Goal: Communication & Community: Answer question/provide support

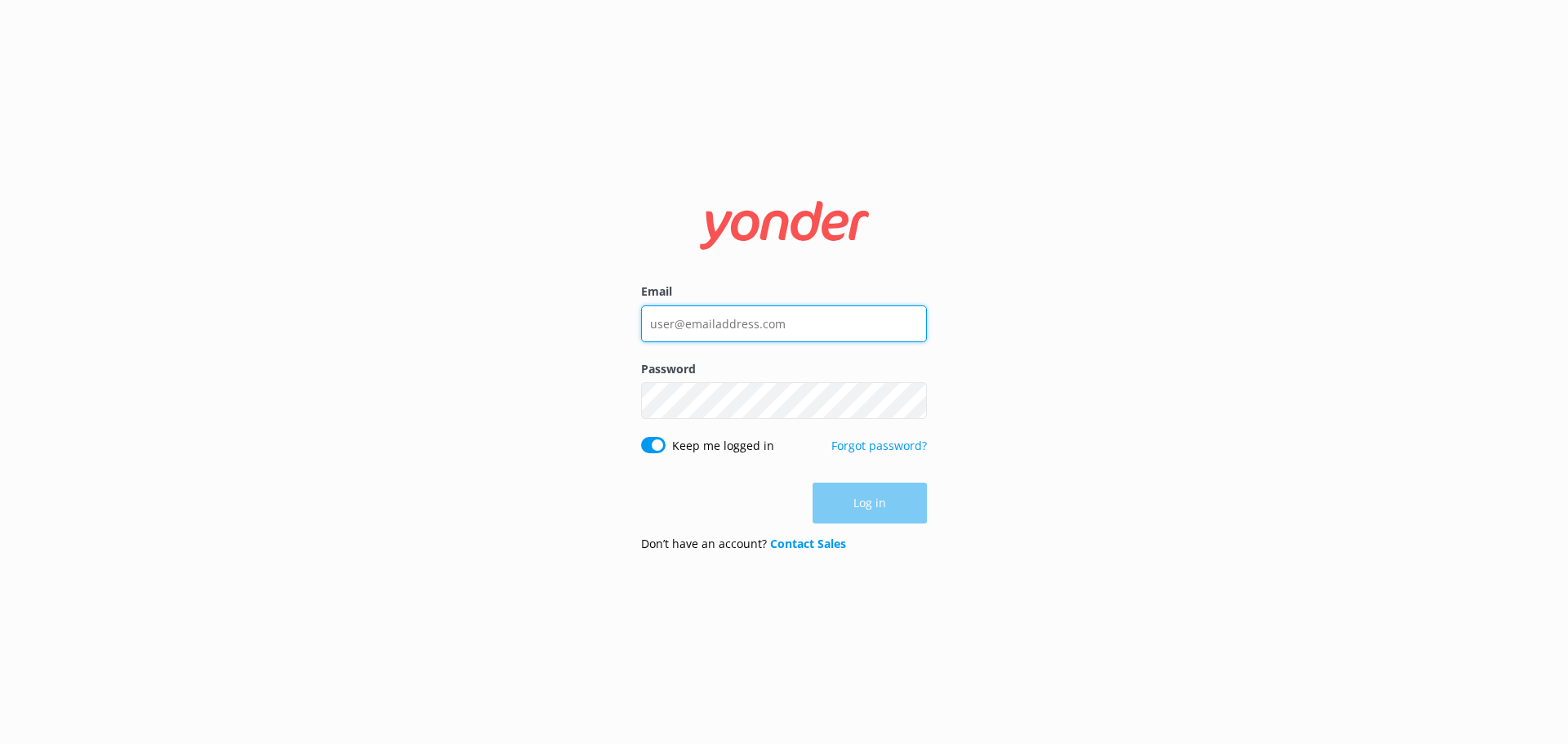
type input "caitlin.mcconchie@wetaworkshop.co.nz"
click at [892, 481] on form "Email caitlin.mcconchie@wetaworkshop.co.nz Password Show password Keep me logge…" at bounding box center [784, 372] width 286 height 386
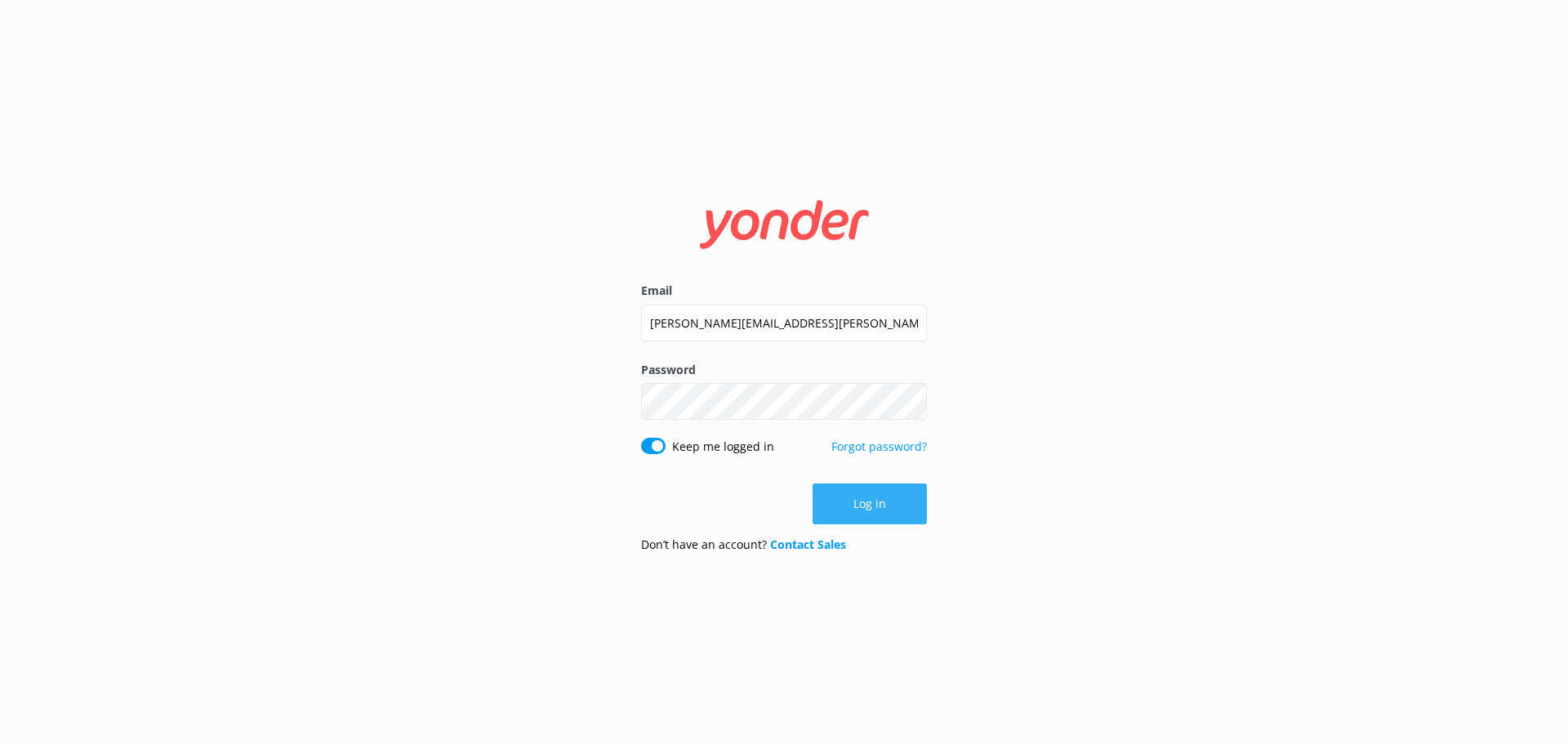
click at [890, 491] on button "Log in" at bounding box center [869, 504] width 114 height 41
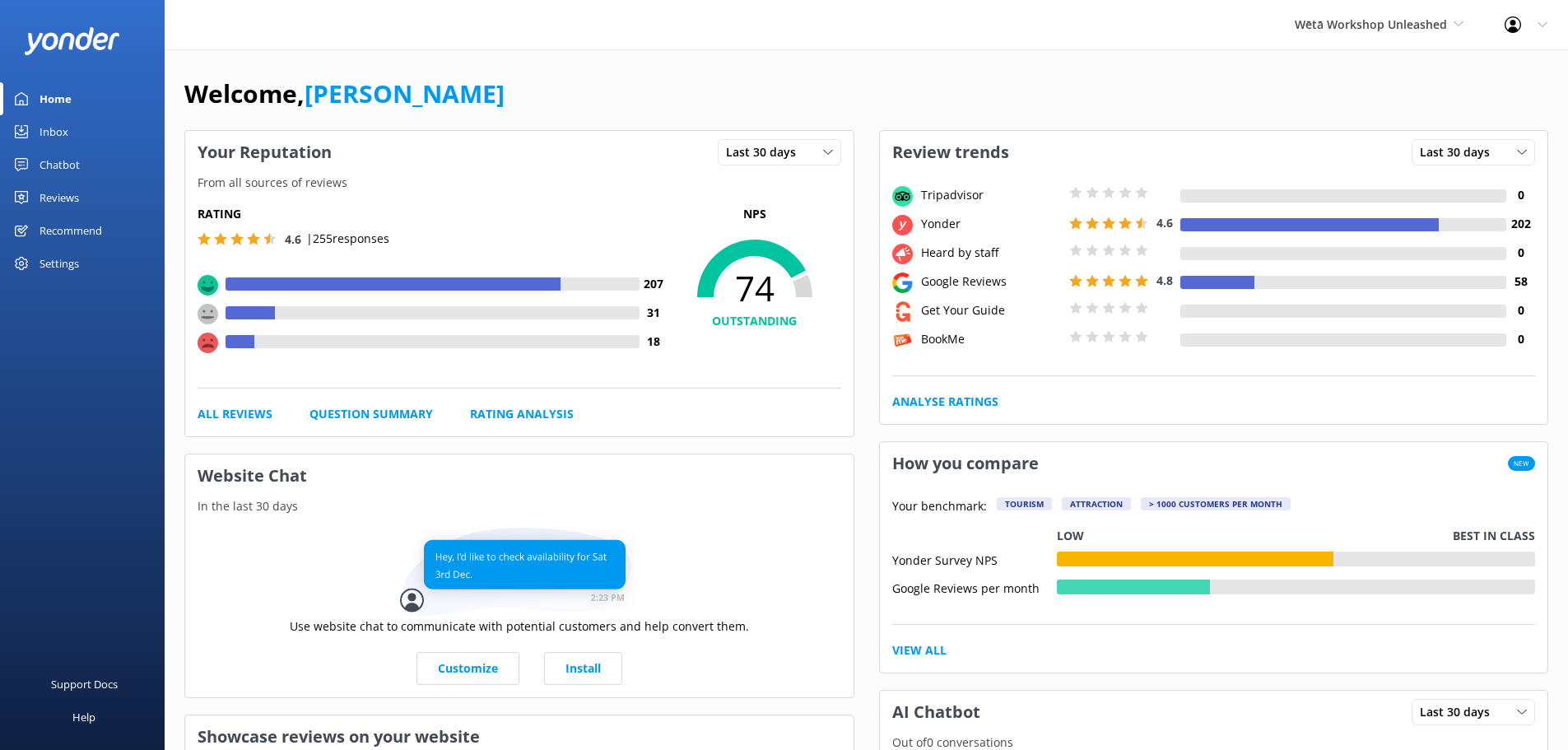
click at [64, 193] on div "Reviews" at bounding box center [60, 197] width 40 height 33
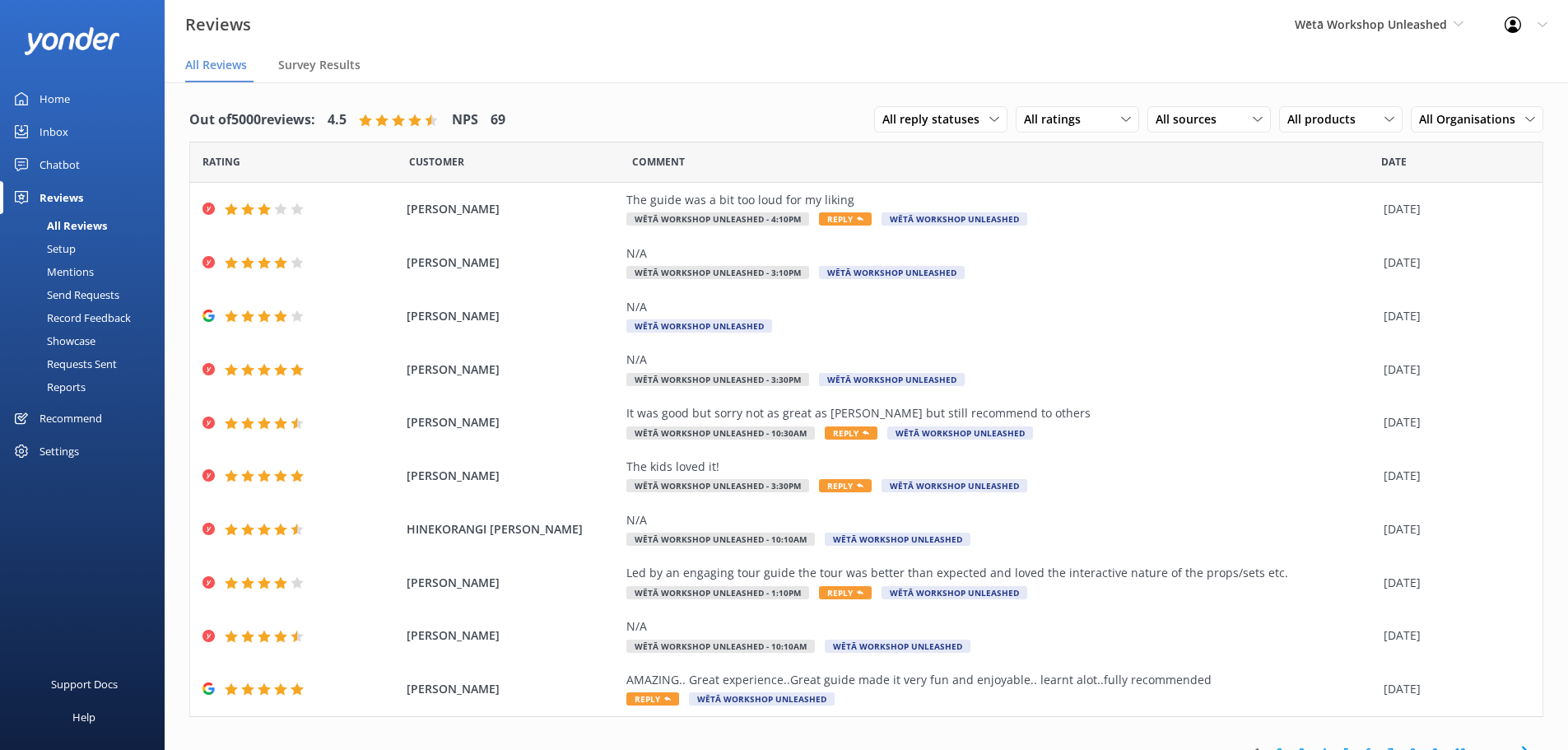
click at [71, 273] on div "Mentions" at bounding box center [51, 272] width 84 height 23
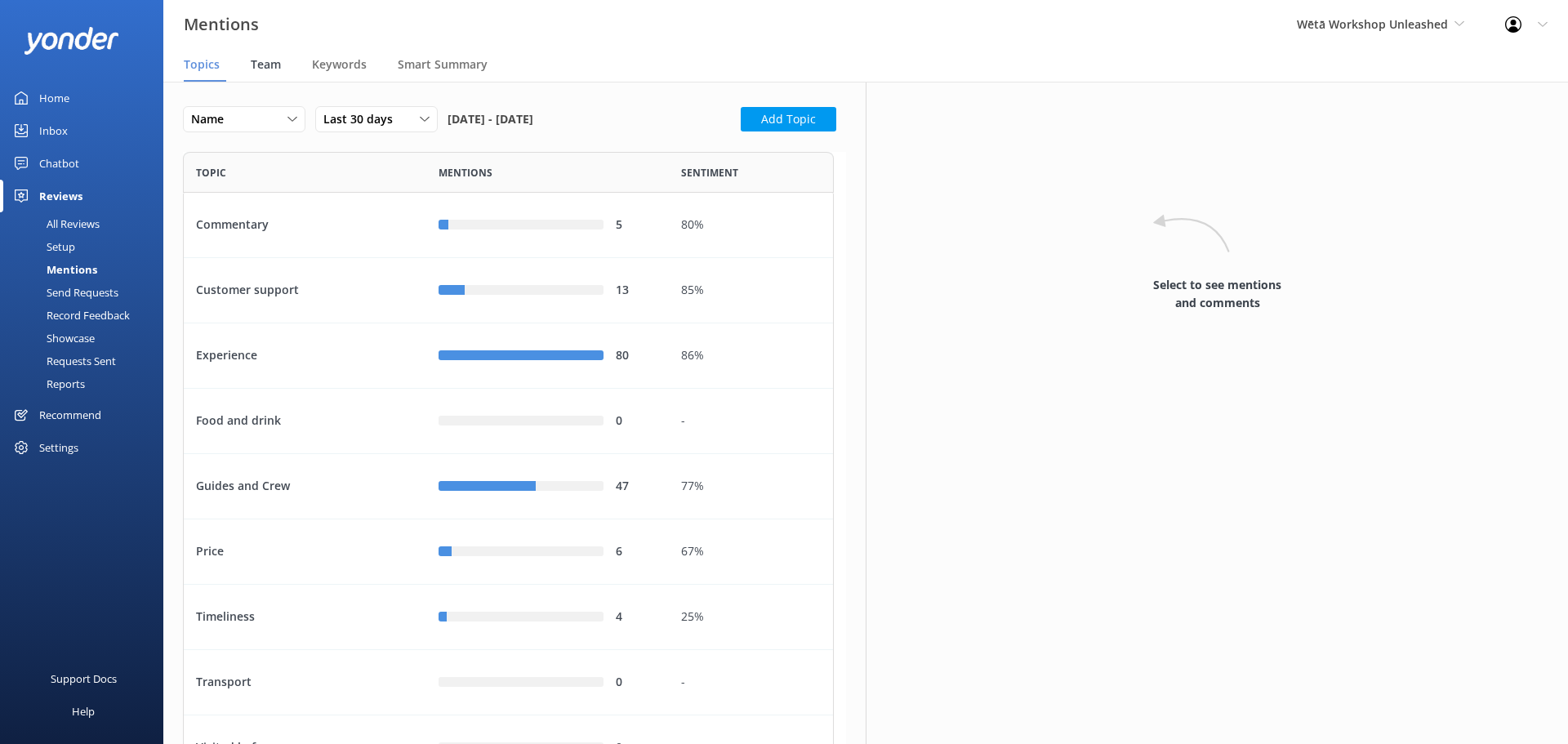
click at [272, 69] on span "Team" at bounding box center [266, 65] width 30 height 16
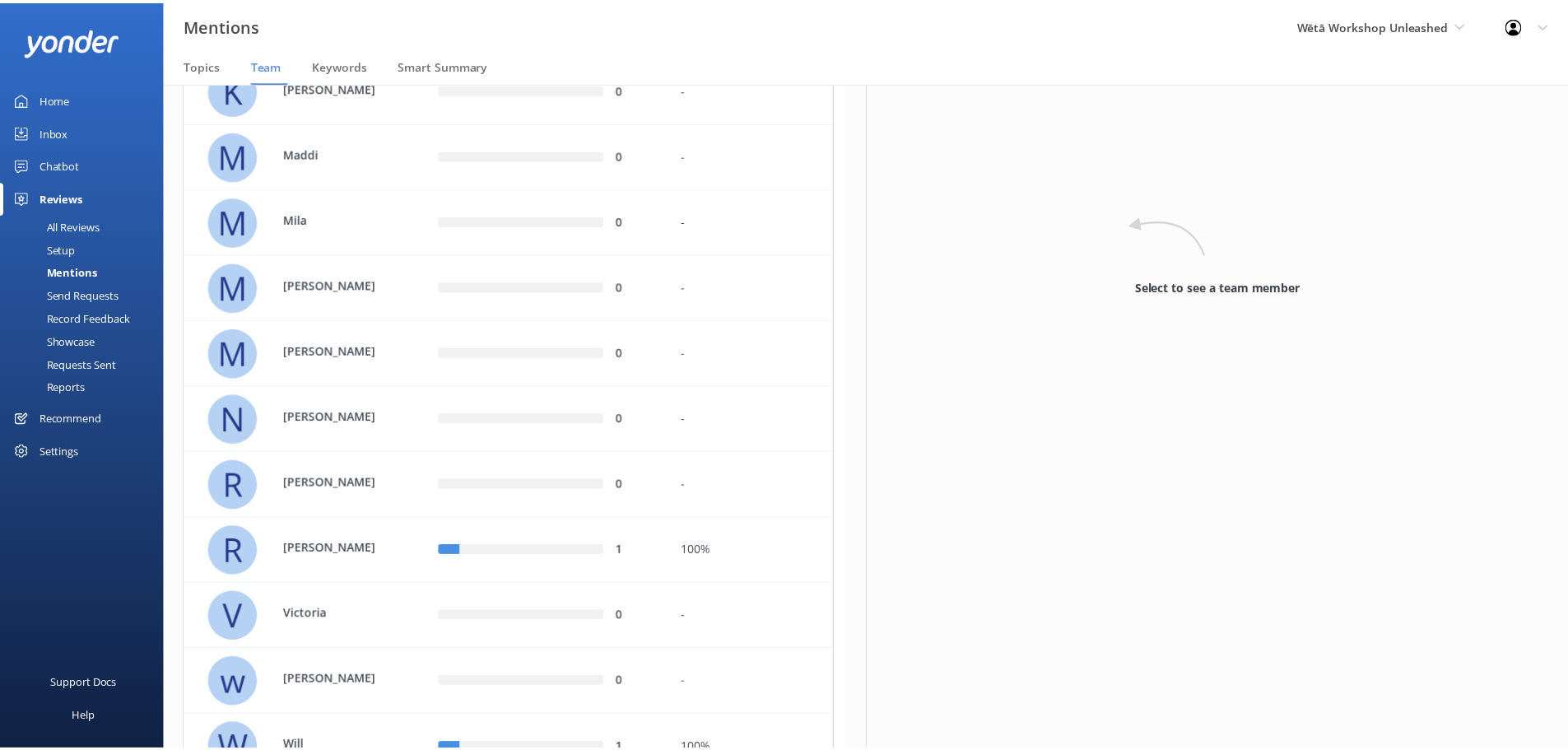
scroll to position [1207, 0]
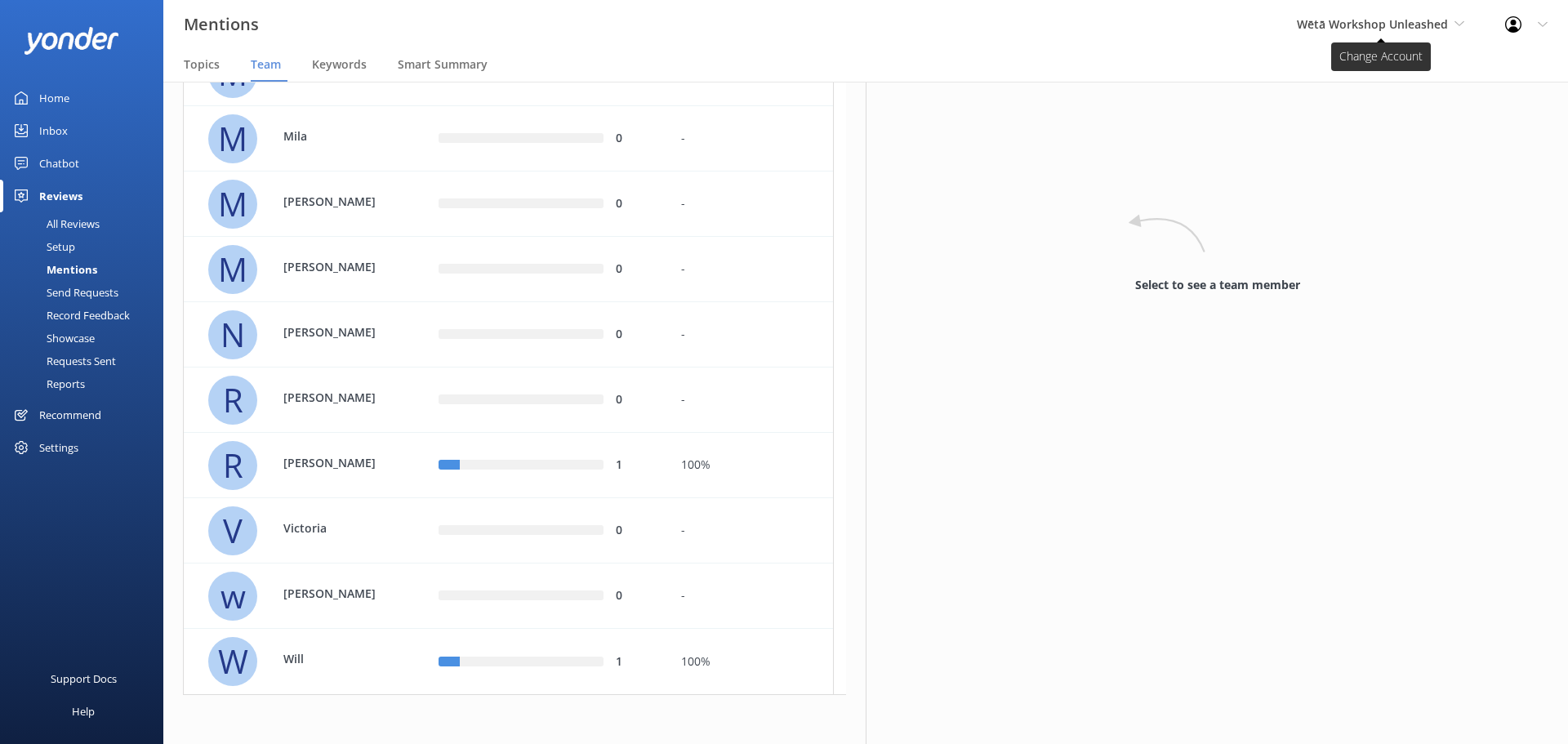
click at [1413, 30] on span "Wētā Workshop Unleashed" at bounding box center [1372, 24] width 151 height 16
click at [1371, 65] on link "Wētā Workshop" at bounding box center [1358, 69] width 164 height 39
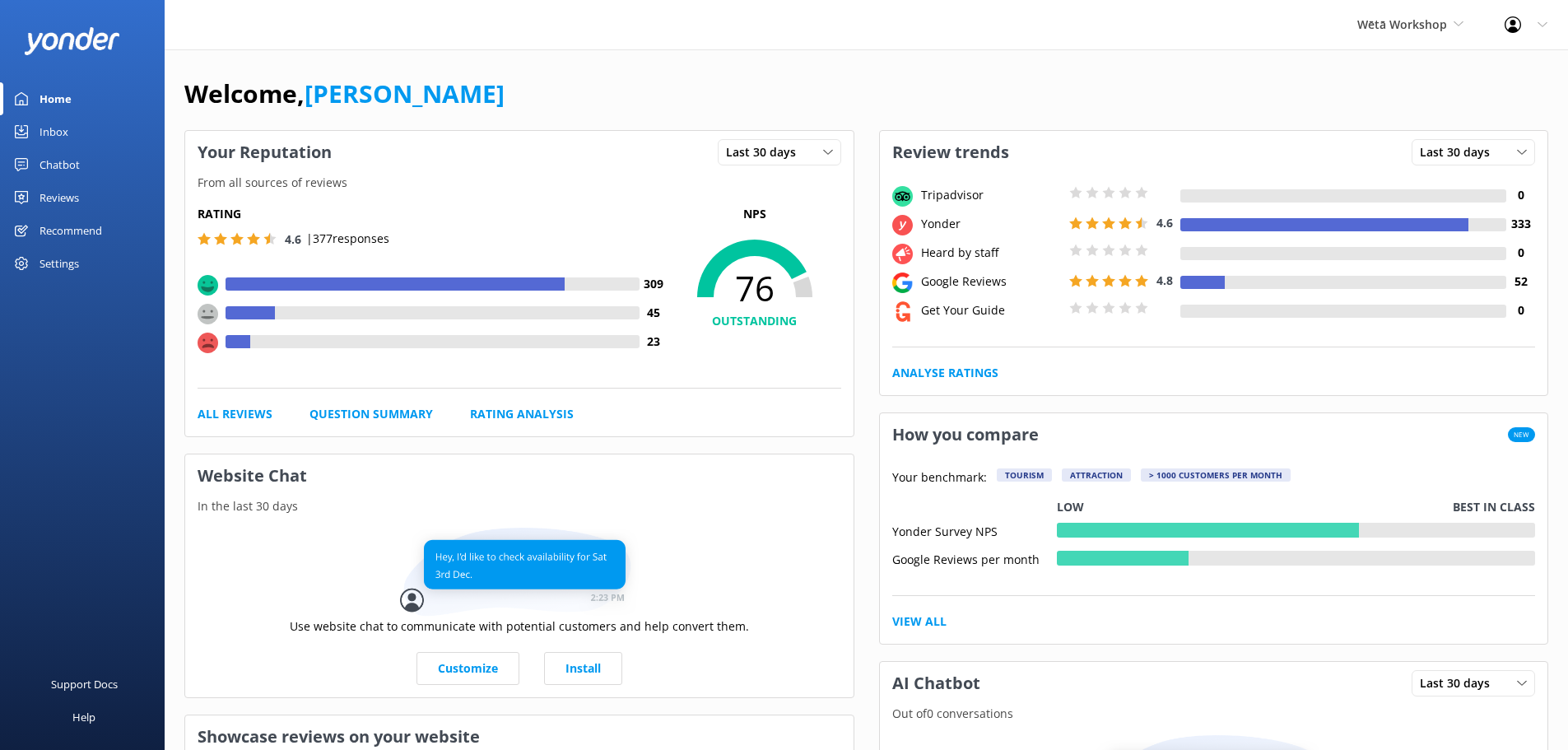
click at [88, 196] on link "Reviews" at bounding box center [82, 197] width 165 height 33
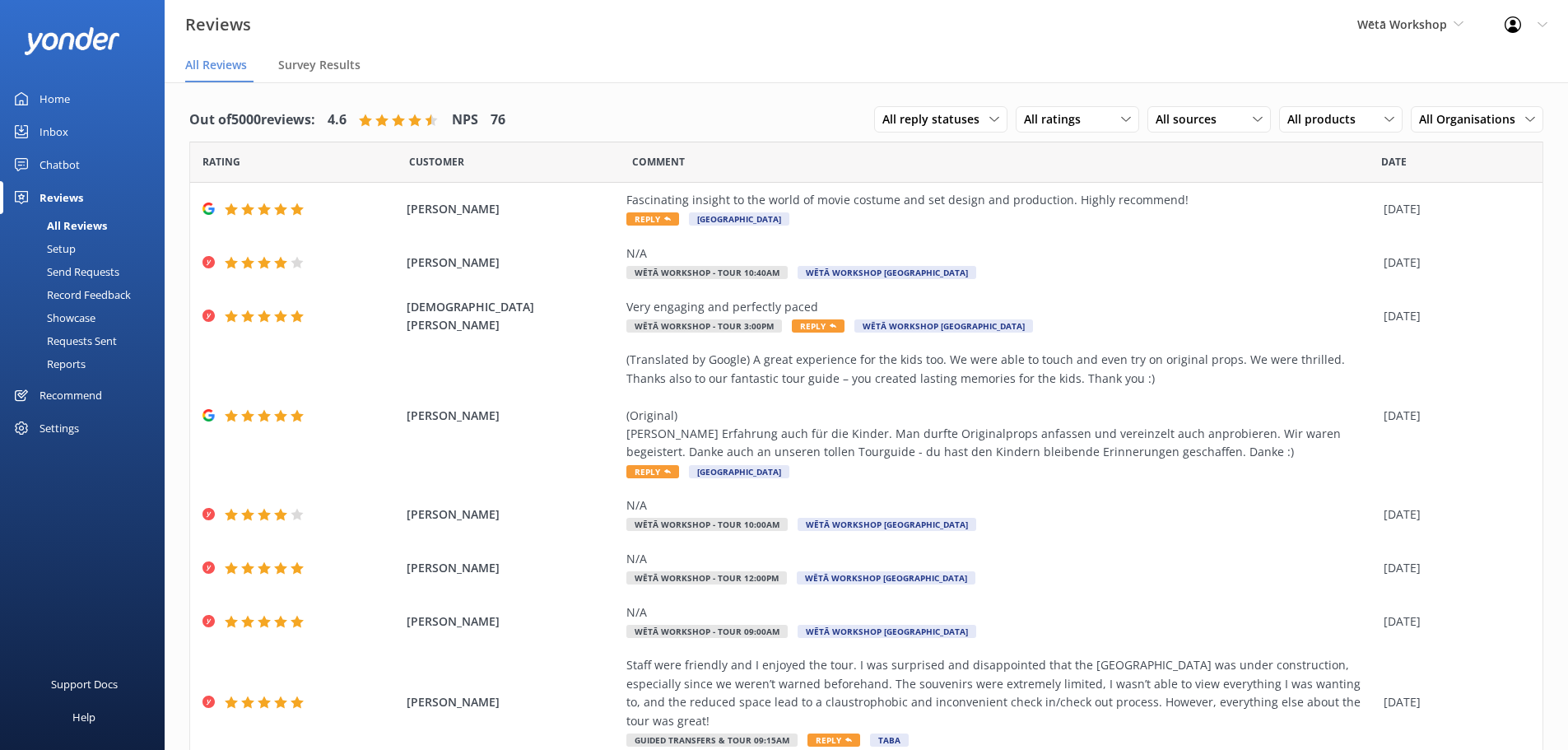
click at [56, 94] on div "Home" at bounding box center [55, 99] width 31 height 33
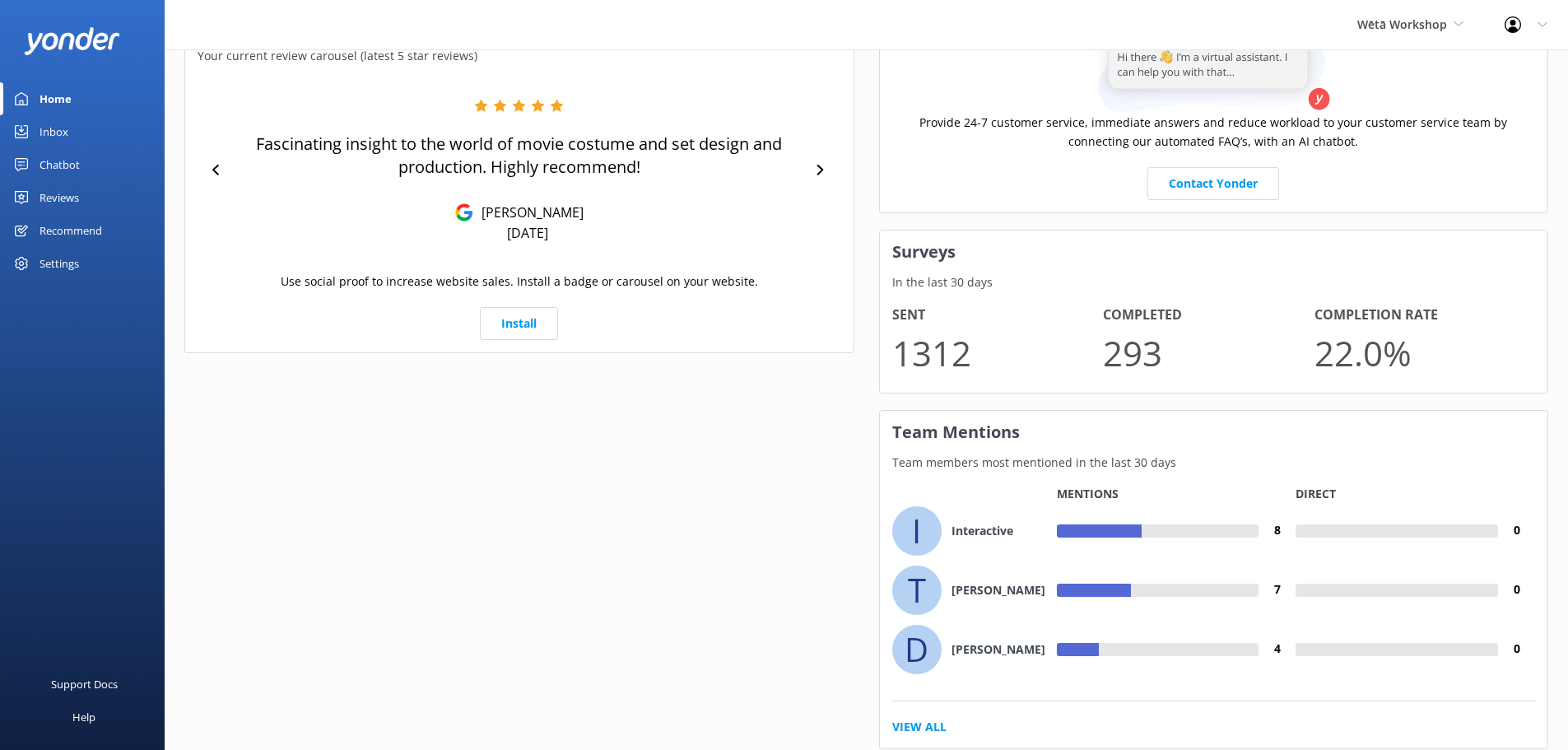
scroll to position [760, 0]
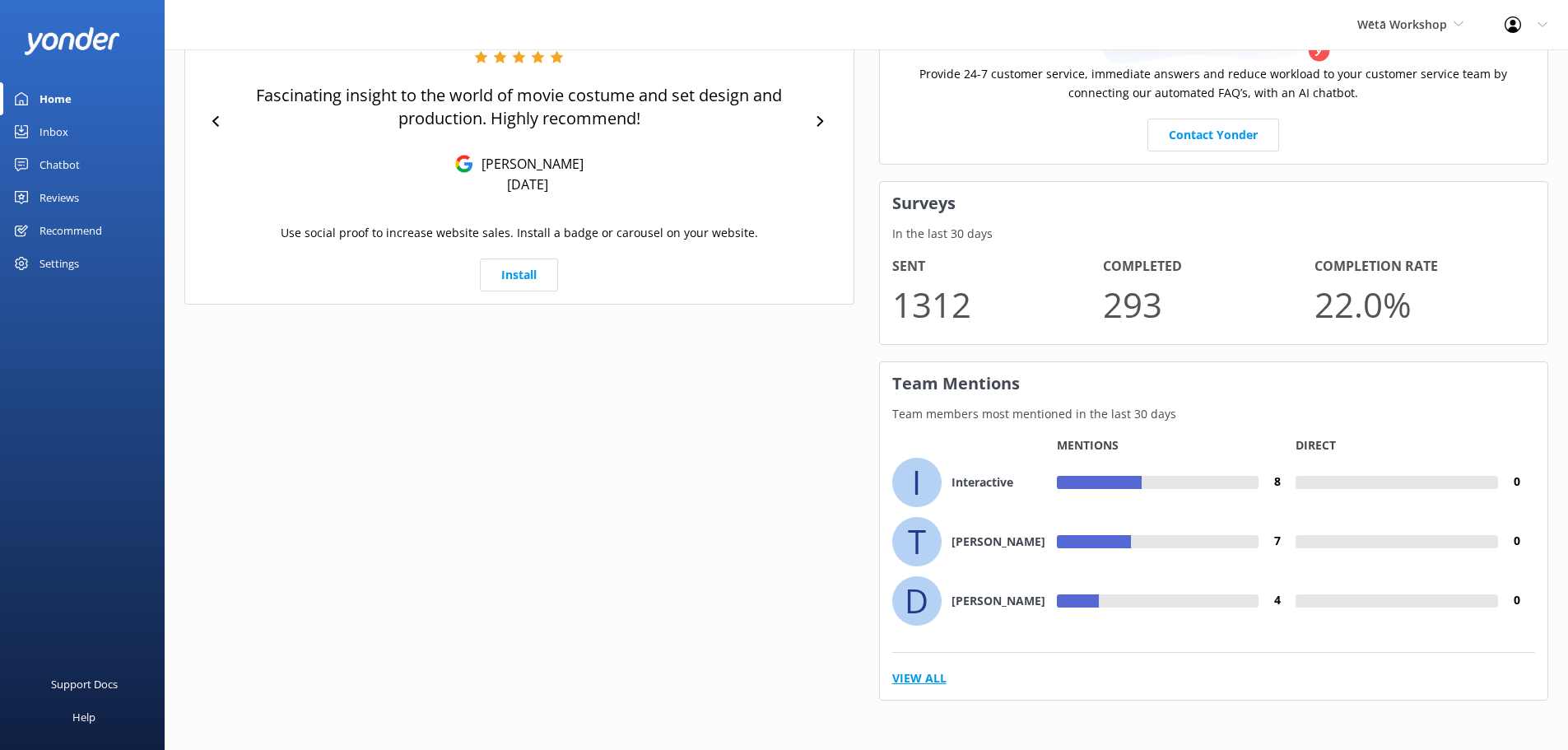
click at [930, 677] on link "View All" at bounding box center [920, 678] width 55 height 18
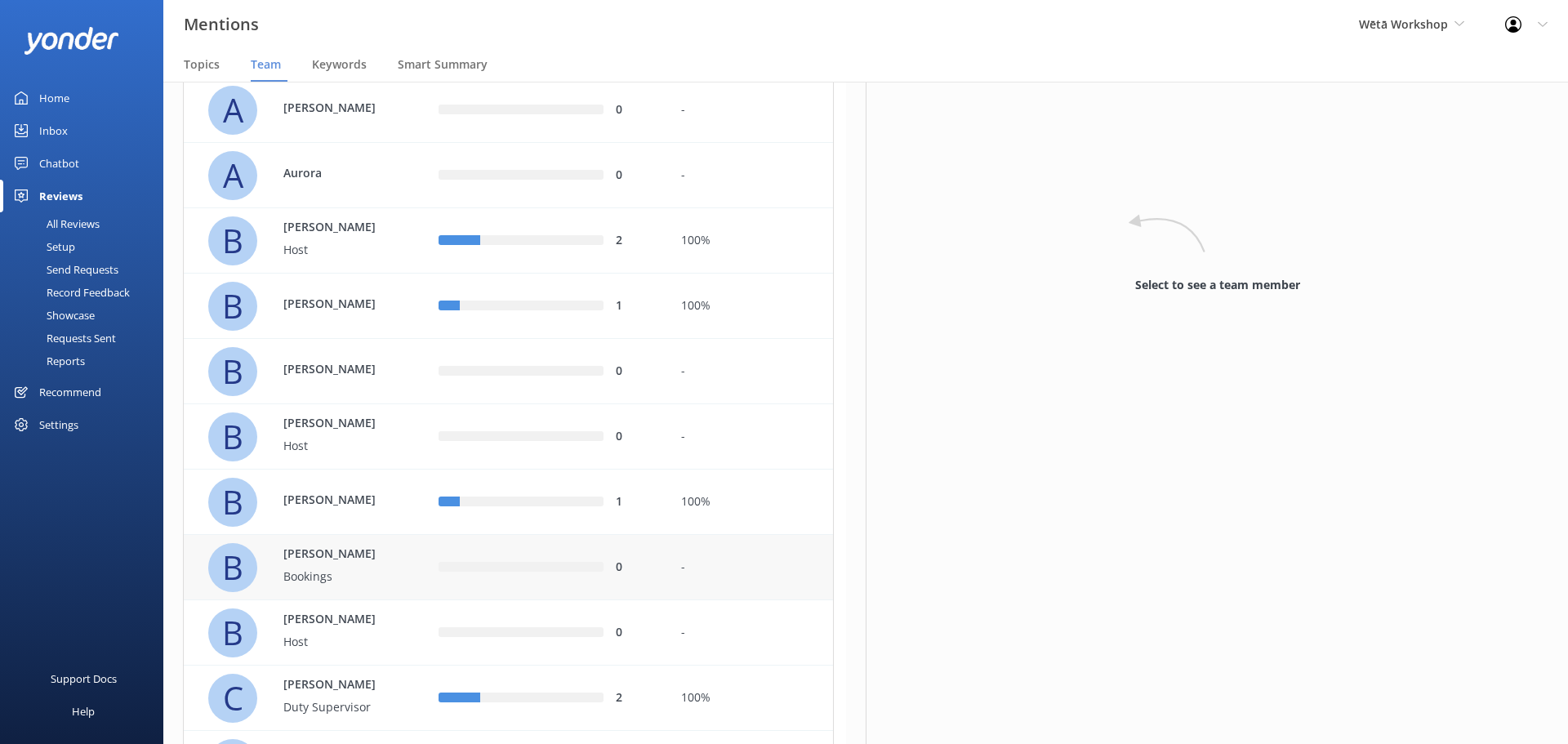
scroll to position [245, 0]
click at [499, 328] on div "1" at bounding box center [547, 307] width 243 height 65
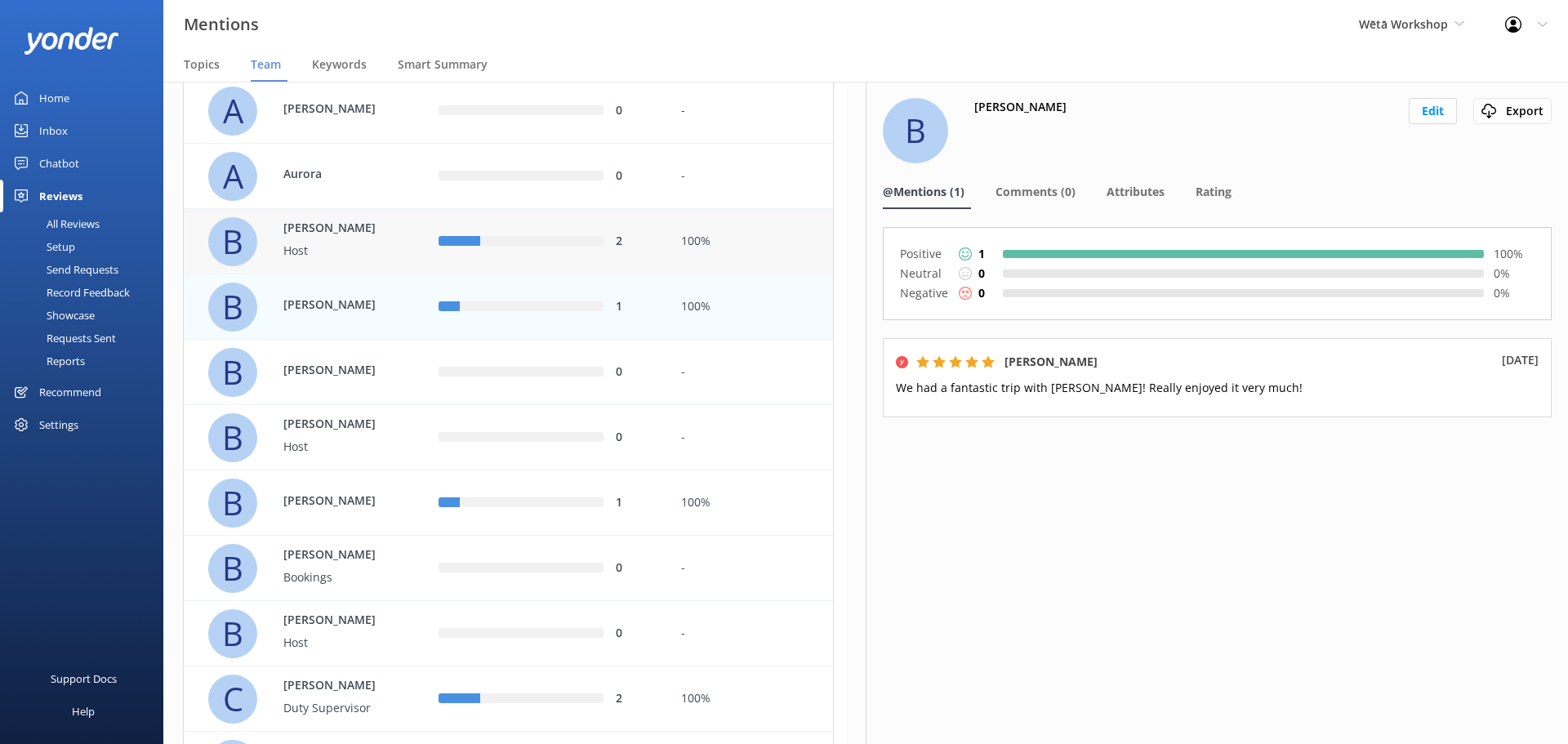
click at [592, 271] on div "2" at bounding box center [547, 241] width 243 height 65
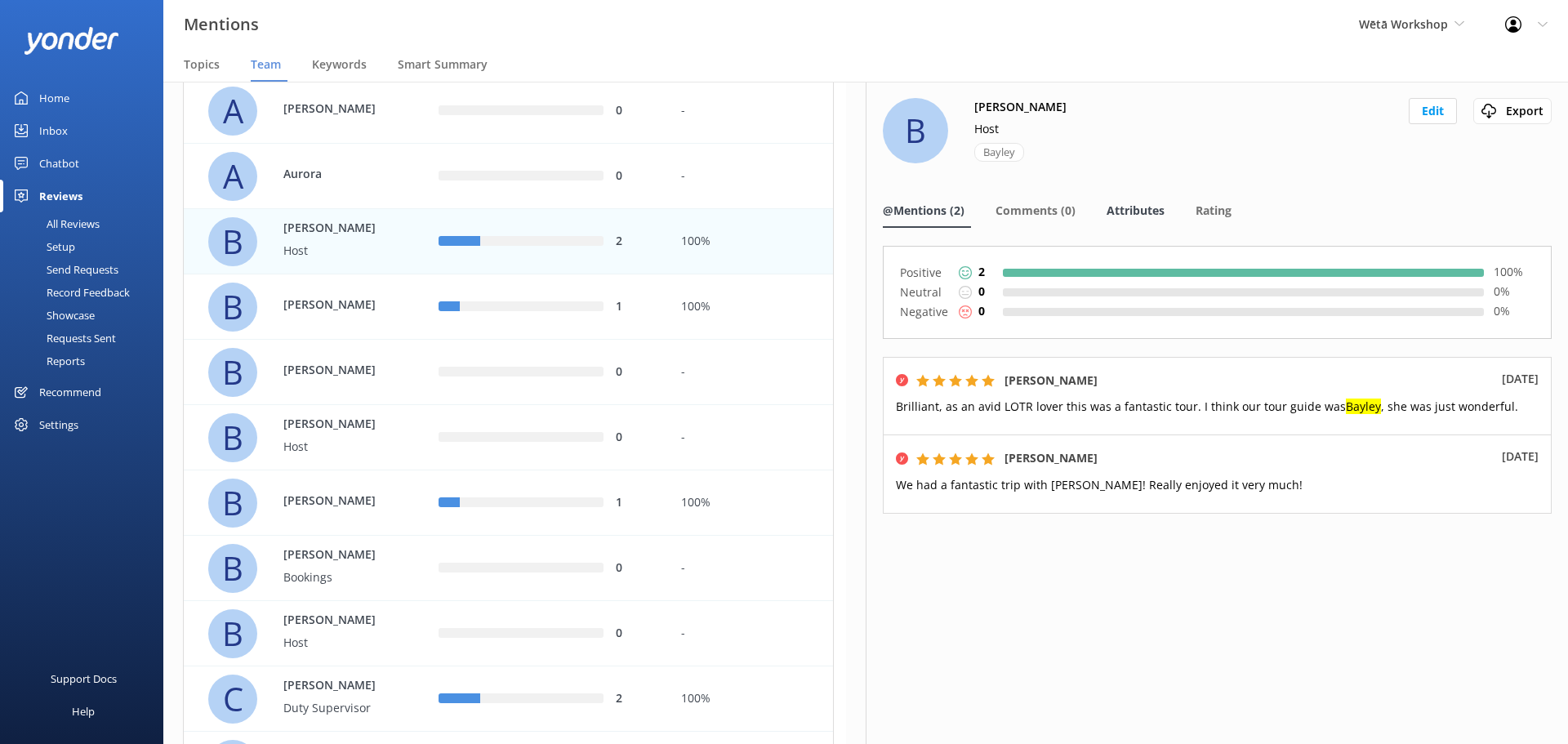
click at [1150, 210] on span "Attributes" at bounding box center [1136, 210] width 58 height 16
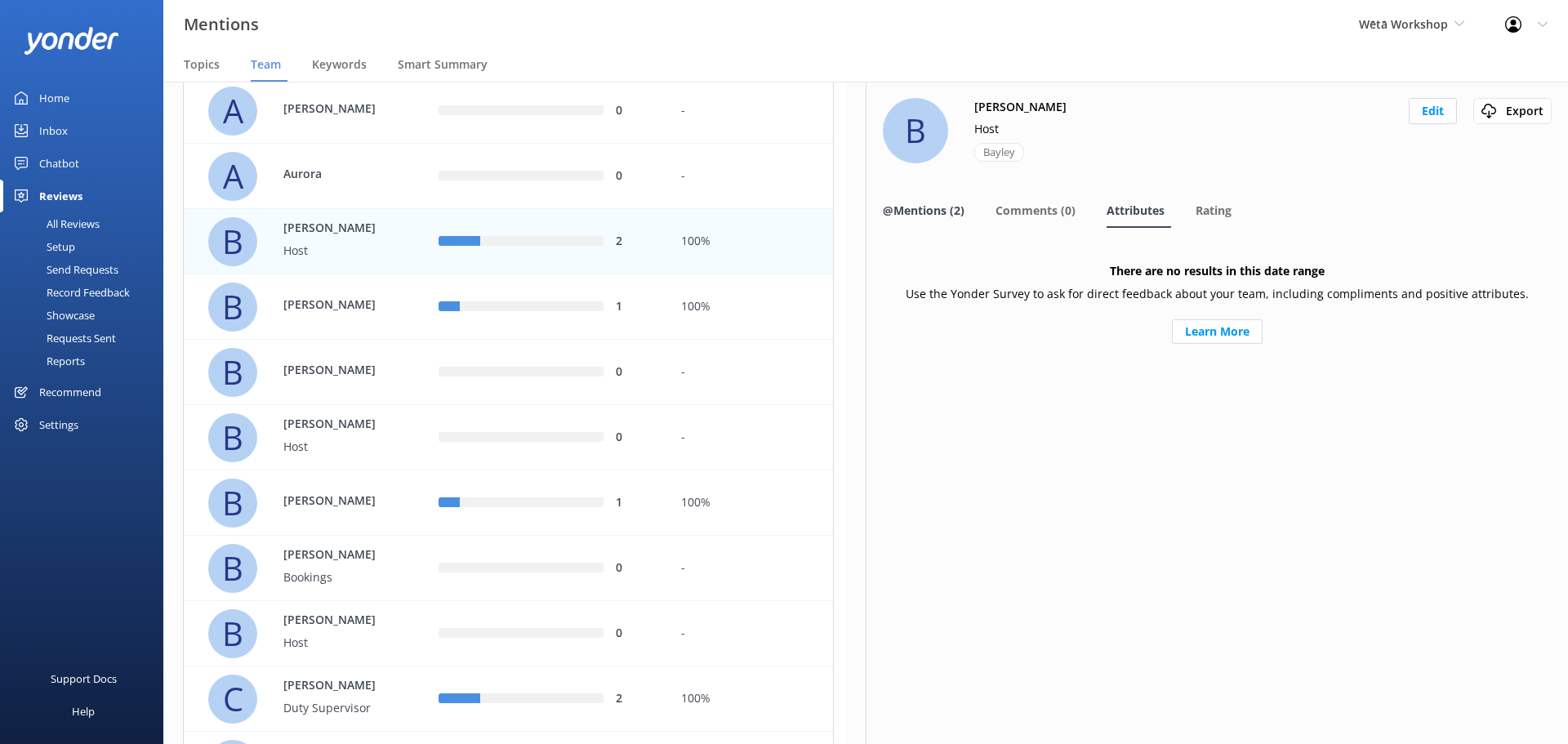
click at [937, 214] on span "@Mentions (2)" at bounding box center [923, 210] width 81 height 16
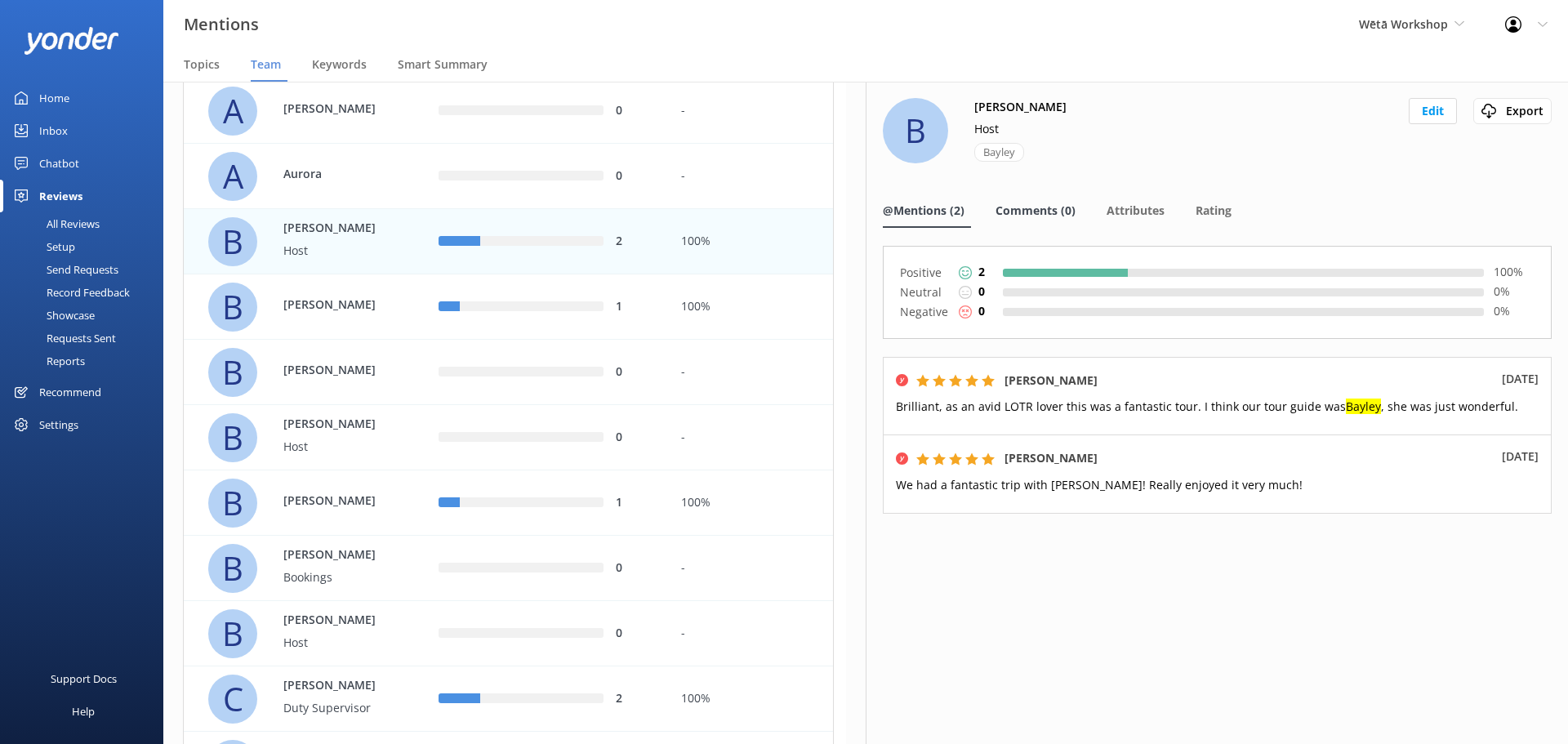
click at [1038, 211] on span "Comments (0)" at bounding box center [1035, 210] width 80 height 16
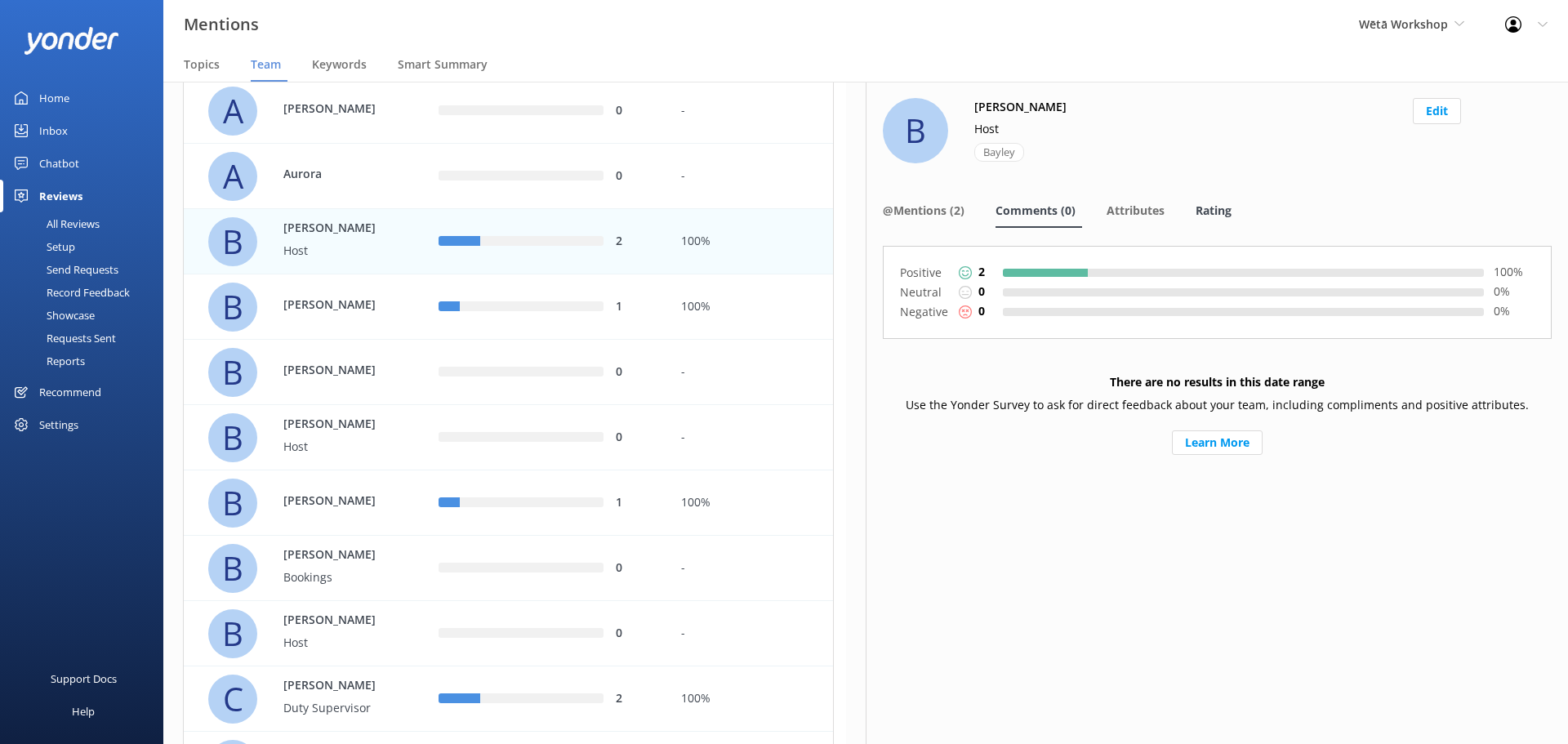
click at [1220, 210] on span "Rating" at bounding box center [1214, 210] width 36 height 16
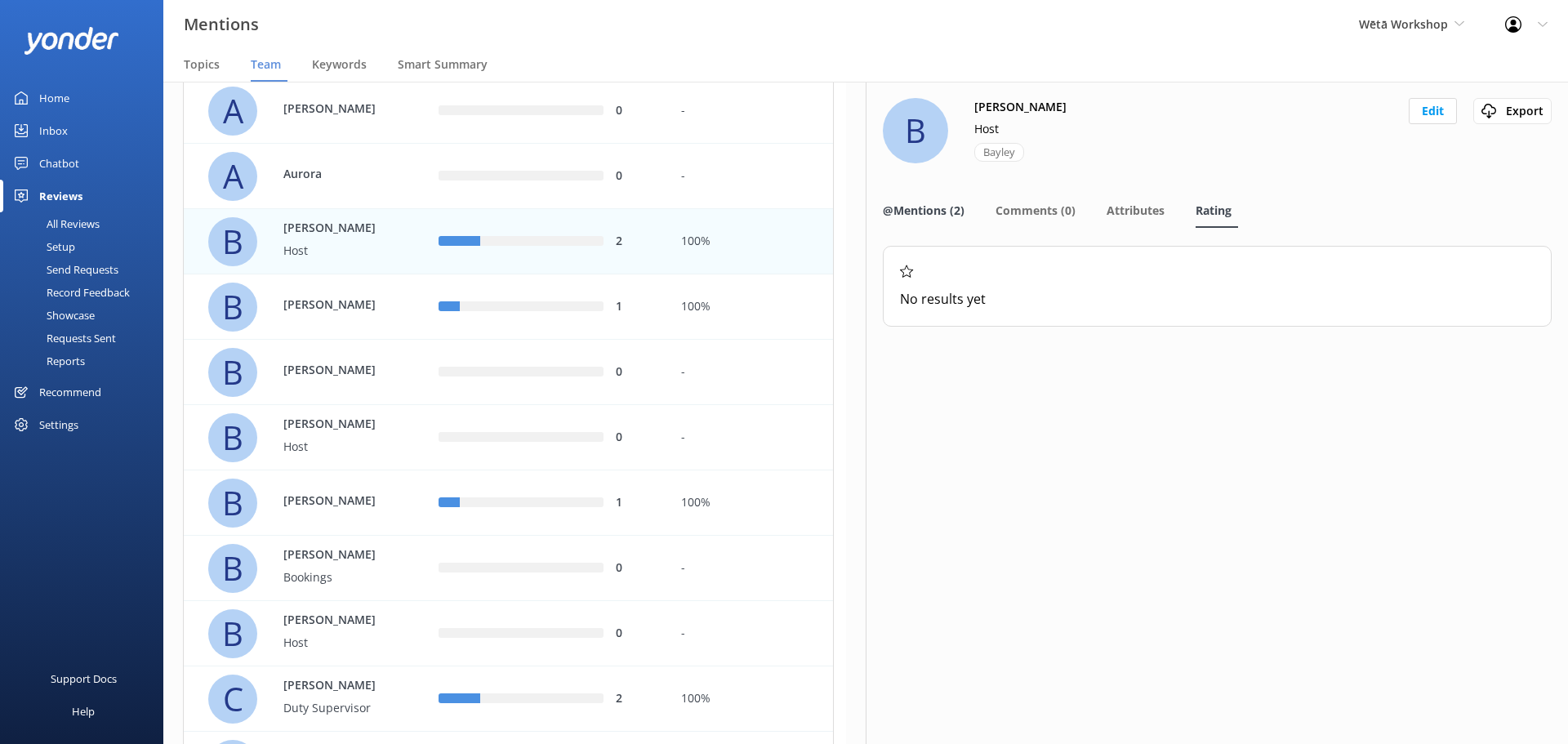
click at [919, 208] on span "@Mentions (2)" at bounding box center [923, 210] width 81 height 16
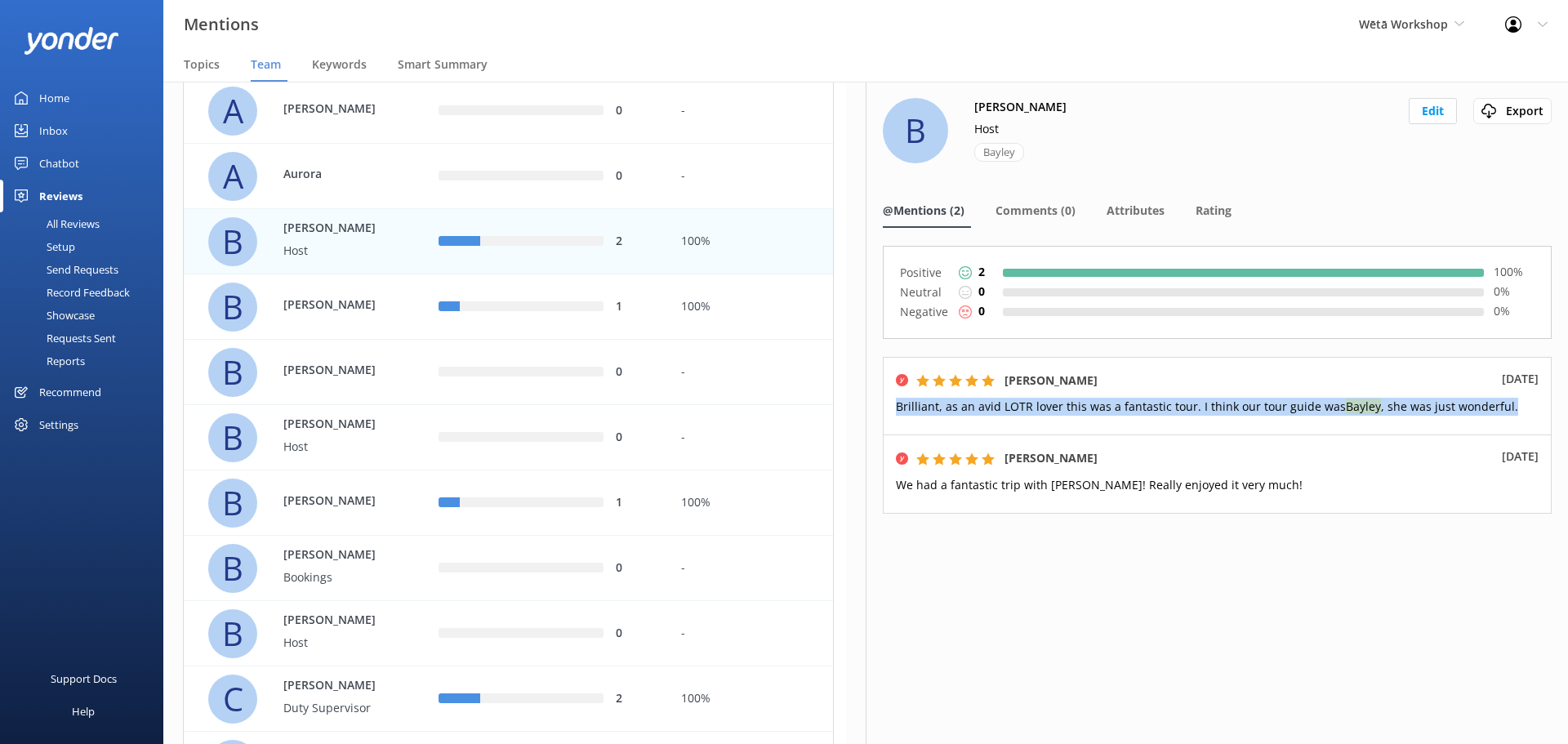
drag, startPoint x: 1536, startPoint y: 404, endPoint x: 879, endPoint y: 415, distance: 657.1
click at [879, 415] on div "B [PERSON_NAME] Host [PERSON_NAME] Edit Export Export CSV @Mentions (2) Comment…" at bounding box center [1217, 412] width 702 height 662
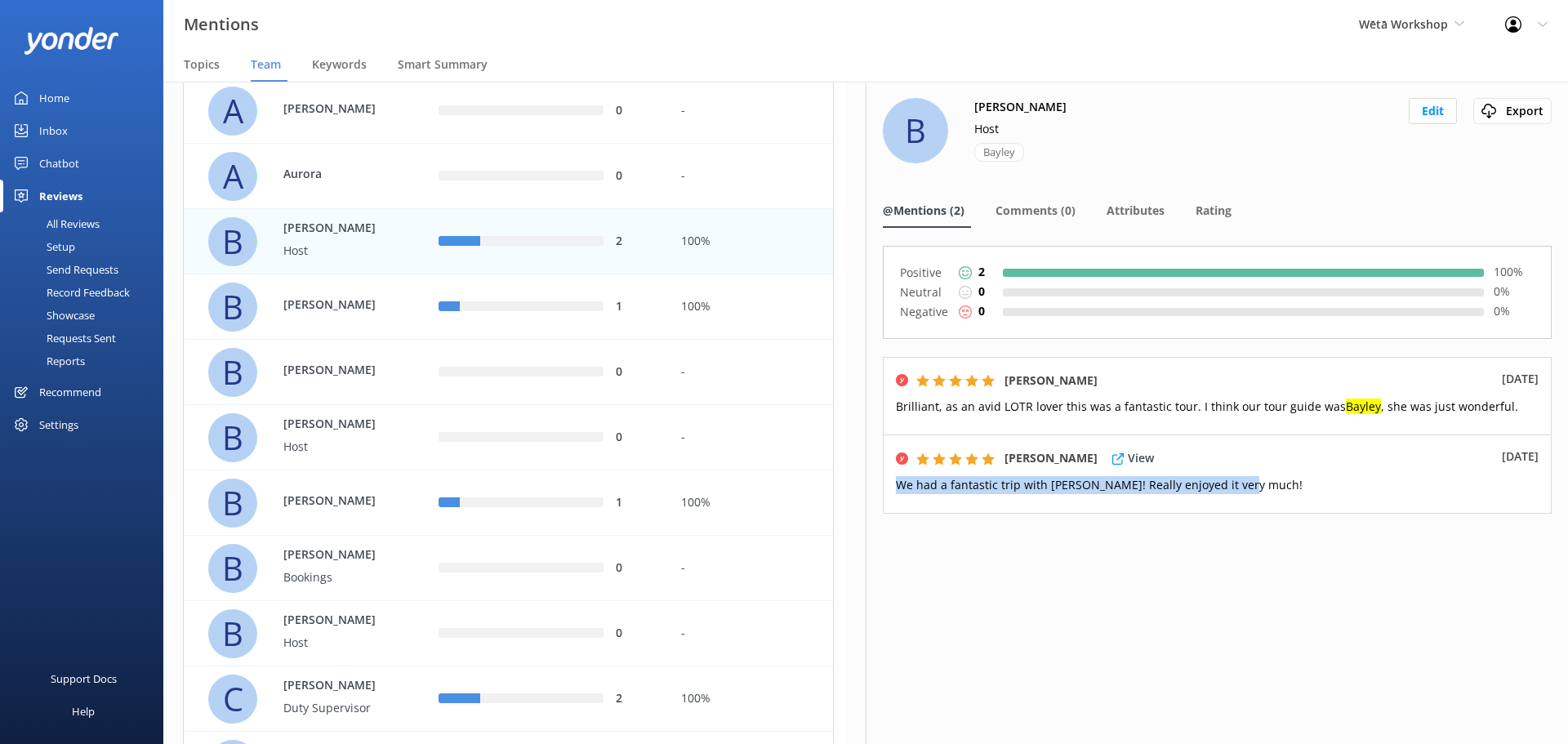
drag, startPoint x: 1274, startPoint y: 478, endPoint x: 888, endPoint y: 488, distance: 386.1
click at [888, 488] on div "[PERSON_NAME] View [DATE] had a fantastic trip with [PERSON_NAME]! Really enjoy…" at bounding box center [1217, 474] width 668 height 79
copy span "We had a fantastic trip with [PERSON_NAME]! Really enjoyed it very much!"
click at [520, 286] on div "1" at bounding box center [547, 307] width 243 height 65
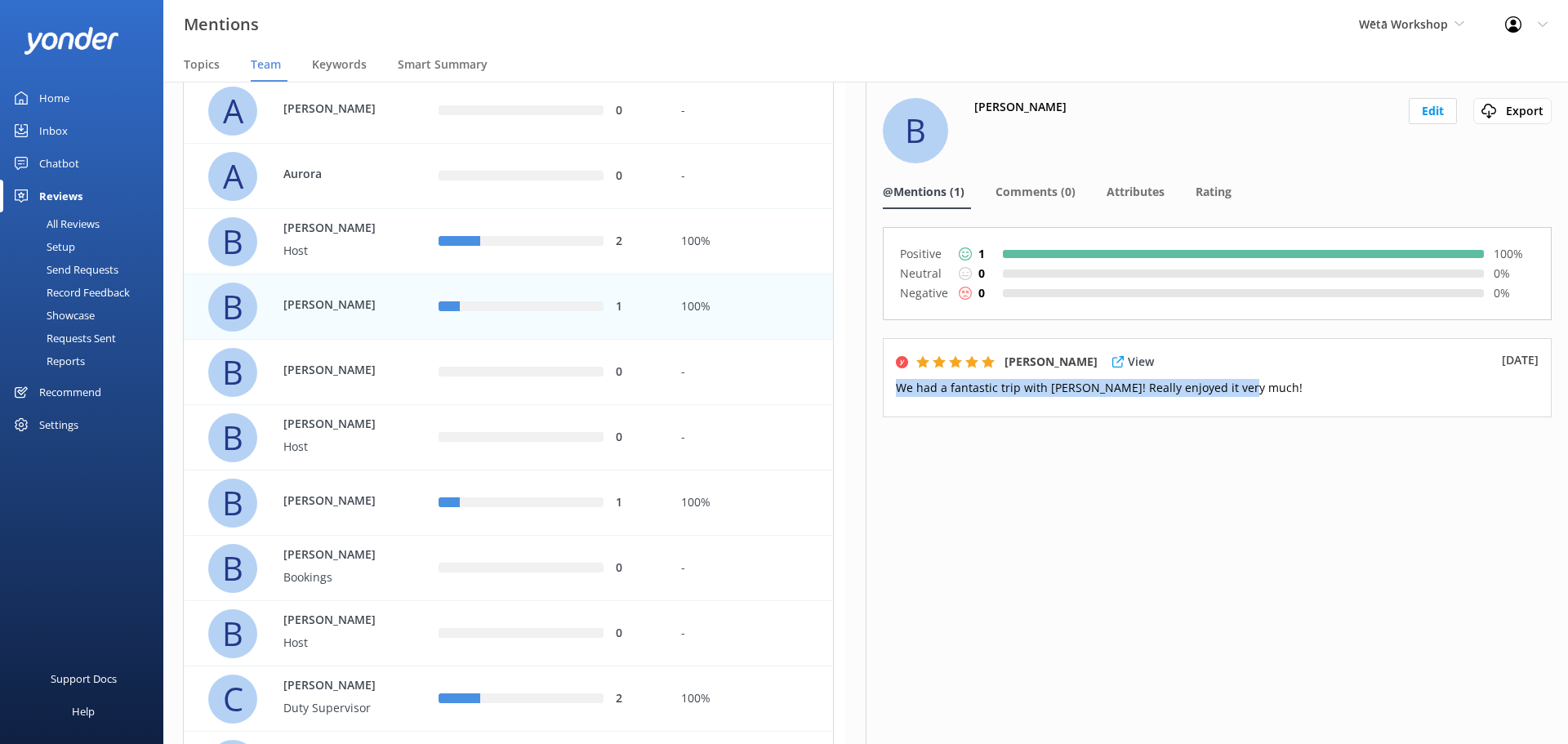
drag, startPoint x: 1263, startPoint y: 391, endPoint x: 887, endPoint y: 391, distance: 376.0
click at [887, 391] on div "[PERSON_NAME] View [DATE] had a fantastic trip with [PERSON_NAME]! Really enjoy…" at bounding box center [1217, 377] width 668 height 79
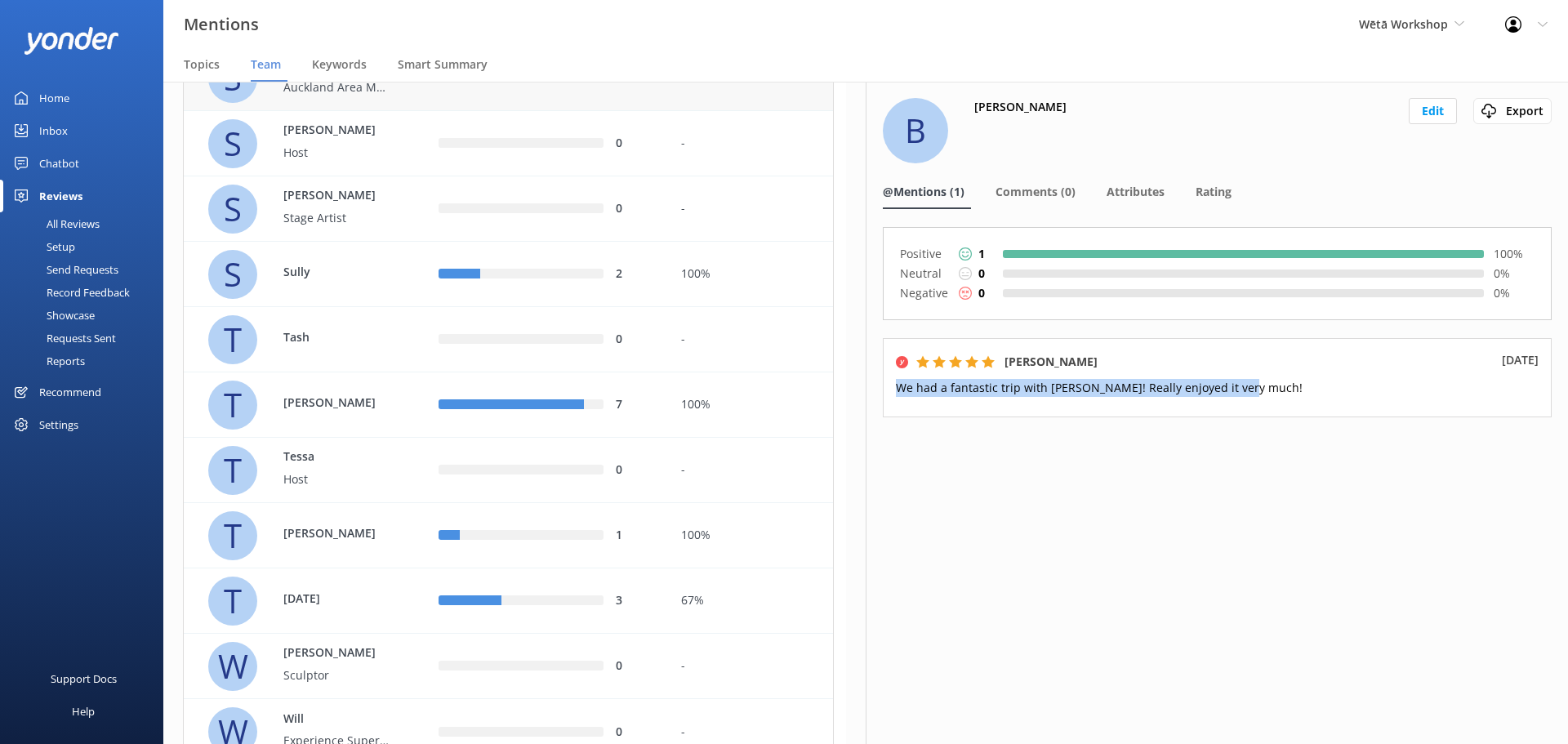
scroll to position [3417, 0]
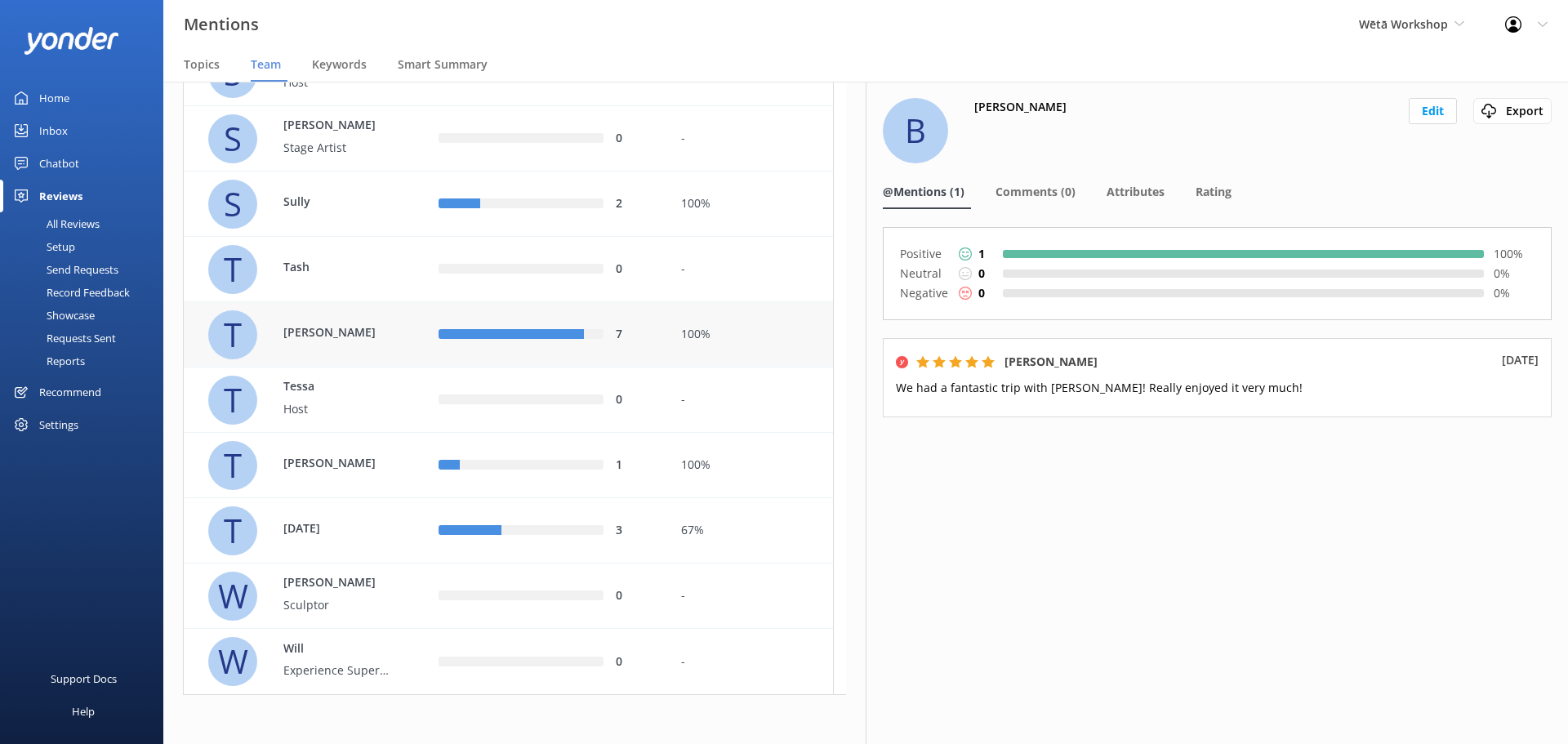
click at [576, 309] on div "7" at bounding box center [547, 334] width 243 height 65
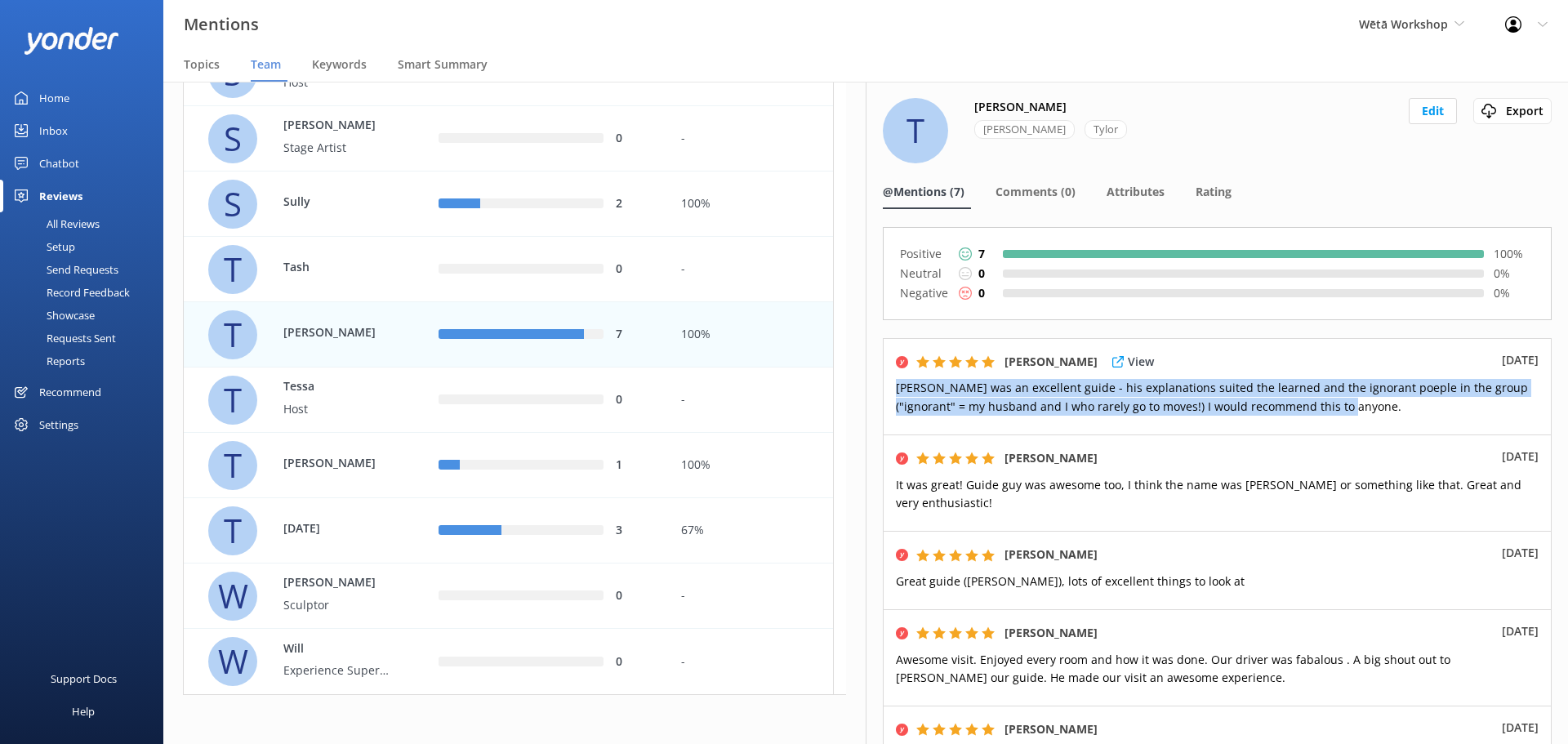
drag, startPoint x: 1386, startPoint y: 402, endPoint x: 885, endPoint y: 392, distance: 501.1
click at [885, 392] on div "[PERSON_NAME] View [DATE] [PERSON_NAME] was an excellent guide - his explanatio…" at bounding box center [1217, 386] width 668 height 96
copy span "[PERSON_NAME] was an excellent guide - his explanations suited the learned and …"
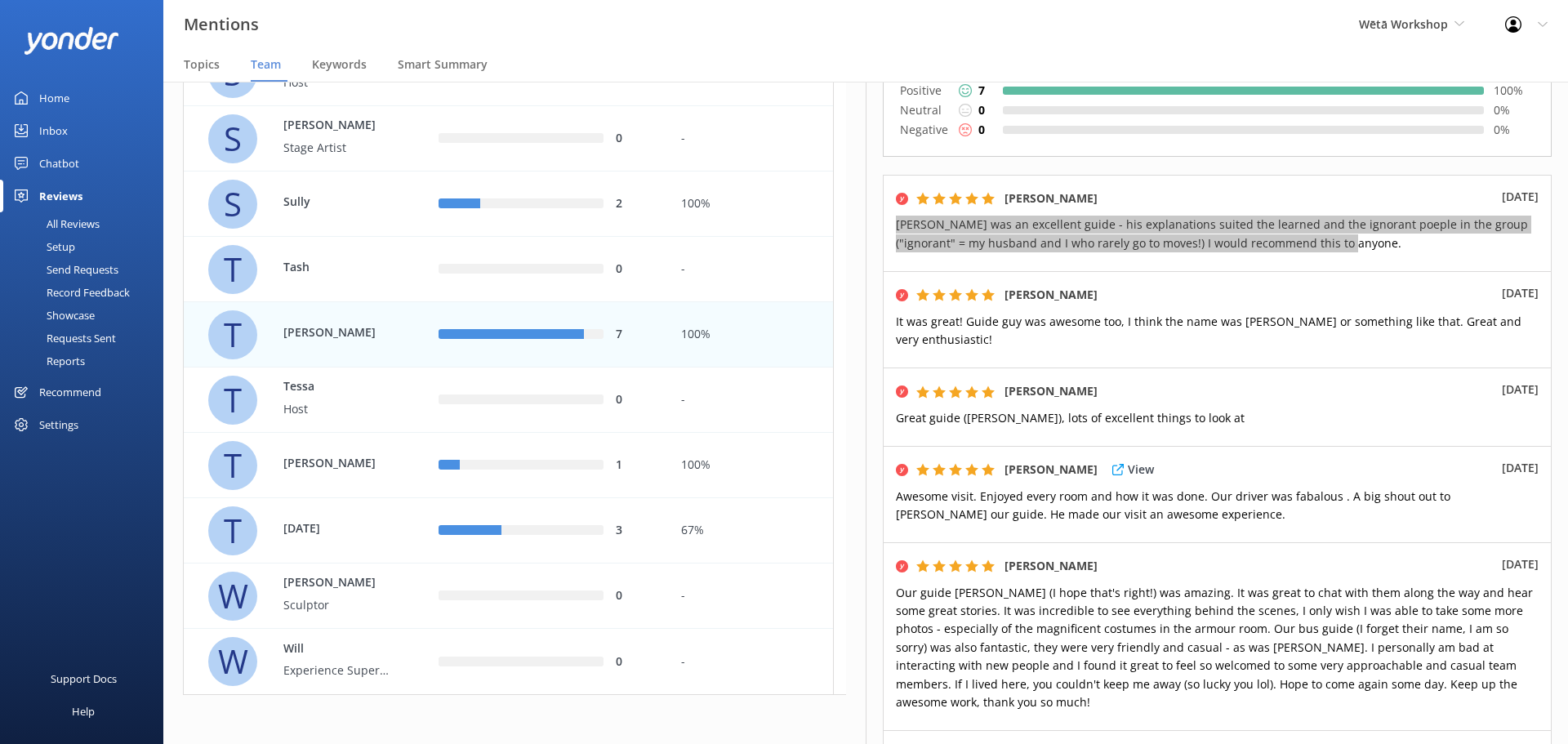
scroll to position [245, 0]
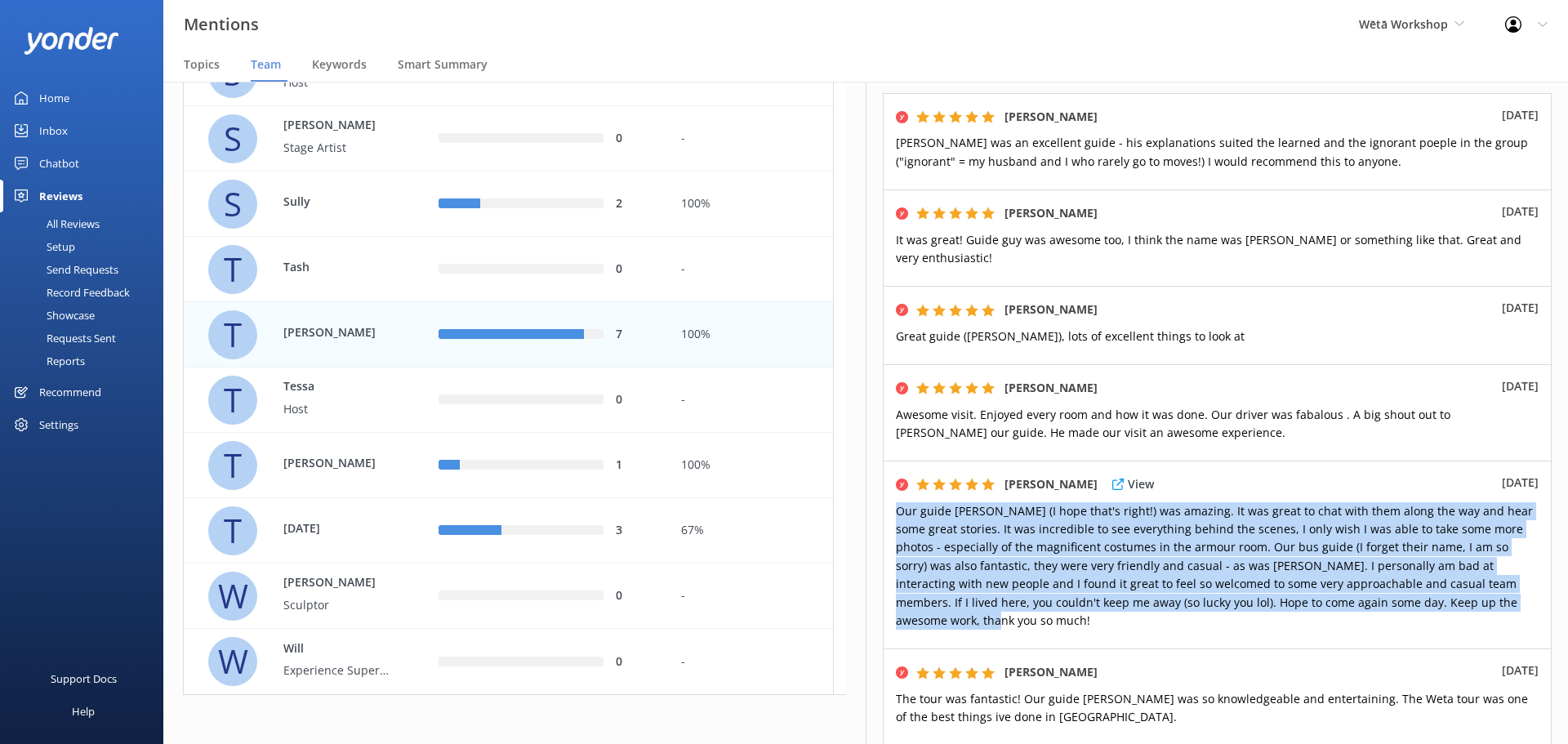
drag, startPoint x: 1488, startPoint y: 604, endPoint x: 884, endPoint y: 513, distance: 610.8
click at [884, 513] on div "[PERSON_NAME] View [DATE] Our guide [PERSON_NAME] (I hope that's right!) was am…" at bounding box center [1217, 554] width 668 height 187
copy span "Our guide [PERSON_NAME] (I hope that's right!) was amazing. It was great to cha…"
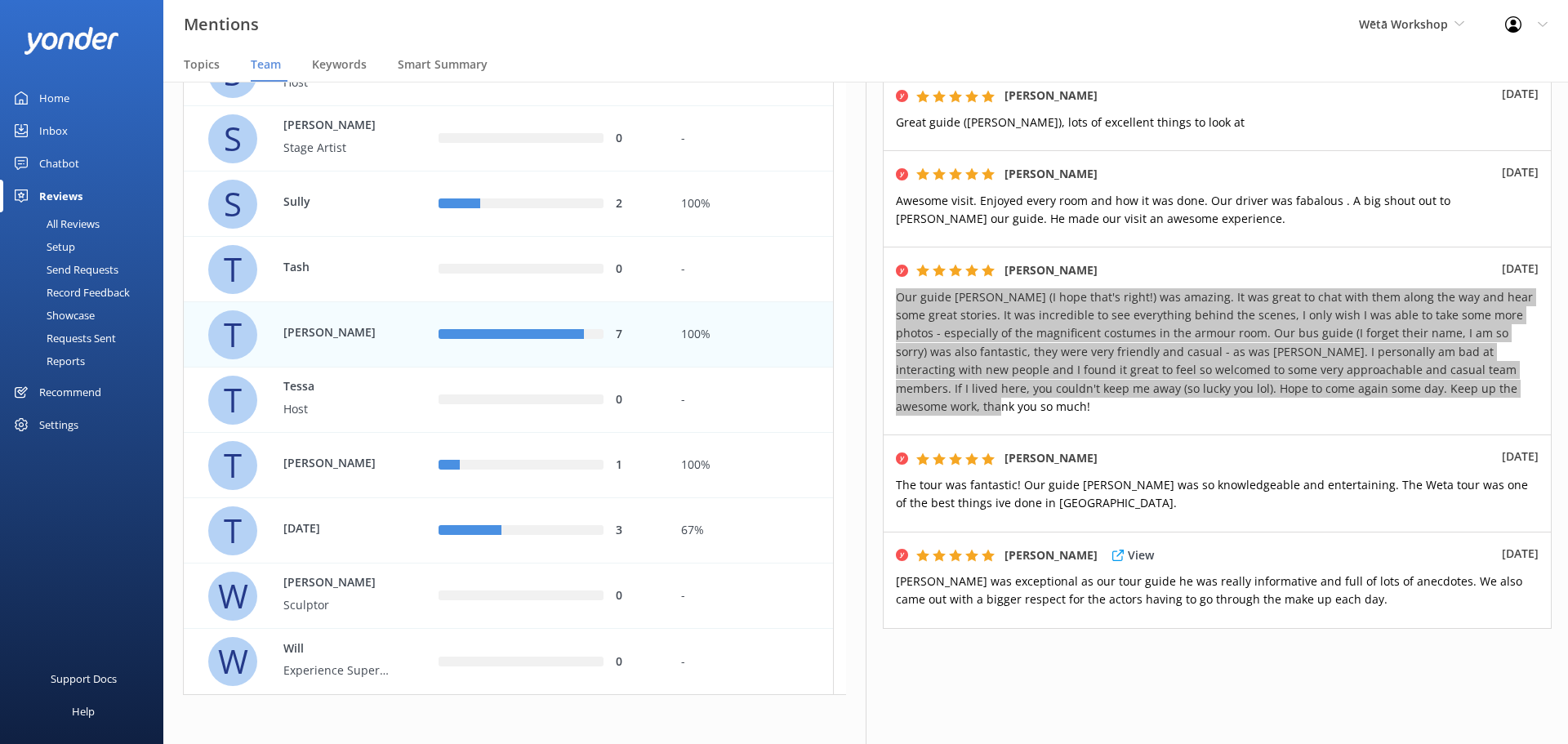
scroll to position [465, 0]
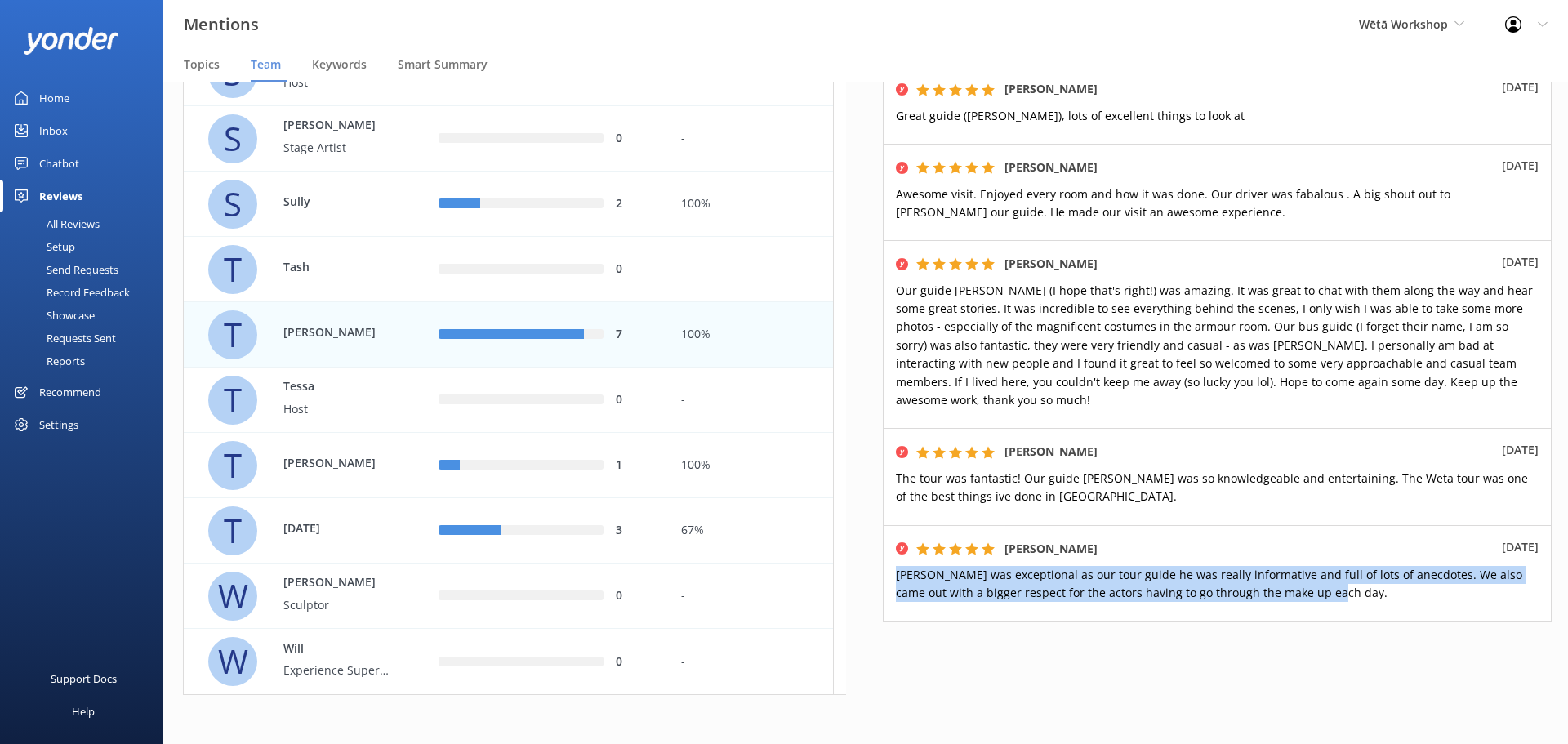
drag, startPoint x: 1303, startPoint y: 579, endPoint x: 882, endPoint y: 557, distance: 421.6
click at [882, 557] on div "[PERSON_NAME] [PERSON_NAME] Edit Export Export CSV @Mentions (7) Comments (0) A…" at bounding box center [1217, 412] width 702 height 662
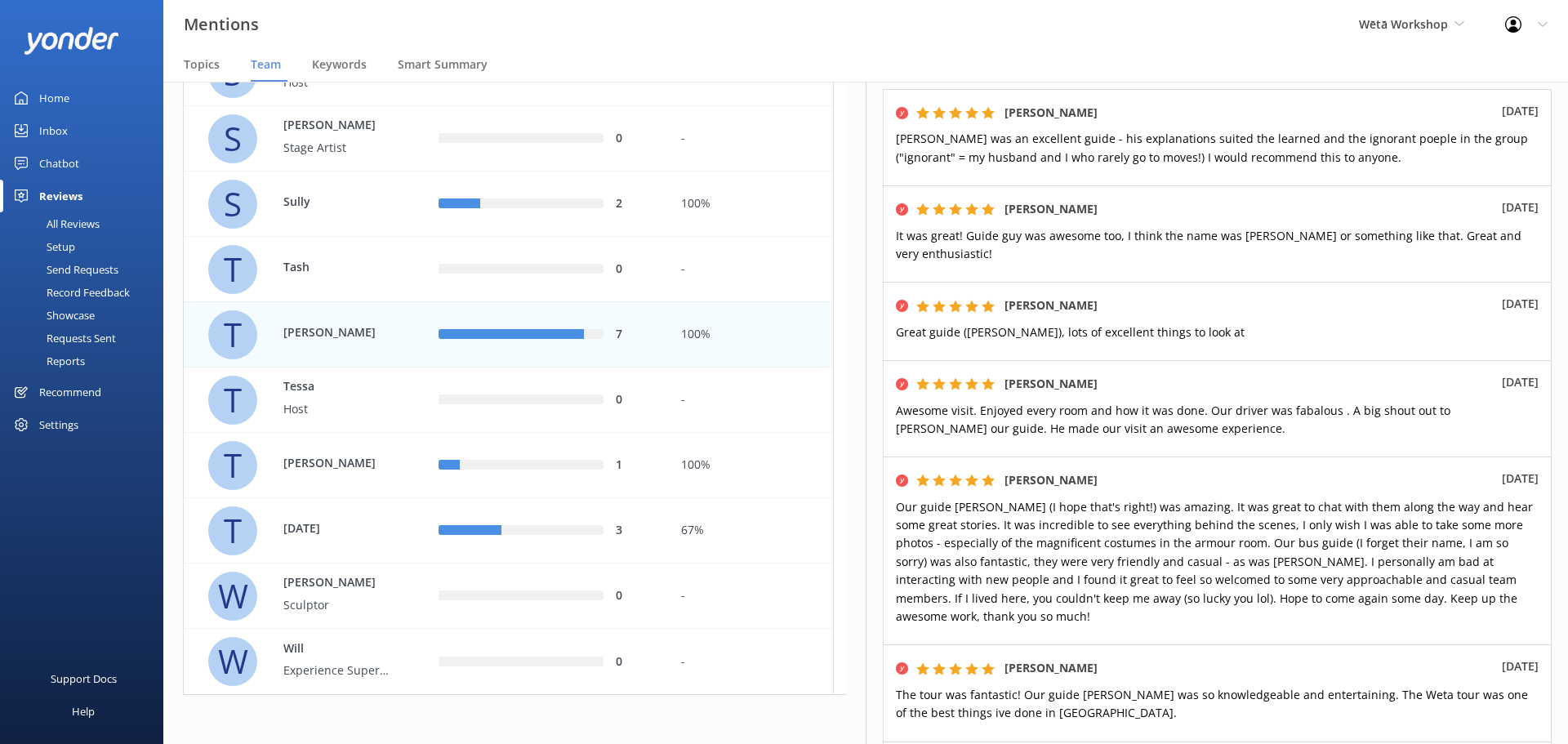
scroll to position [220, 0]
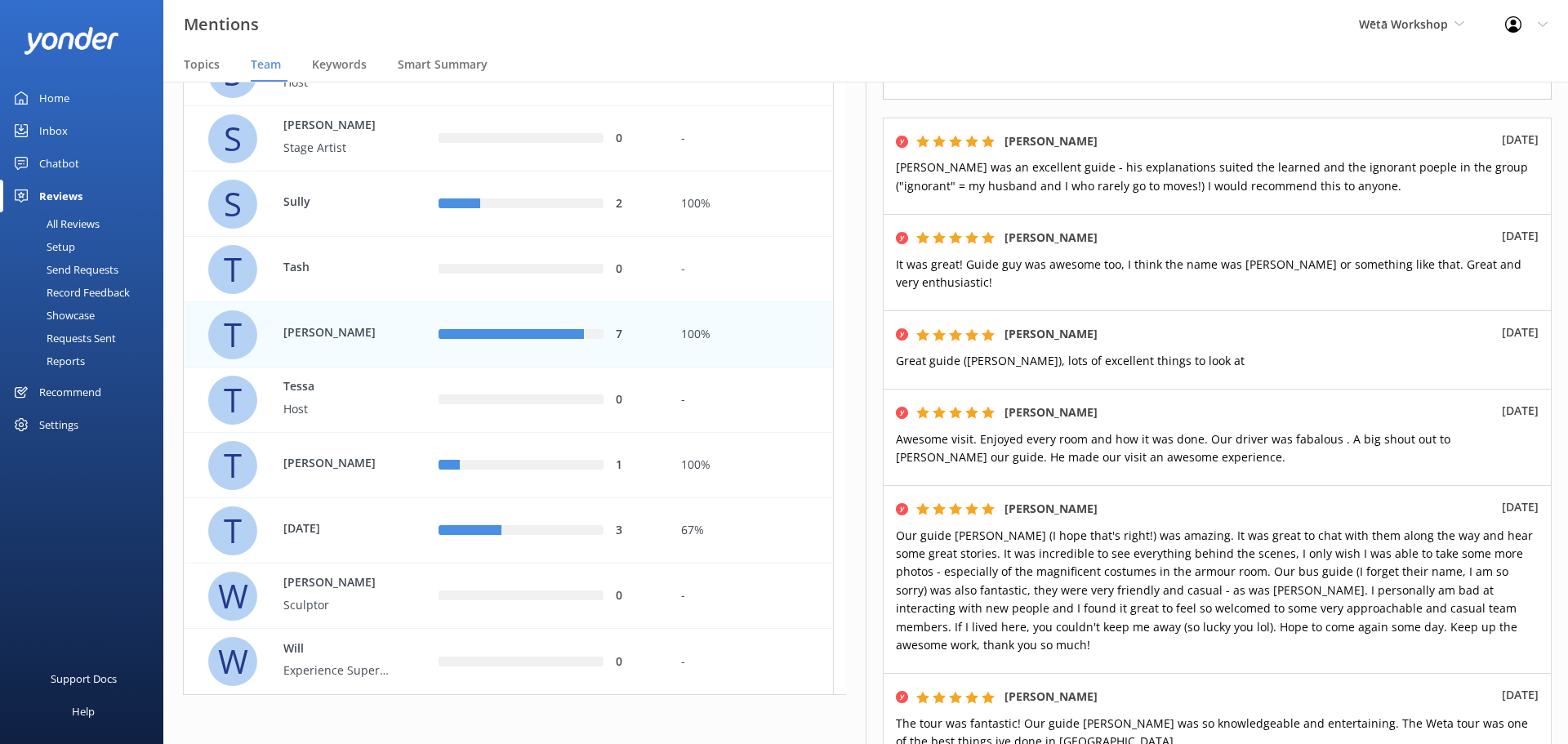
copy span "[PERSON_NAME] was exceptional as our tour guide he was really informative and f…"
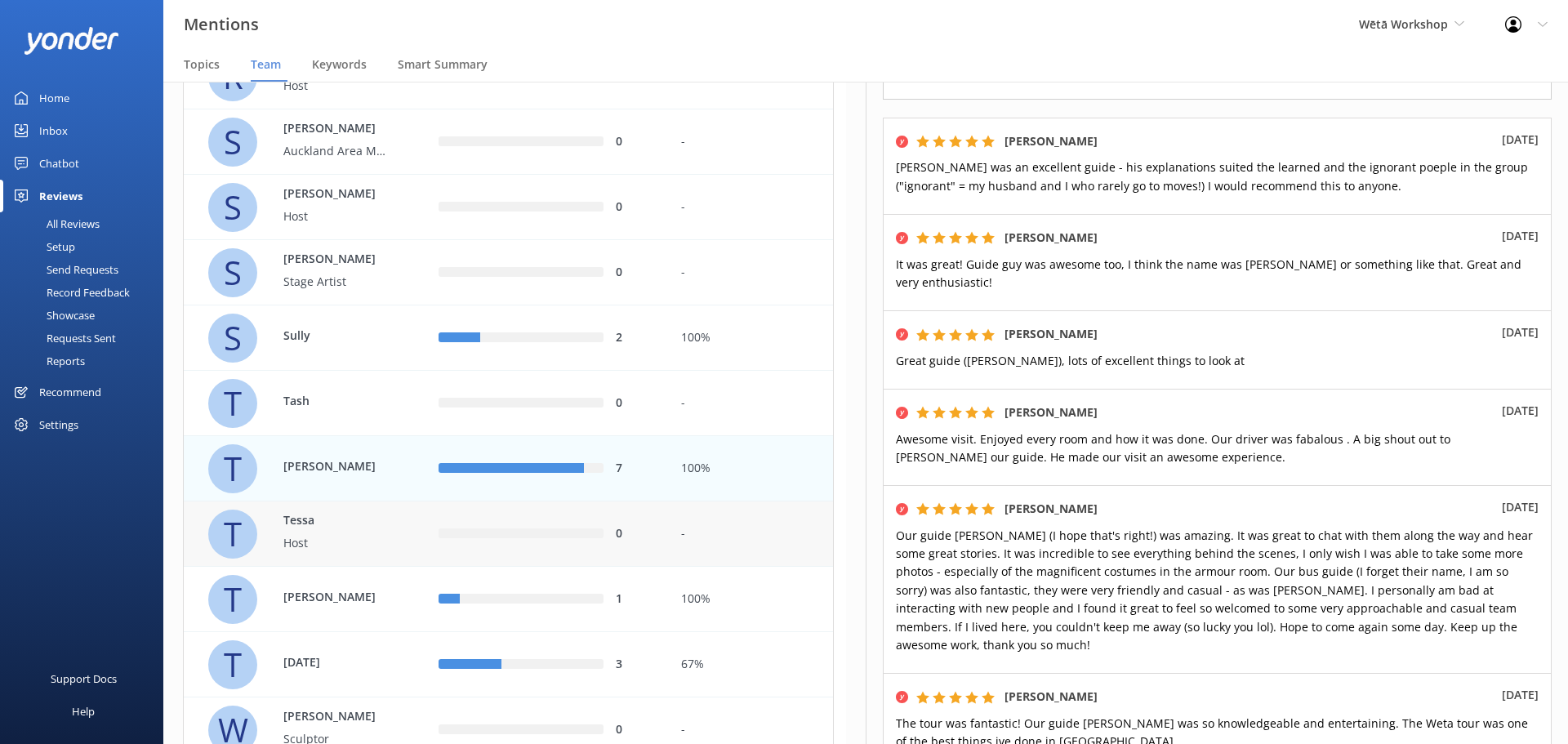
scroll to position [3255, 0]
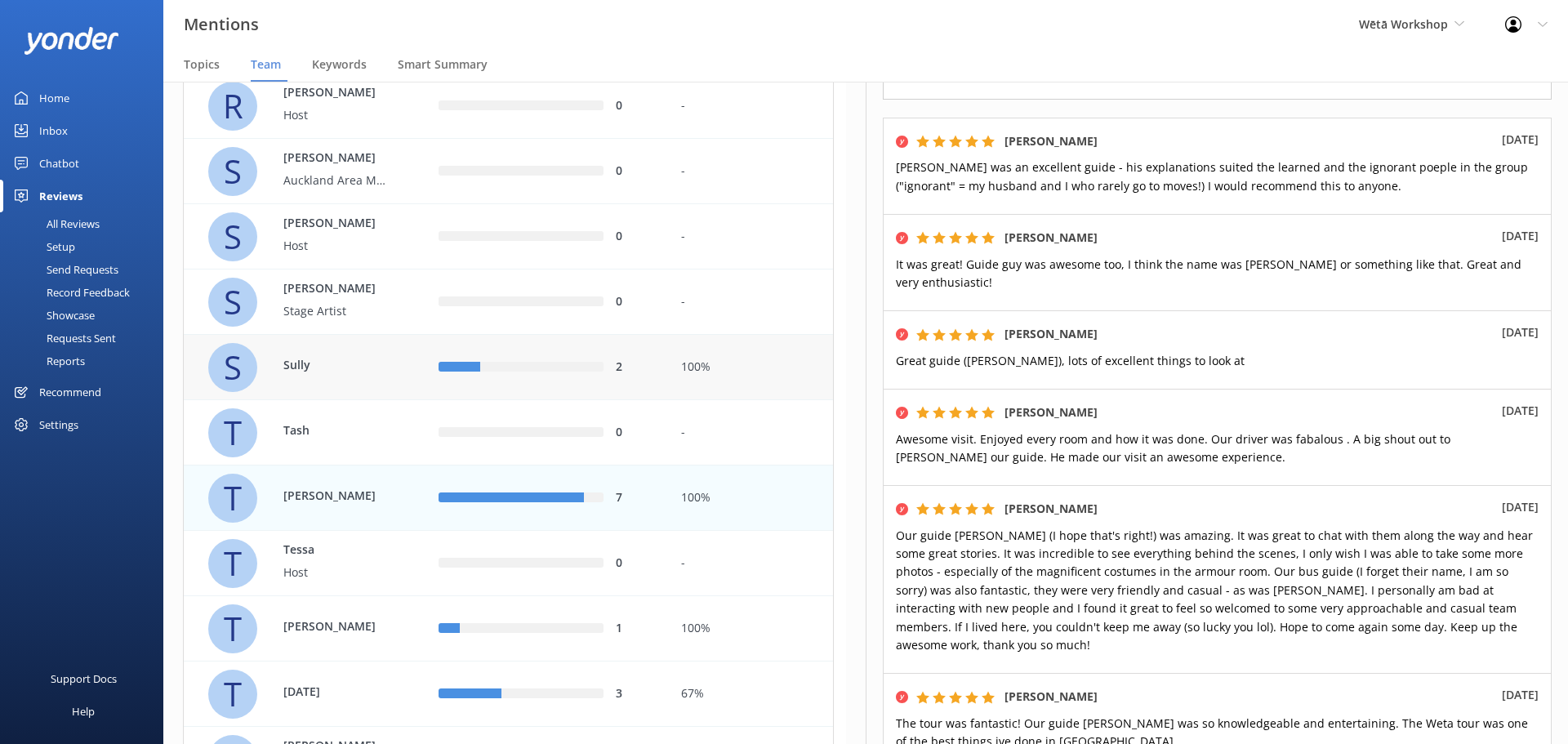
click at [704, 394] on div "100%" at bounding box center [751, 367] width 164 height 65
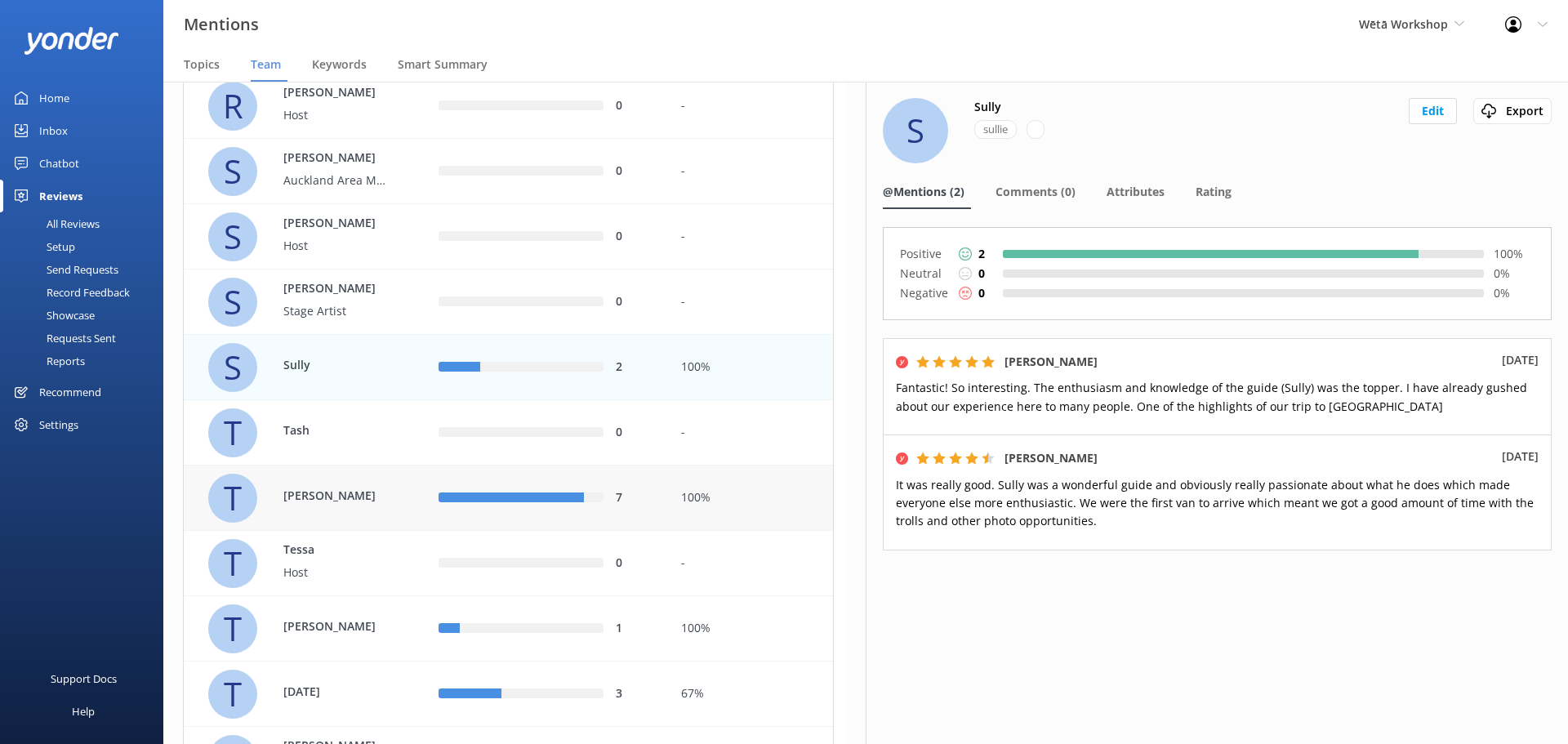
scroll to position [3417, 0]
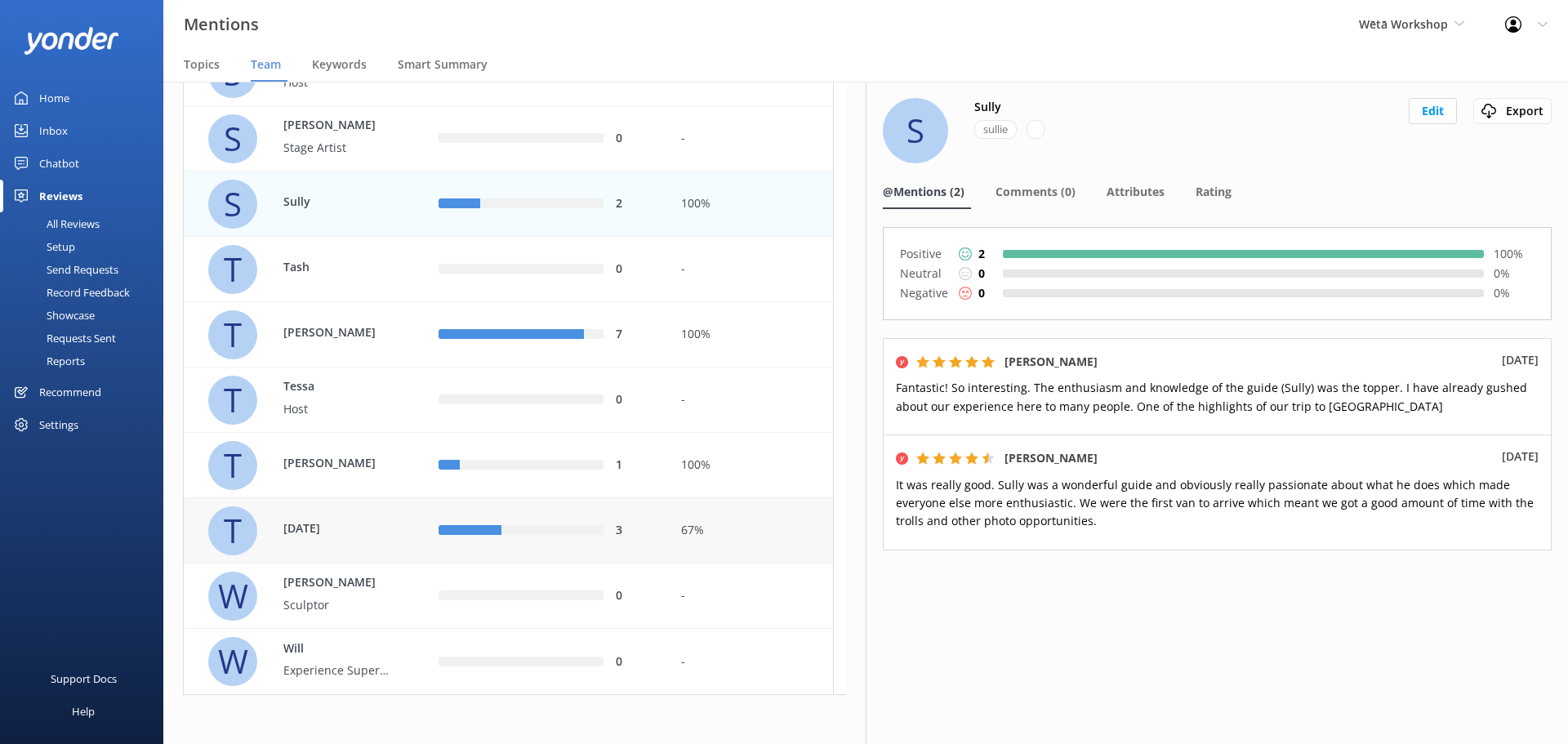
click at [656, 525] on div "3" at bounding box center [636, 531] width 41 height 18
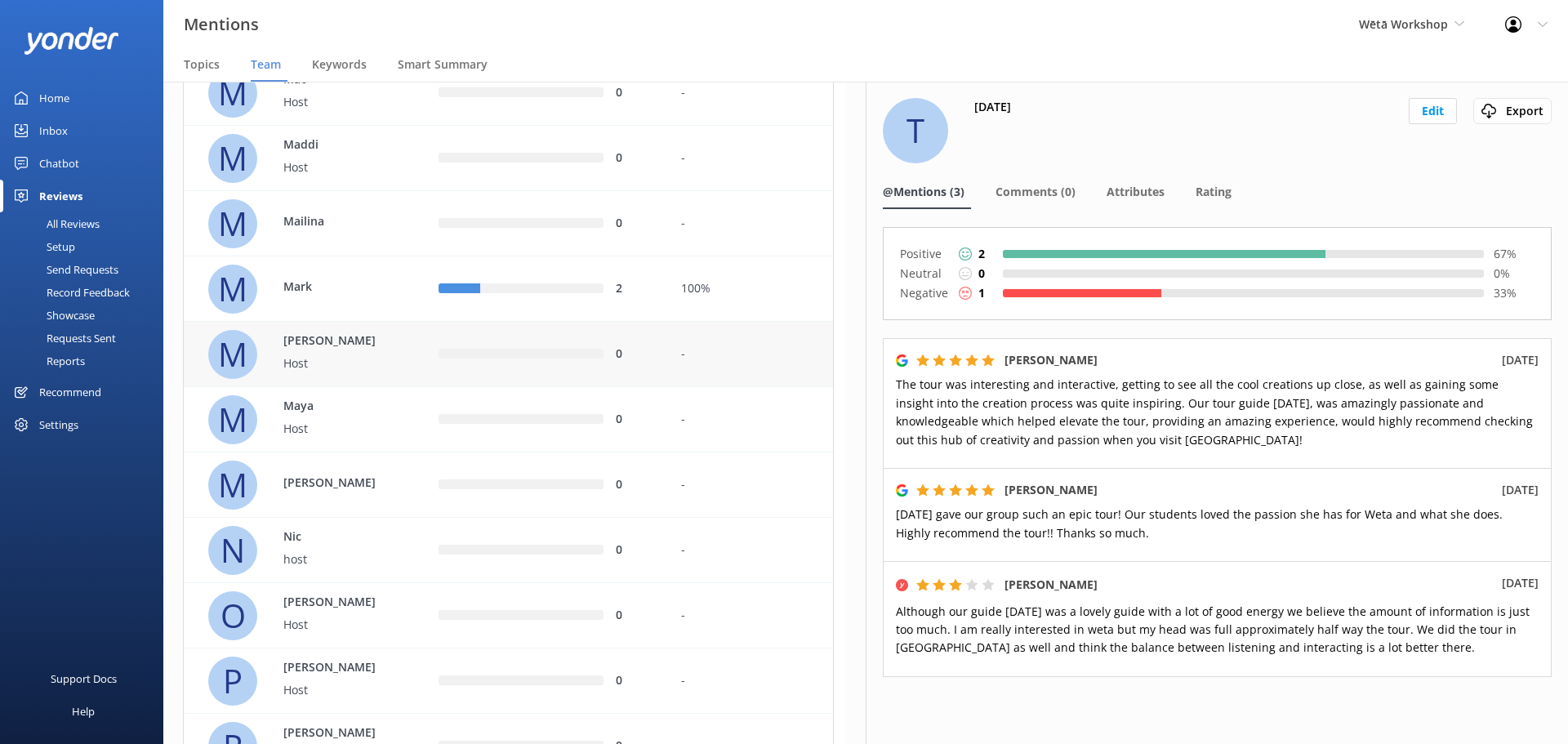
scroll to position [2520, 0]
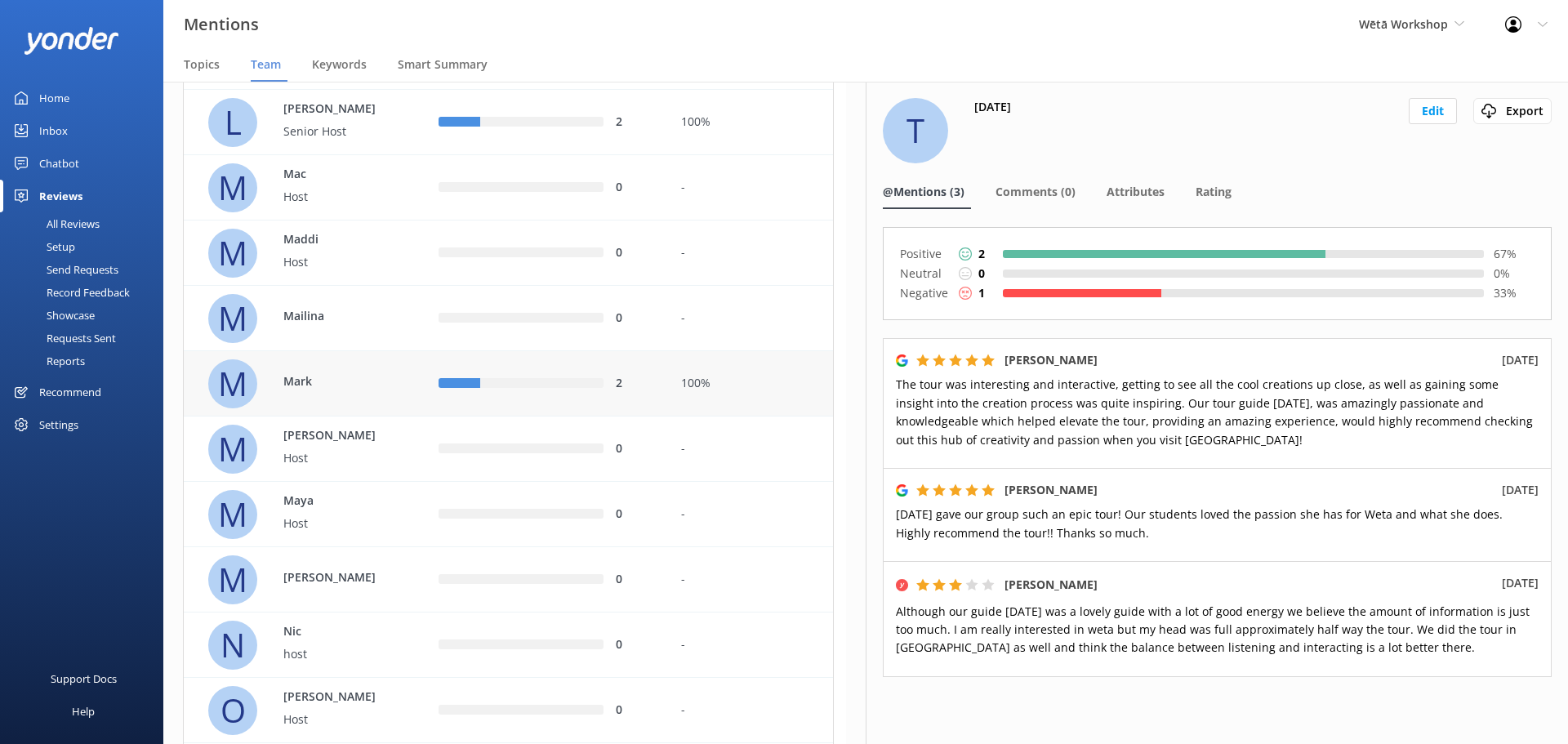
click at [654, 392] on div "2" at bounding box center [636, 384] width 41 height 18
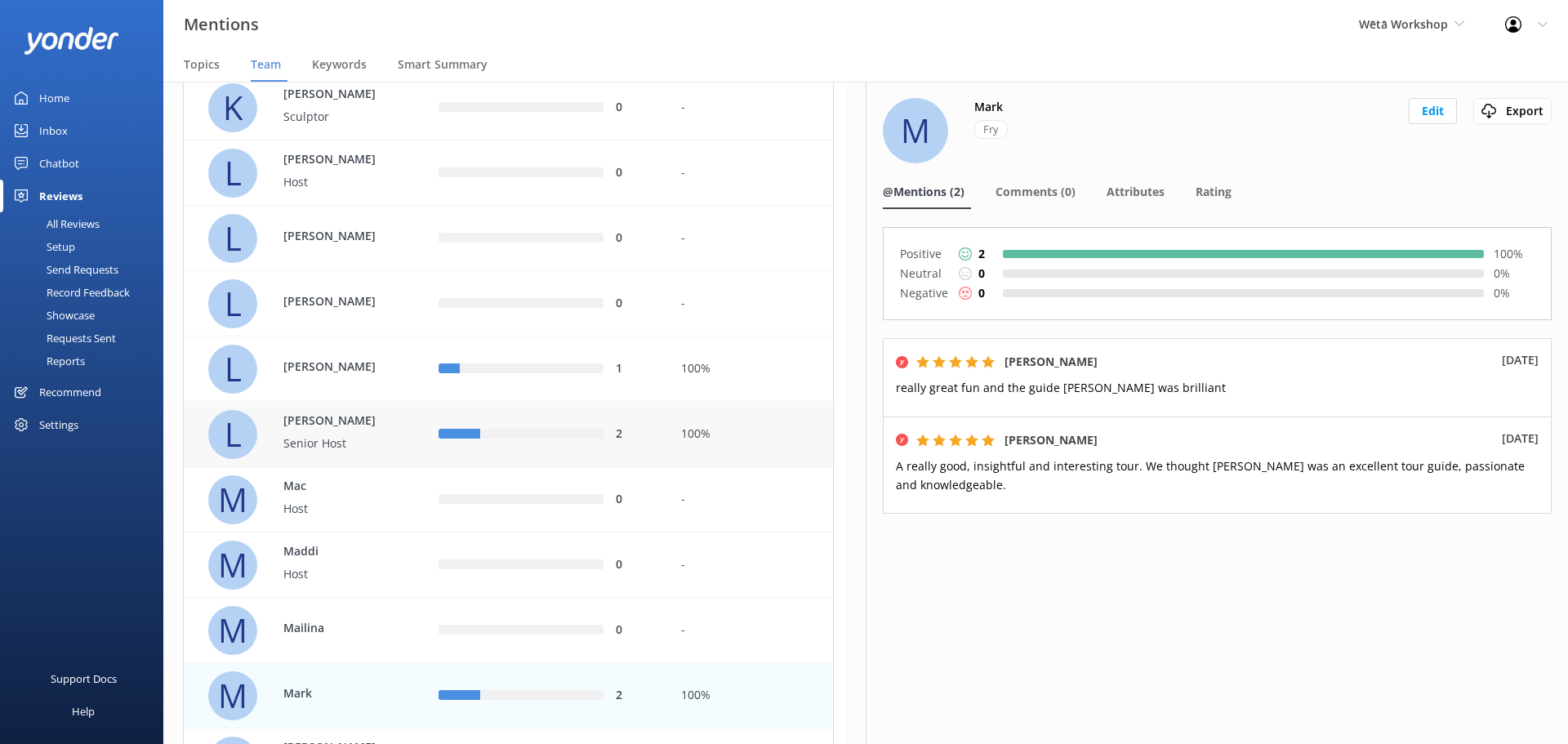
scroll to position [2193, 0]
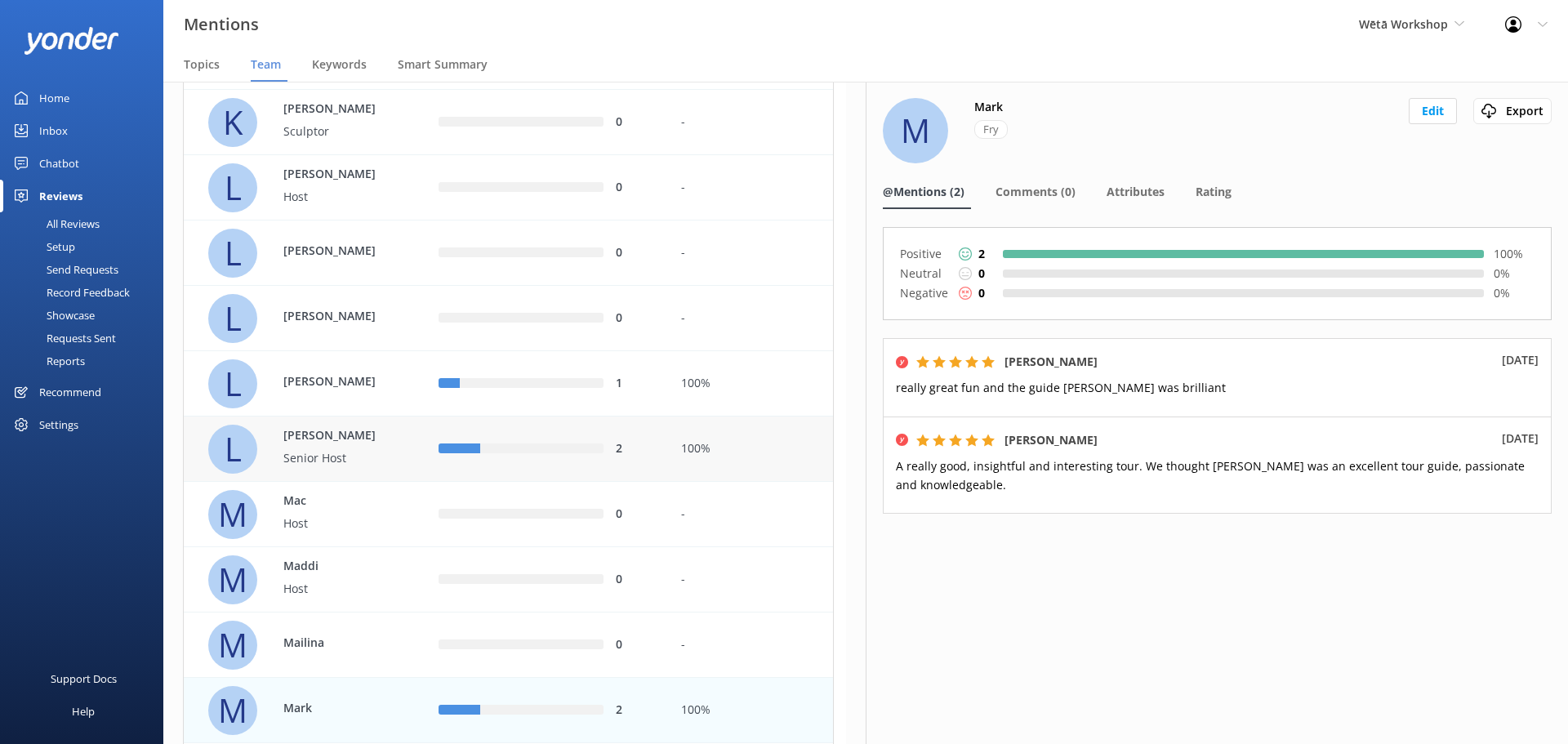
click at [670, 437] on div "100%" at bounding box center [751, 449] width 164 height 65
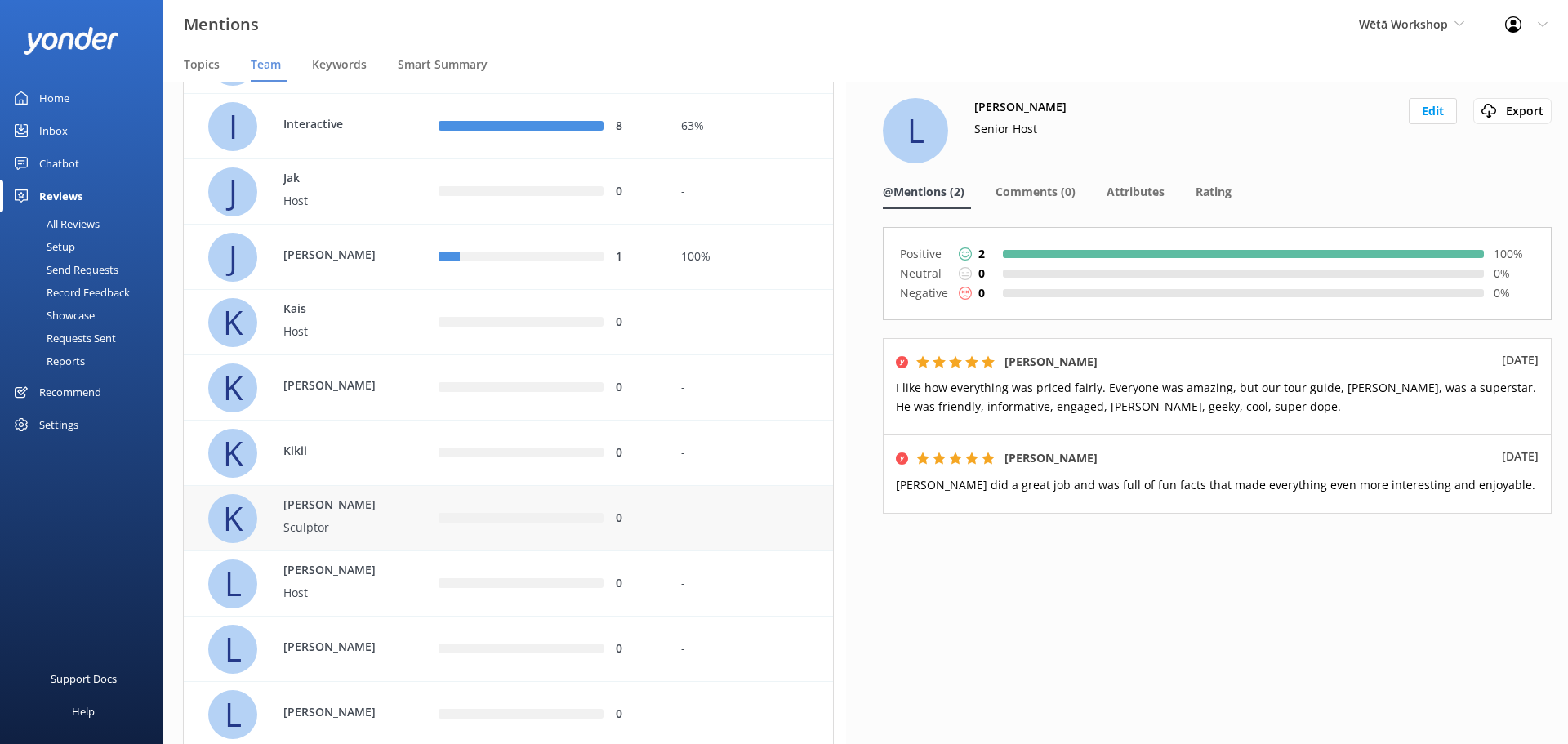
scroll to position [1703, 0]
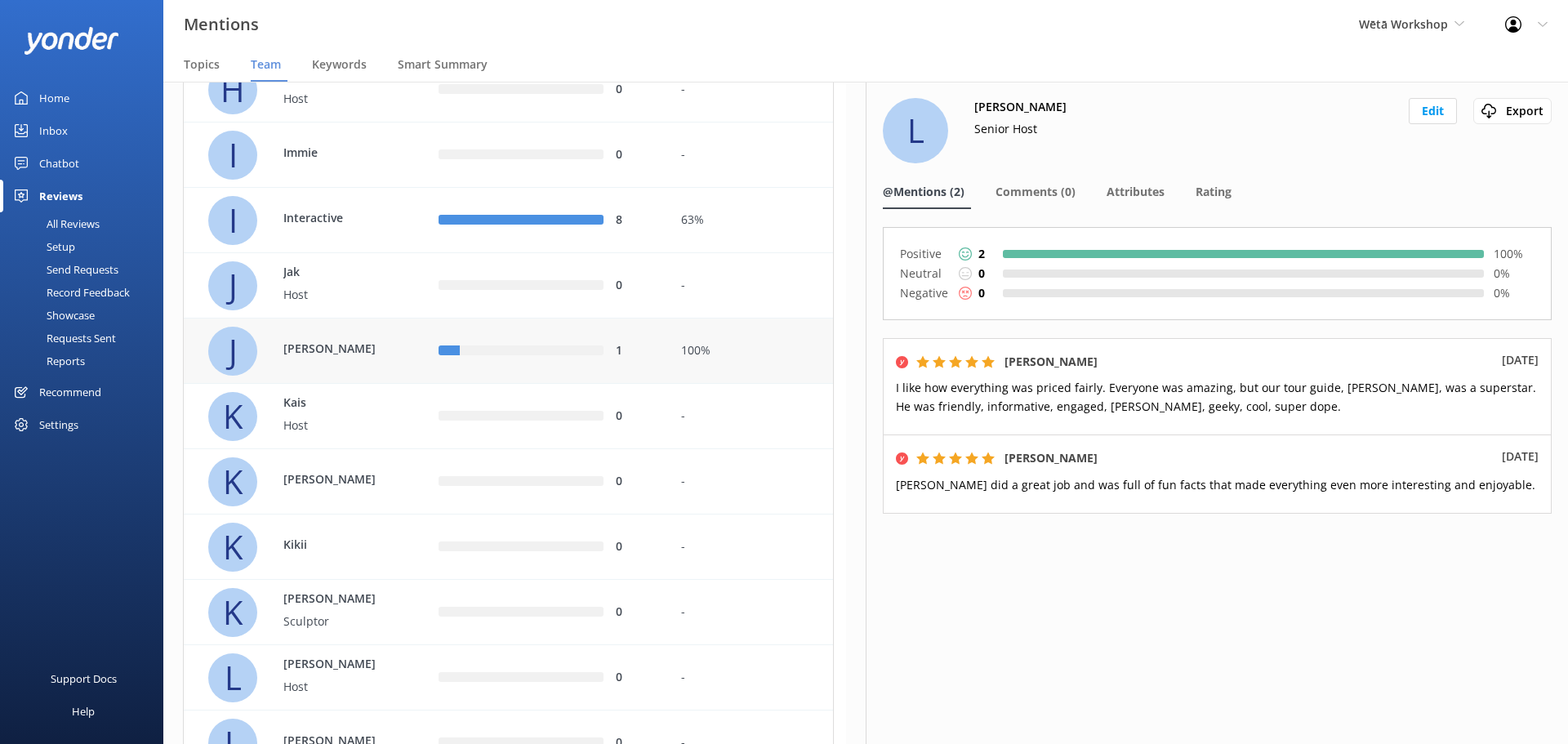
click at [667, 341] on div "1" at bounding box center [547, 350] width 243 height 65
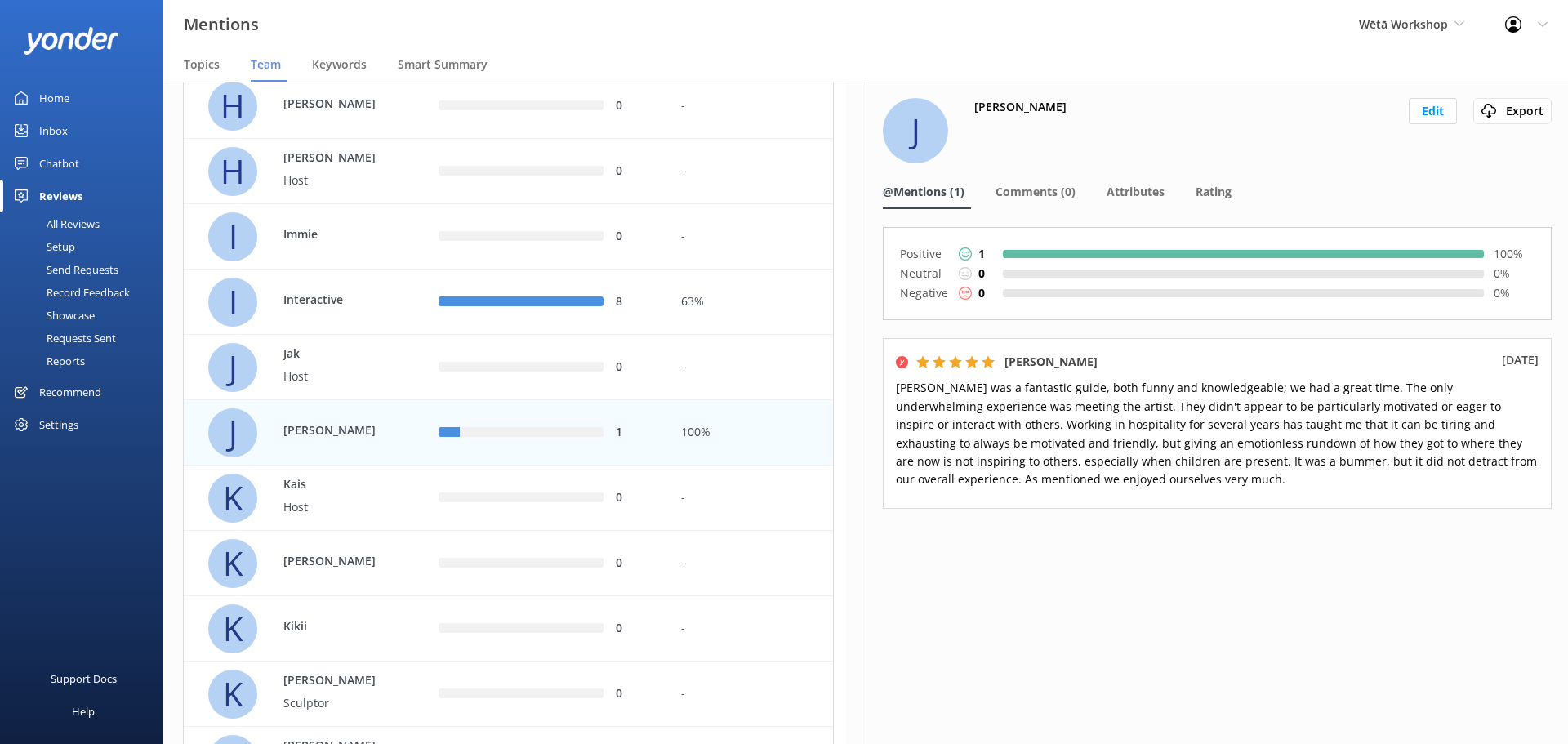
scroll to position [1540, 0]
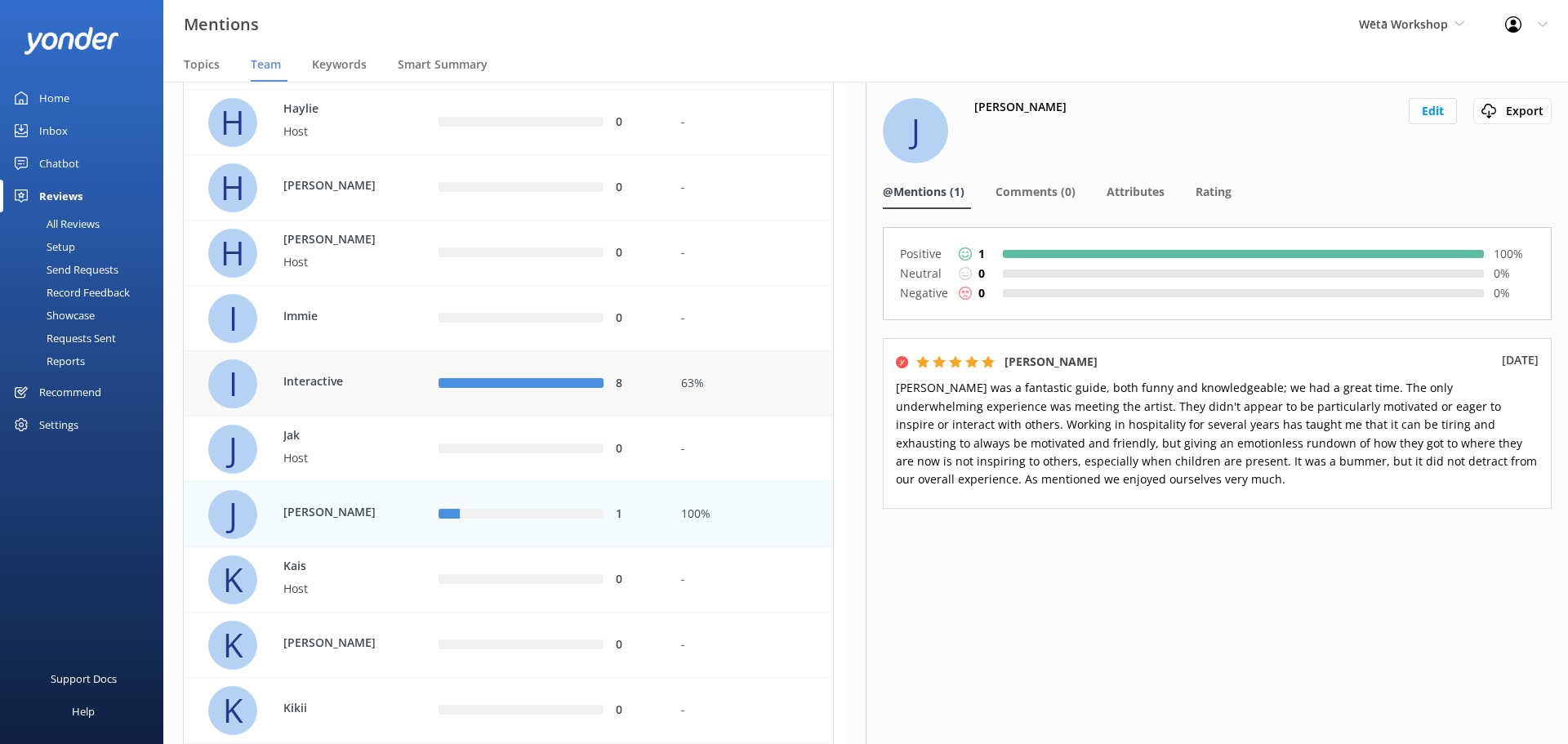
click at [651, 381] on div "8" at bounding box center [636, 384] width 41 height 18
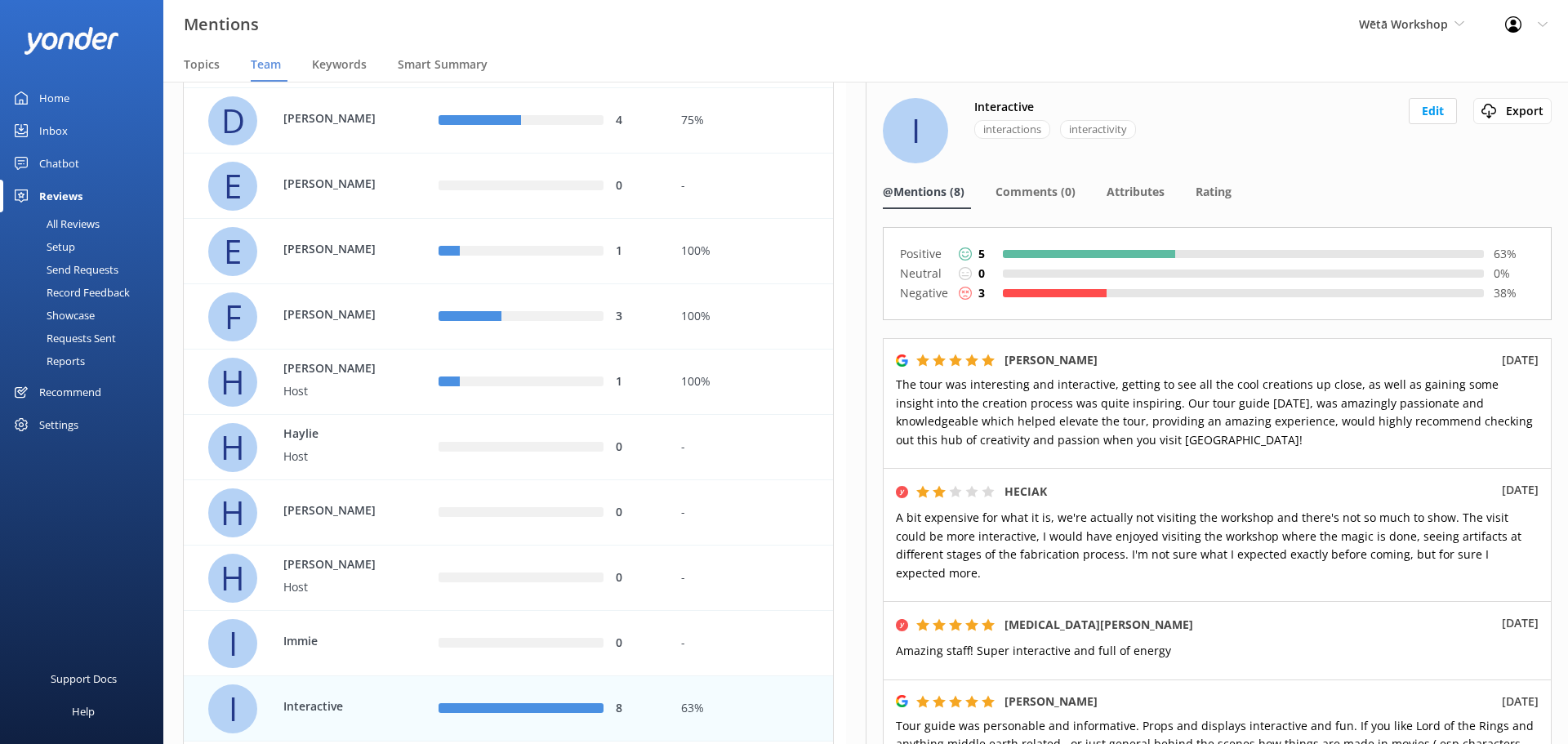
scroll to position [1213, 0]
click at [651, 381] on div "1" at bounding box center [636, 384] width 41 height 18
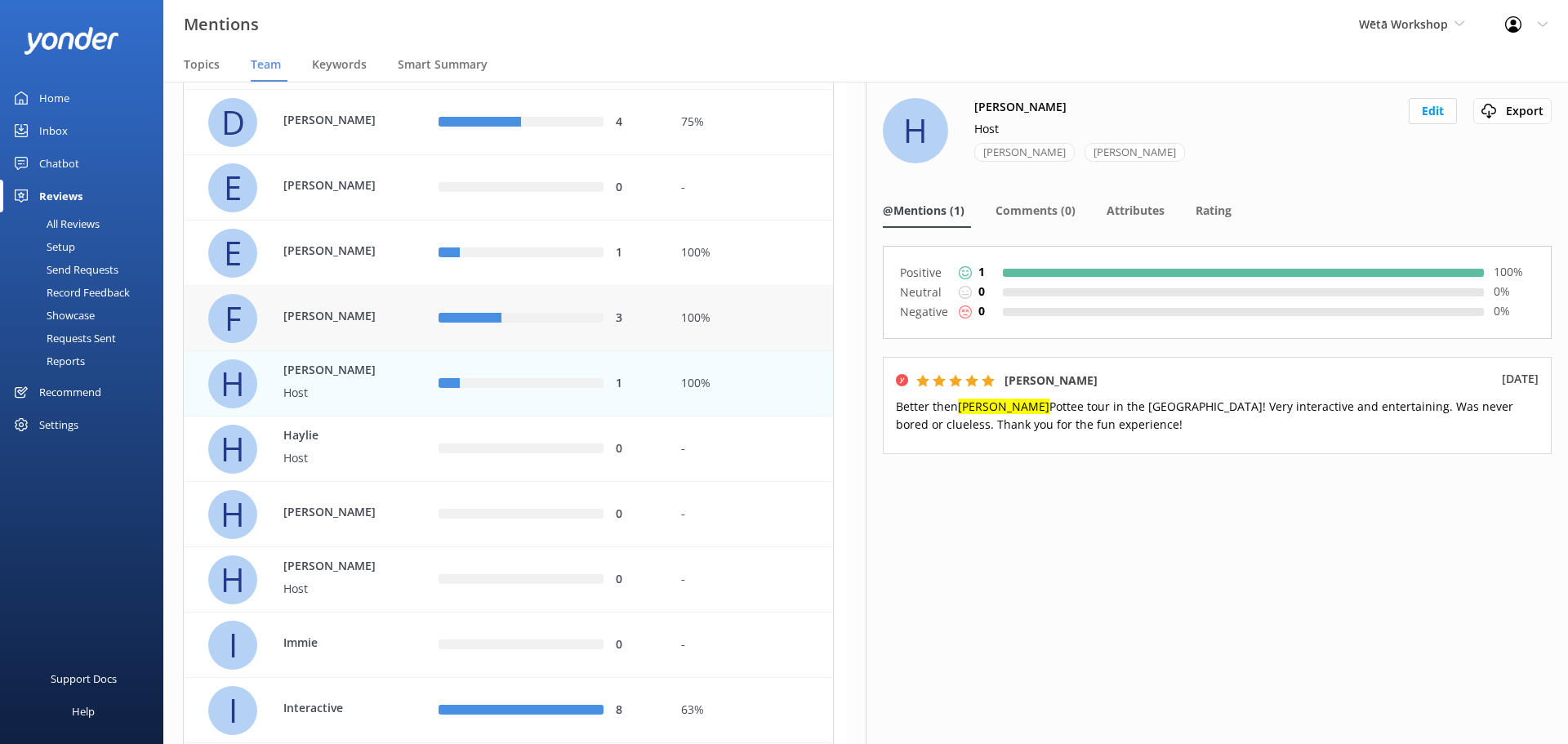
click at [652, 330] on div "3" at bounding box center [547, 318] width 243 height 65
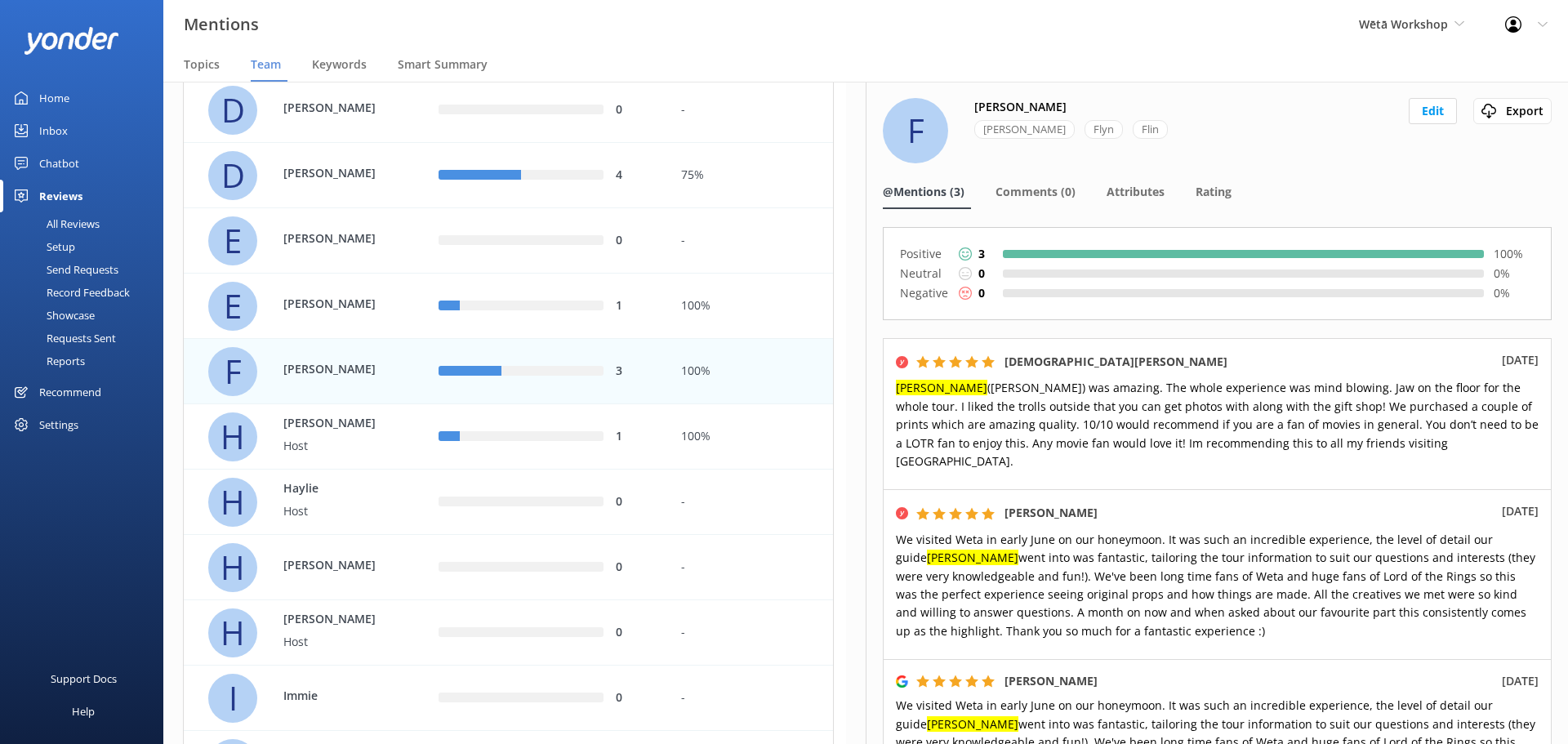
scroll to position [1132, 0]
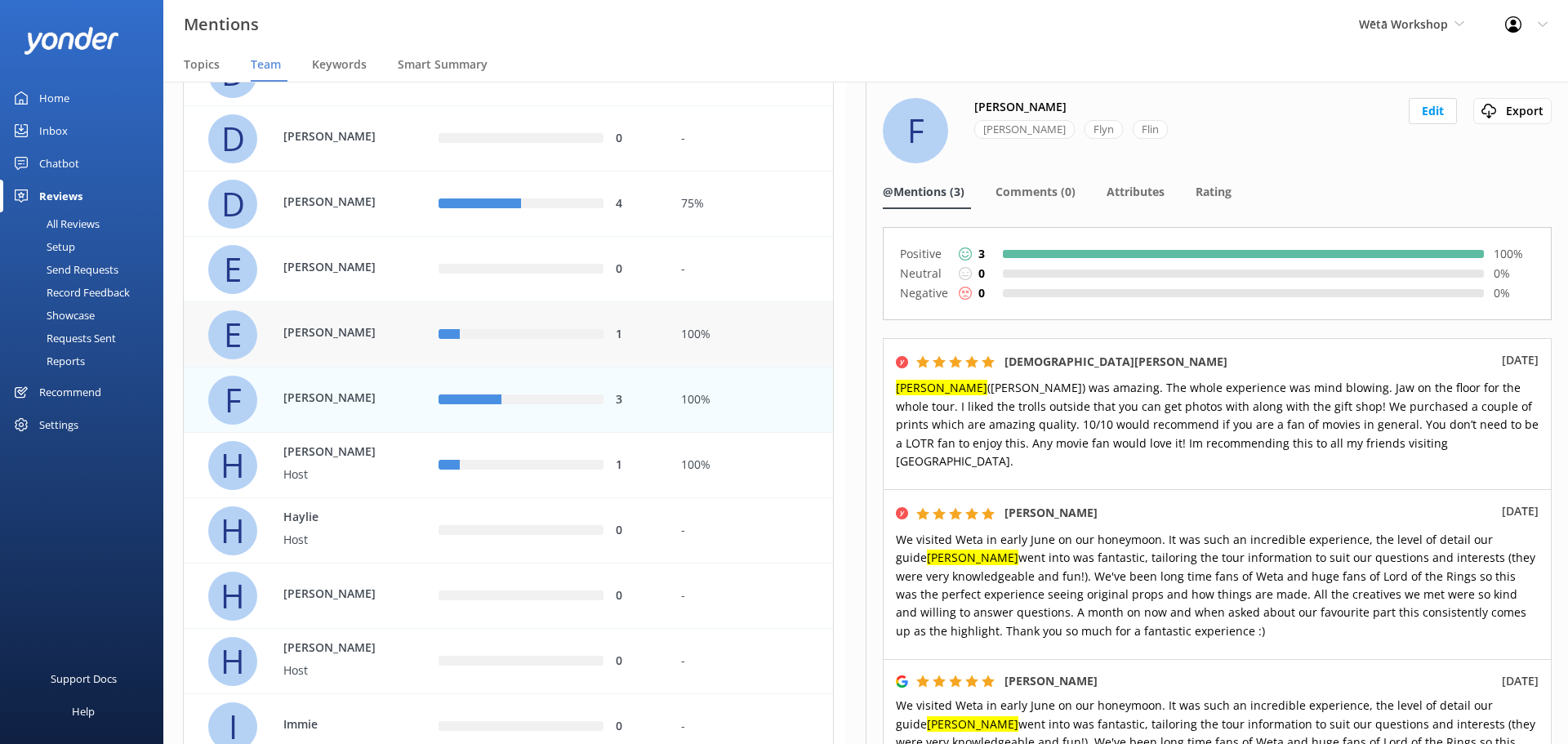
click at [652, 328] on div "1" at bounding box center [636, 335] width 41 height 18
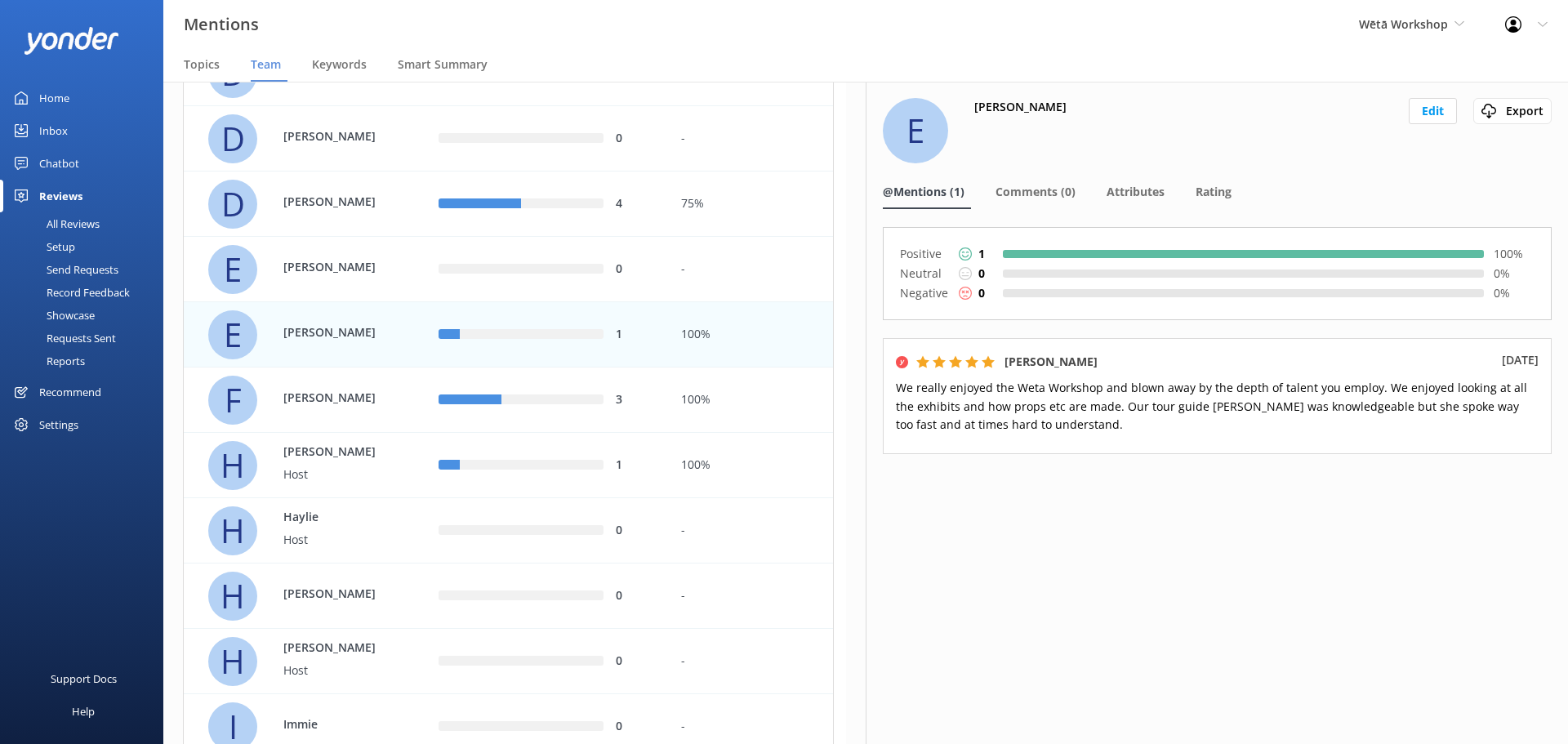
scroll to position [1050, 0]
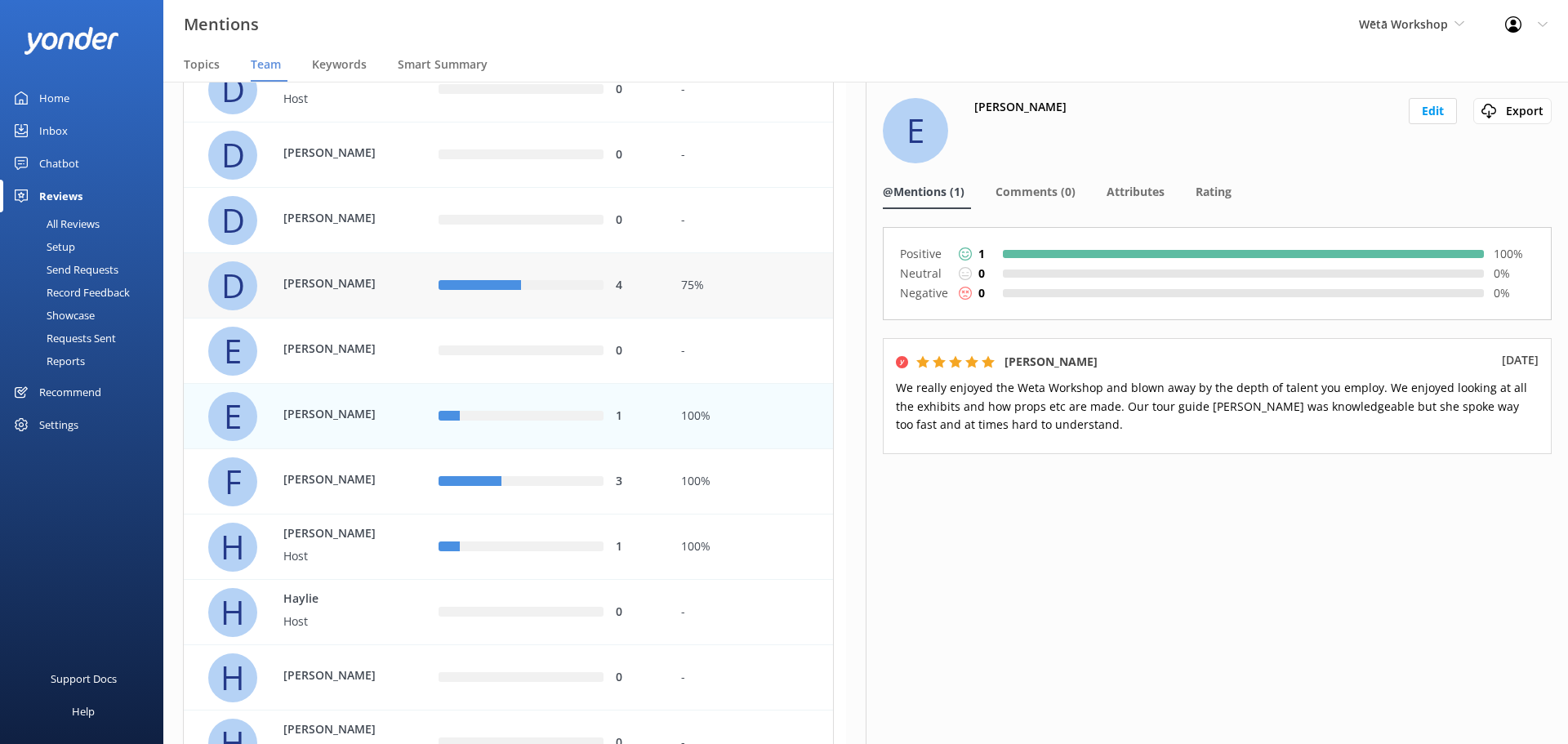
click at [655, 299] on div "4" at bounding box center [547, 285] width 243 height 65
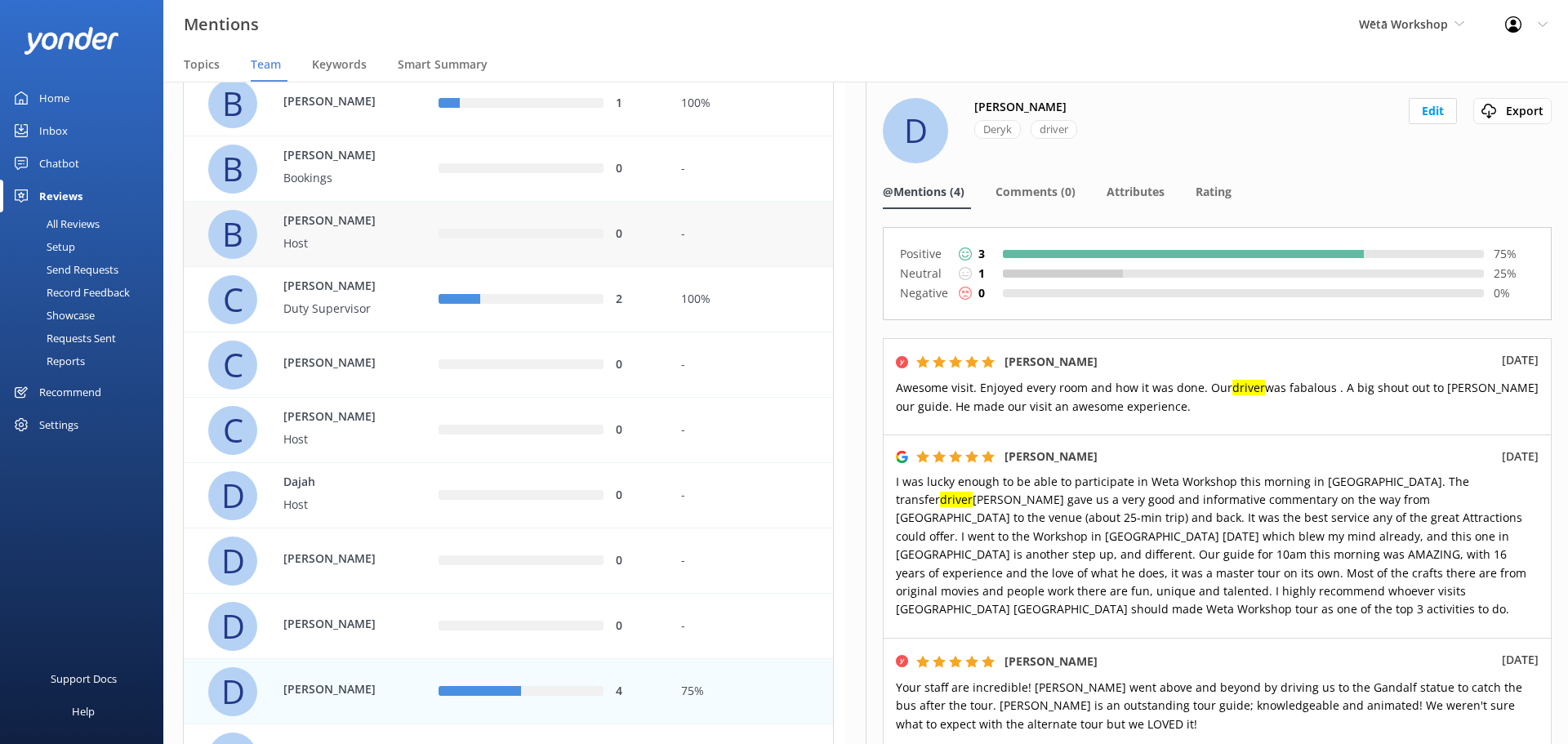
scroll to position [560, 0]
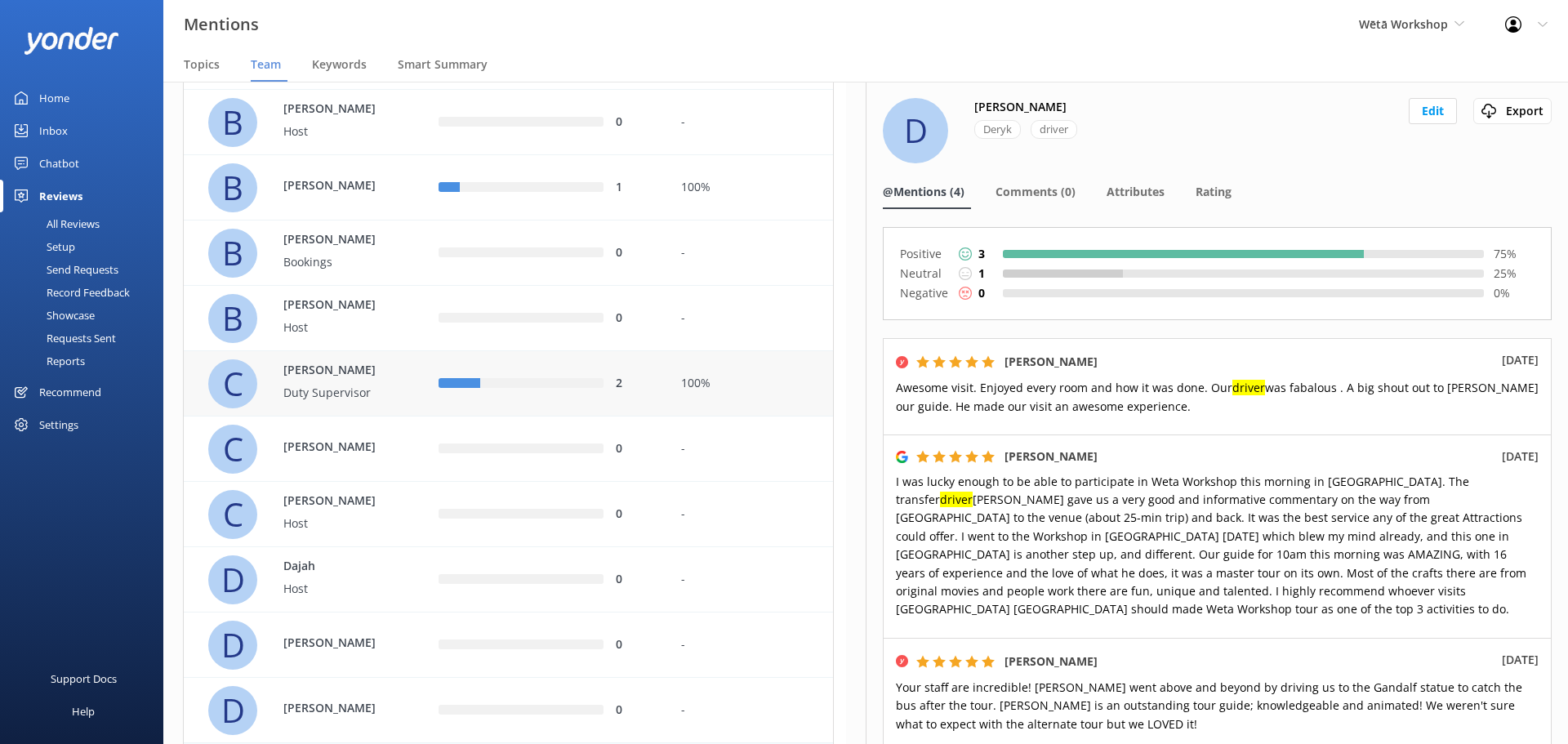
click at [659, 366] on div "2" at bounding box center [547, 383] width 243 height 65
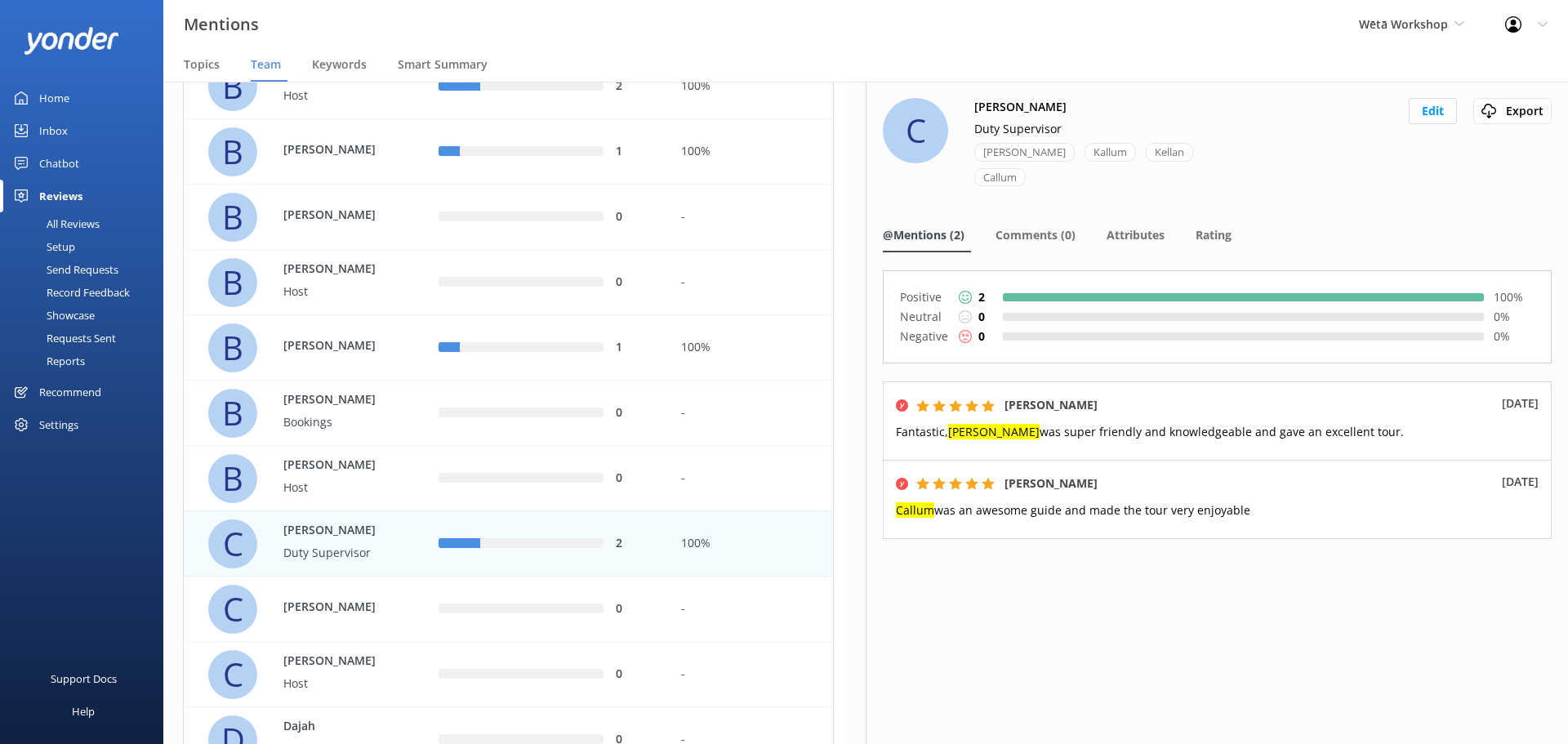
scroll to position [397, 0]
click at [657, 366] on div "1" at bounding box center [547, 350] width 243 height 65
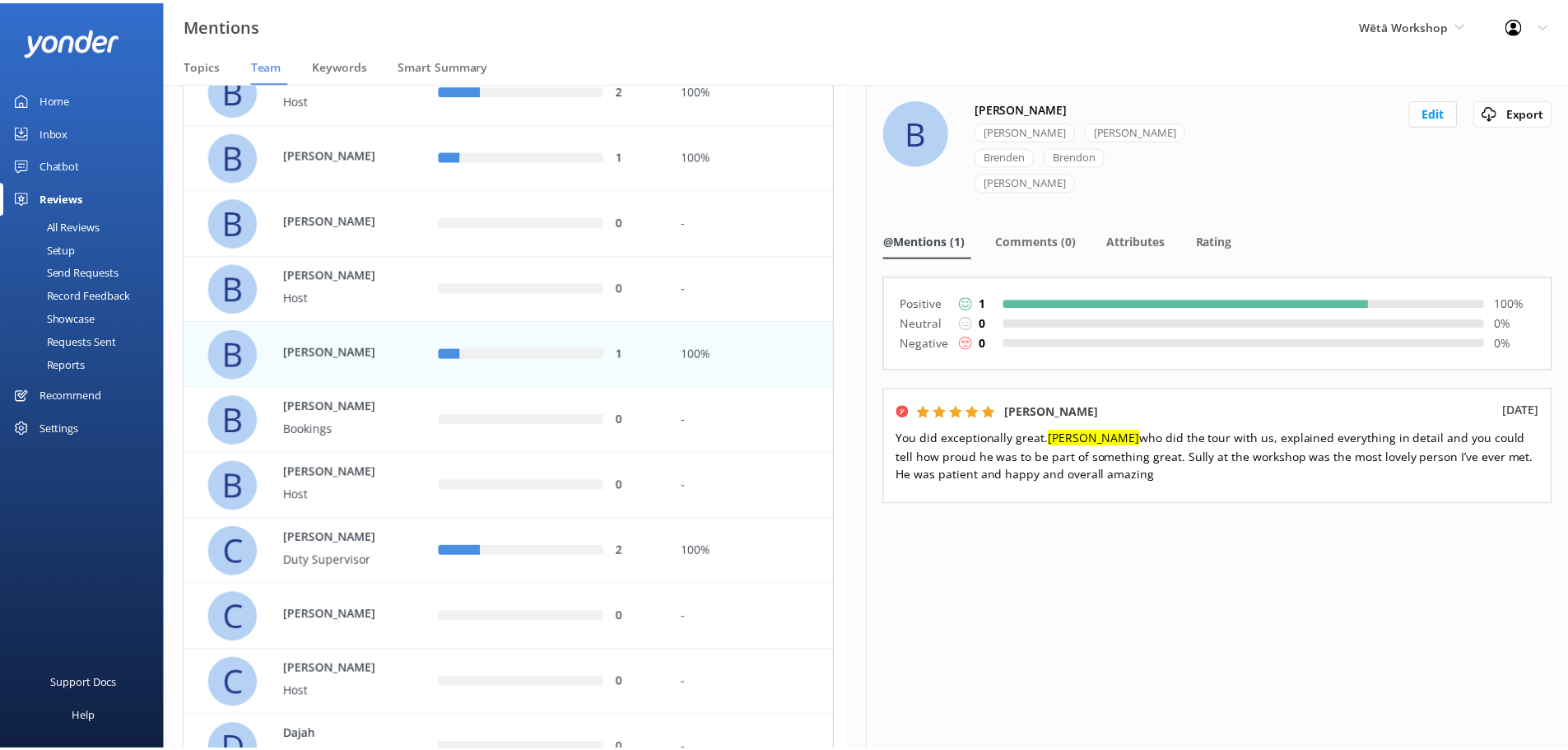
scroll to position [70, 0]
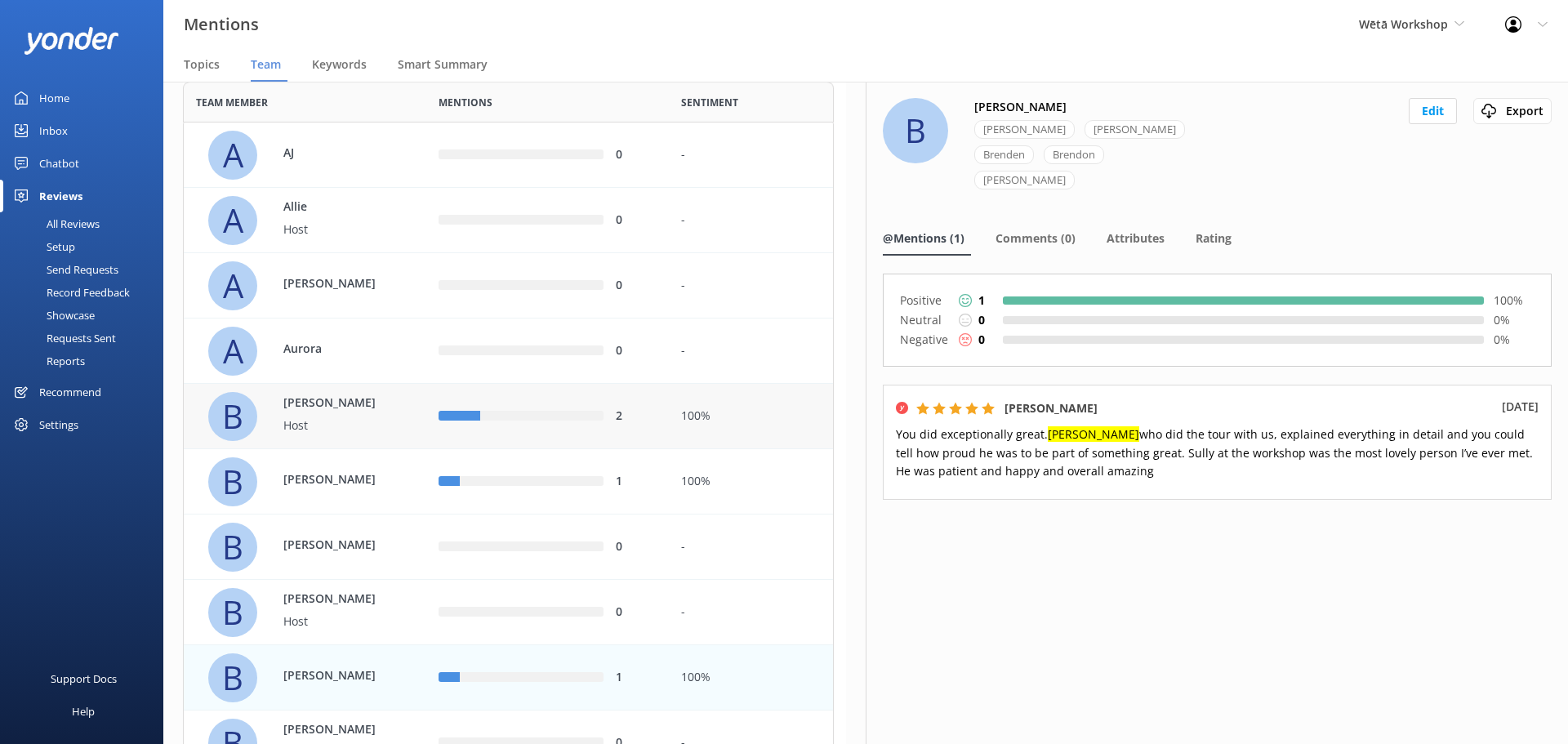
click at [657, 409] on div "2" at bounding box center [636, 417] width 41 height 18
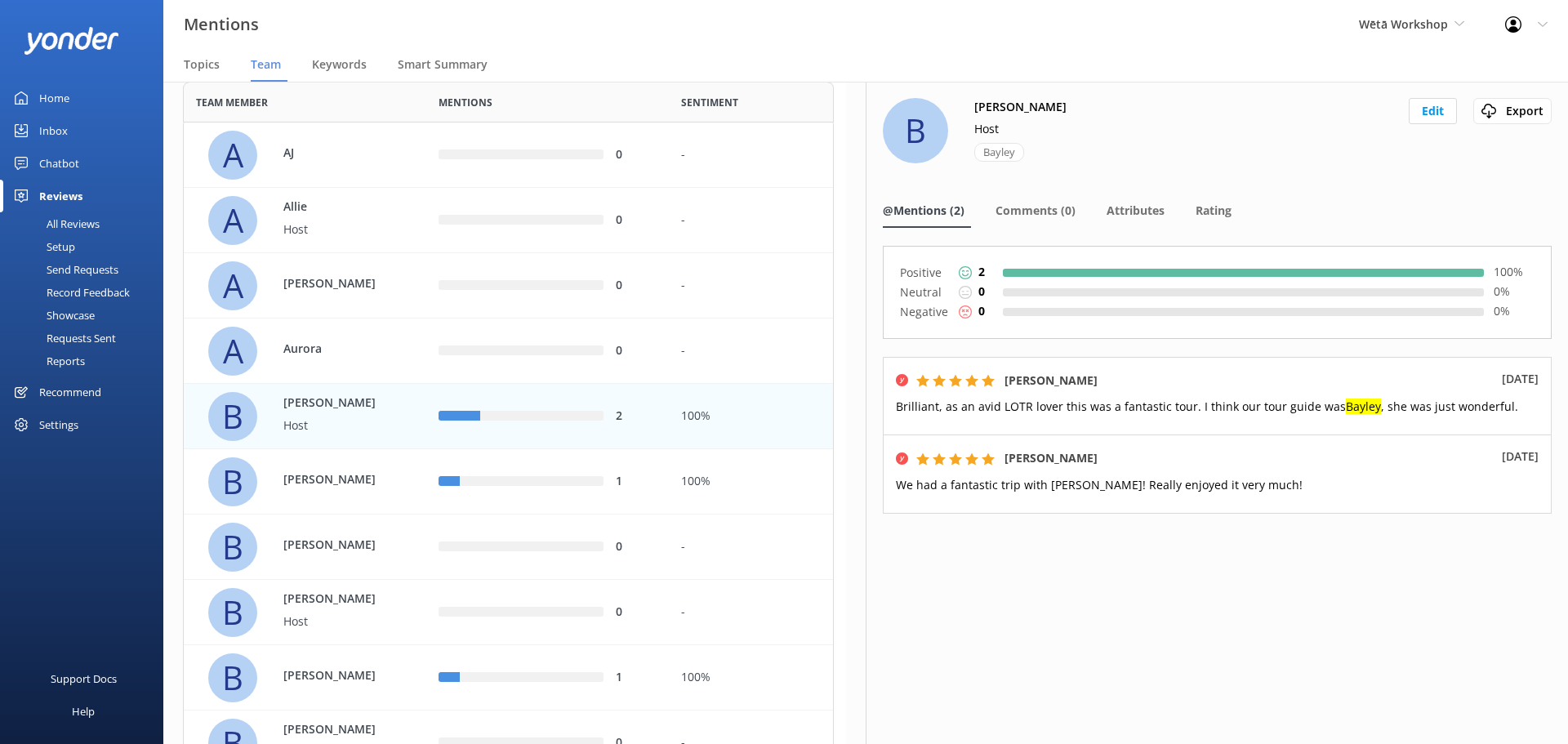
click at [98, 226] on div "All Reviews" at bounding box center [54, 224] width 90 height 23
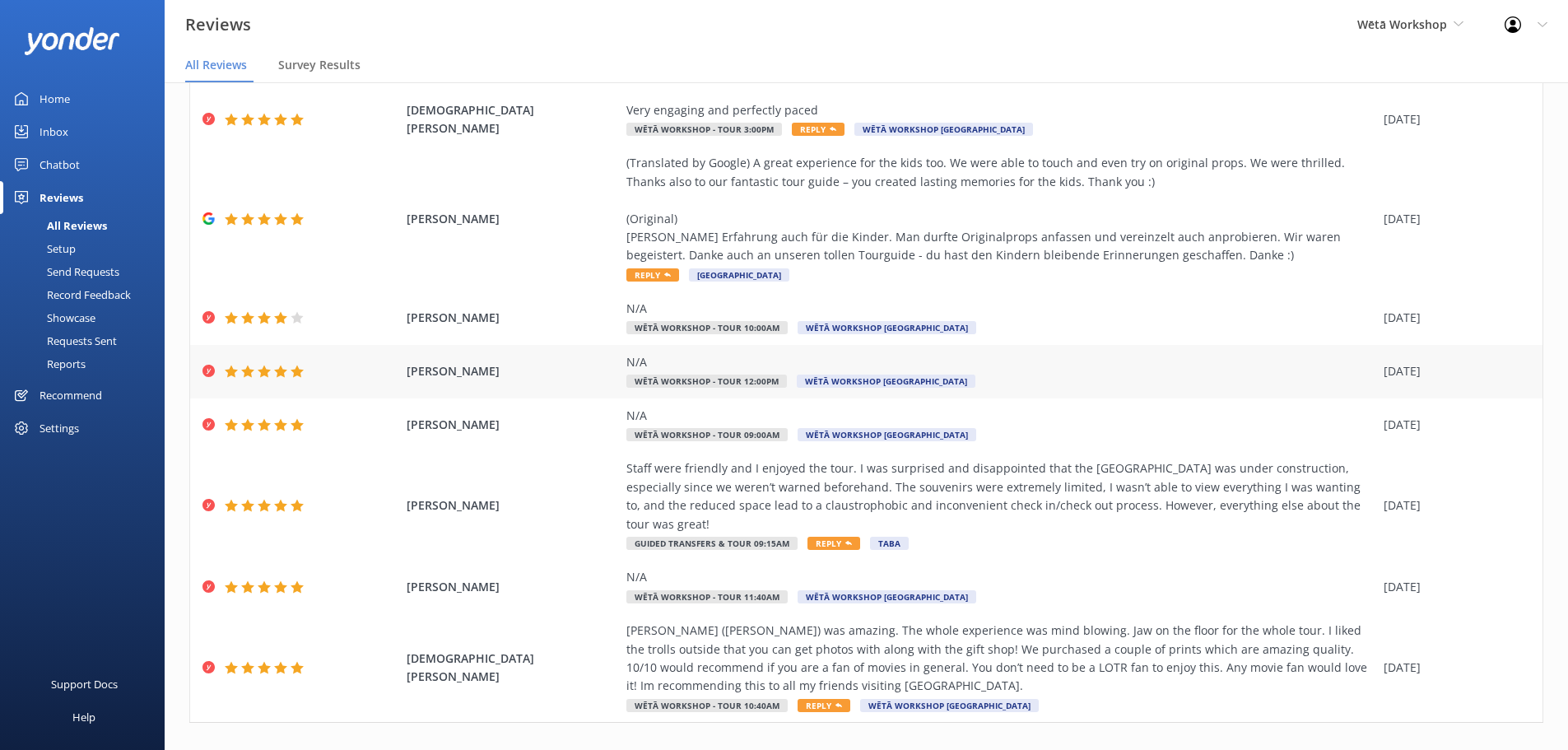
scroll to position [205, 0]
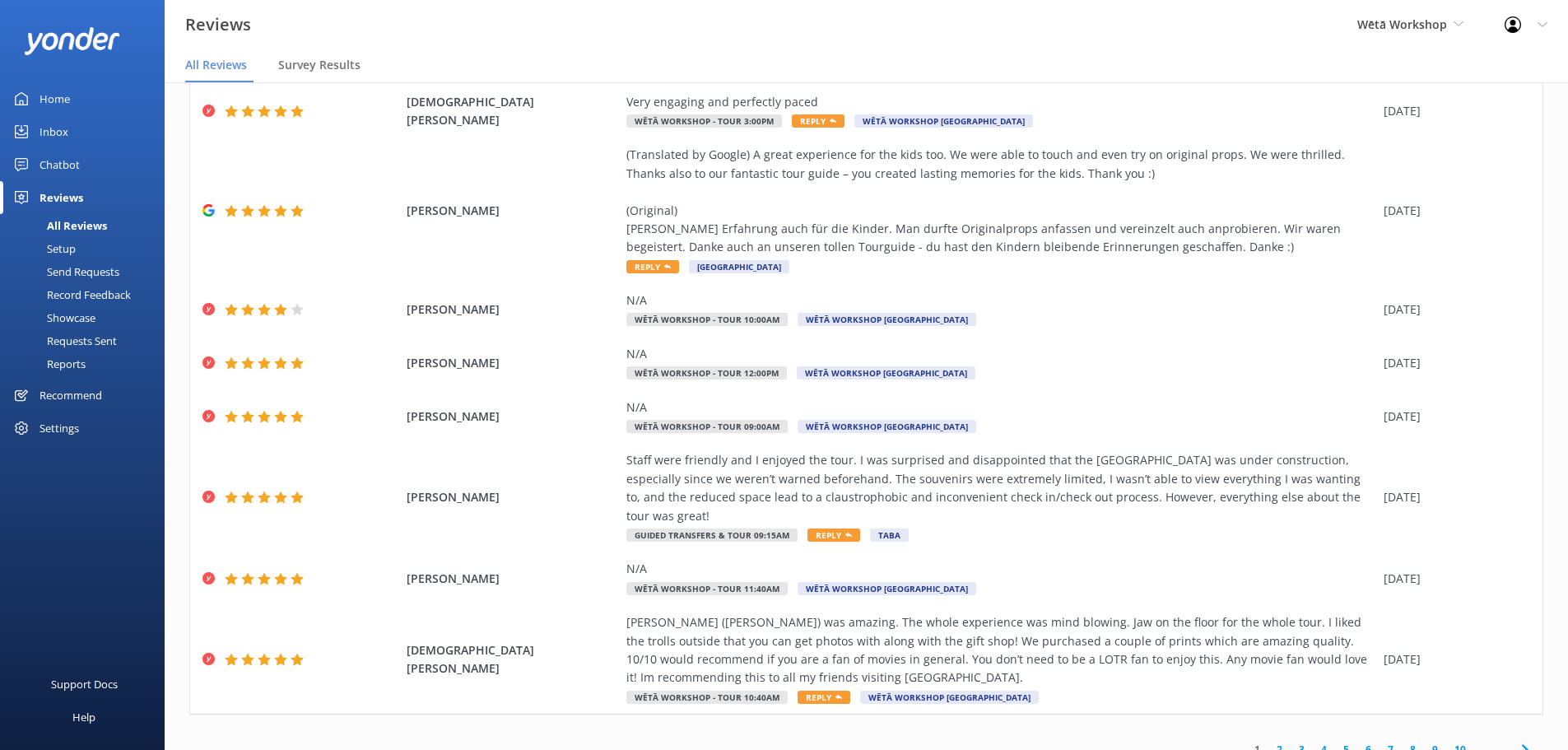
click at [1273, 742] on link "2" at bounding box center [1279, 749] width 22 height 16
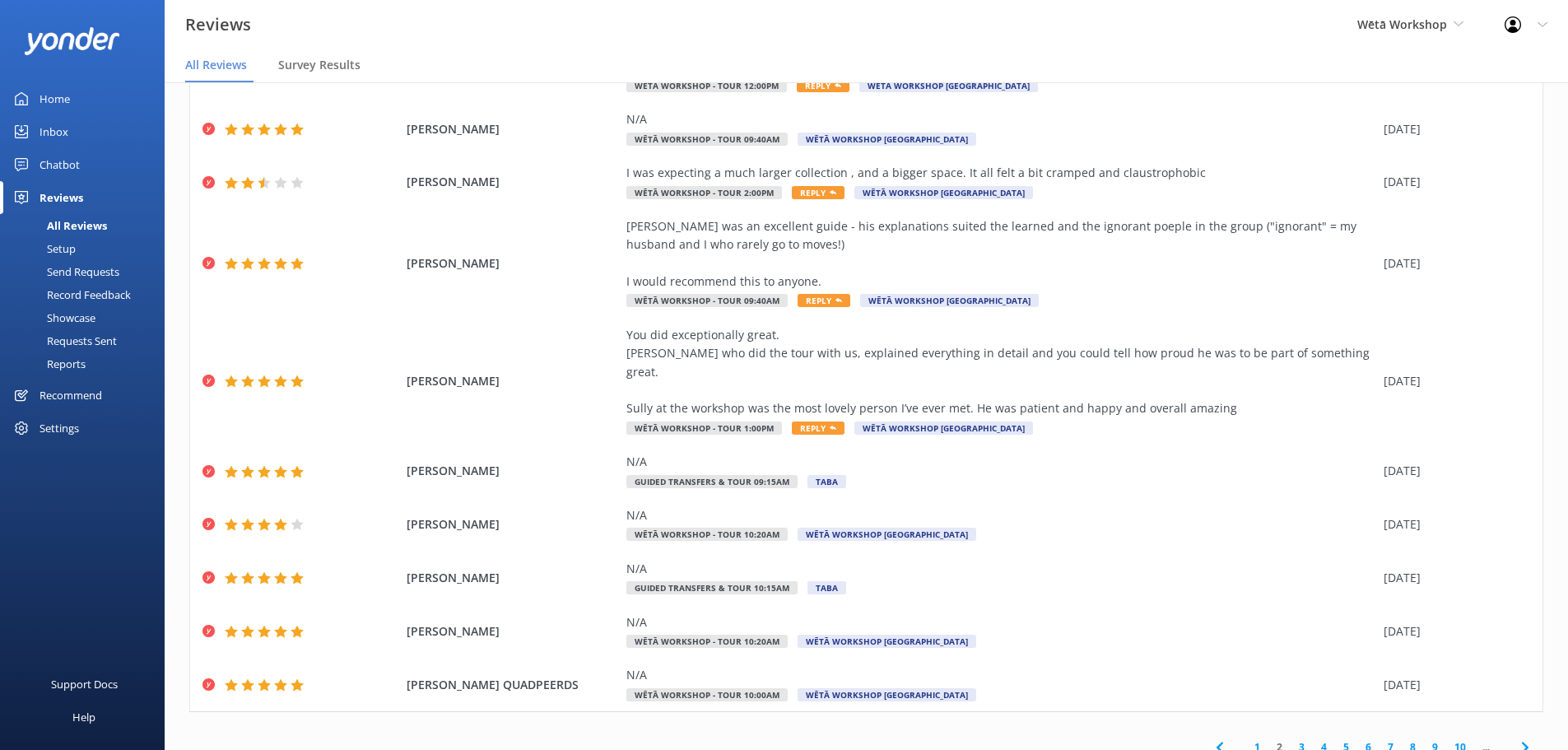
scroll to position [33, 0]
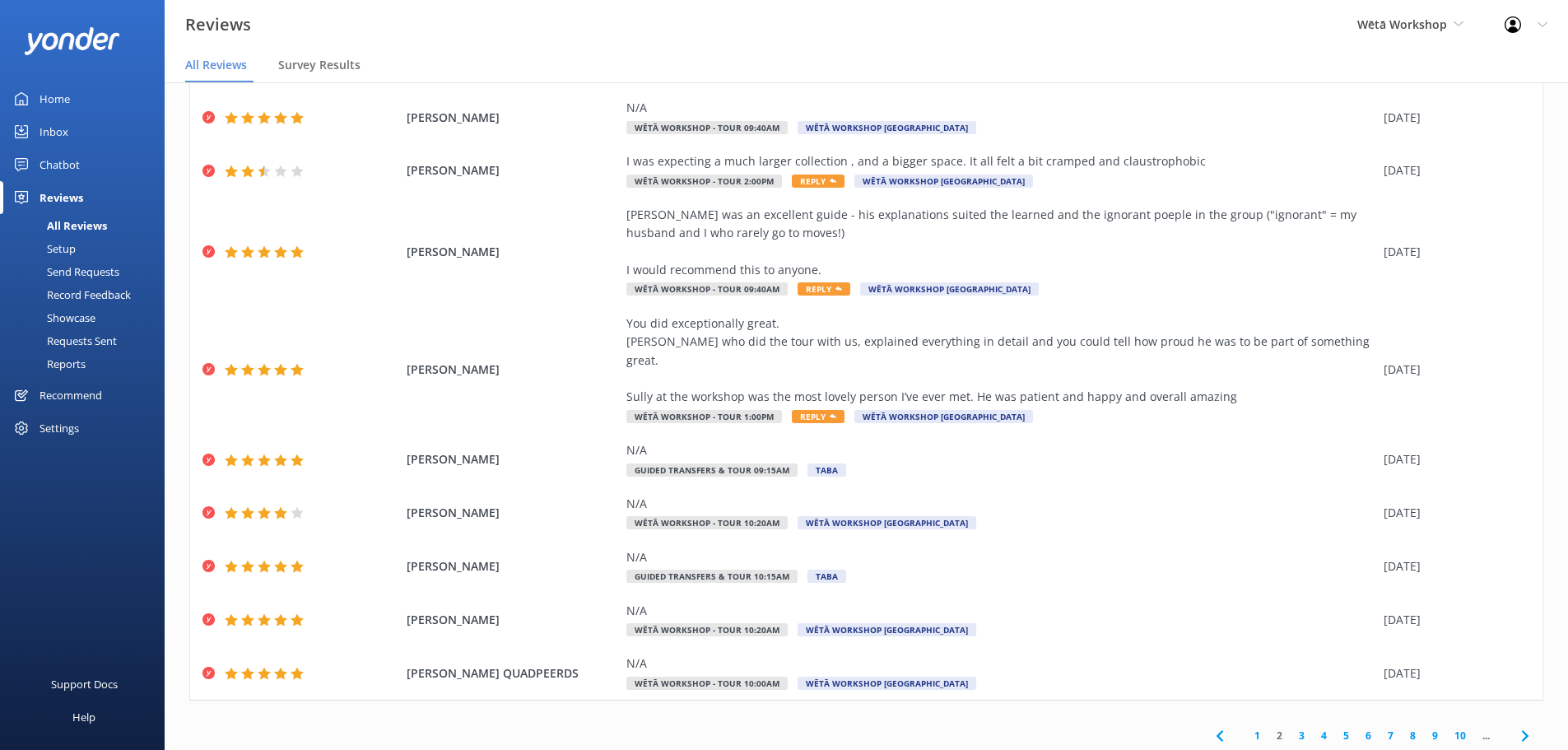
click at [1290, 728] on link "3" at bounding box center [1301, 735] width 22 height 16
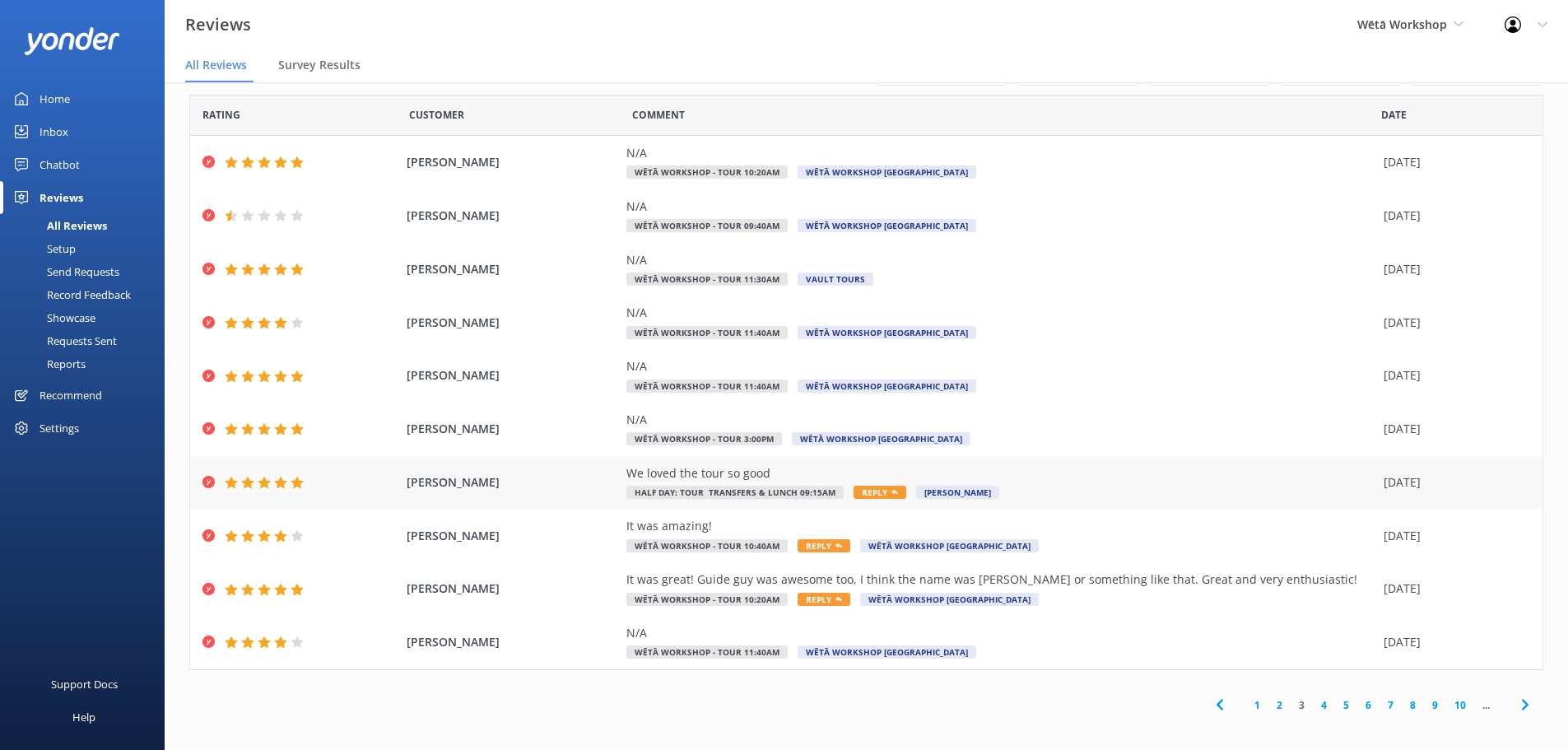
scroll to position [21, 0]
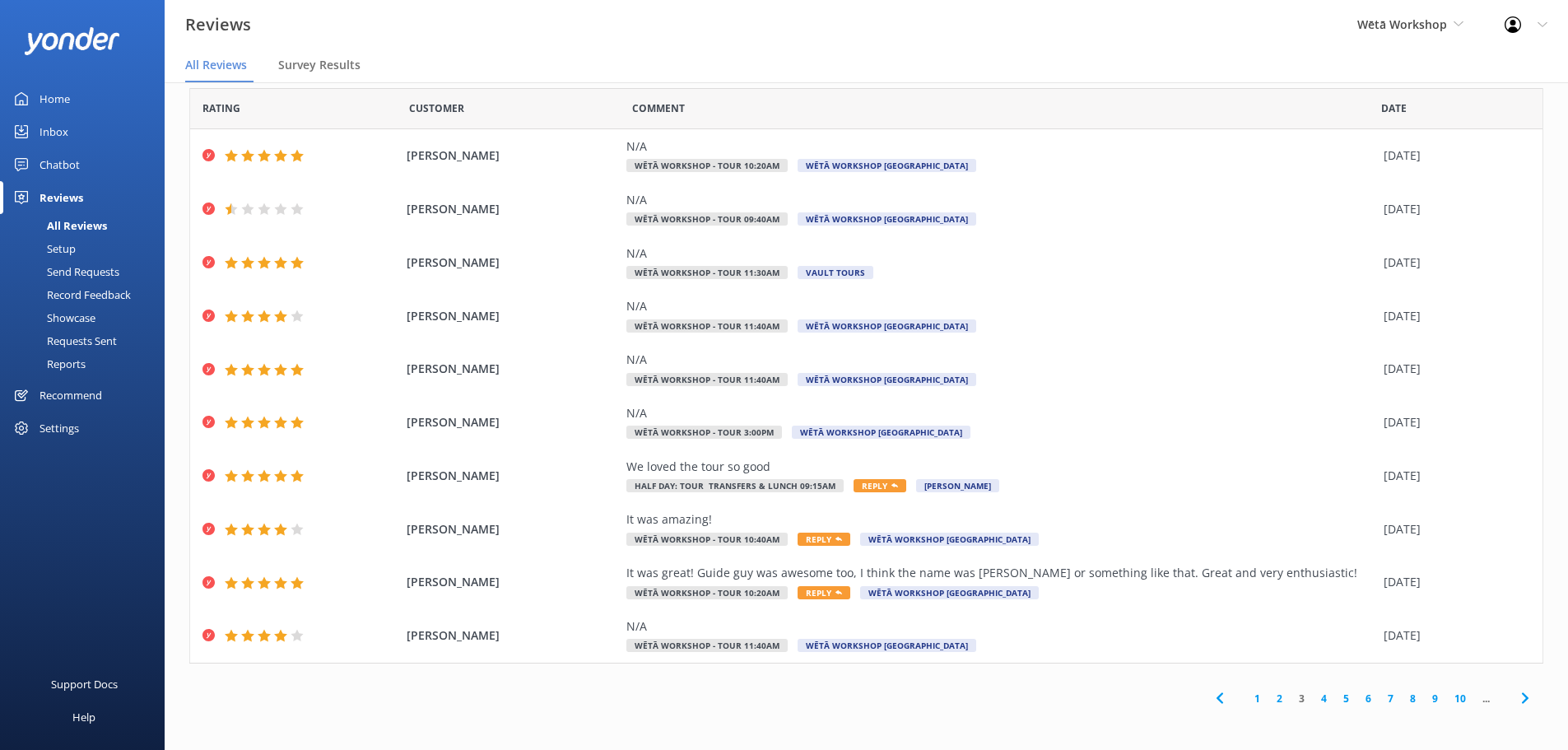
click at [1314, 702] on link "4" at bounding box center [1324, 698] width 22 height 16
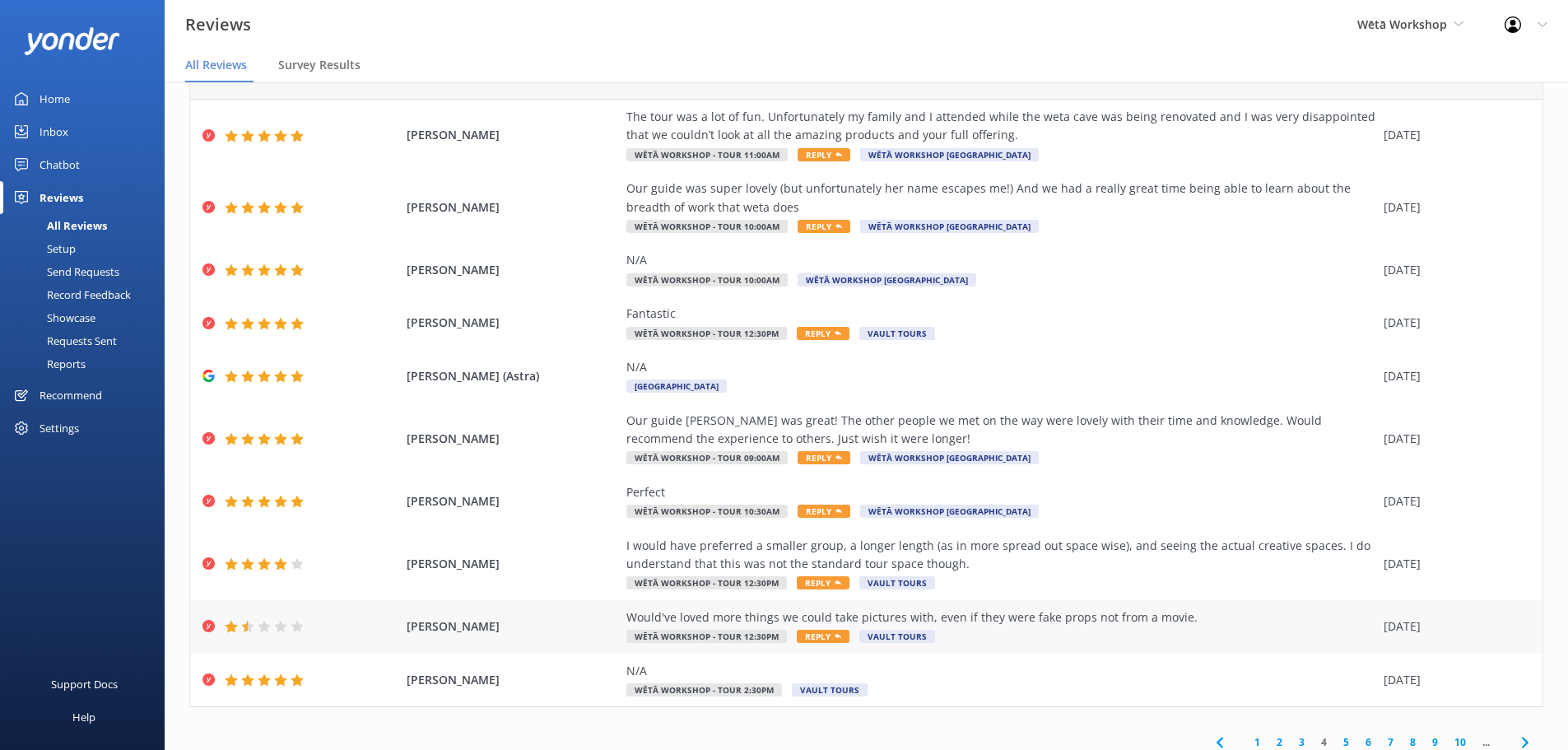
scroll to position [94, 0]
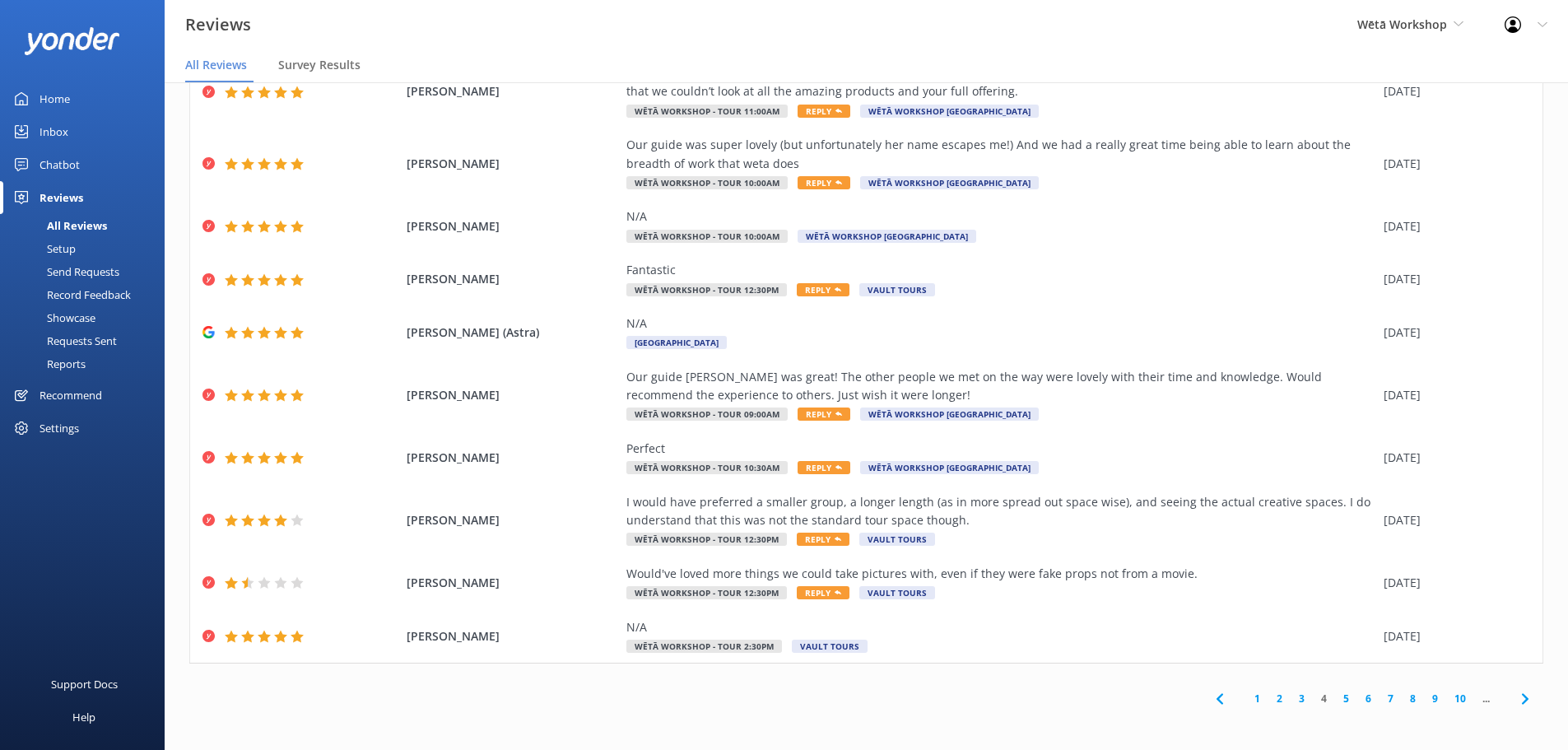
click at [1338, 699] on link "5" at bounding box center [1346, 698] width 22 height 16
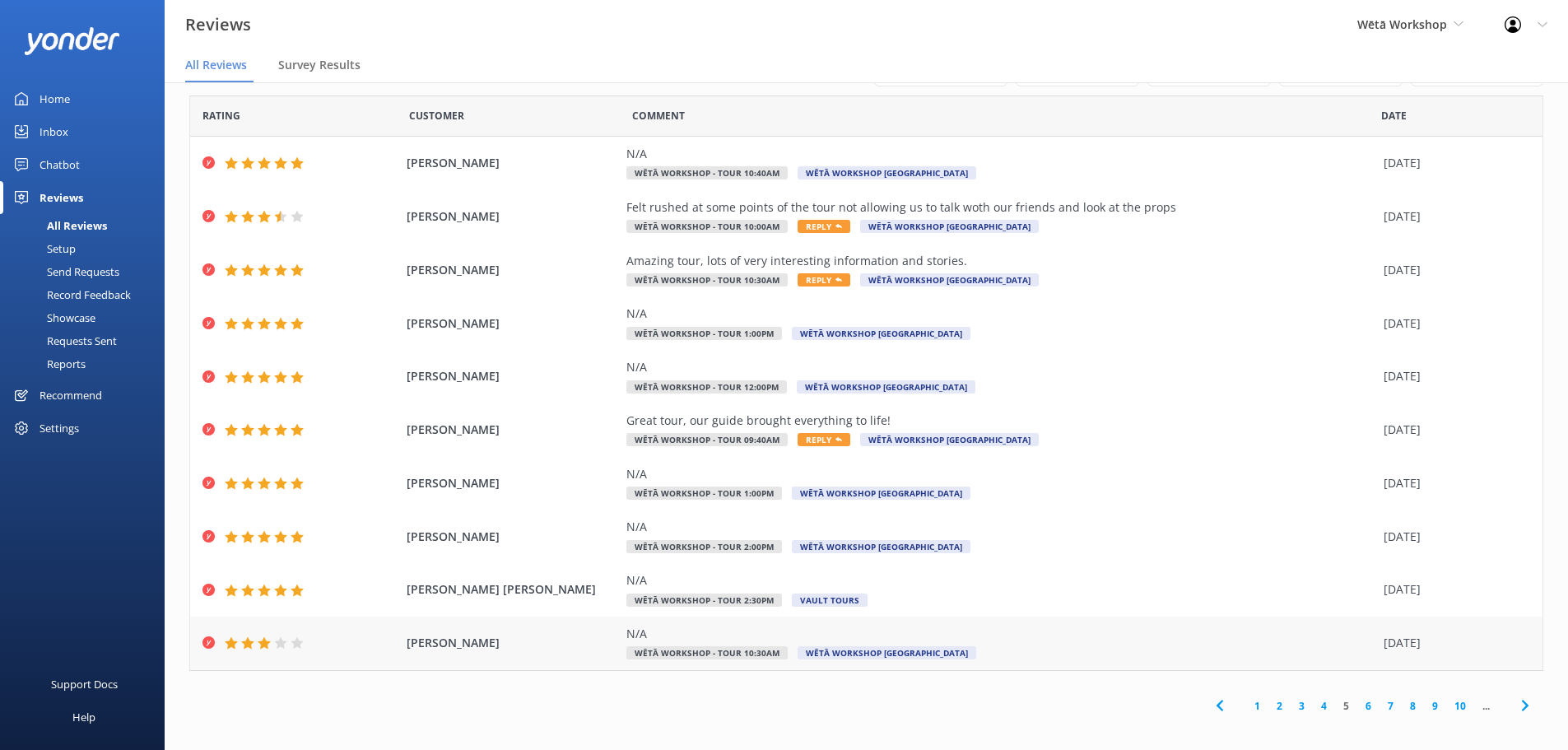
scroll to position [21, 0]
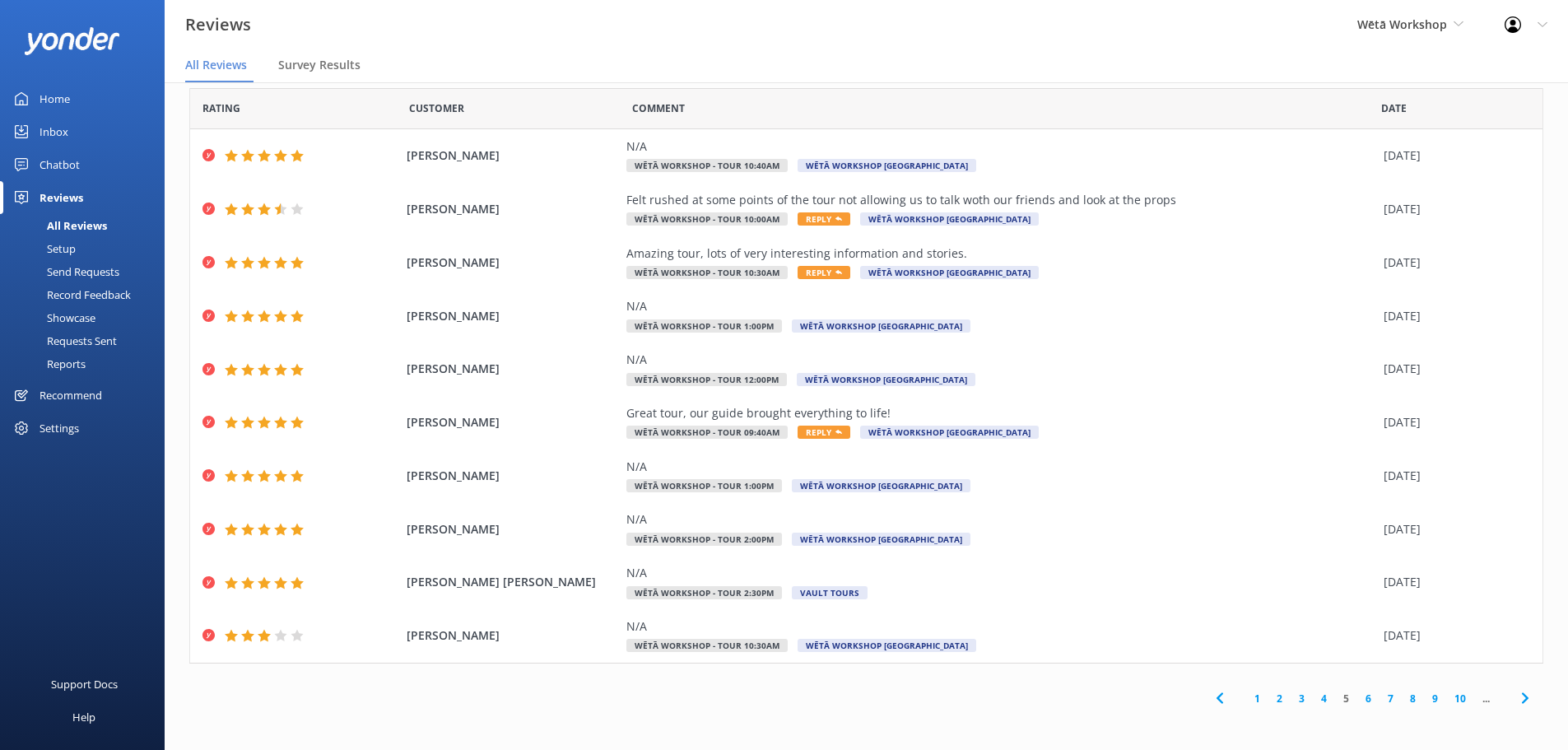
click at [1357, 695] on link "6" at bounding box center [1368, 698] width 22 height 16
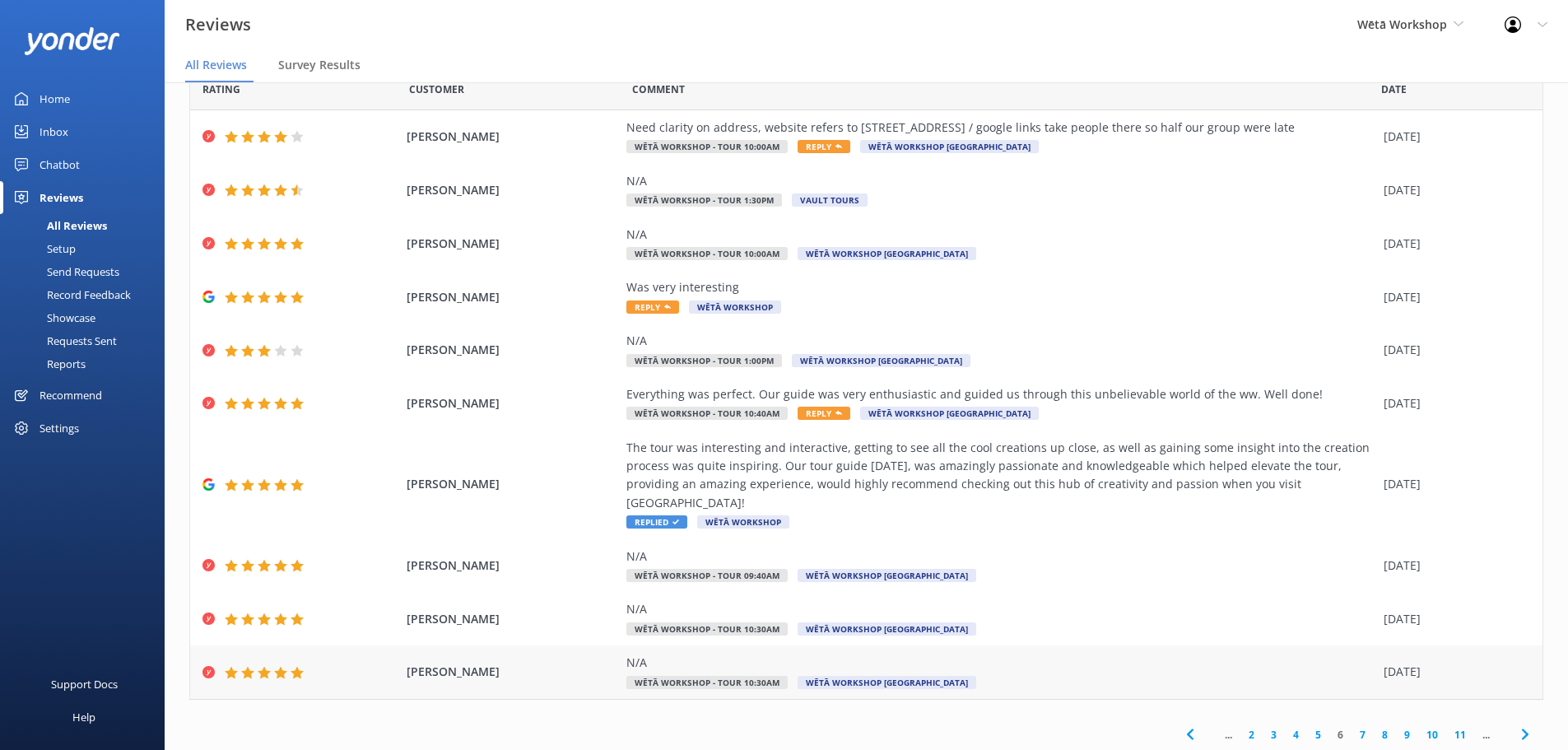
scroll to position [58, 0]
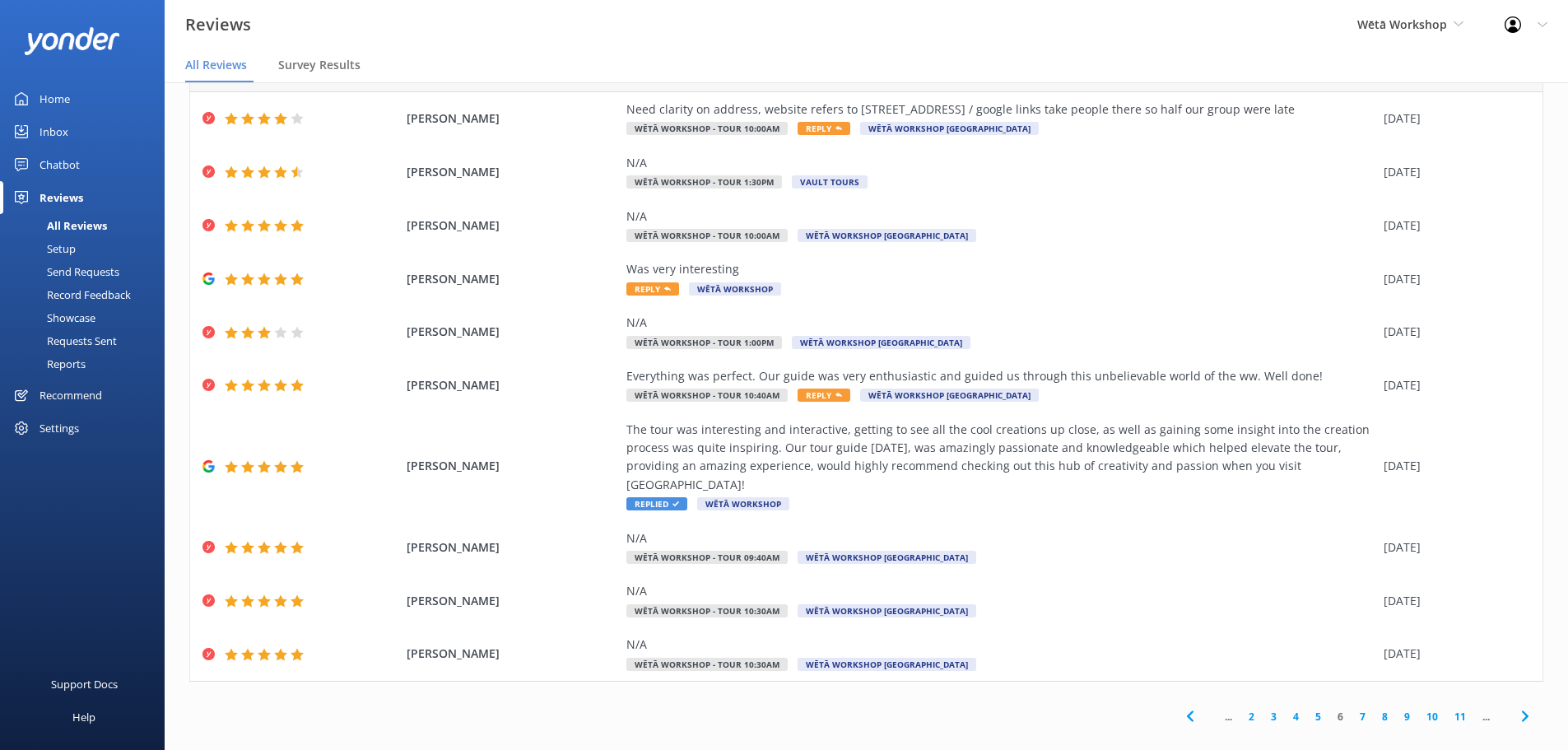
click at [1307, 709] on link "5" at bounding box center [1318, 716] width 22 height 16
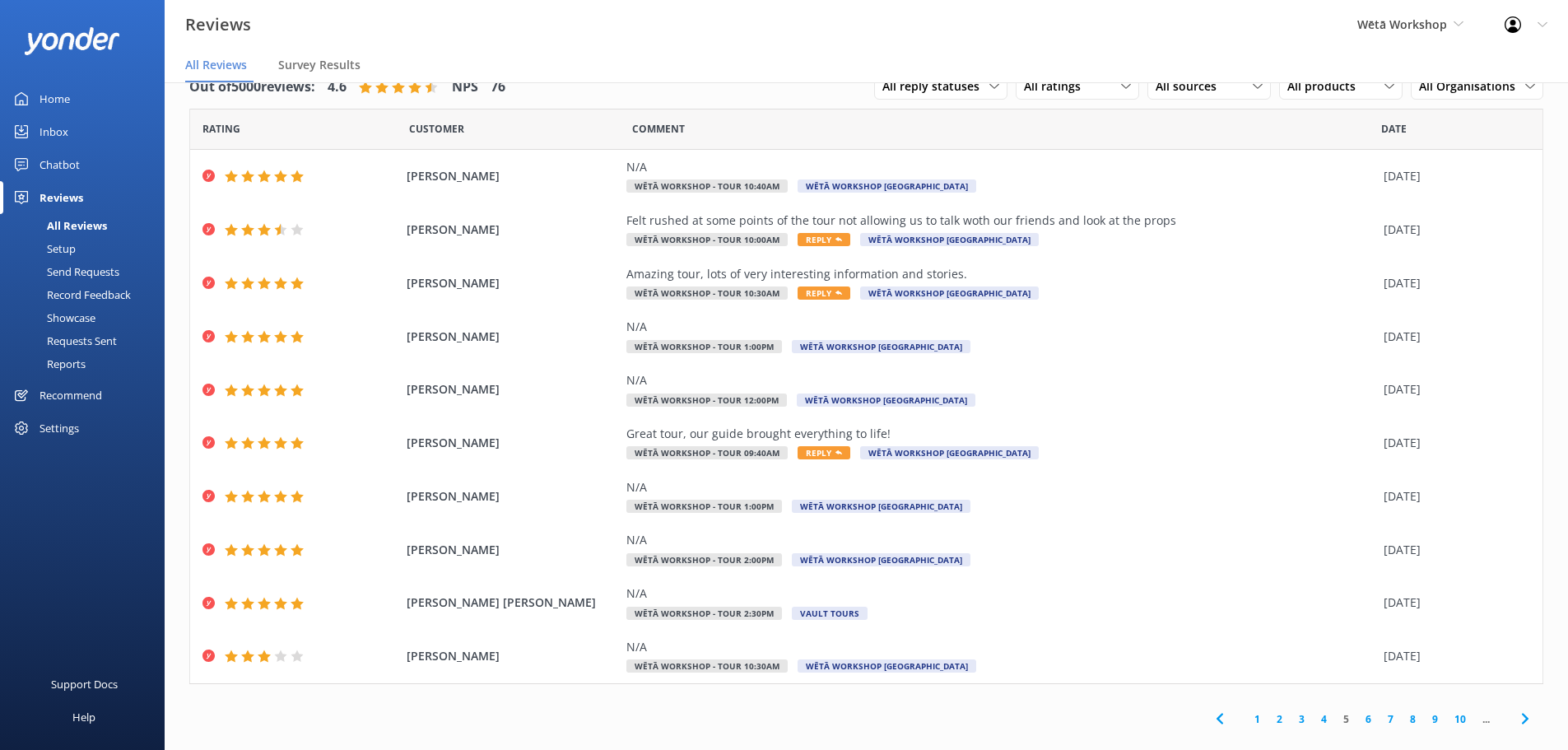
click at [1314, 722] on link "4" at bounding box center [1324, 719] width 22 height 16
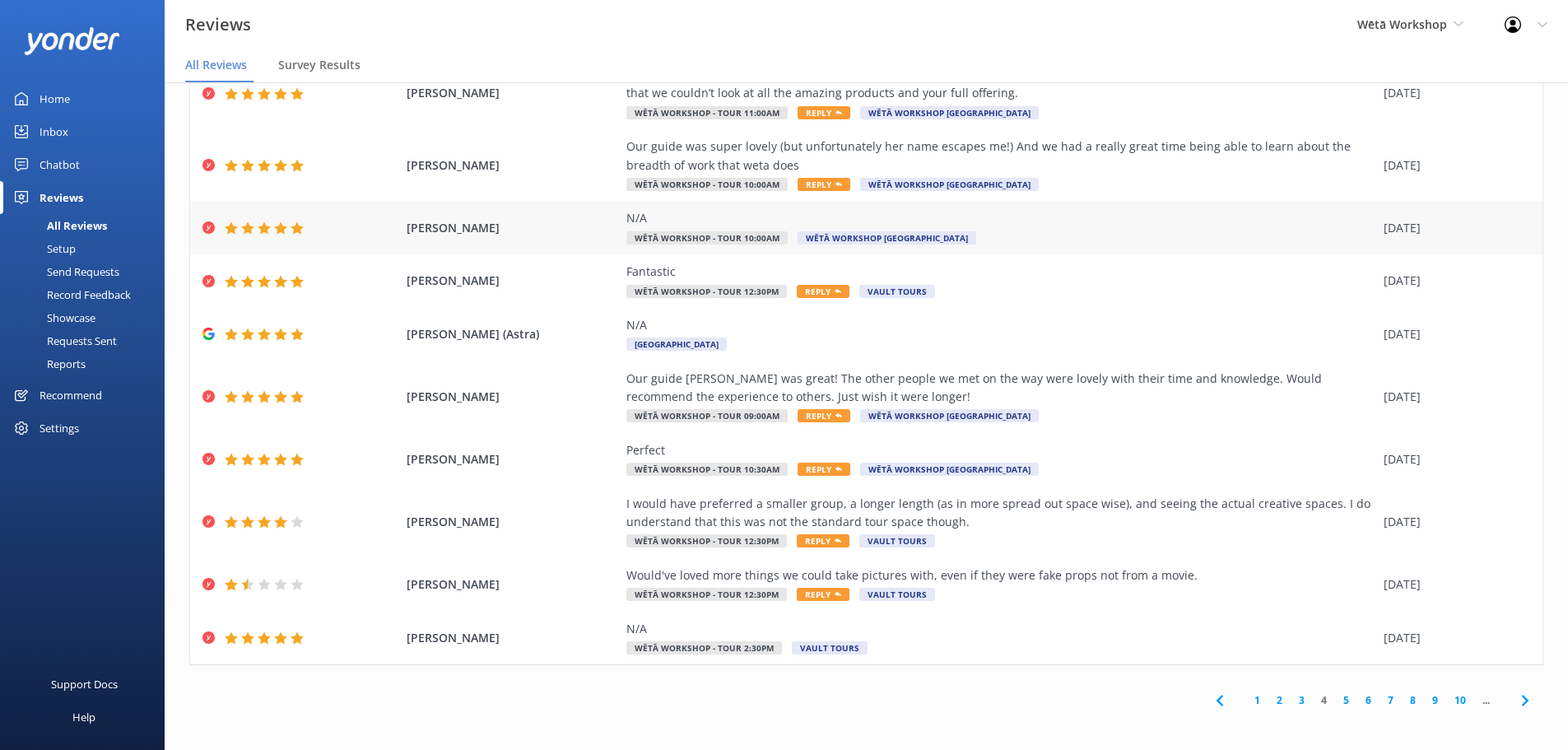
scroll to position [94, 0]
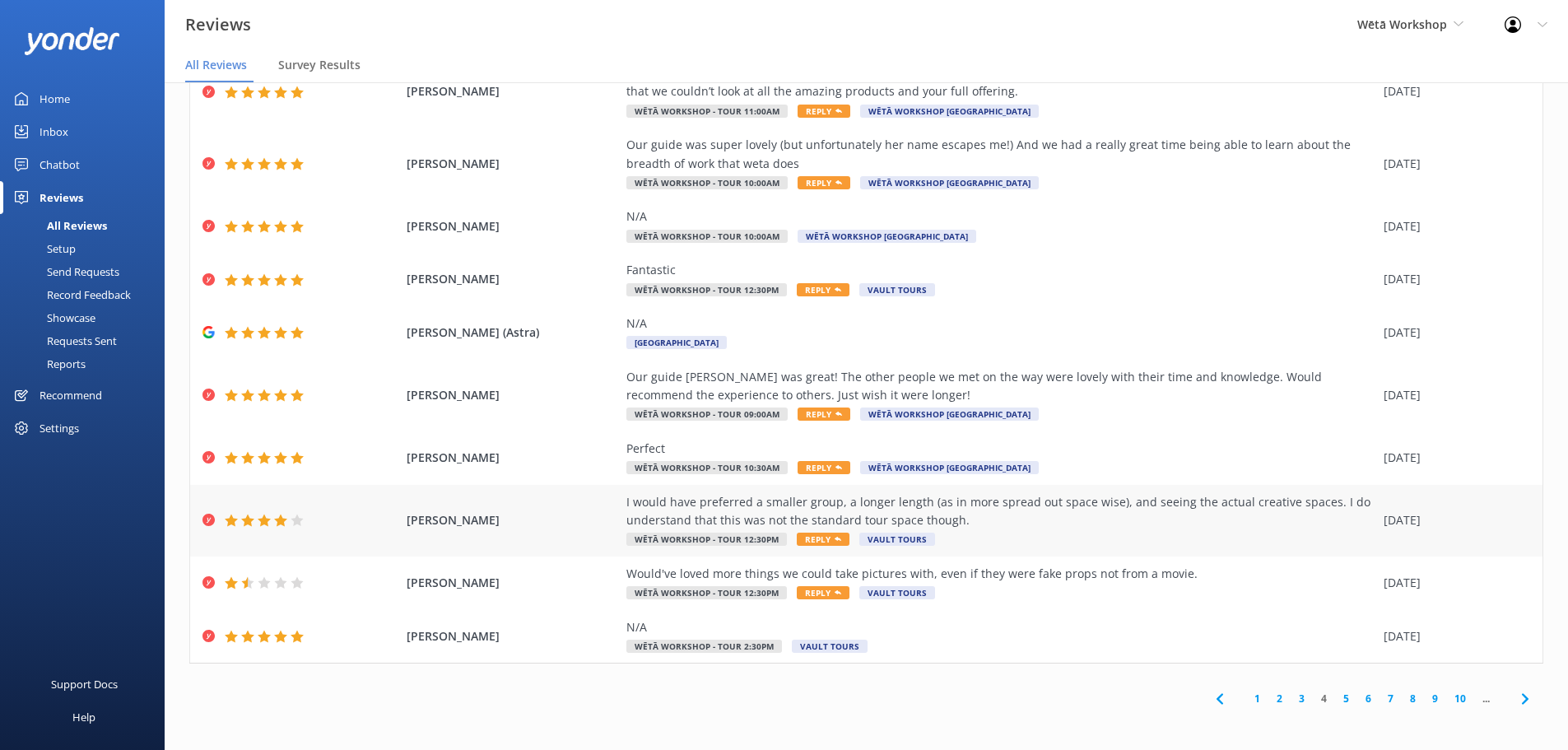
click at [1074, 501] on div "I would have preferred a smaller group, a longer length (as in more spread out …" at bounding box center [1001, 511] width 749 height 37
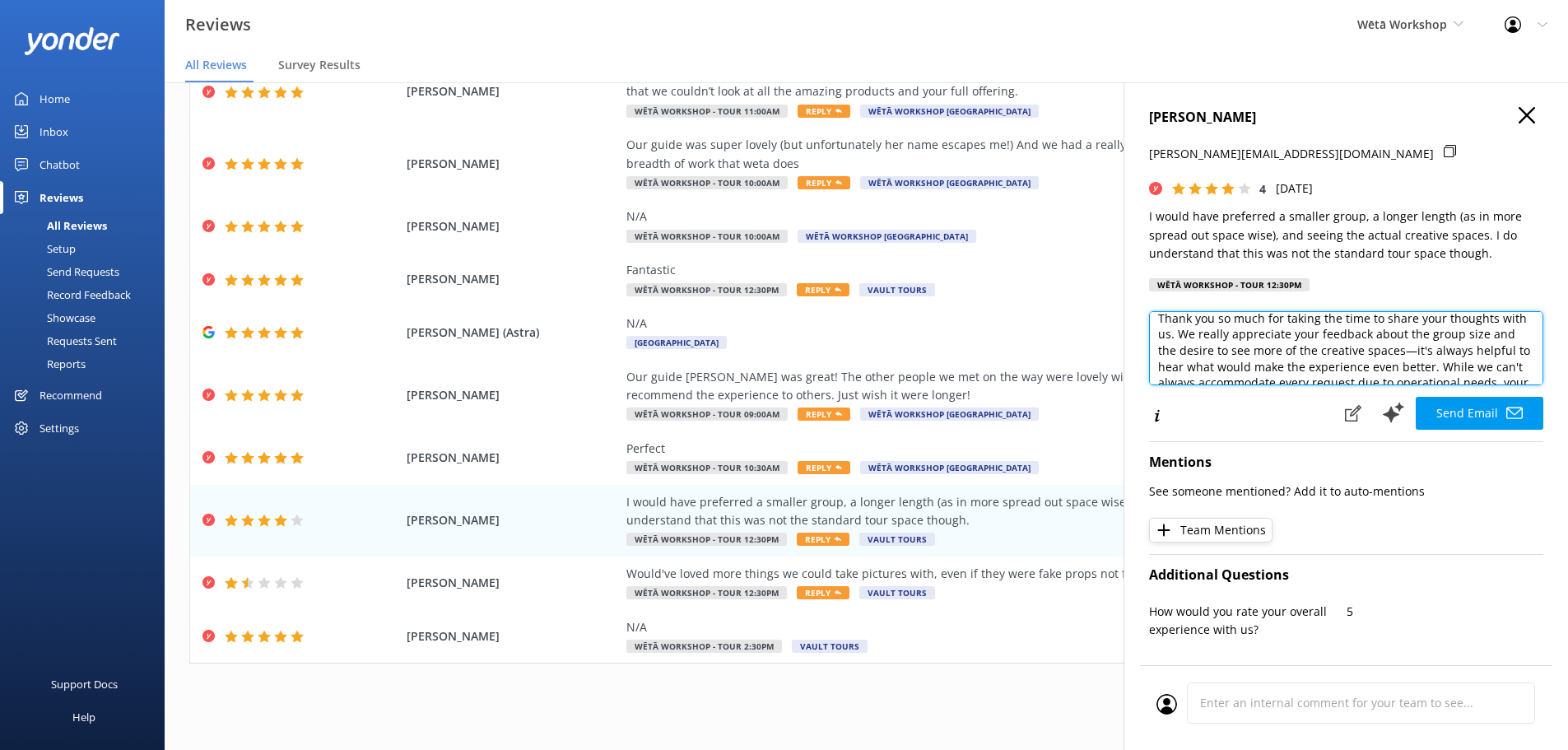
scroll to position [63, 0]
click at [1430, 330] on textarea "Kia [PERSON_NAME], Thank you so much for taking the time to share your thoughts…" at bounding box center [1346, 347] width 394 height 74
drag, startPoint x: 1263, startPoint y: 357, endPoint x: 1161, endPoint y: 327, distance: 106.3
click at [1161, 327] on textarea "Kia [PERSON_NAME], Thank you so much for taking the time to share your thoughts…" at bounding box center [1346, 347] width 394 height 74
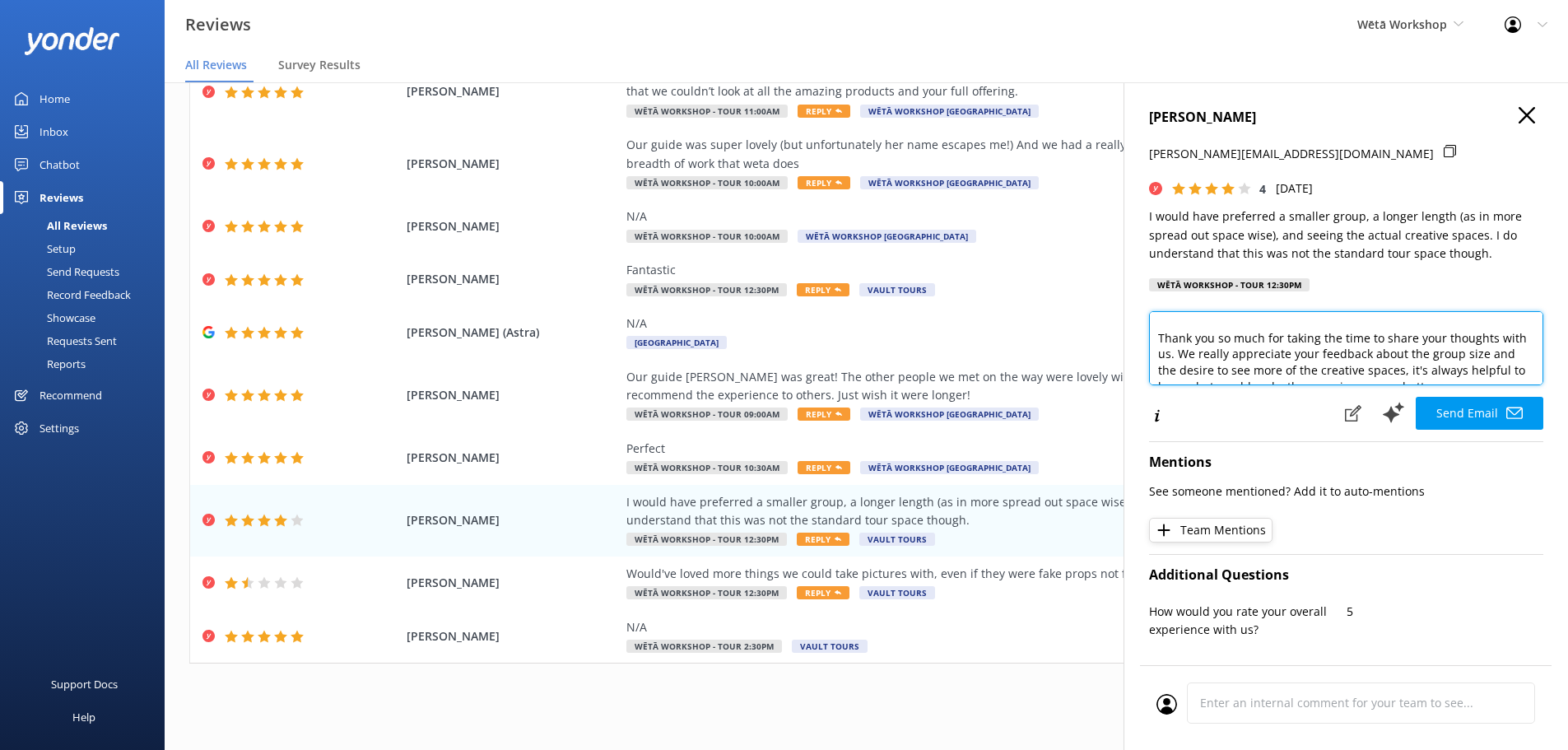
scroll to position [64, 0]
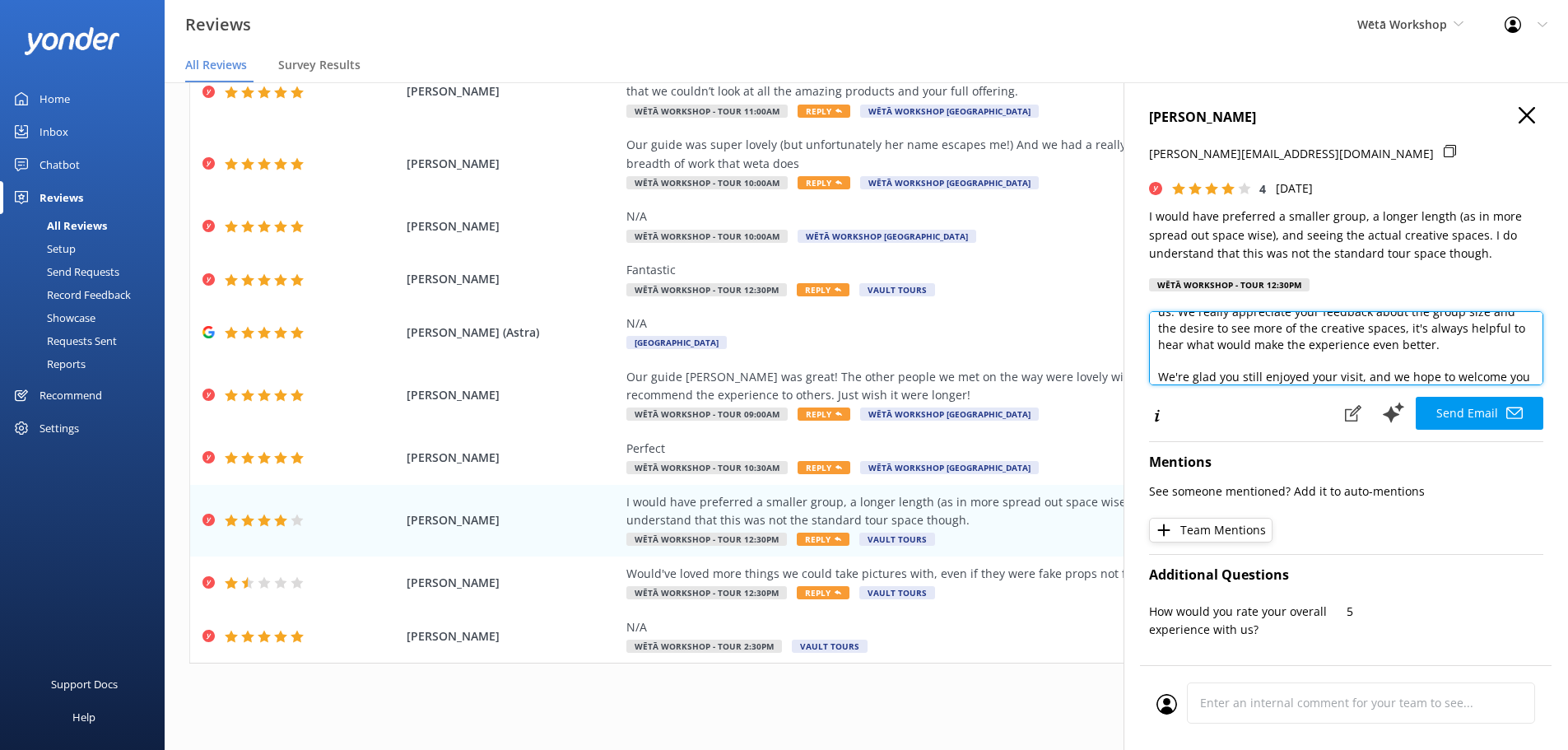
click at [1485, 346] on textarea "Kia [PERSON_NAME], Thank you so much for taking the time to share your thoughts…" at bounding box center [1346, 347] width 394 height 74
click at [1495, 345] on textarea "Kia [PERSON_NAME], Thank you so much for taking the time to share your thoughts…" at bounding box center [1346, 347] width 394 height 74
drag, startPoint x: 1495, startPoint y: 345, endPoint x: 1428, endPoint y: 327, distance: 69.4
click at [1428, 327] on textarea "Kia [PERSON_NAME], Thank you so much for taking the time to share your thoughts…" at bounding box center [1346, 347] width 394 height 74
drag, startPoint x: 1330, startPoint y: 357, endPoint x: 1332, endPoint y: 343, distance: 14.1
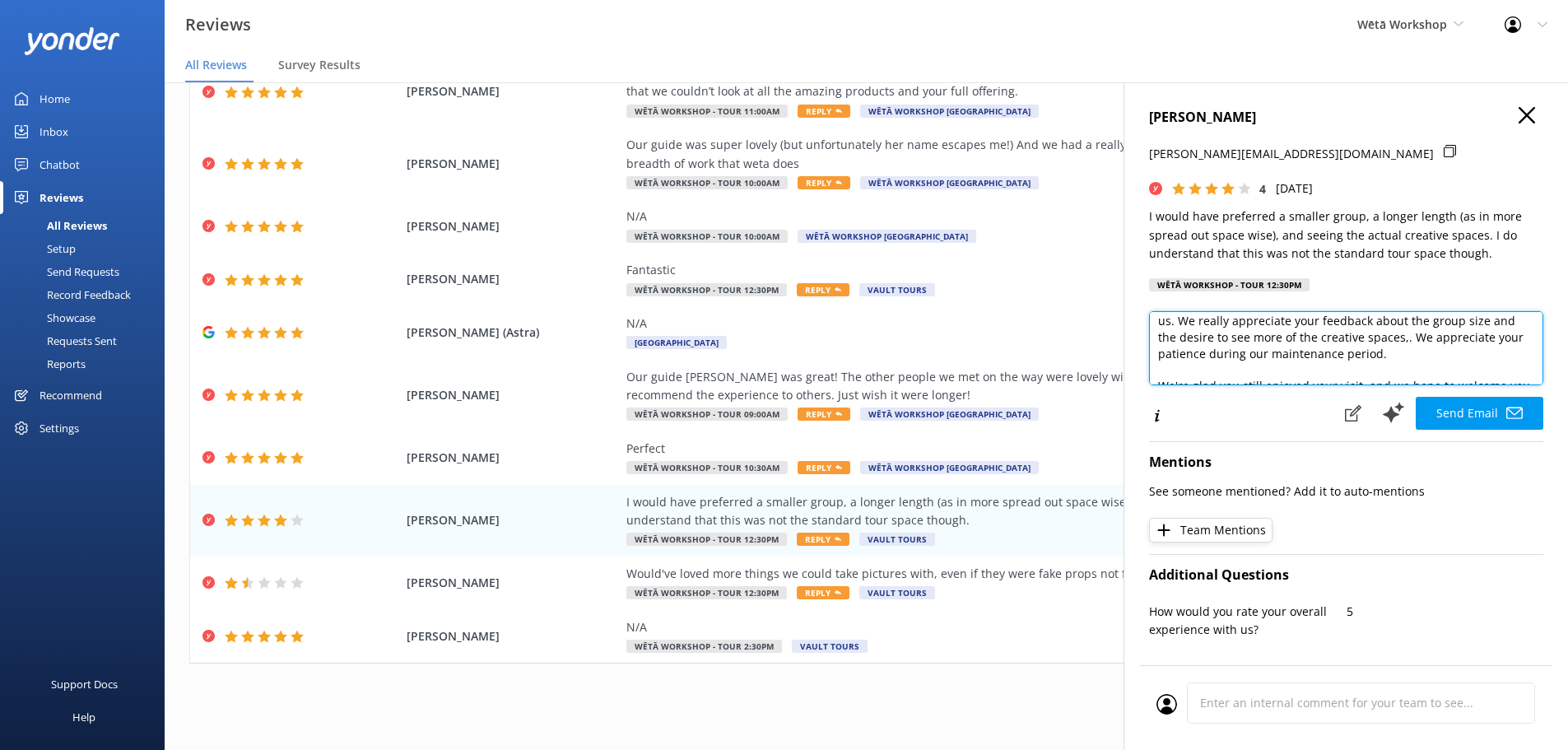
scroll to position [82, 0]
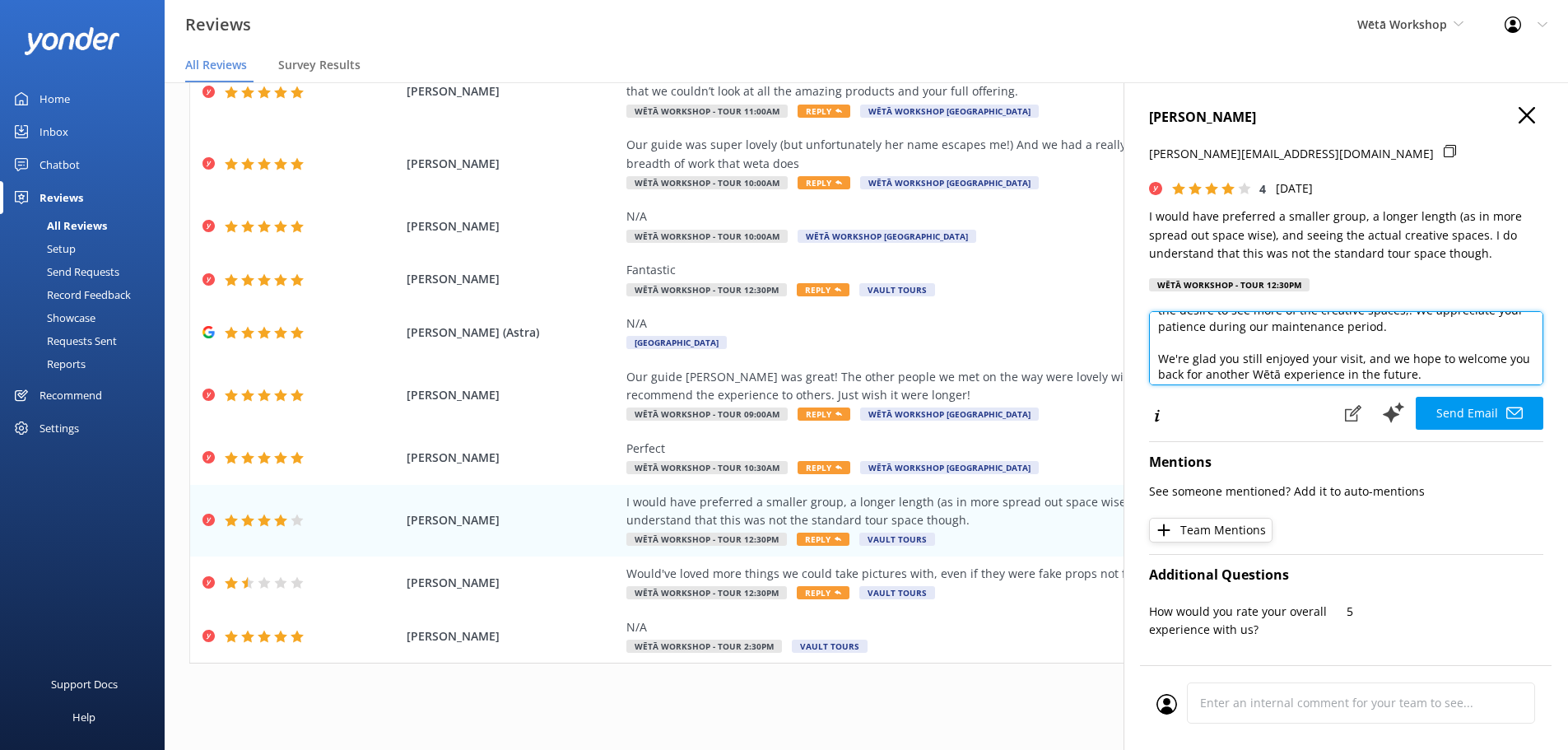
click at [1175, 360] on textarea "Kia [PERSON_NAME], Thank you so much for taking the time to share your thoughts…" at bounding box center [1346, 347] width 394 height 74
click at [1218, 360] on textarea "Kia [PERSON_NAME], Thank you so much for taking the time to share your thoughts…" at bounding box center [1346, 347] width 394 height 74
click at [1203, 360] on textarea "Kia [PERSON_NAME], Thank you so much for taking the time to share your thoughts…" at bounding box center [1346, 347] width 394 height 74
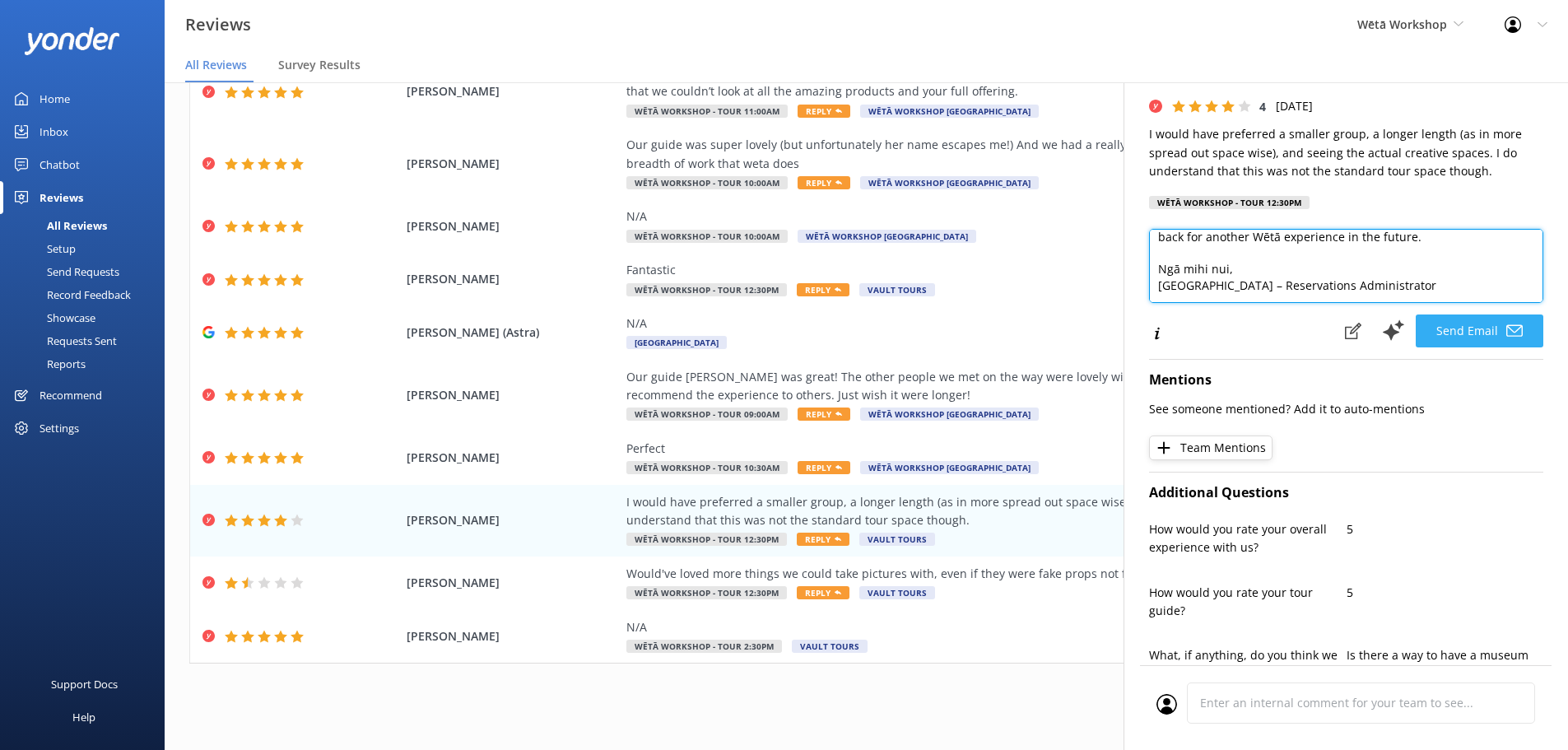
type textarea "Kia [PERSON_NAME], Thank you so much for taking the time to share your thoughts…"
click at [1493, 331] on button "Send Email" at bounding box center [1479, 331] width 128 height 33
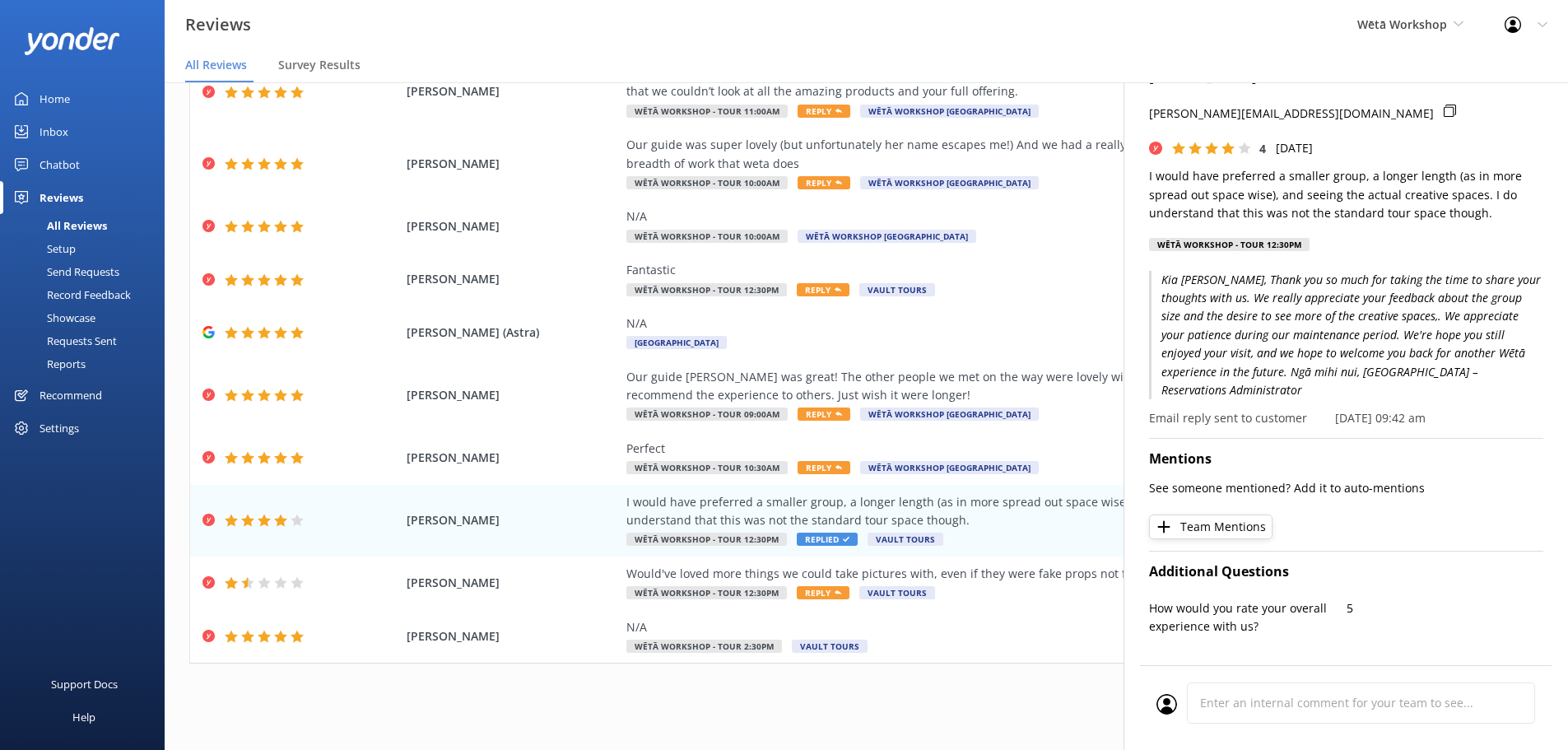
scroll to position [0, 0]
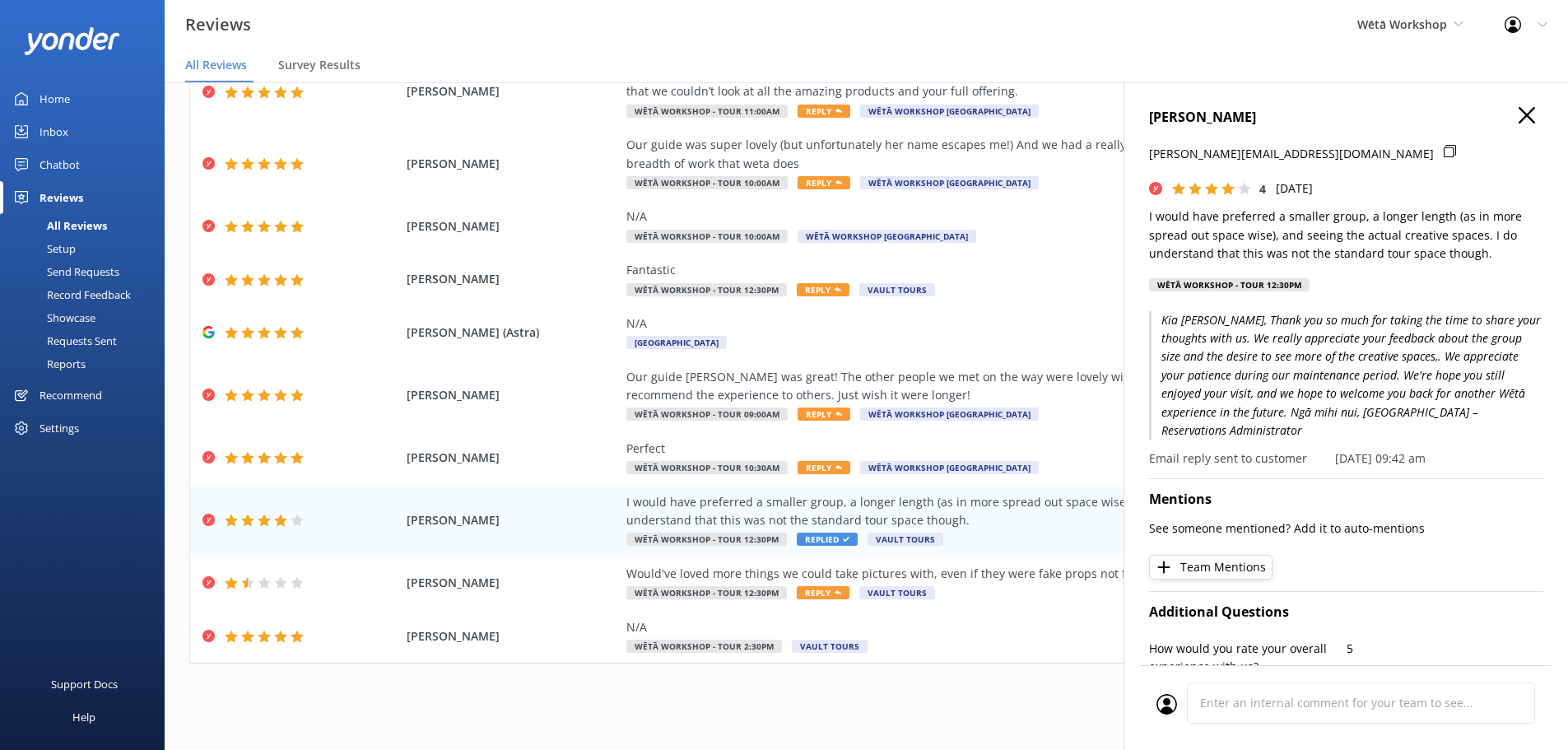
click at [1518, 109] on icon at bounding box center [1527, 115] width 17 height 17
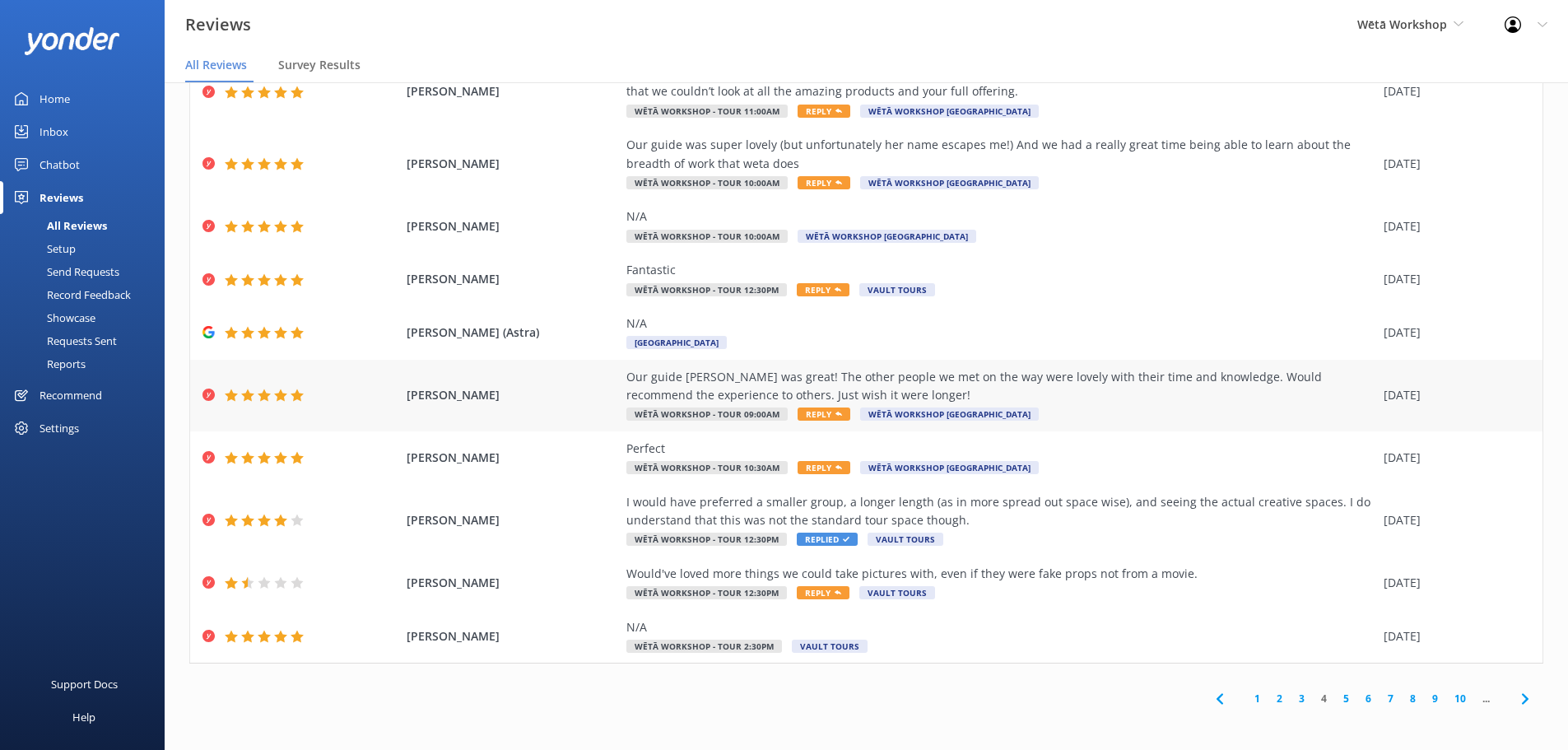
click at [1191, 383] on div "Our guide [PERSON_NAME] was great! The other people we met on the way were love…" at bounding box center [1001, 386] width 749 height 37
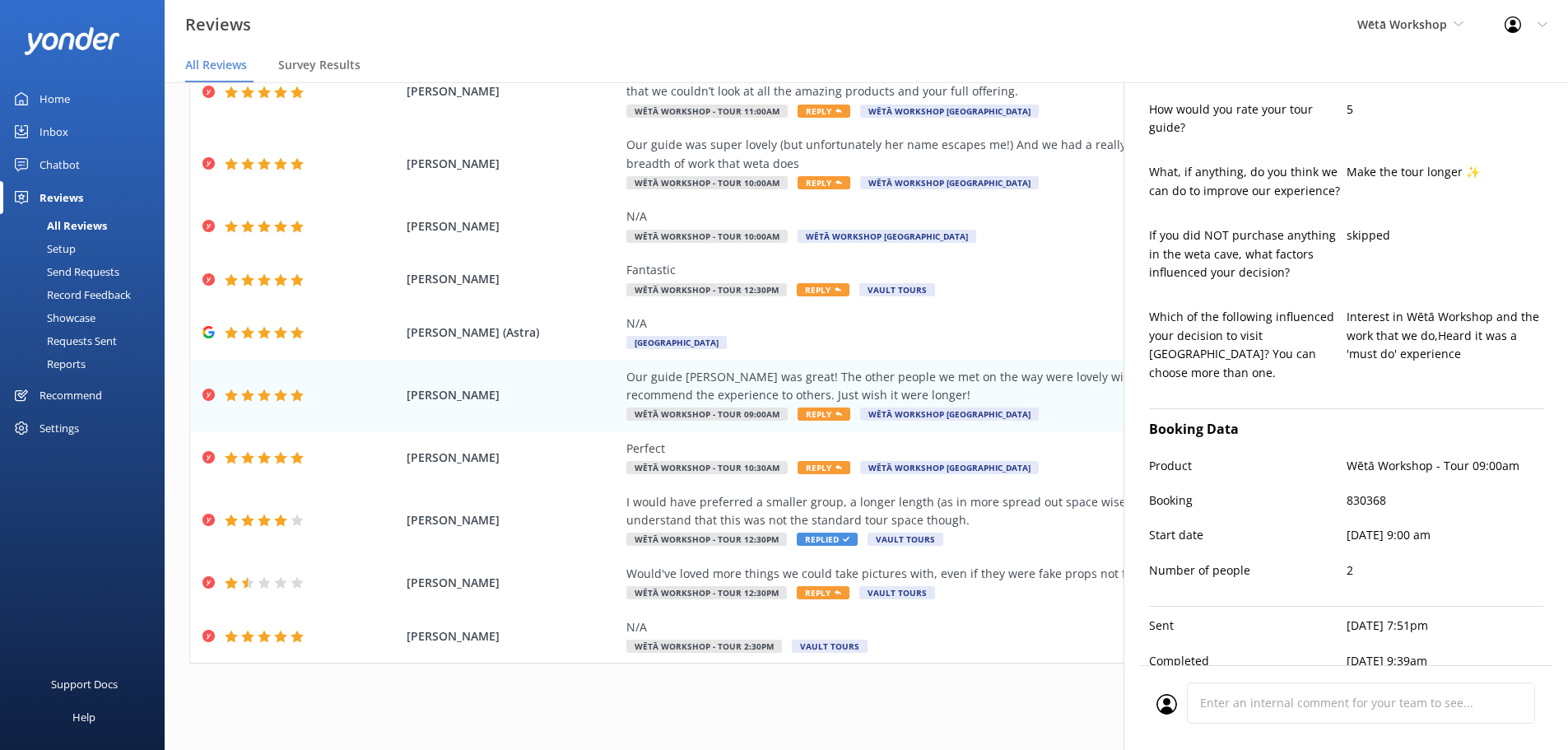
scroll to position [572, 0]
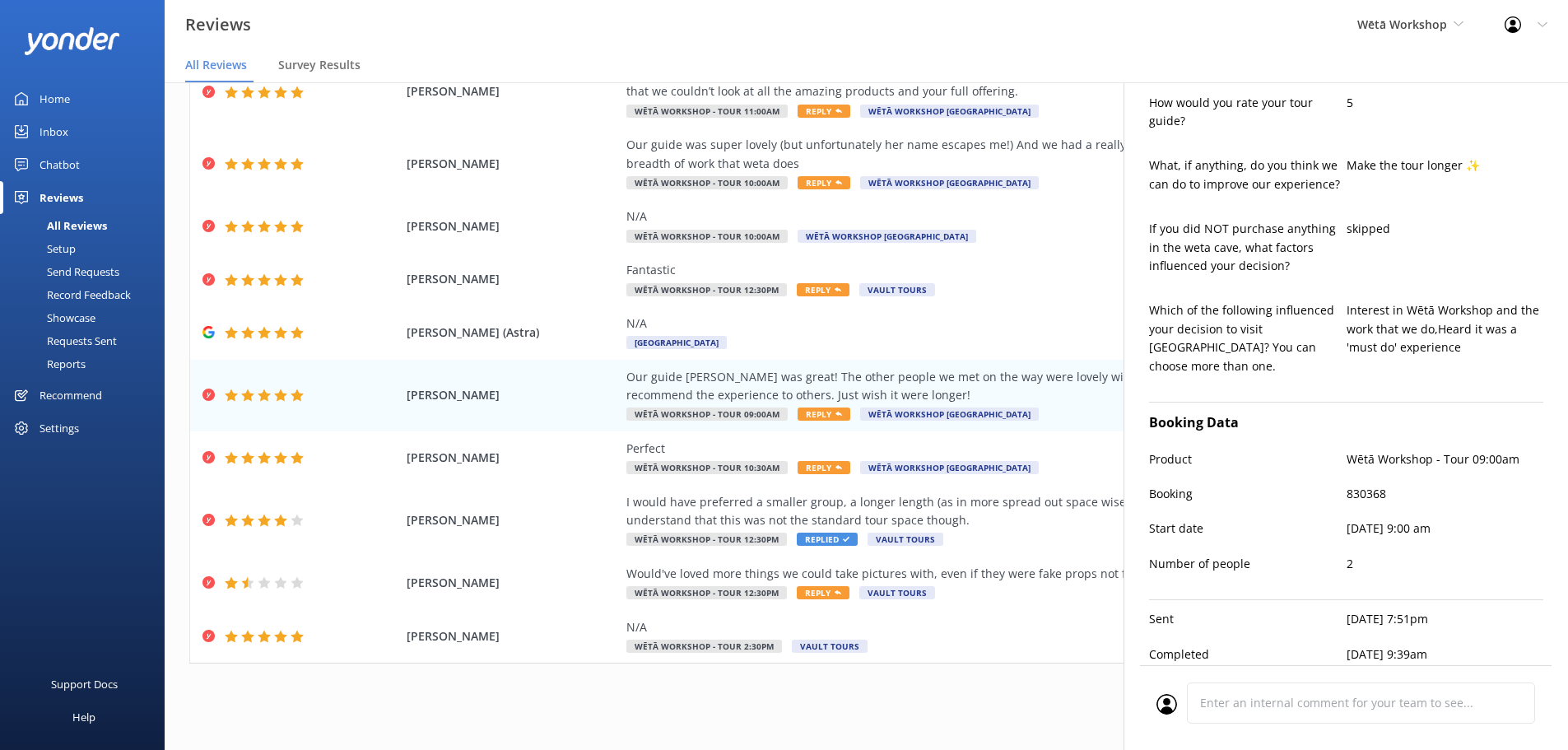
click at [1357, 485] on p "830368" at bounding box center [1445, 494] width 197 height 18
copy p "830368"
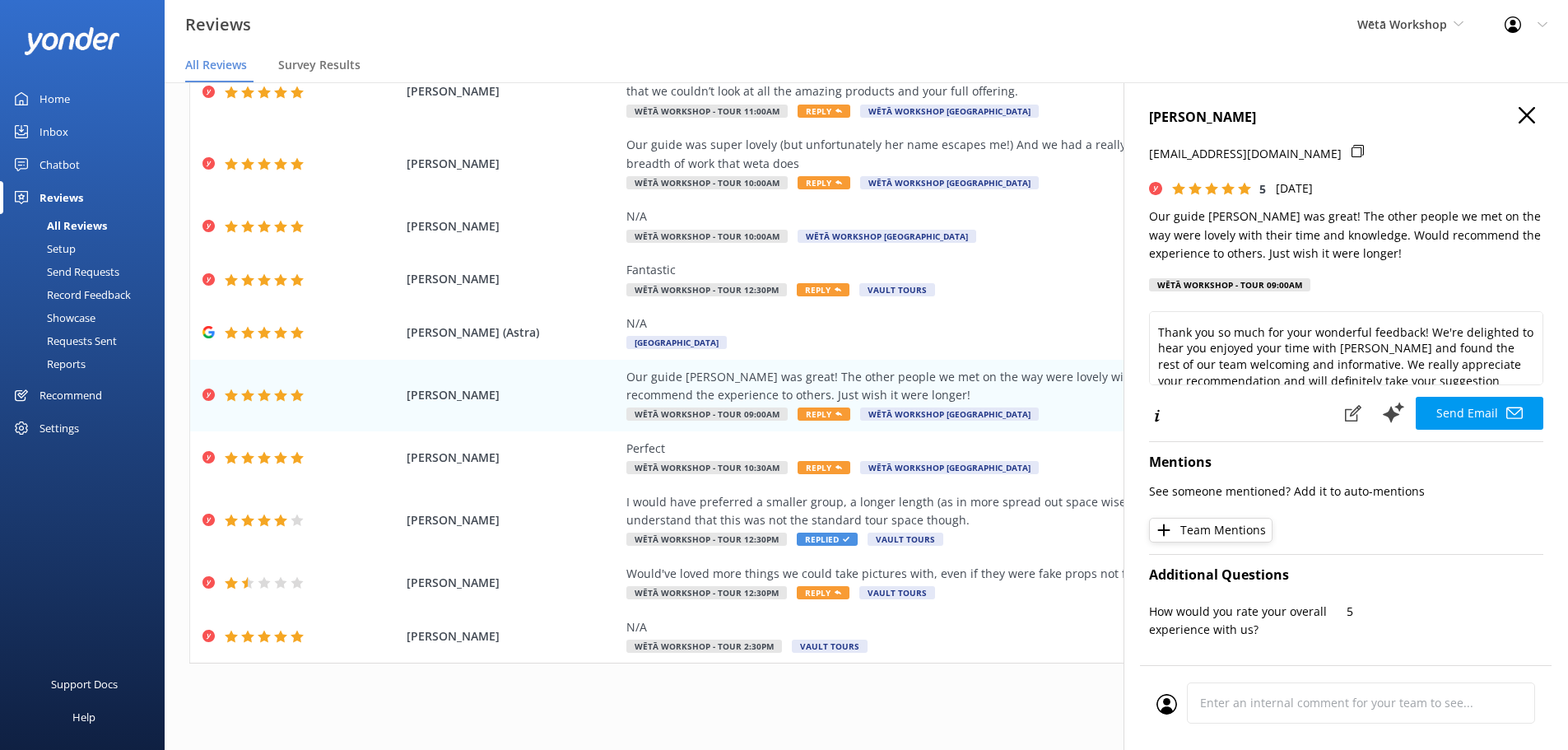
scroll to position [0, 0]
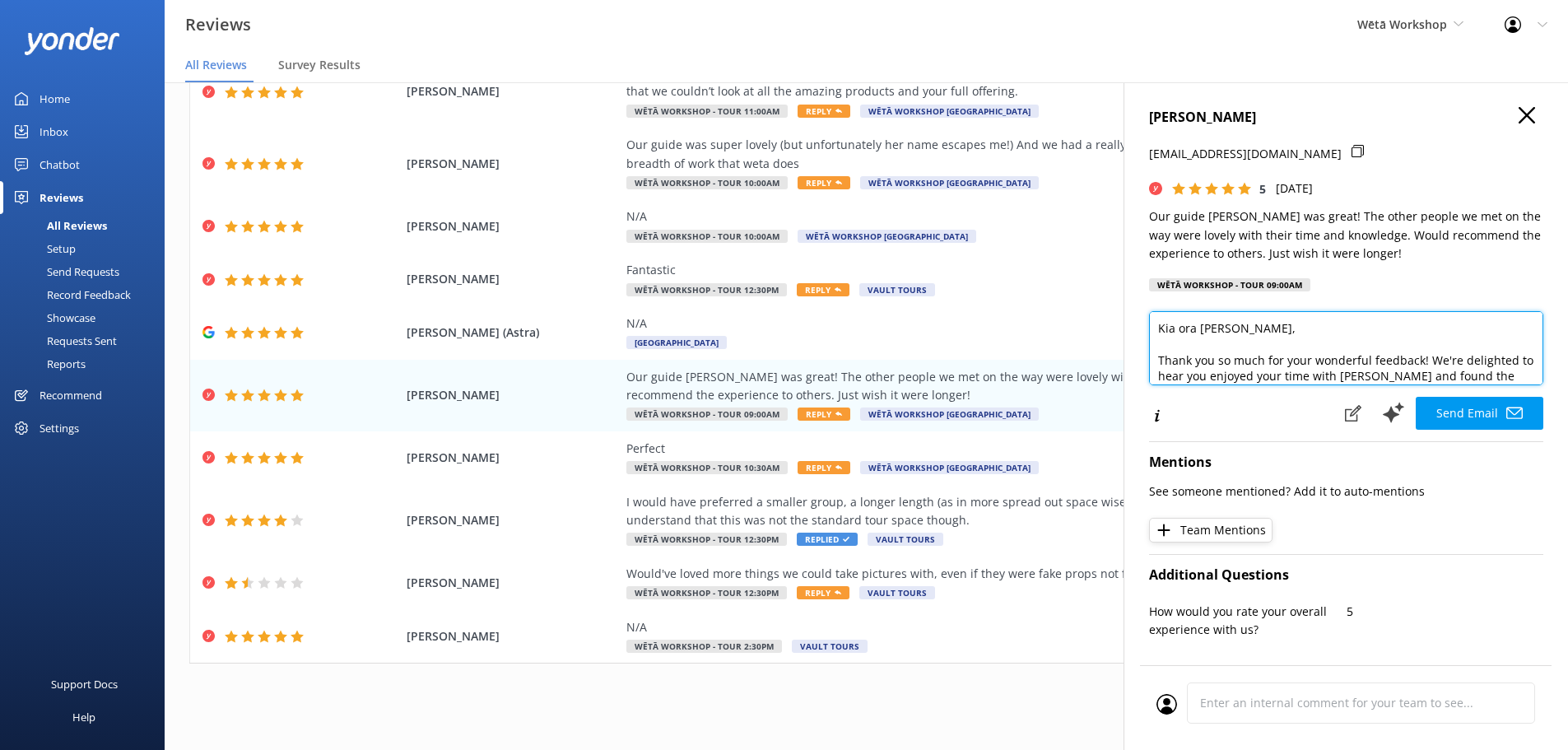
click at [1355, 379] on textarea "Kia ora [PERSON_NAME], Thank you so much for your wonderful feedback! We're del…" at bounding box center [1346, 347] width 394 height 74
click at [1355, 380] on textarea "Kia ora [PERSON_NAME], Thank you so much for your wonderful feedback! We're del…" at bounding box center [1346, 347] width 394 height 74
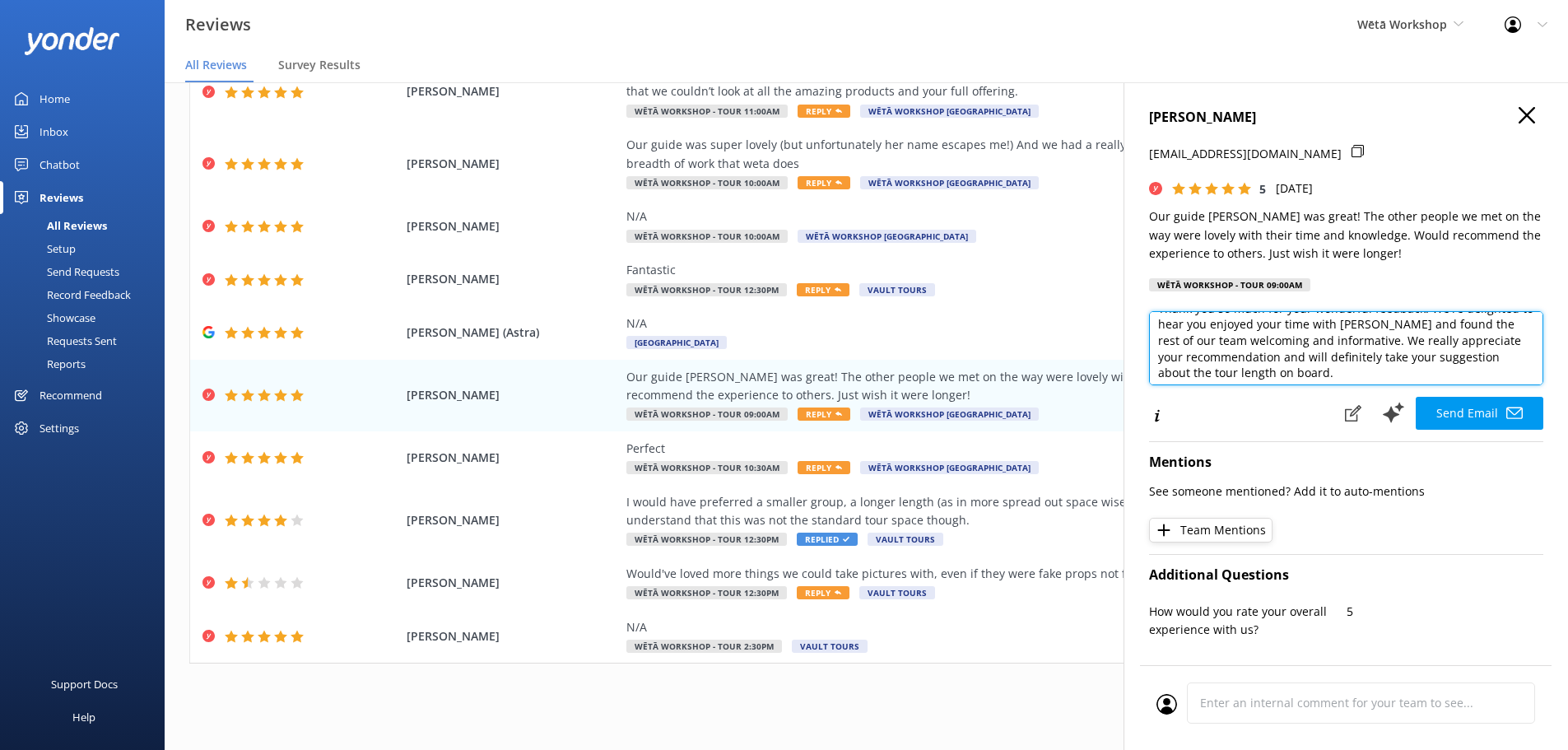
click at [1353, 326] on textarea "Kia ora [PERSON_NAME], Thank you so much for your wonderful feedback! We're del…" at bounding box center [1346, 347] width 394 height 74
click at [1362, 320] on textarea "Kia ora [PERSON_NAME], Thank you so much for your wonderful feedback! We're del…" at bounding box center [1346, 347] width 394 height 74
click at [1370, 317] on textarea "Kia ora [PERSON_NAME], Thank you so much for your wonderful feedback! We're del…" at bounding box center [1346, 347] width 394 height 74
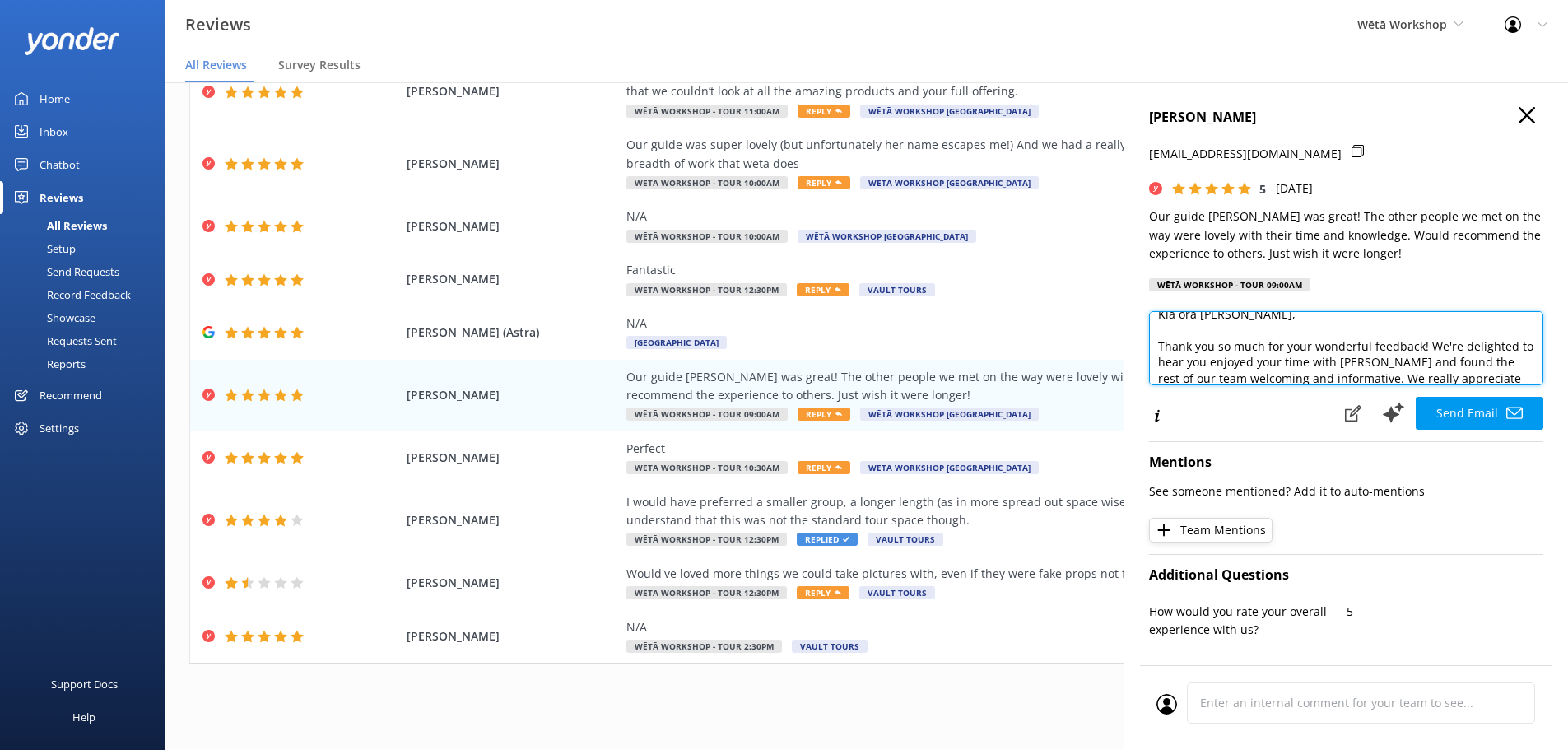
drag, startPoint x: 1367, startPoint y: 325, endPoint x: 1356, endPoint y: 362, distance: 38.6
click at [1356, 362] on textarea "Kia ora [PERSON_NAME], Thank you so much for your wonderful feedback! We're del…" at bounding box center [1346, 347] width 394 height 74
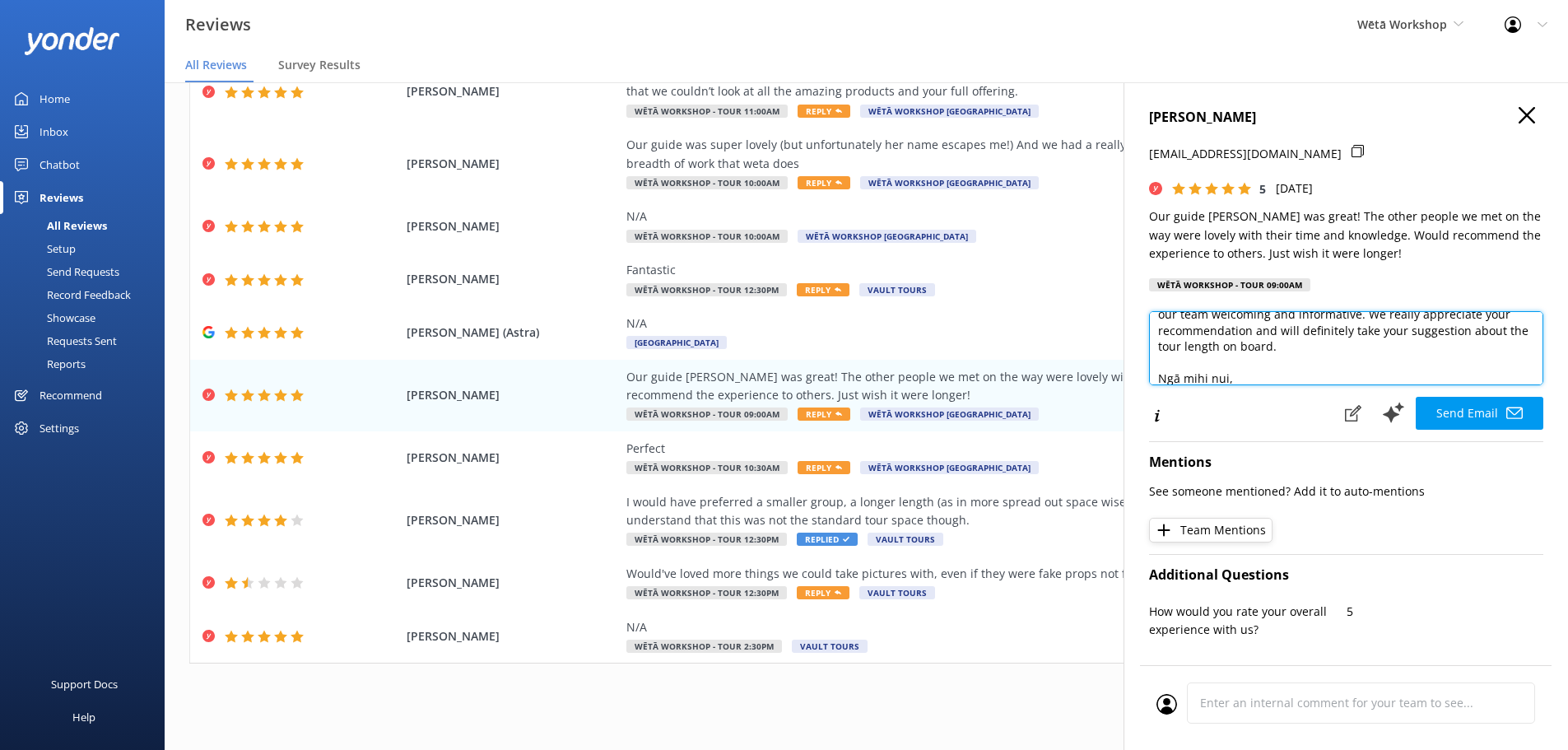
scroll to position [75, 0]
drag, startPoint x: 1425, startPoint y: 355, endPoint x: 1280, endPoint y: 338, distance: 146.0
click at [1280, 338] on textarea "Kia ora [PERSON_NAME], Thank you so much for your wonderful feedback! We're del…" at bounding box center [1346, 347] width 394 height 74
type textarea "Kia ora [PERSON_NAME], Thank you so much for your wonderful feedback! We're del…"
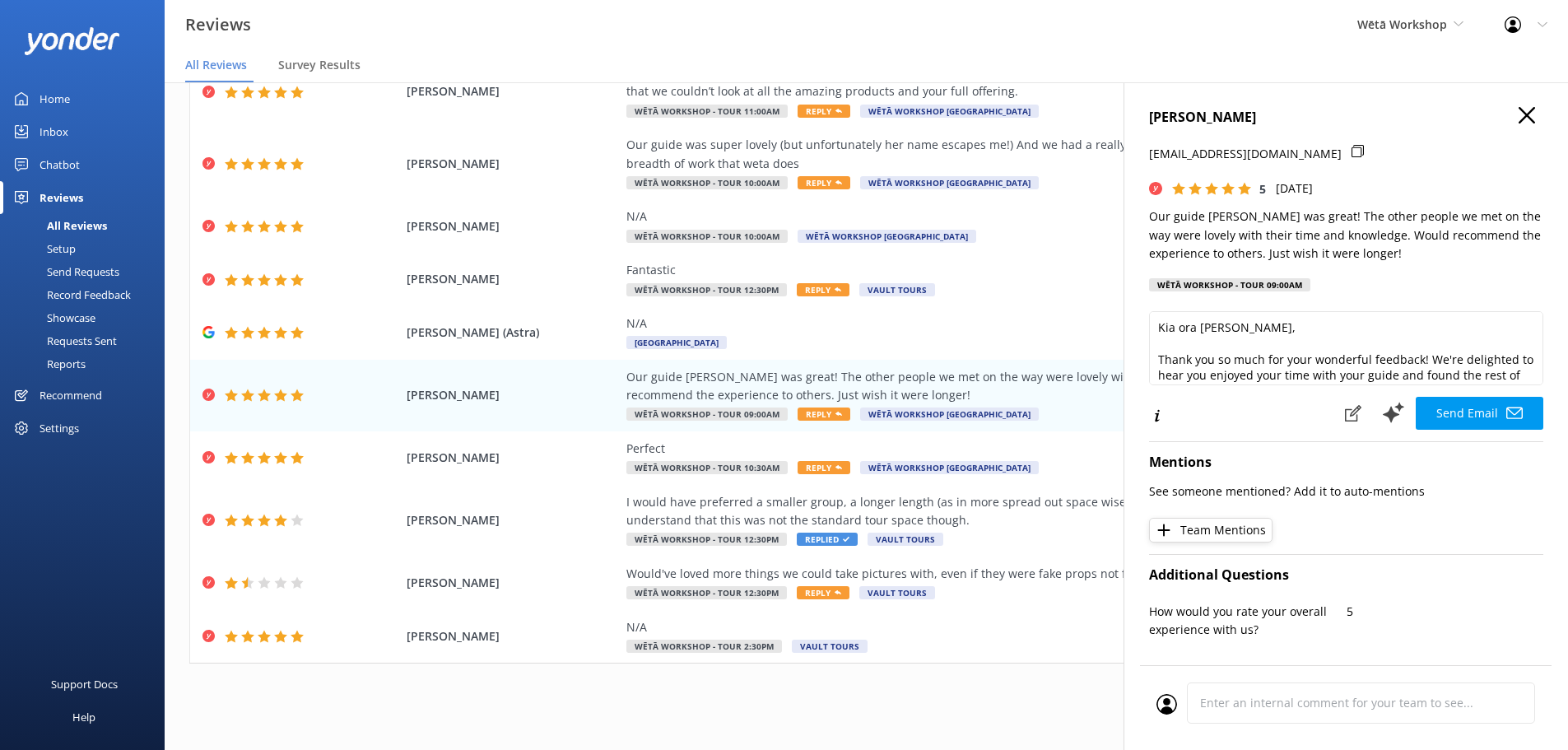
scroll to position [0, 0]
click at [1507, 409] on use at bounding box center [1515, 414] width 17 height 12
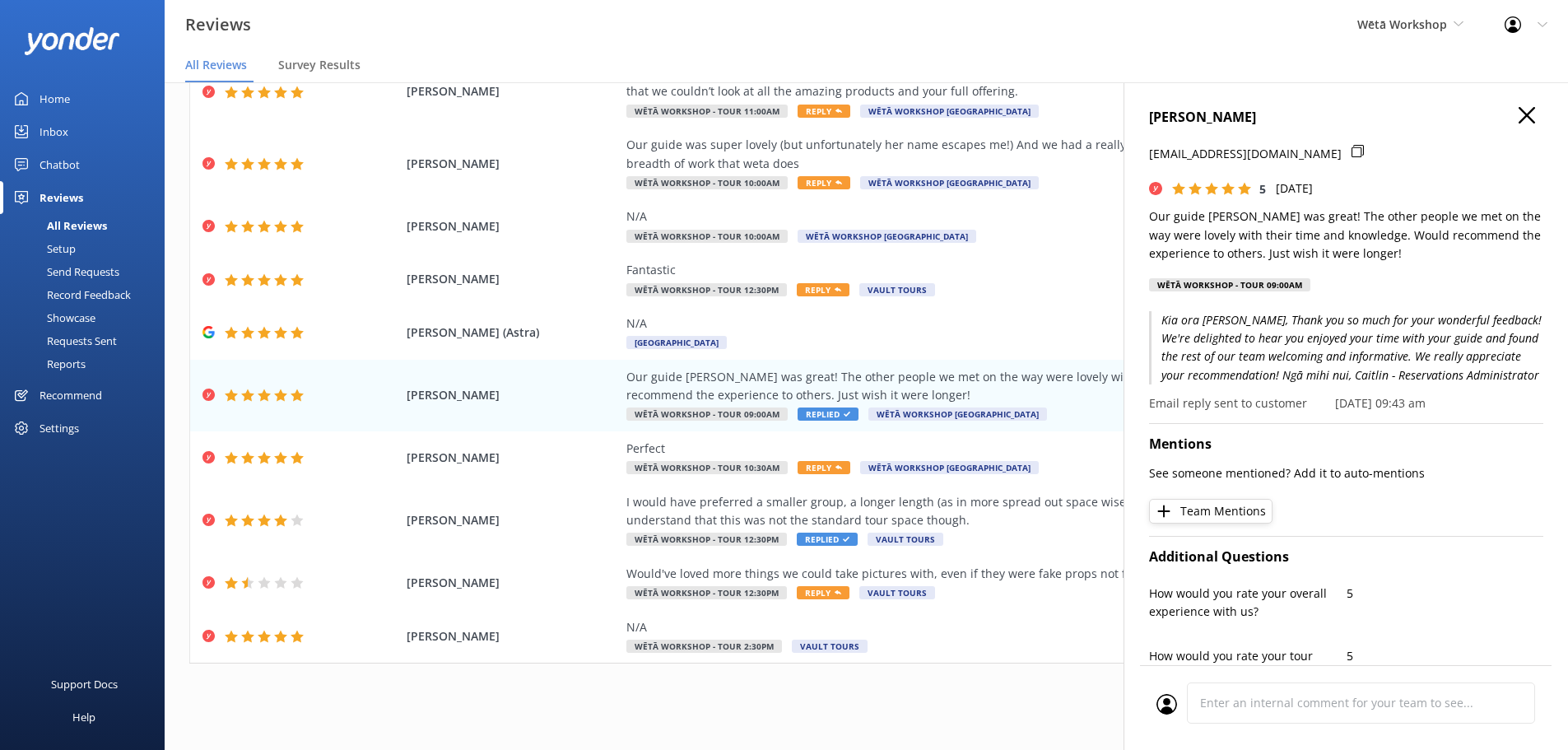
click at [1518, 115] on icon at bounding box center [1527, 115] width 17 height 17
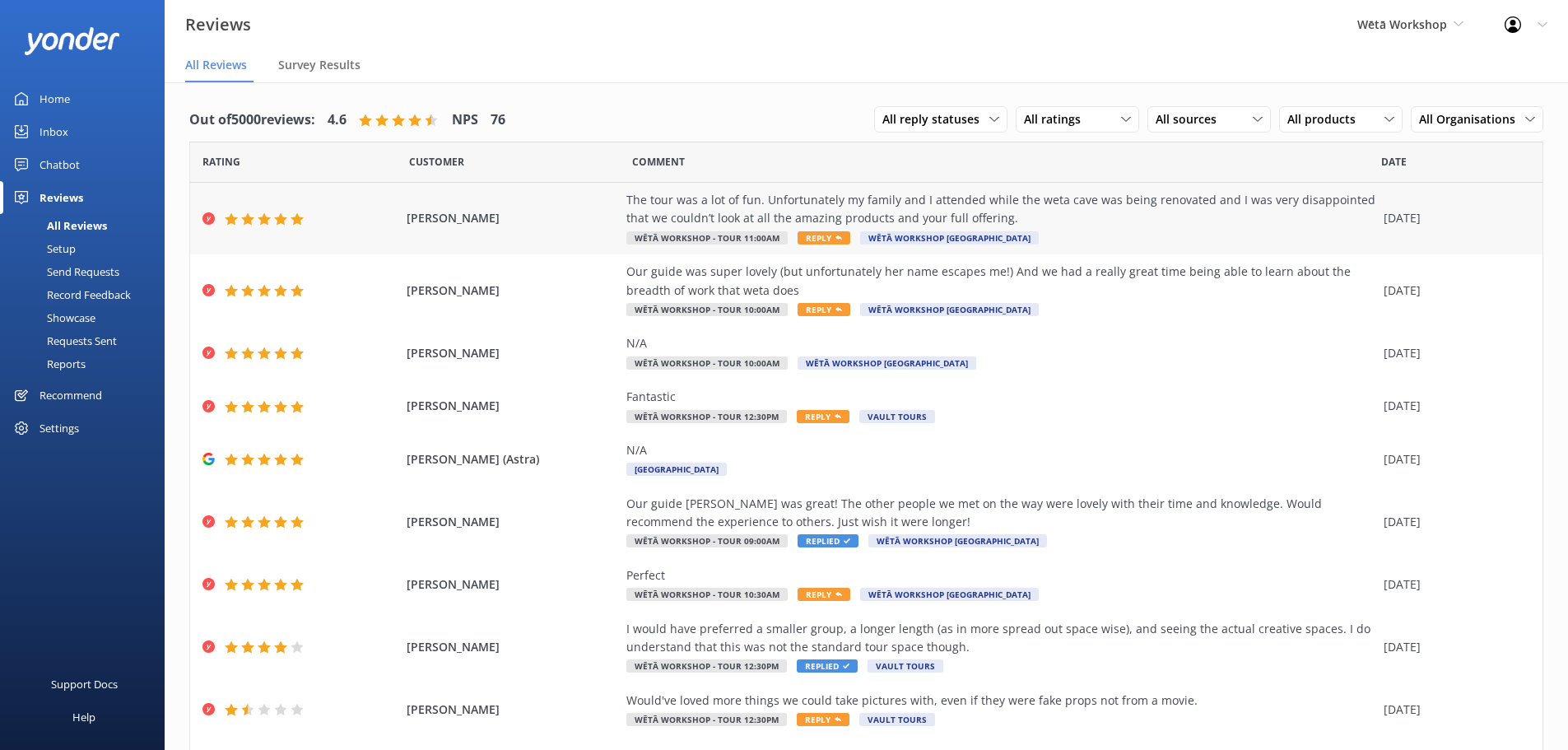
click at [1161, 226] on div "The tour was a lot of fun. Unfortunately my family and I attended while the wet…" at bounding box center [1001, 209] width 749 height 37
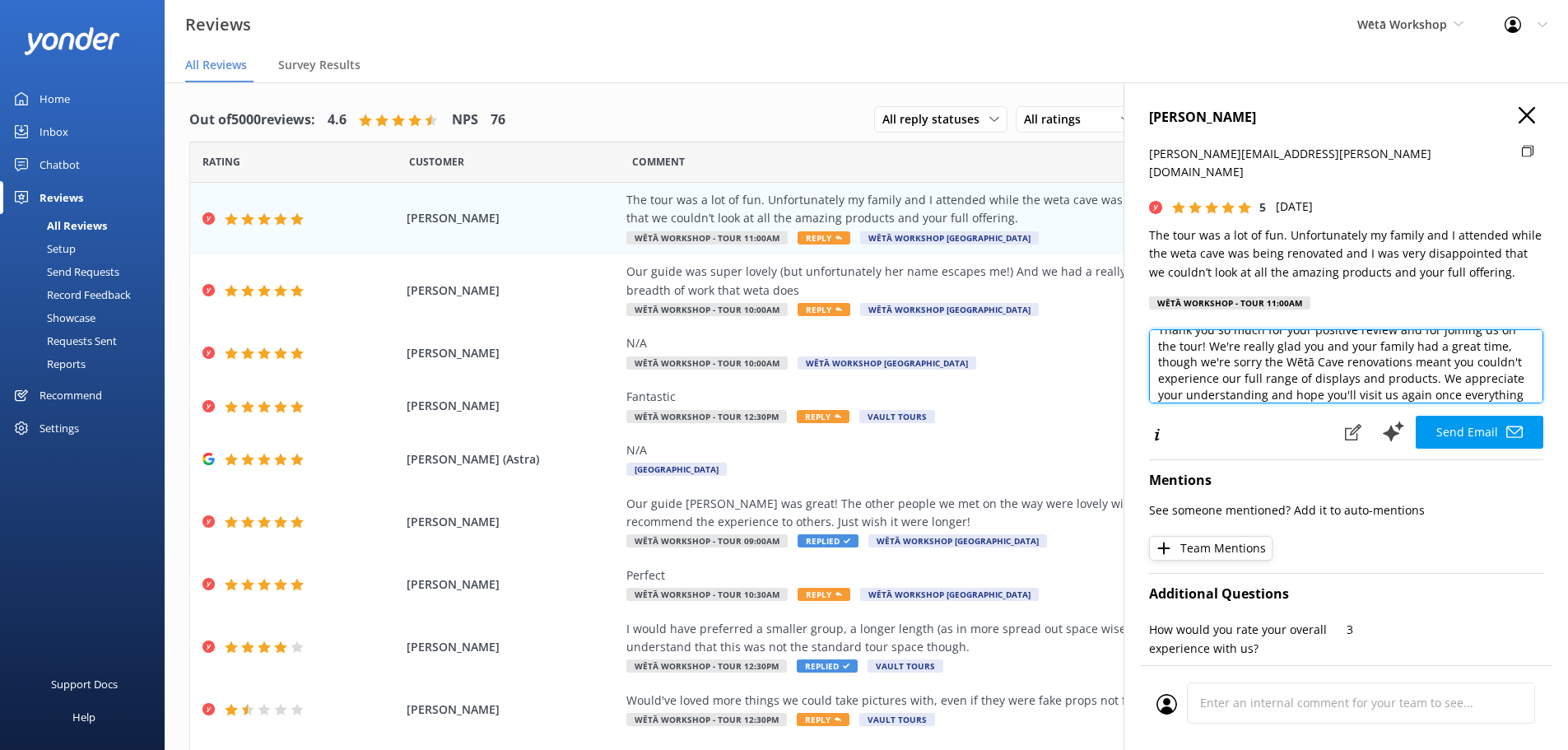
scroll to position [53, 0]
drag, startPoint x: 1475, startPoint y: 355, endPoint x: 1292, endPoint y: 355, distance: 183.0
click at [1292, 355] on textarea "Kia [PERSON_NAME], Thank you so much for your positive review and for joining u…" at bounding box center [1346, 365] width 394 height 74
drag, startPoint x: 1408, startPoint y: 341, endPoint x: 1474, endPoint y: 357, distance: 67.9
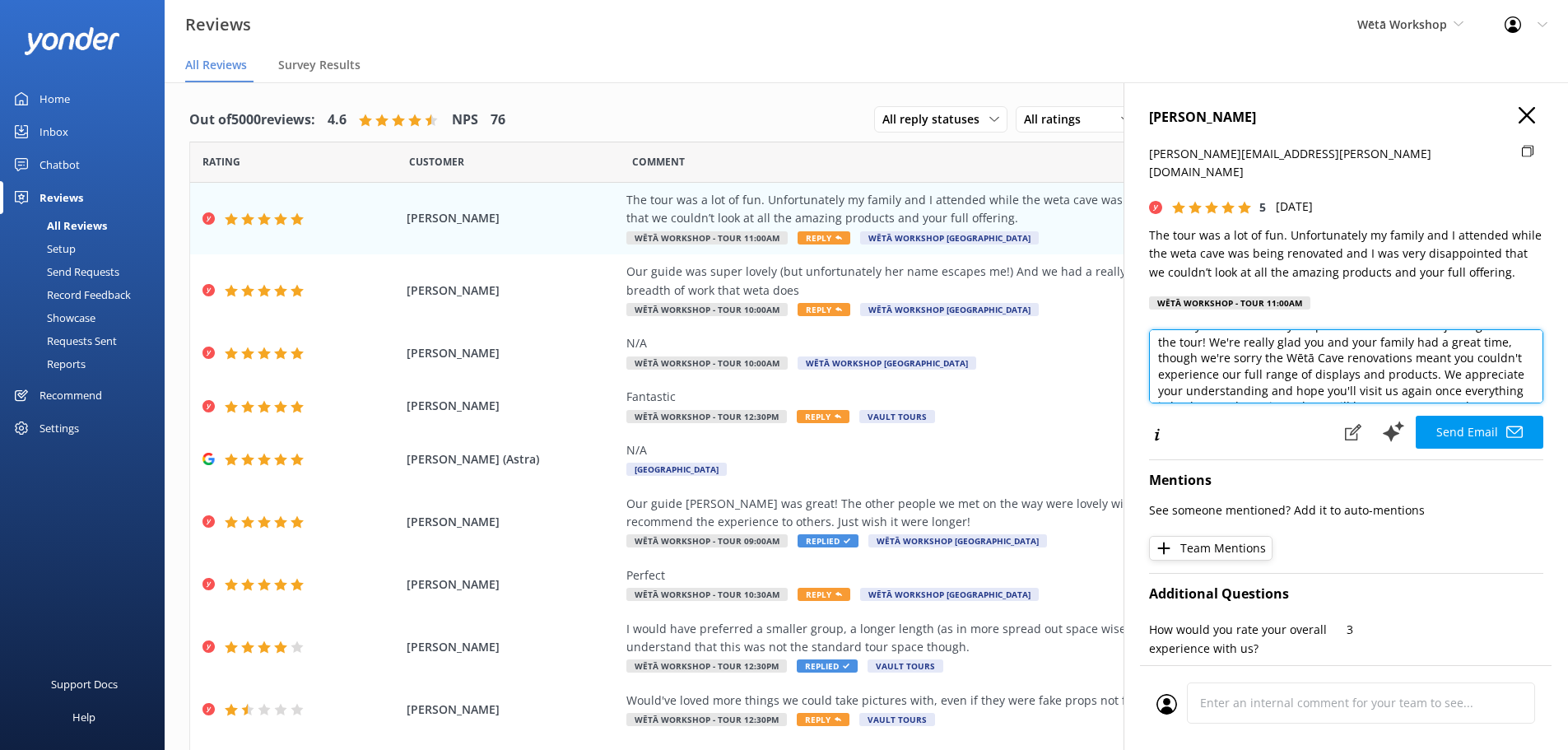
click at [1474, 357] on textarea "Kia [PERSON_NAME], Thank you so much for your positive review and for joining u…" at bounding box center [1346, 365] width 394 height 74
click at [1479, 357] on textarea "Kia [PERSON_NAME], Thank you so much for your positive review and for joining u…" at bounding box center [1346, 365] width 394 height 74
drag, startPoint x: 1478, startPoint y: 356, endPoint x: 1151, endPoint y: 337, distance: 327.6
click at [1151, 337] on textarea "Kia [PERSON_NAME], Thank you so much for your positive review and for joining u…" at bounding box center [1346, 365] width 394 height 74
click at [1342, 343] on textarea "Kia [PERSON_NAME], Thank you so much for your positive review and for joining u…" at bounding box center [1346, 365] width 394 height 74
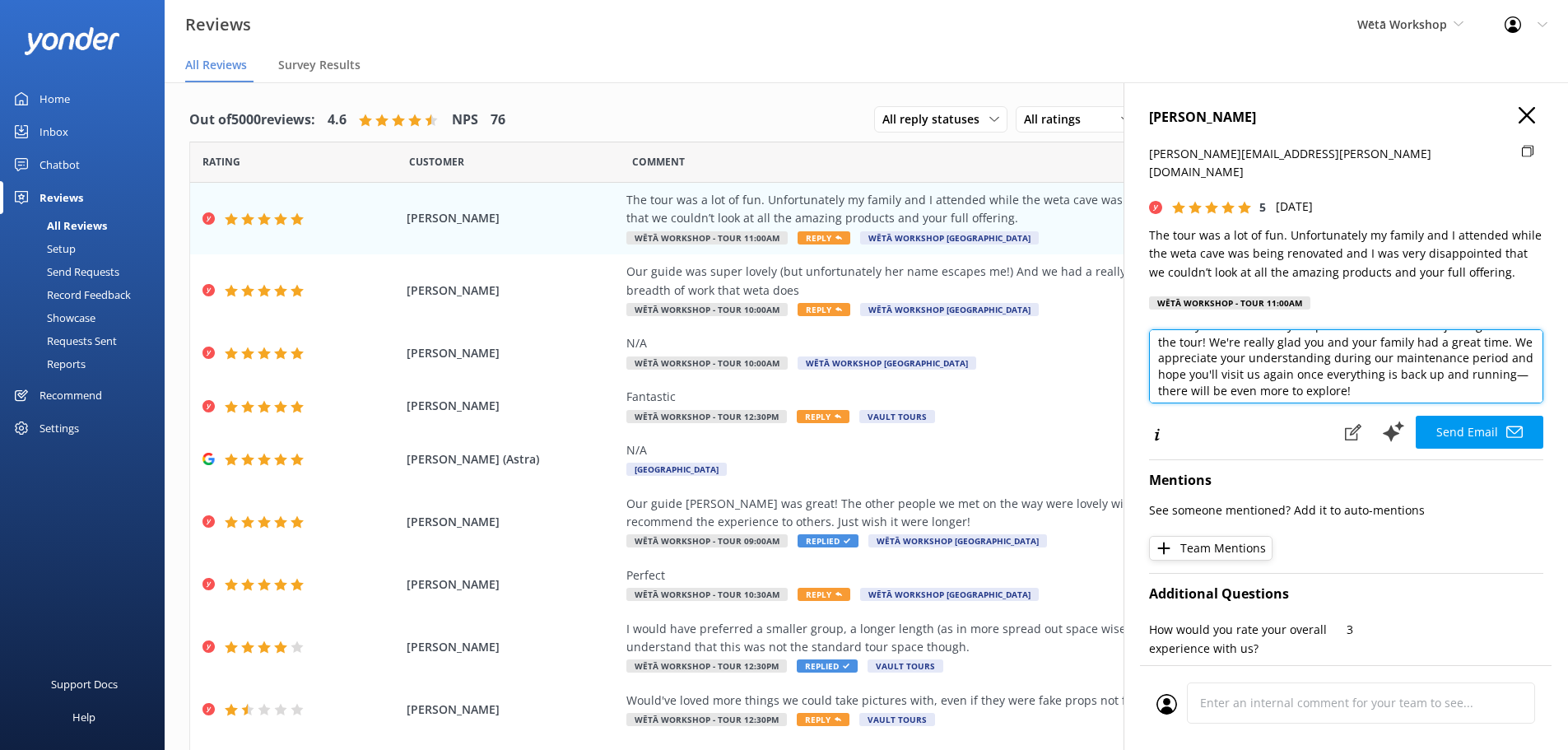
click at [1448, 341] on textarea "Kia [PERSON_NAME], Thank you so much for your positive review and for joining u…" at bounding box center [1346, 365] width 394 height 74
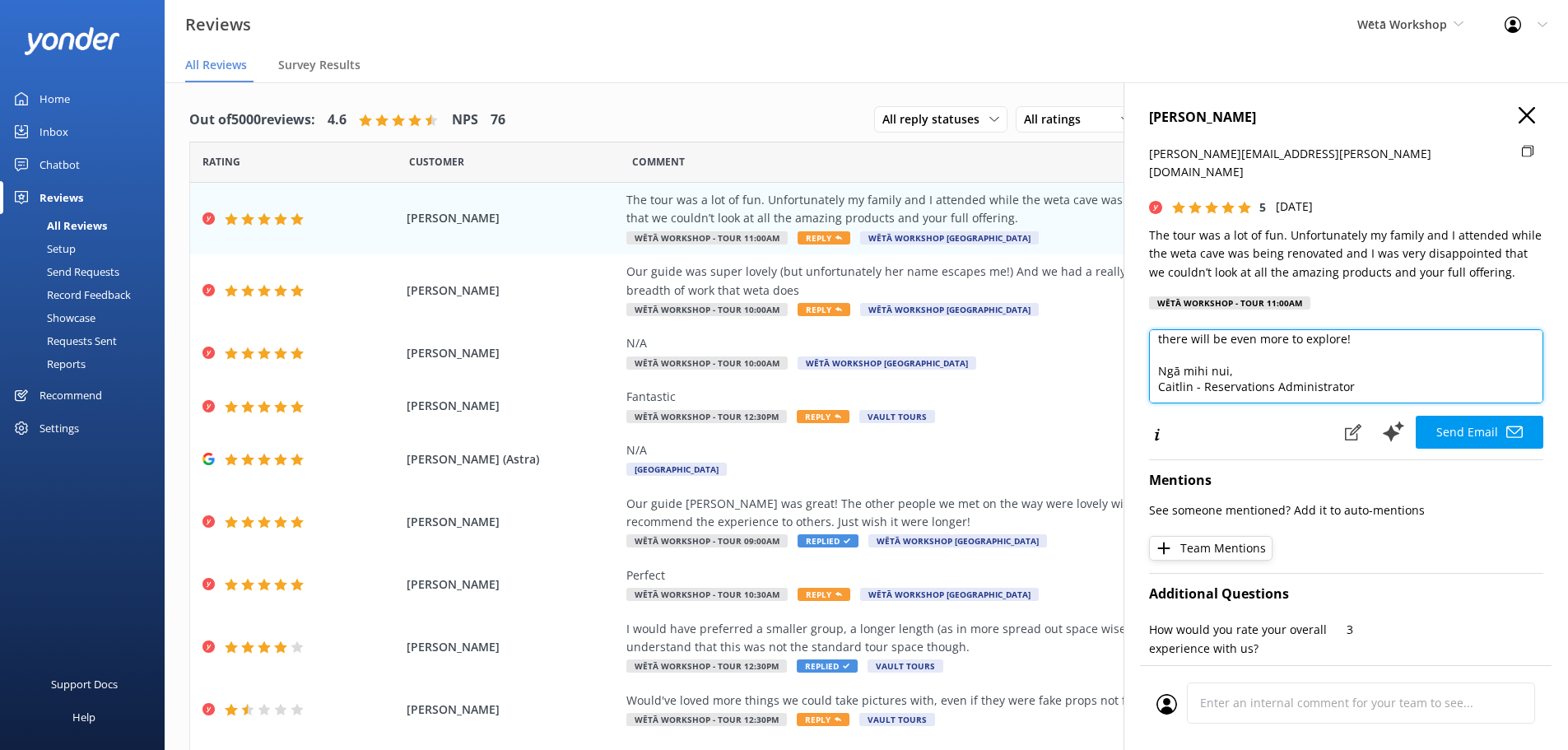
click at [1236, 329] on textarea "Kia [PERSON_NAME], Thank you so much for your positive review and for joining u…" at bounding box center [1346, 365] width 394 height 74
drag, startPoint x: 1446, startPoint y: 329, endPoint x: 1311, endPoint y: 327, distance: 135.0
click at [1311, 329] on textarea "Kia [PERSON_NAME], Thank you so much for your positive review and for joining u…" at bounding box center [1346, 365] width 394 height 74
click at [1216, 329] on textarea "Kia [PERSON_NAME], Thank you so much for your positive review and for joining u…" at bounding box center [1346, 365] width 394 height 74
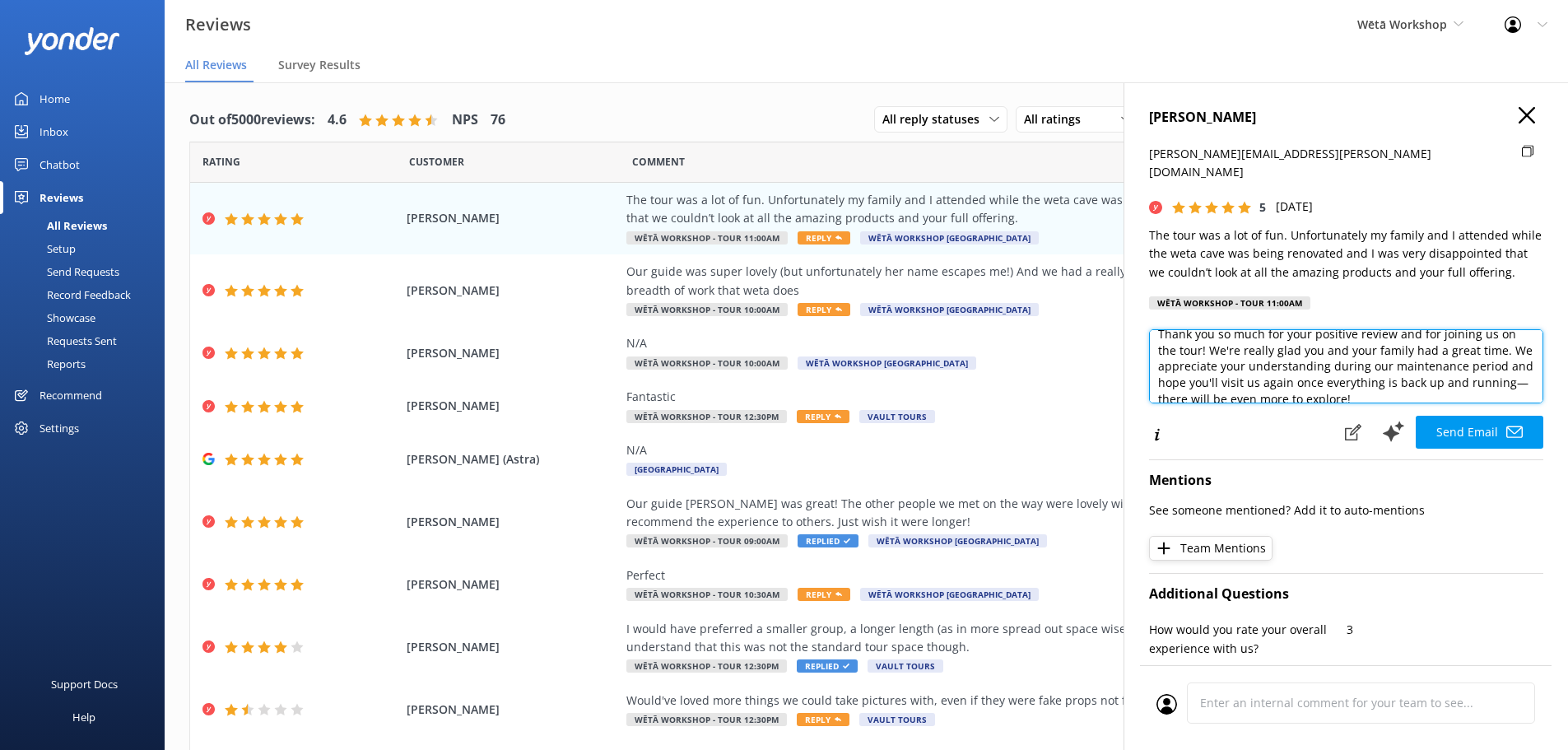
scroll to position [82, 0]
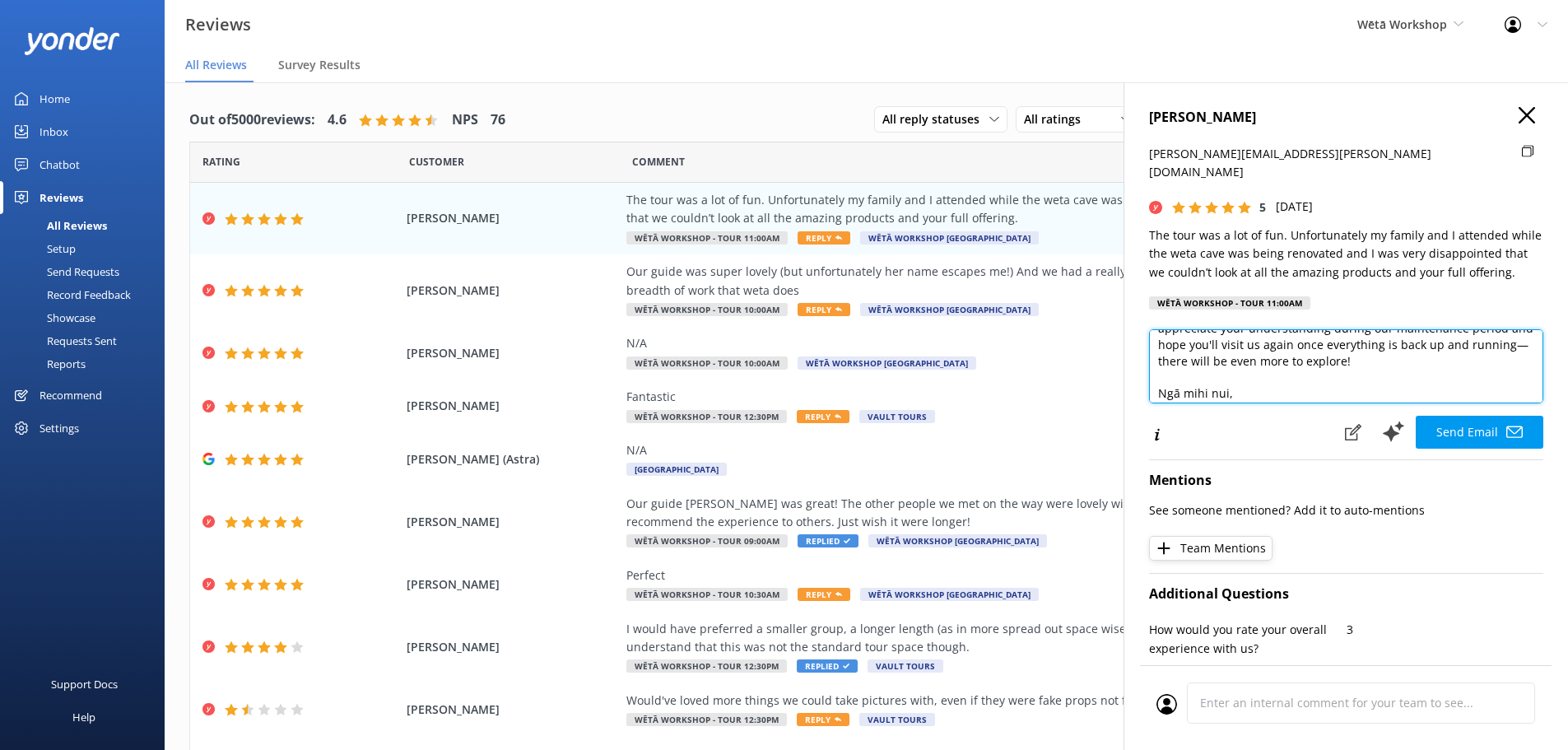
drag, startPoint x: 1224, startPoint y: 320, endPoint x: 1417, endPoint y: 346, distance: 194.7
click at [1417, 346] on textarea "Kia [PERSON_NAME], Thank you so much for your positive review and for joining u…" at bounding box center [1346, 365] width 394 height 74
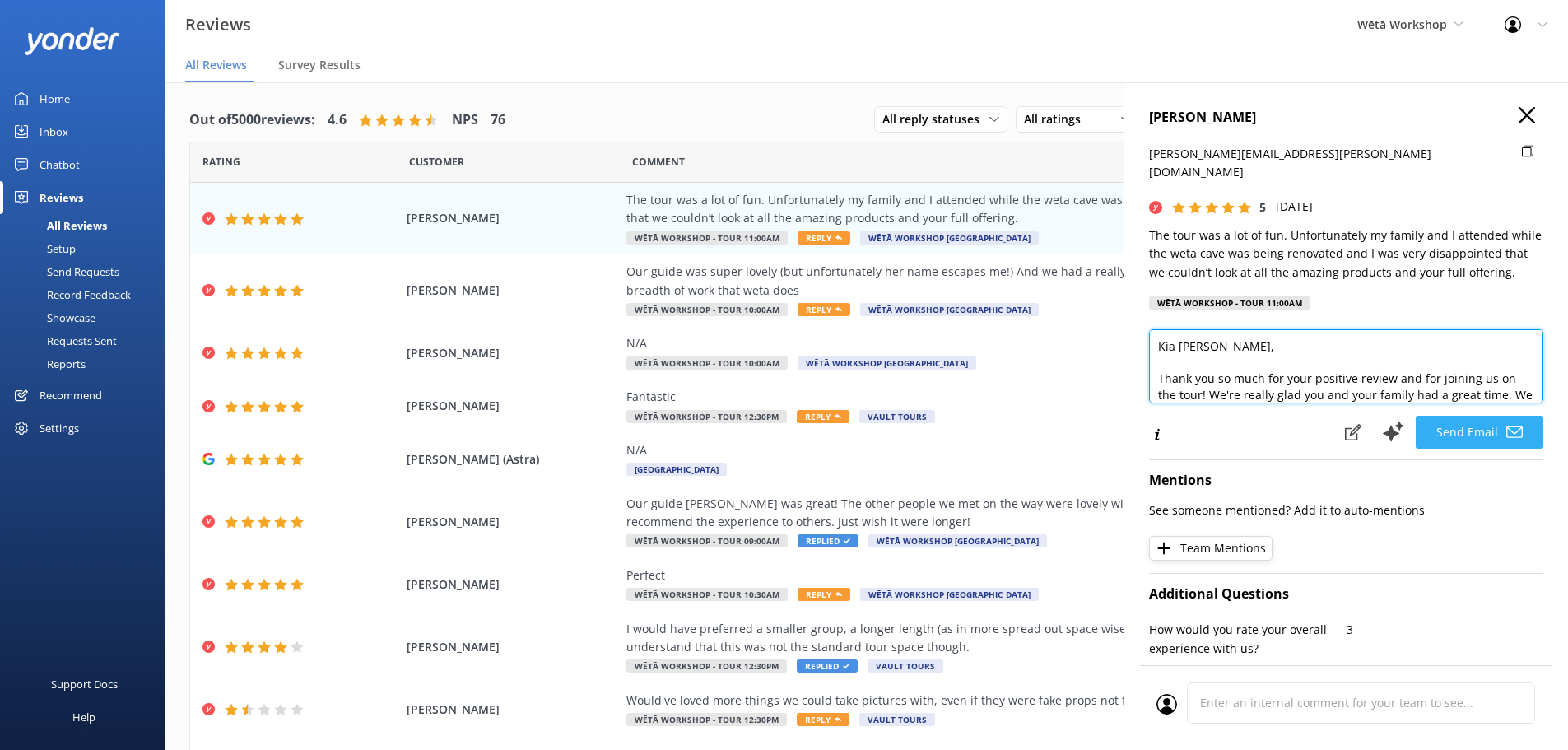
type textarea "Kia [PERSON_NAME], Thank you so much for your positive review and for joining u…"
click at [1478, 416] on button "Send Email" at bounding box center [1479, 433] width 128 height 33
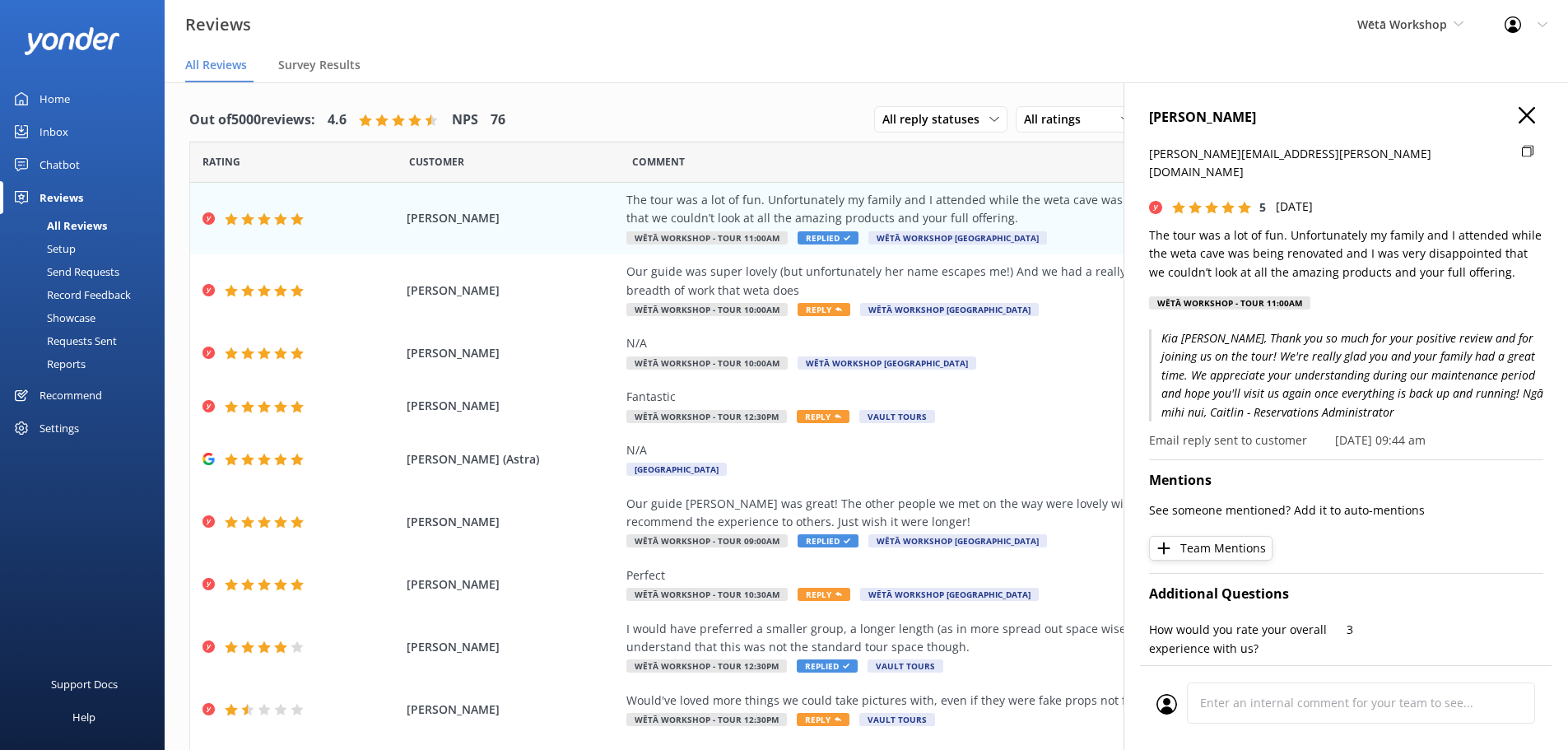
click at [1518, 114] on icon at bounding box center [1527, 115] width 17 height 17
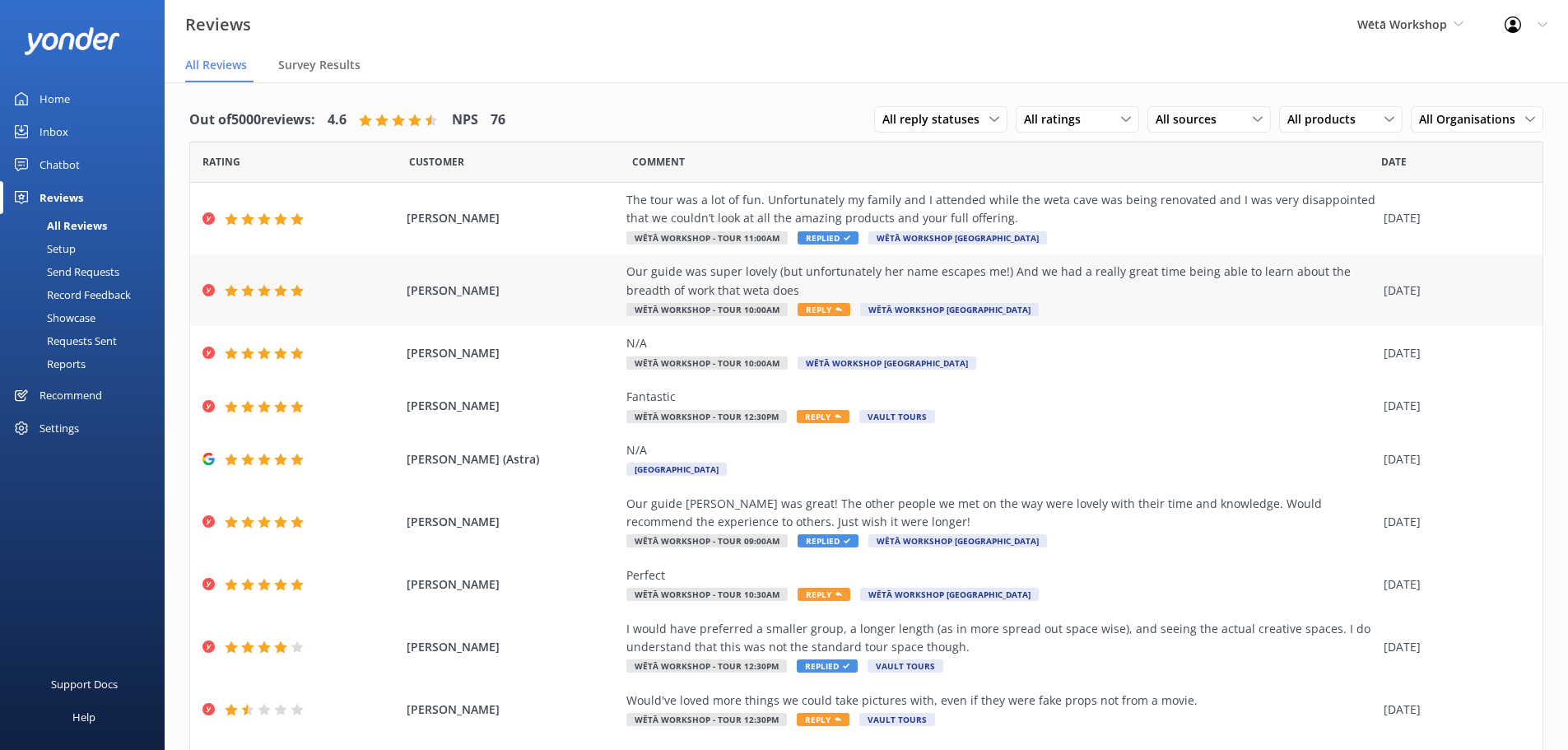
click at [1090, 301] on div "Our guide was super lovely (but unfortunately her name escapes me!) And we had …" at bounding box center [1001, 290] width 749 height 56
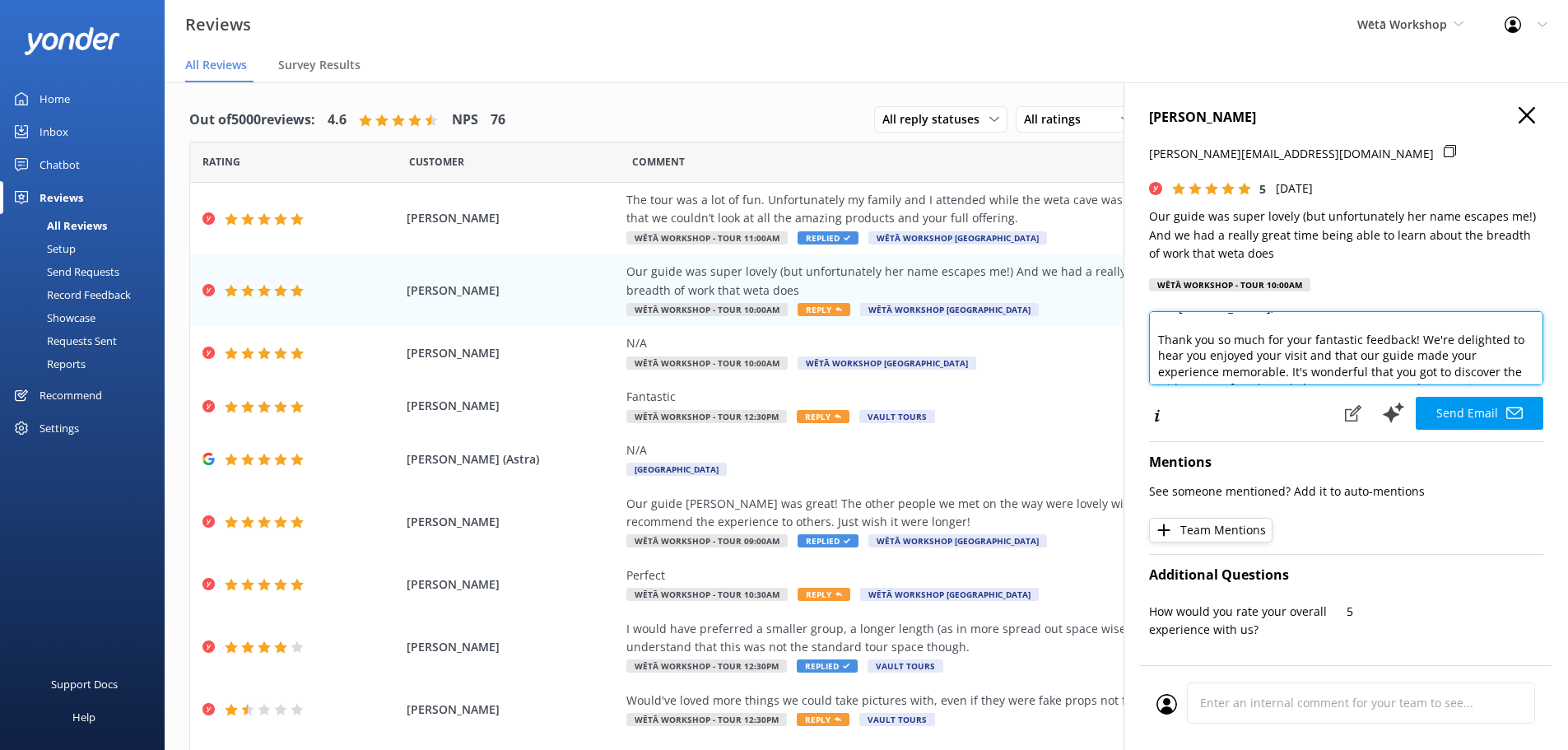
scroll to position [51, 0]
click at [1370, 327] on textarea "Kia [PERSON_NAME], Thank you so much for your fantastic feedback! We're delight…" at bounding box center [1346, 347] width 394 height 74
drag, startPoint x: 1391, startPoint y: 360, endPoint x: 1289, endPoint y: 346, distance: 103.0
click at [1289, 346] on textarea "Kia [PERSON_NAME], Thank you so much for your fantastic feedback! We're delight…" at bounding box center [1346, 347] width 394 height 74
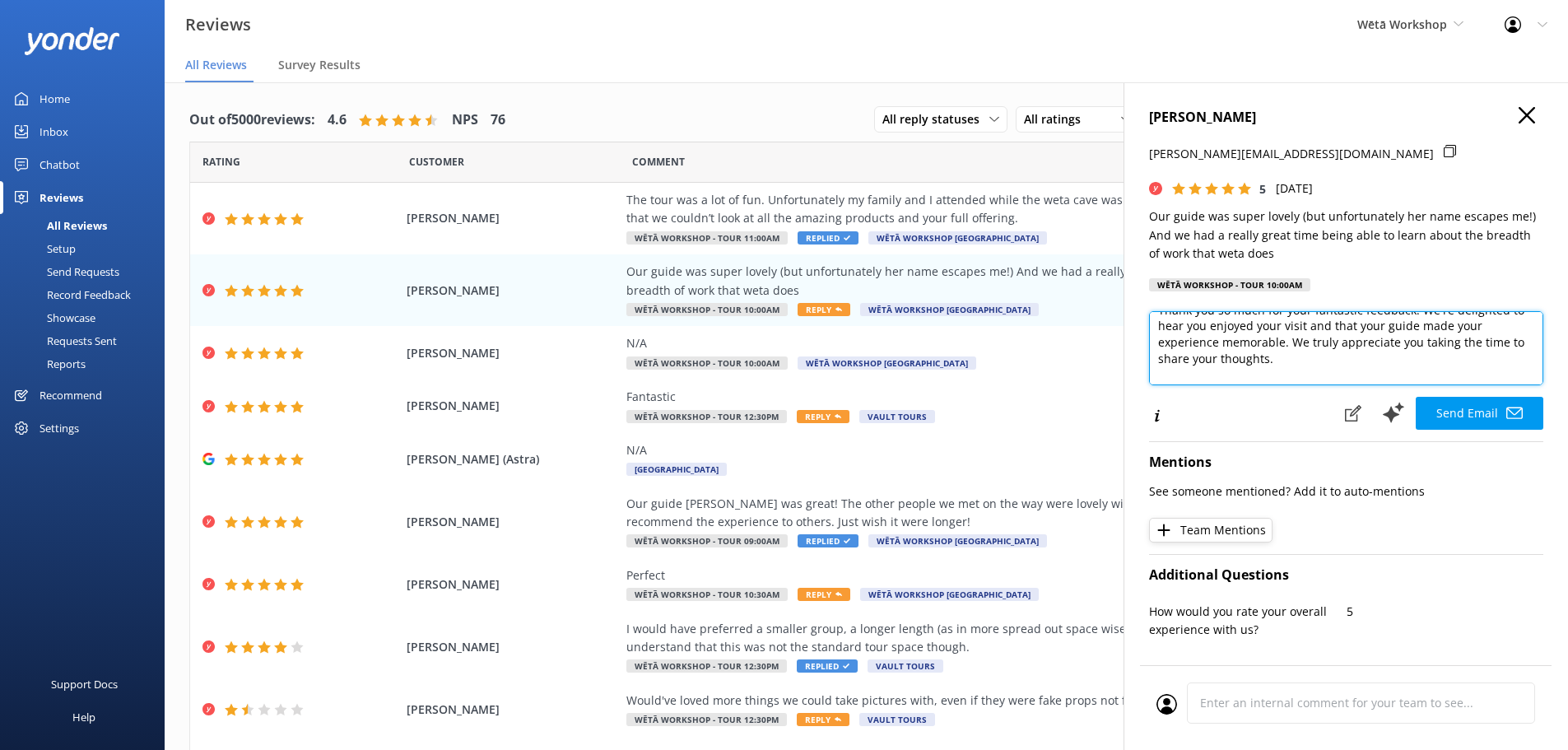
scroll to position [89, 0]
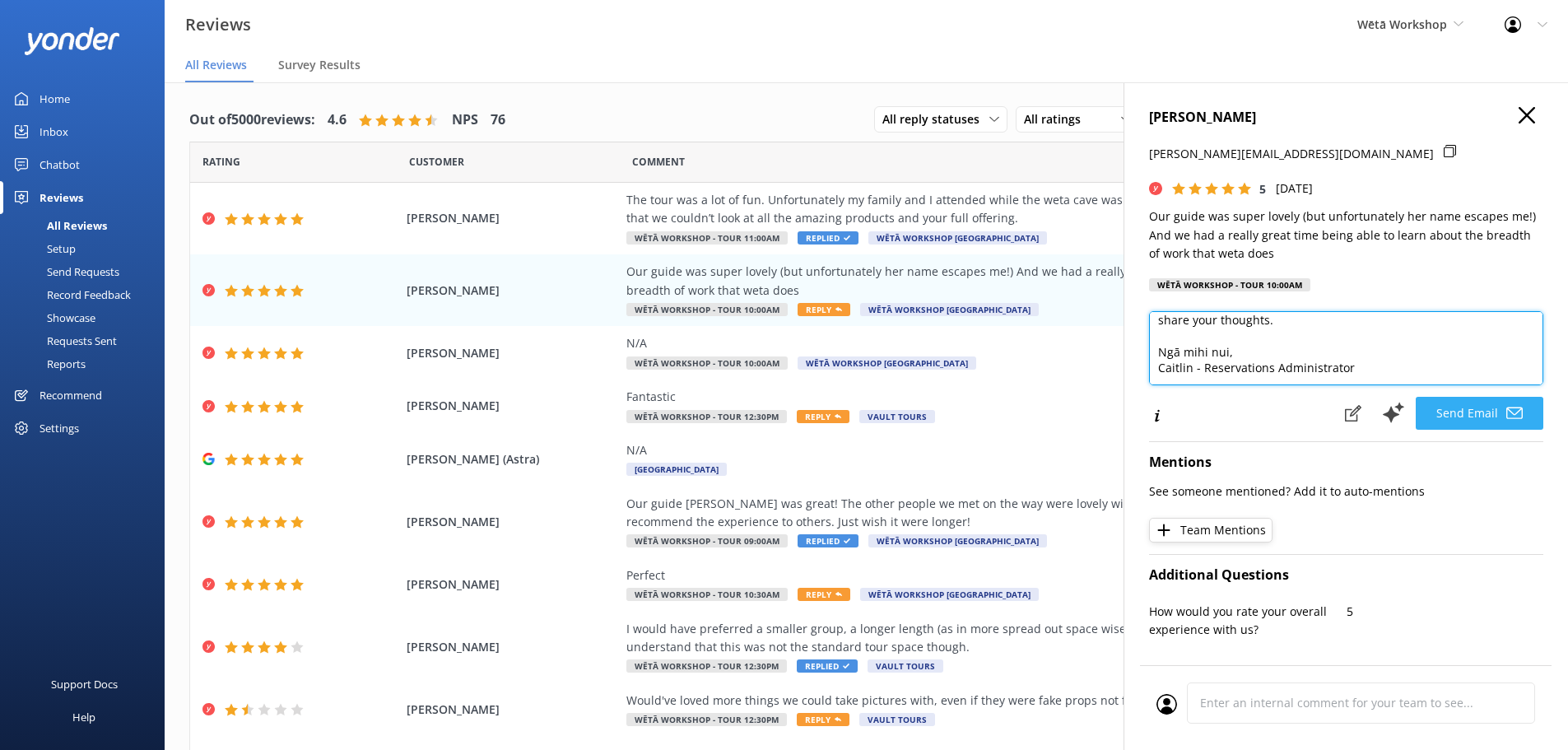
type textarea "Kia [PERSON_NAME], Thank you so much for your fantastic feedback! We're delight…"
click at [1474, 406] on button "Send Email" at bounding box center [1479, 414] width 128 height 33
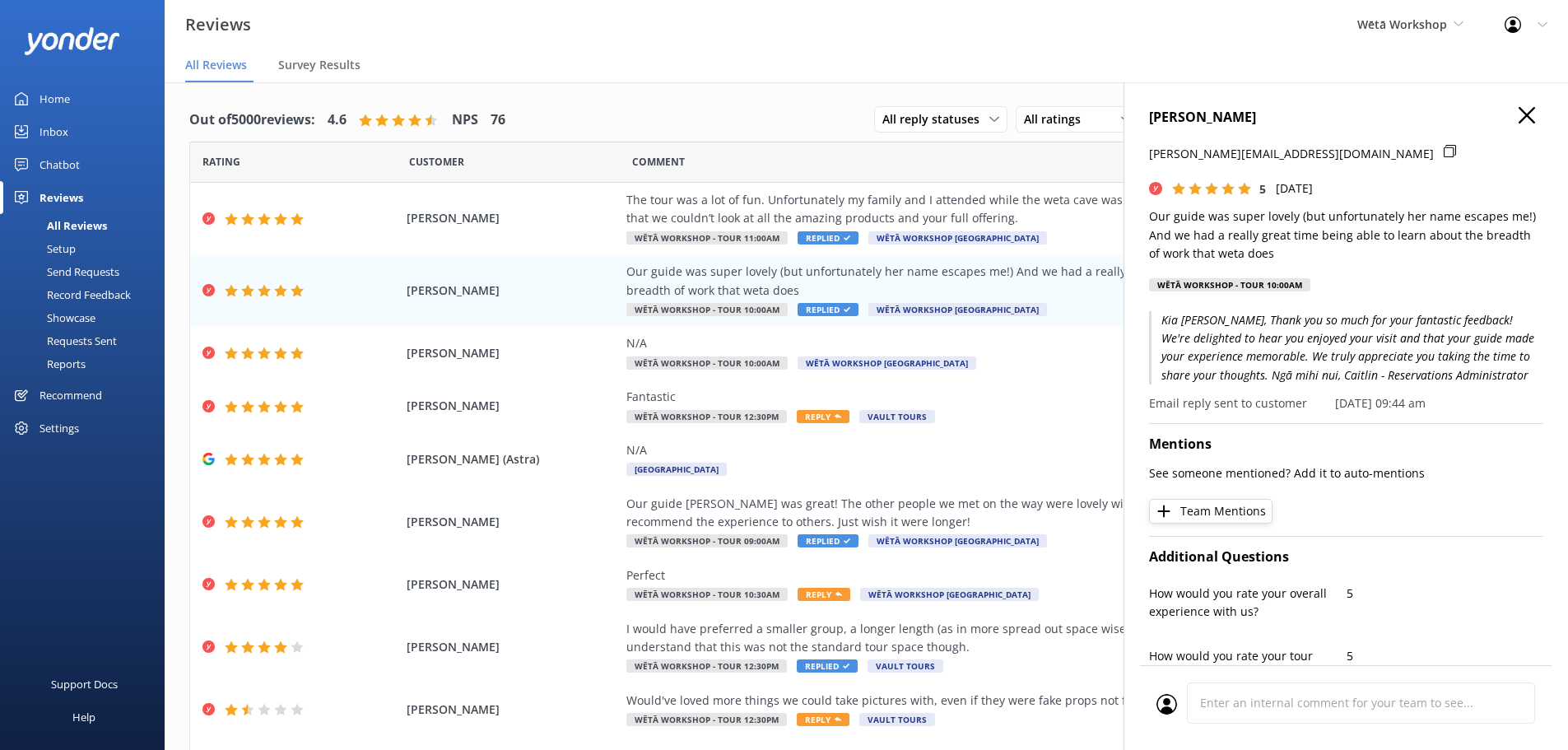
click at [1518, 112] on icon at bounding box center [1527, 115] width 17 height 17
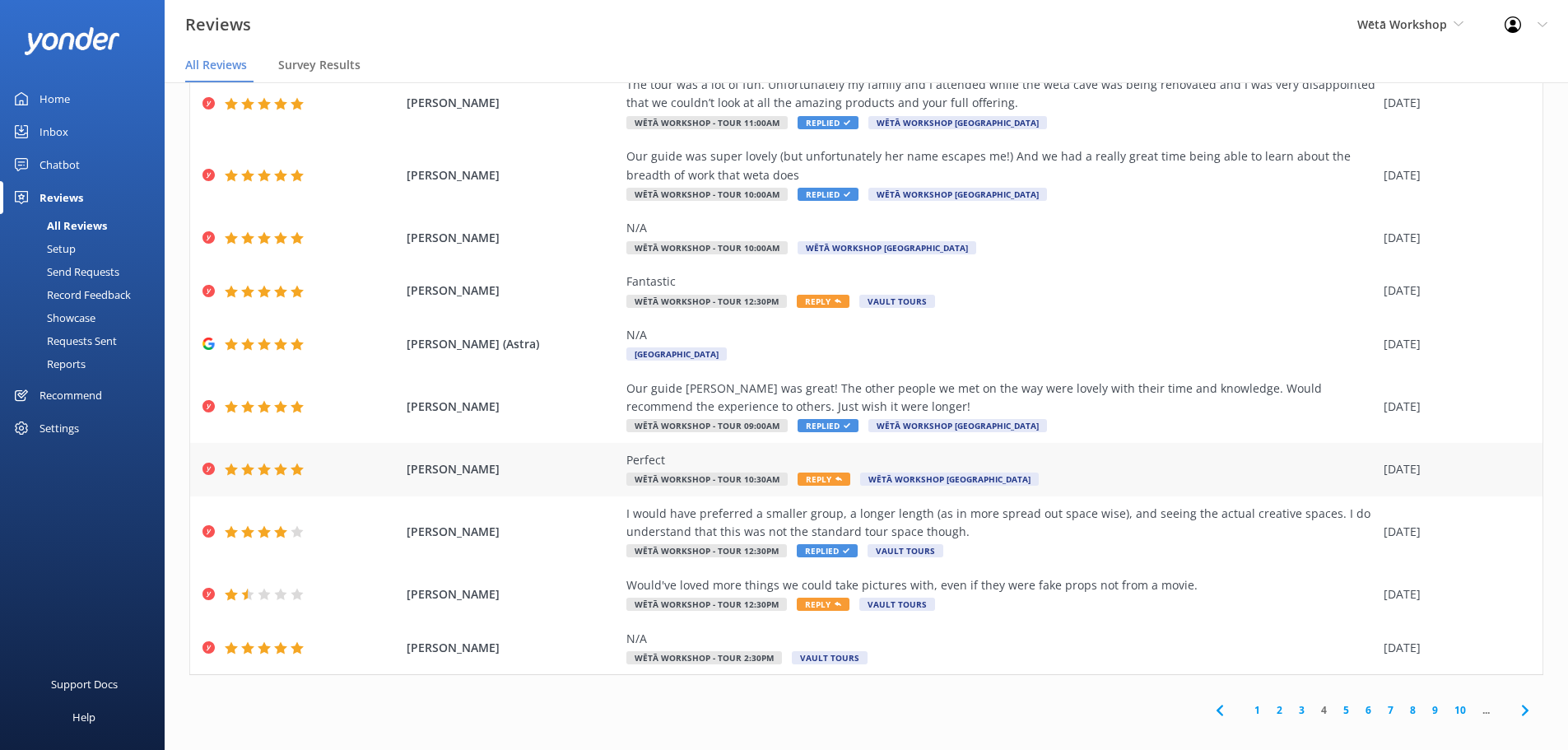
scroll to position [33, 0]
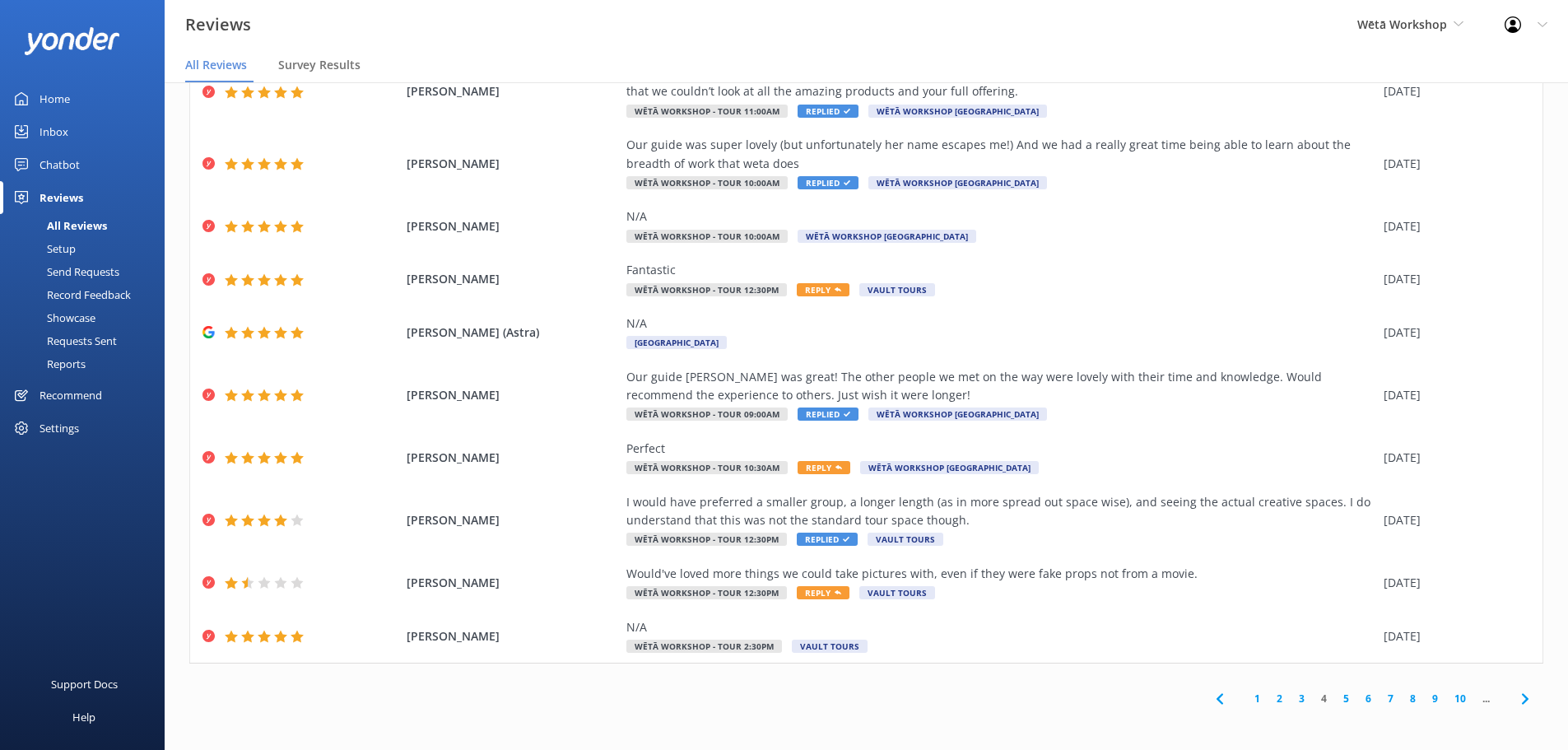
click at [1290, 695] on link "3" at bounding box center [1301, 698] width 22 height 16
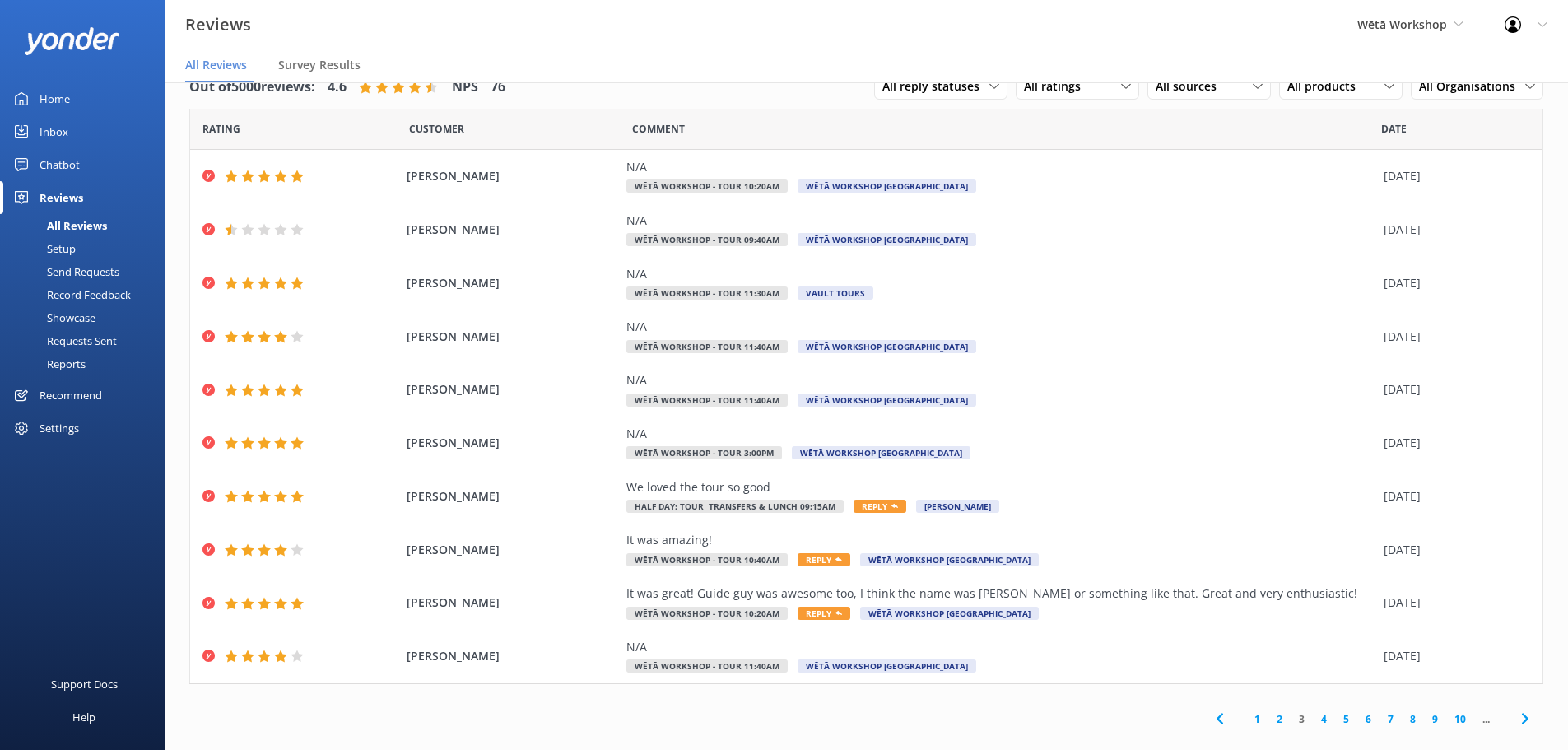
click at [1270, 719] on link "2" at bounding box center [1279, 719] width 22 height 16
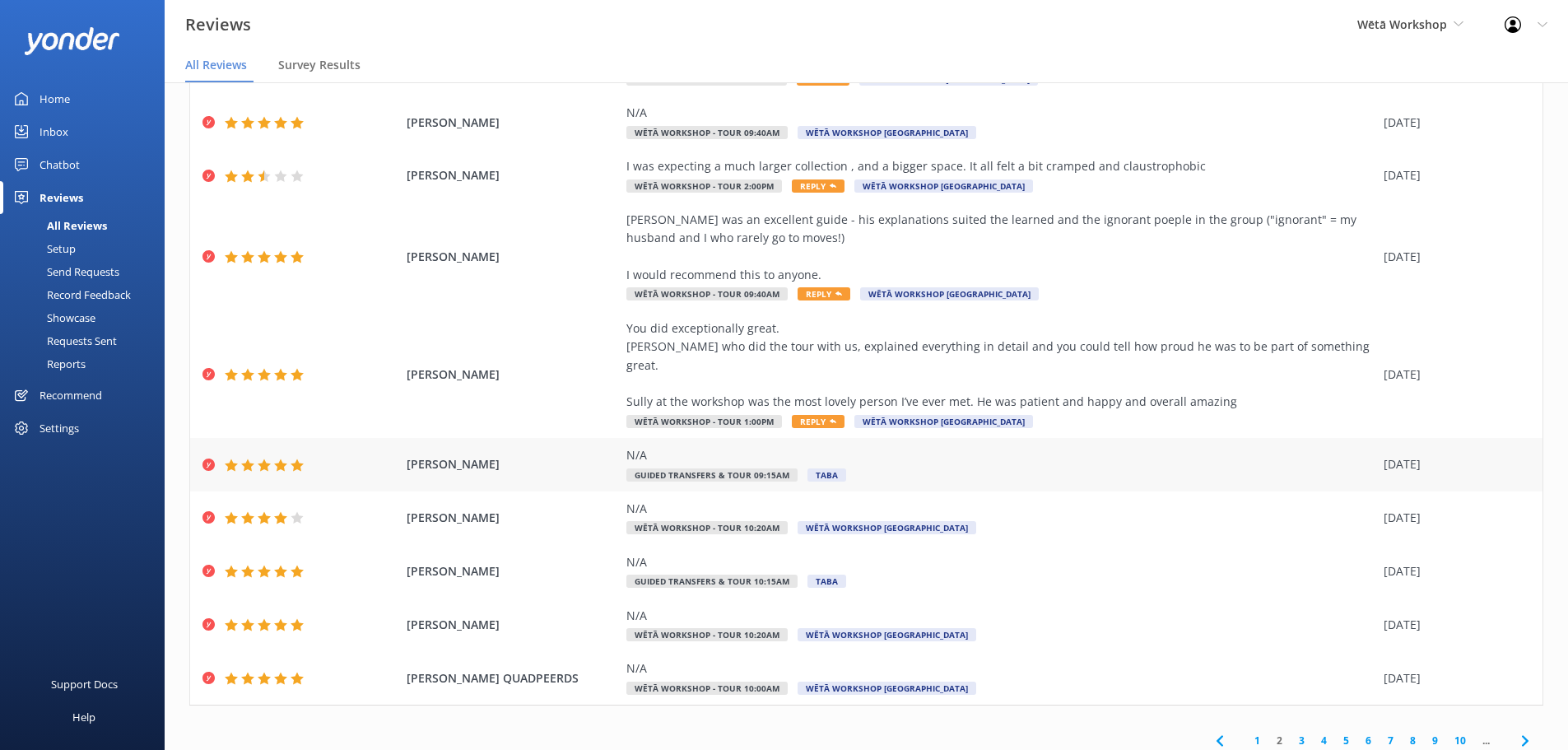
scroll to position [186, 0]
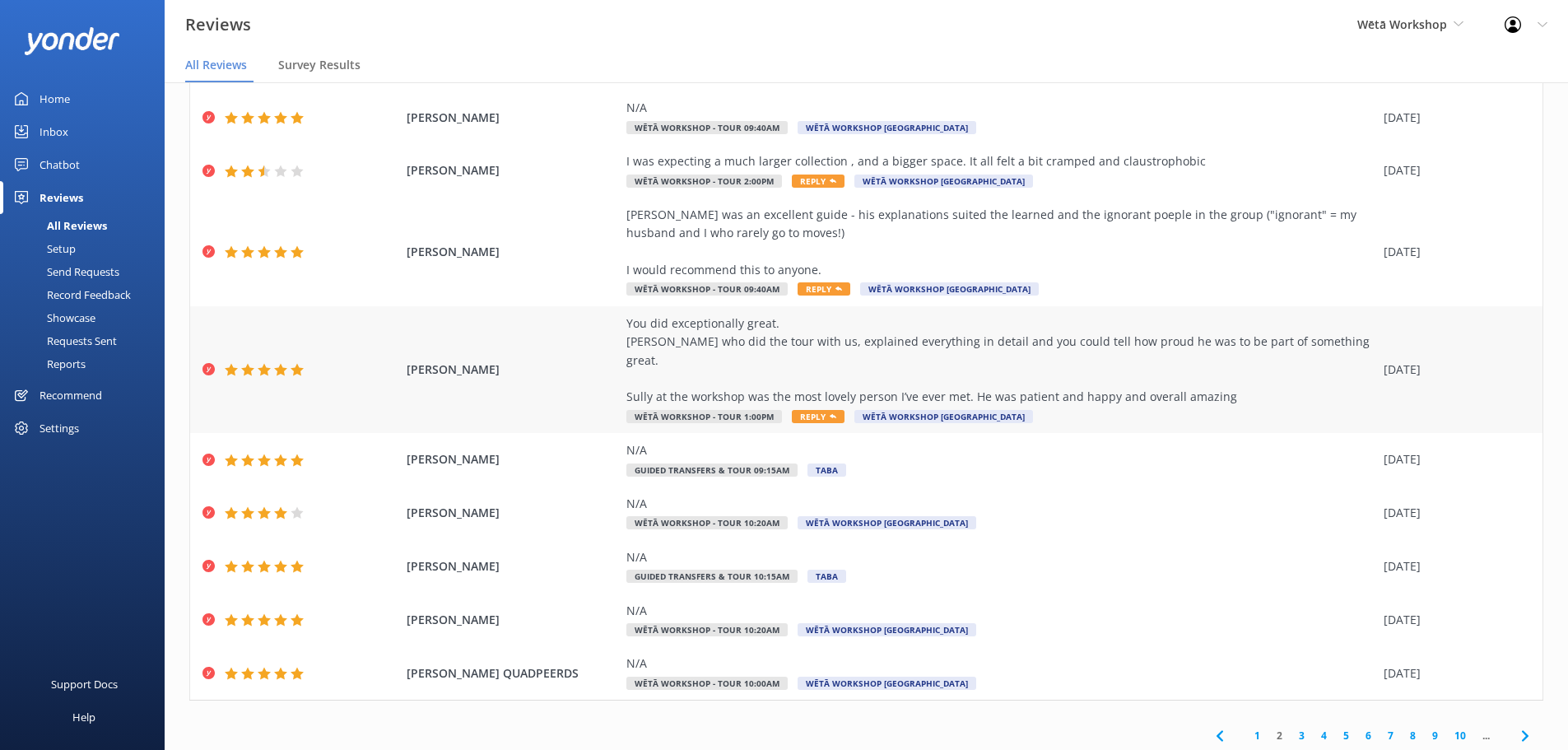
click at [1087, 343] on div "You did exceptionally great. [PERSON_NAME] who did the tour with us, explained …" at bounding box center [1001, 360] width 749 height 92
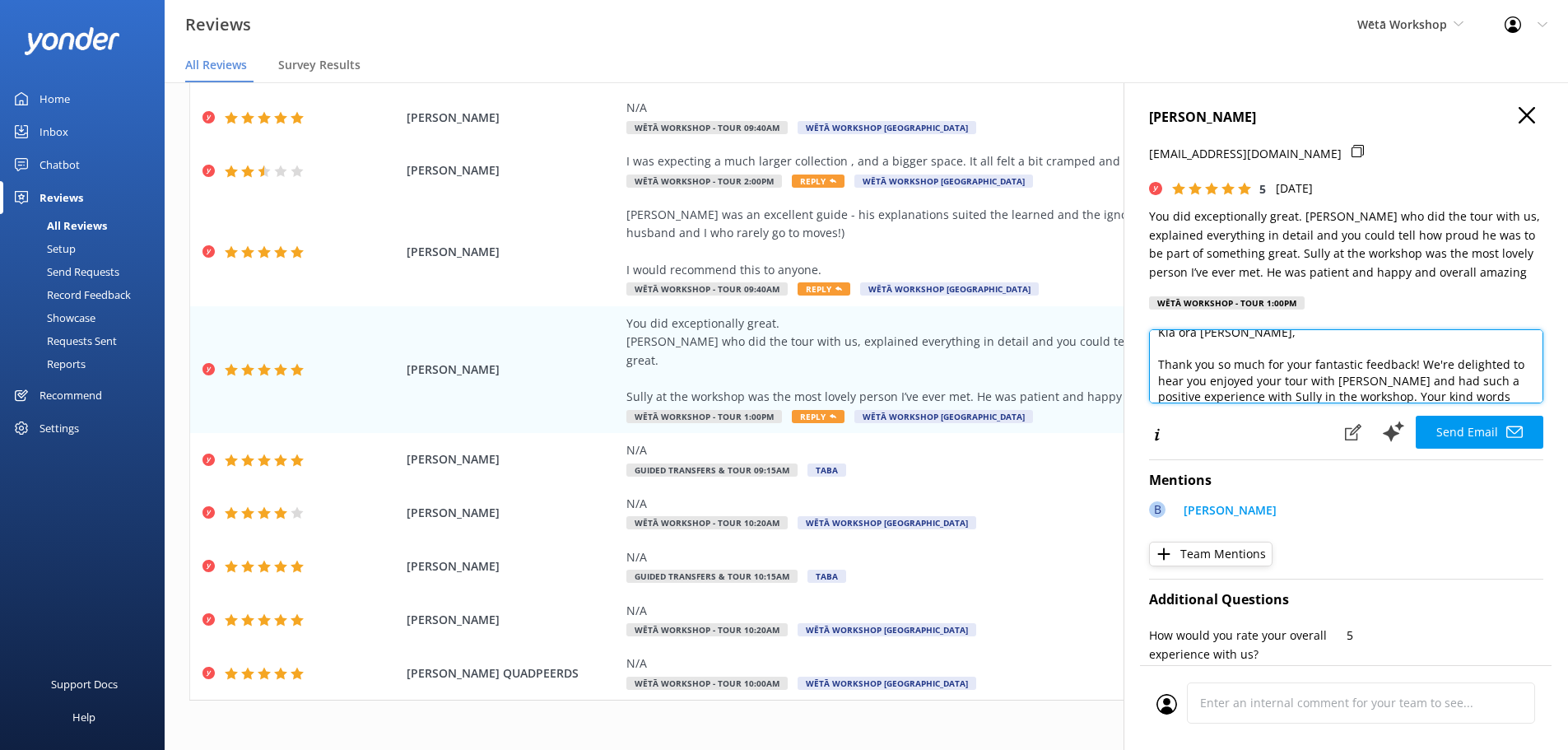
scroll to position [17, 0]
click at [1387, 380] on textarea "Kia ora [PERSON_NAME], Thank you so much for your fantastic feedback! We're del…" at bounding box center [1346, 365] width 394 height 74
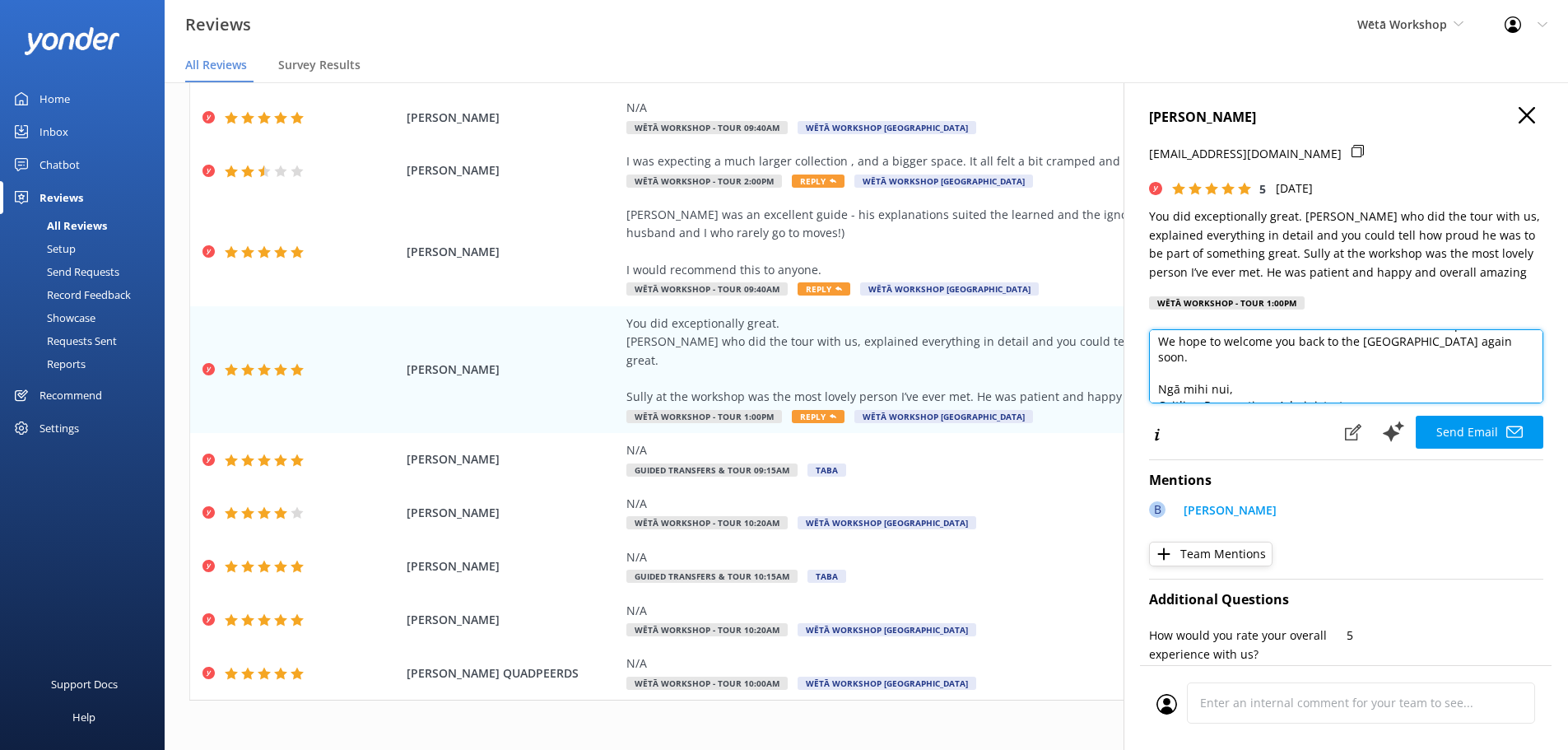
scroll to position [105, 0]
type textarea "Kia ora [PERSON_NAME], Thank you so much for your fantastic feedback! We're del…"
click at [1491, 436] on button "Send Email" at bounding box center [1479, 433] width 128 height 33
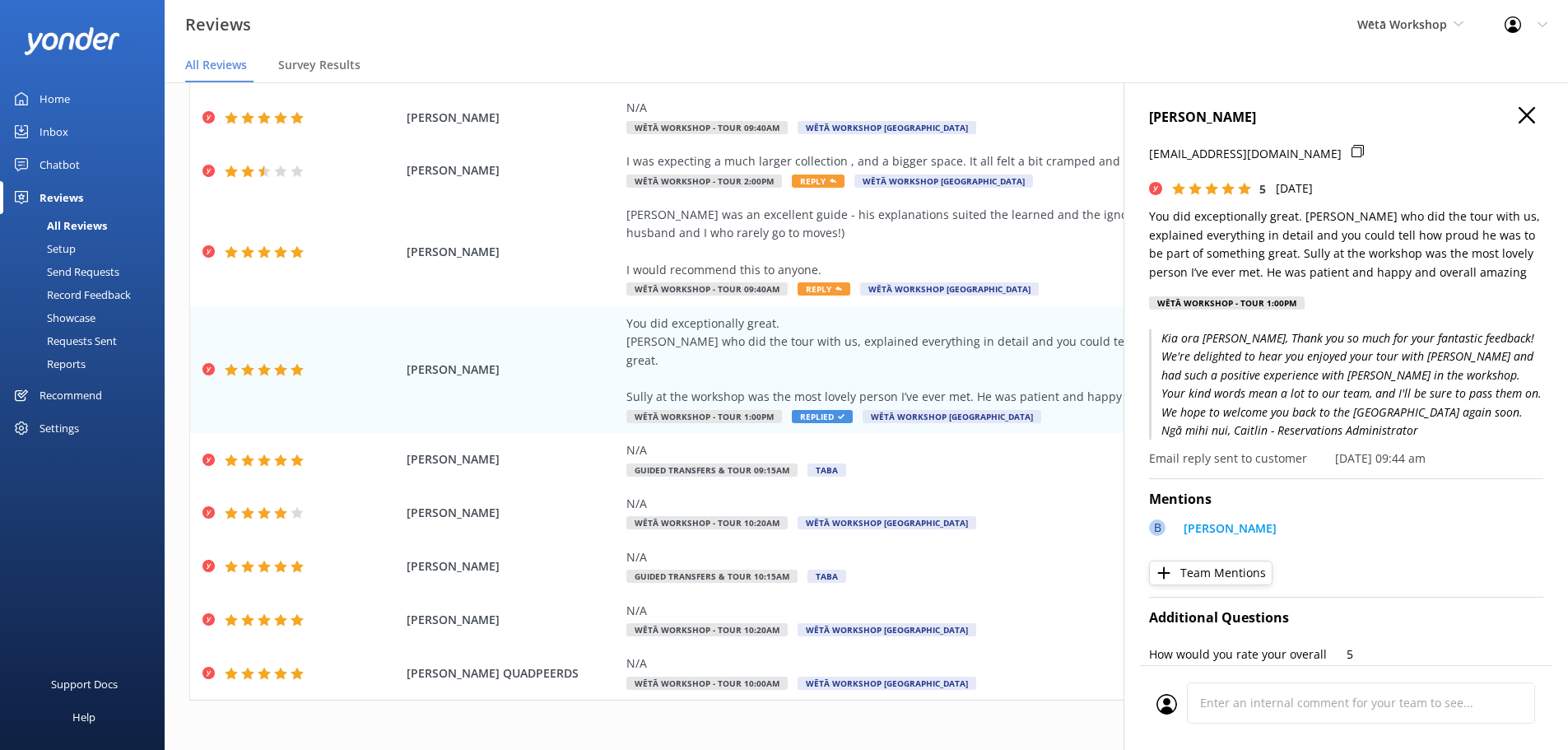
click at [1518, 114] on icon at bounding box center [1527, 115] width 17 height 17
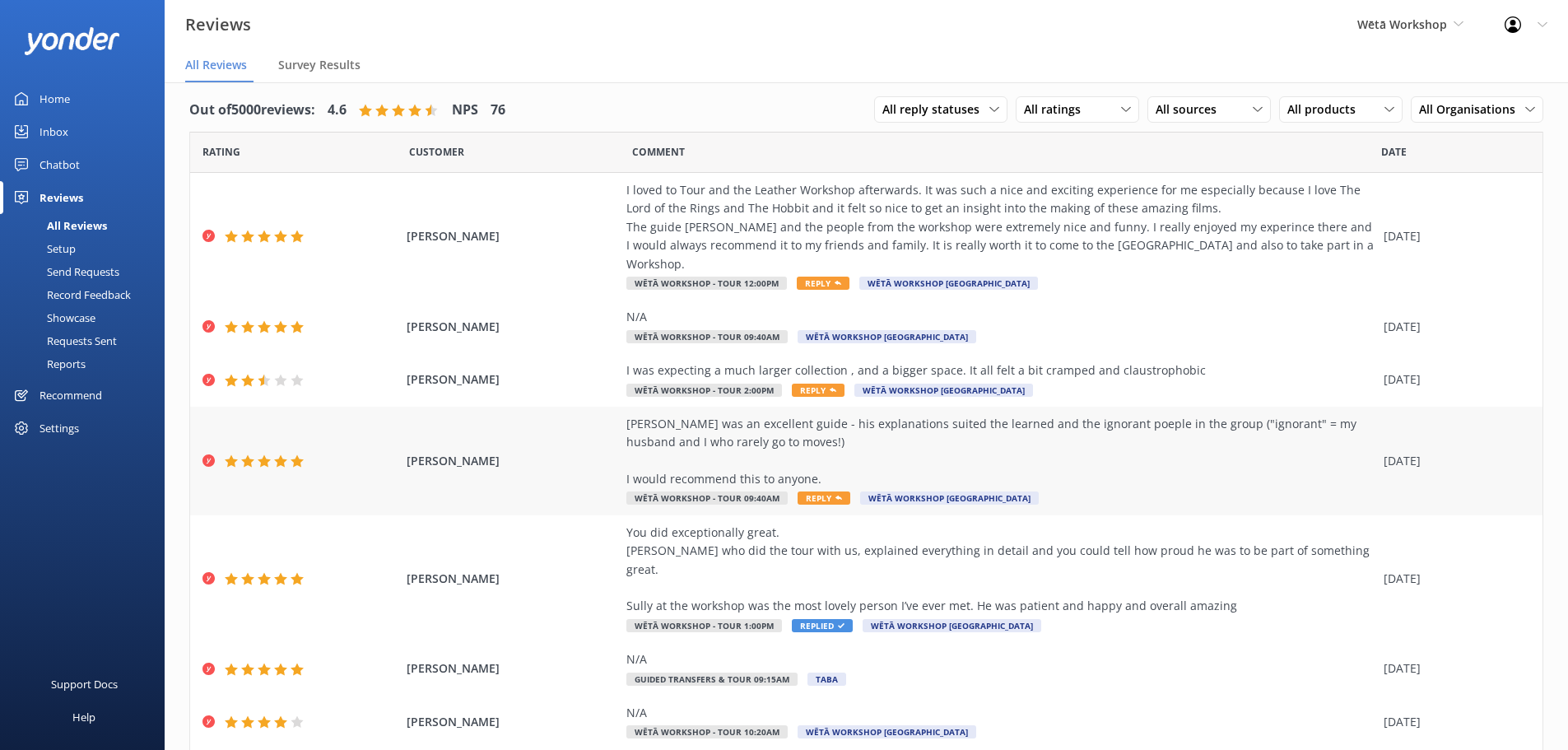
scroll to position [0, 0]
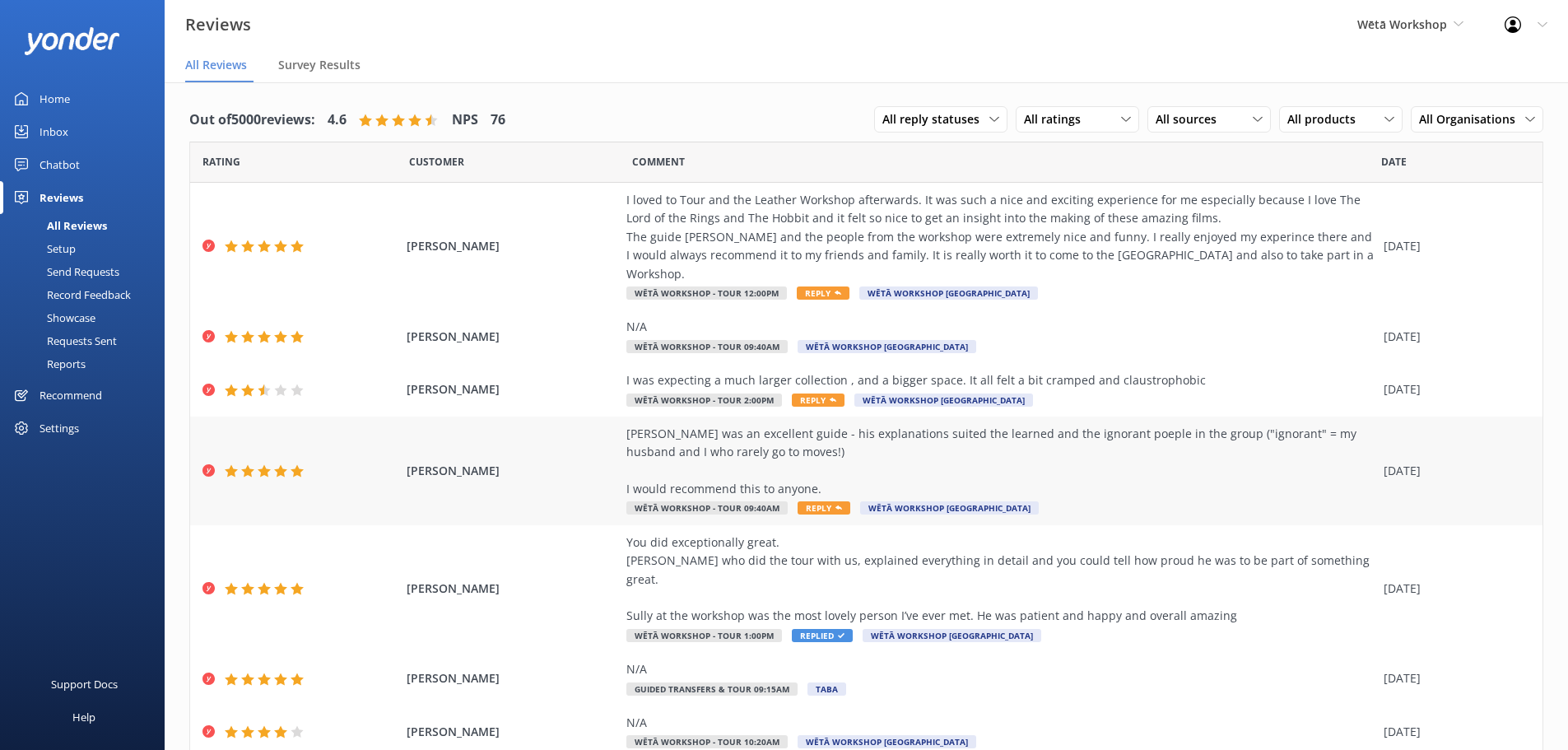
click at [1112, 453] on div "[PERSON_NAME] was an excellent guide - his explanations suited the learned and …" at bounding box center [1001, 461] width 749 height 74
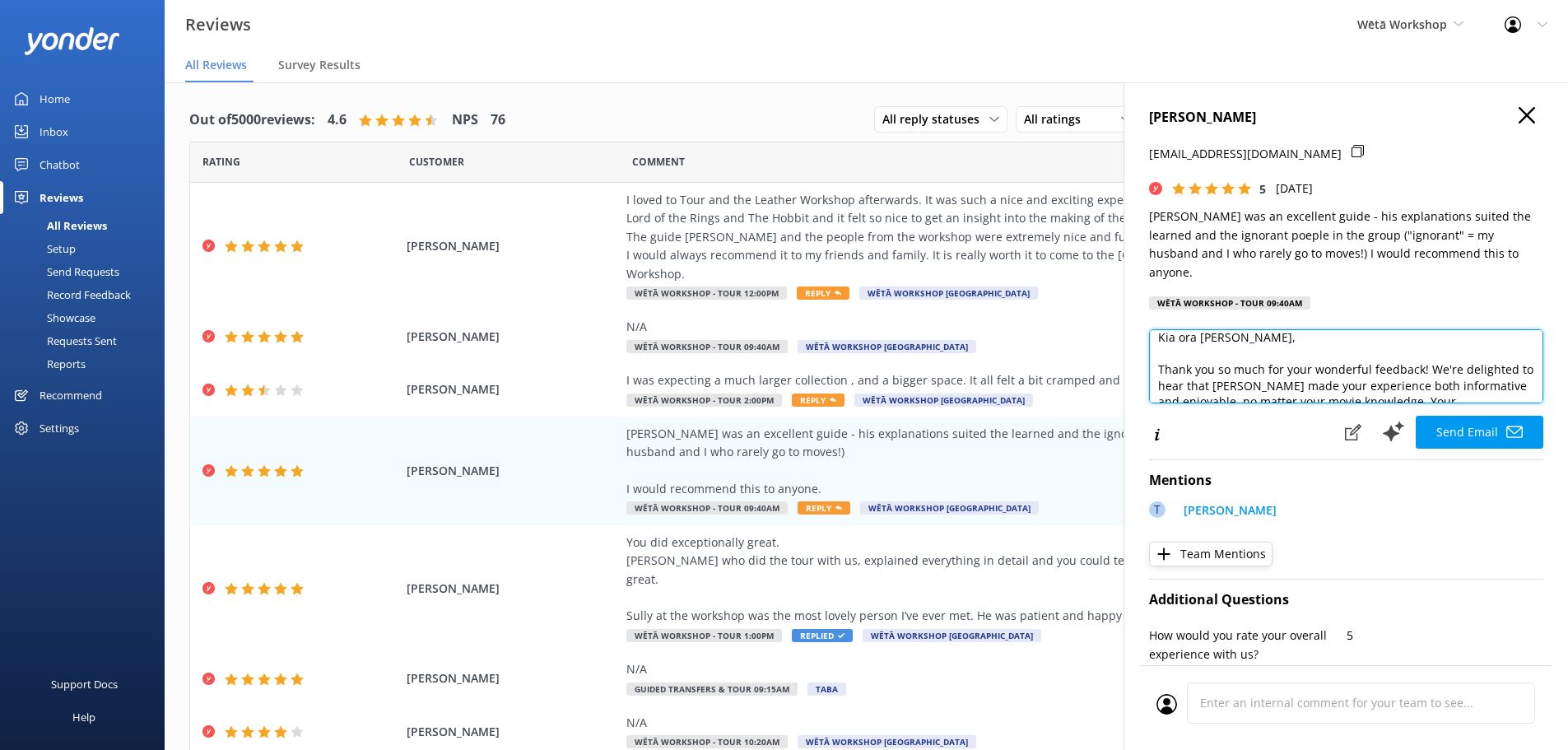
scroll to position [12, 0]
click at [1407, 352] on textarea "Kia ora [PERSON_NAME], Thank you so much for your wonderful feedback! We're del…" at bounding box center [1346, 365] width 394 height 74
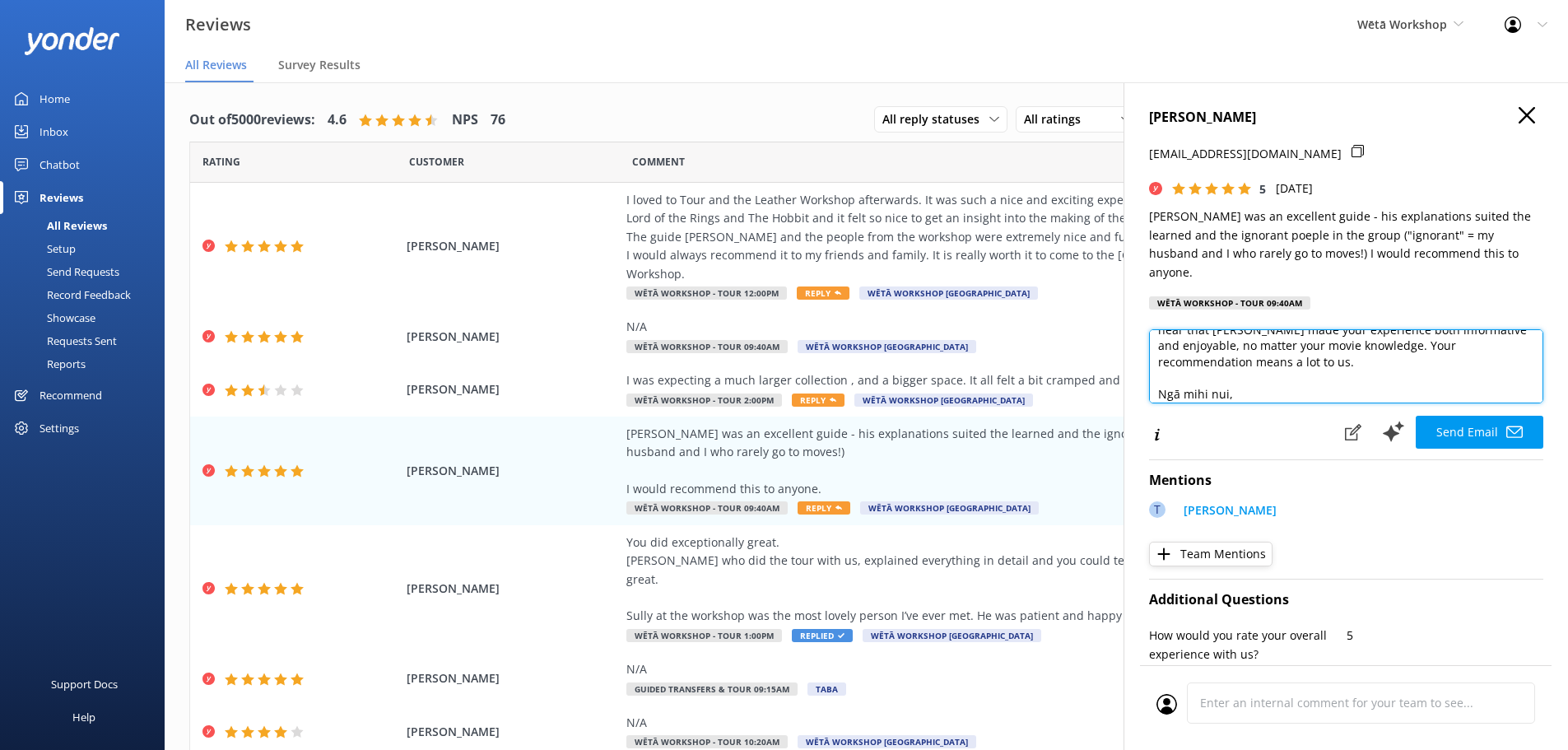
scroll to position [67, 0]
drag, startPoint x: 1444, startPoint y: 348, endPoint x: 1401, endPoint y: 327, distance: 47.9
click at [1401, 329] on textarea "Kia ora [PERSON_NAME], Thank you so much for your wonderful review! We're delig…" at bounding box center [1346, 365] width 394 height 74
type textarea "Kia ora [PERSON_NAME], Thank you so much for your wonderful review! We're delig…"
click at [1507, 423] on icon at bounding box center [1515, 432] width 17 height 17
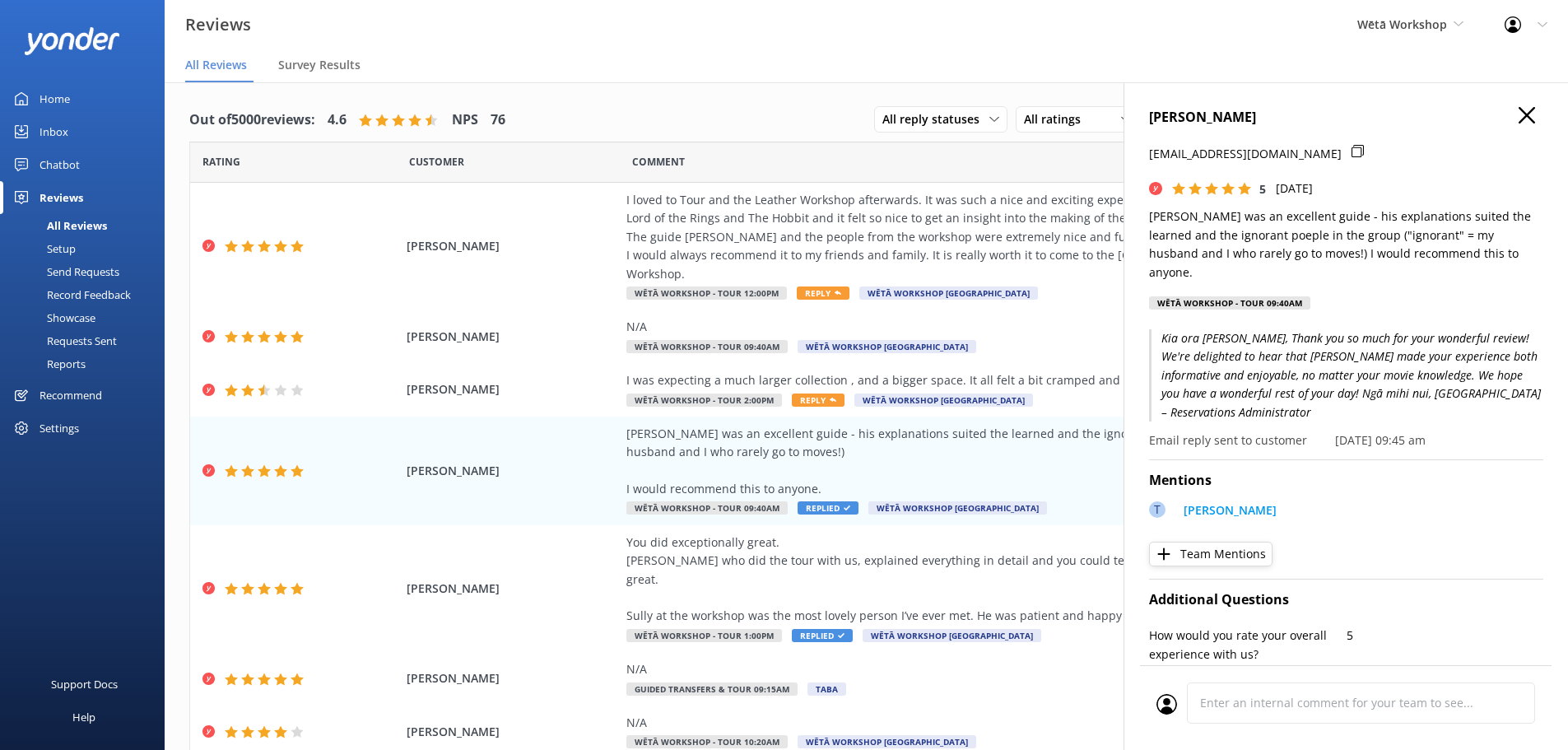
click at [1518, 123] on icon at bounding box center [1527, 115] width 17 height 17
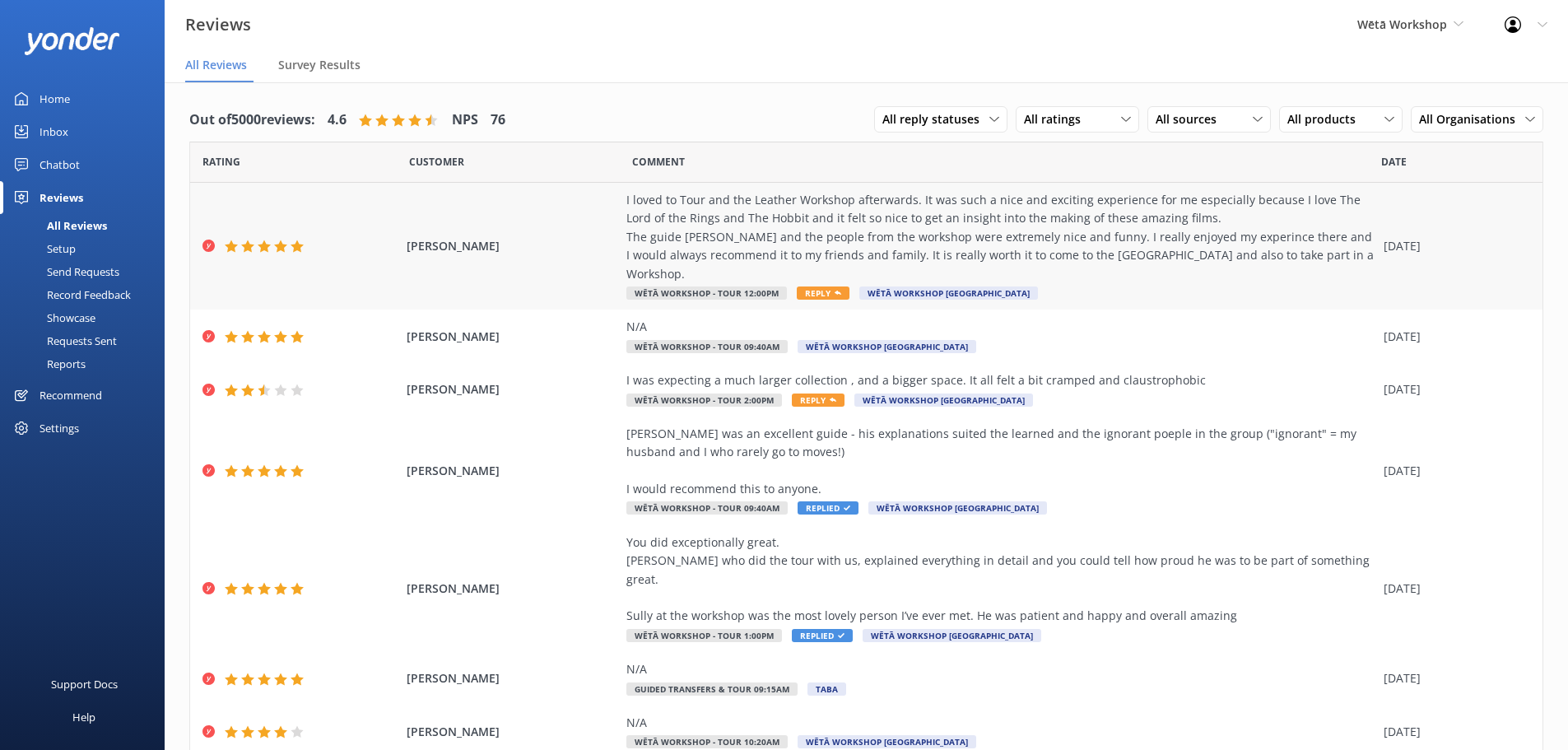
click at [1079, 269] on div "I loved to Tour and the Leather Workshop afterwards. It was such a nice and exc…" at bounding box center [1001, 245] width 749 height 110
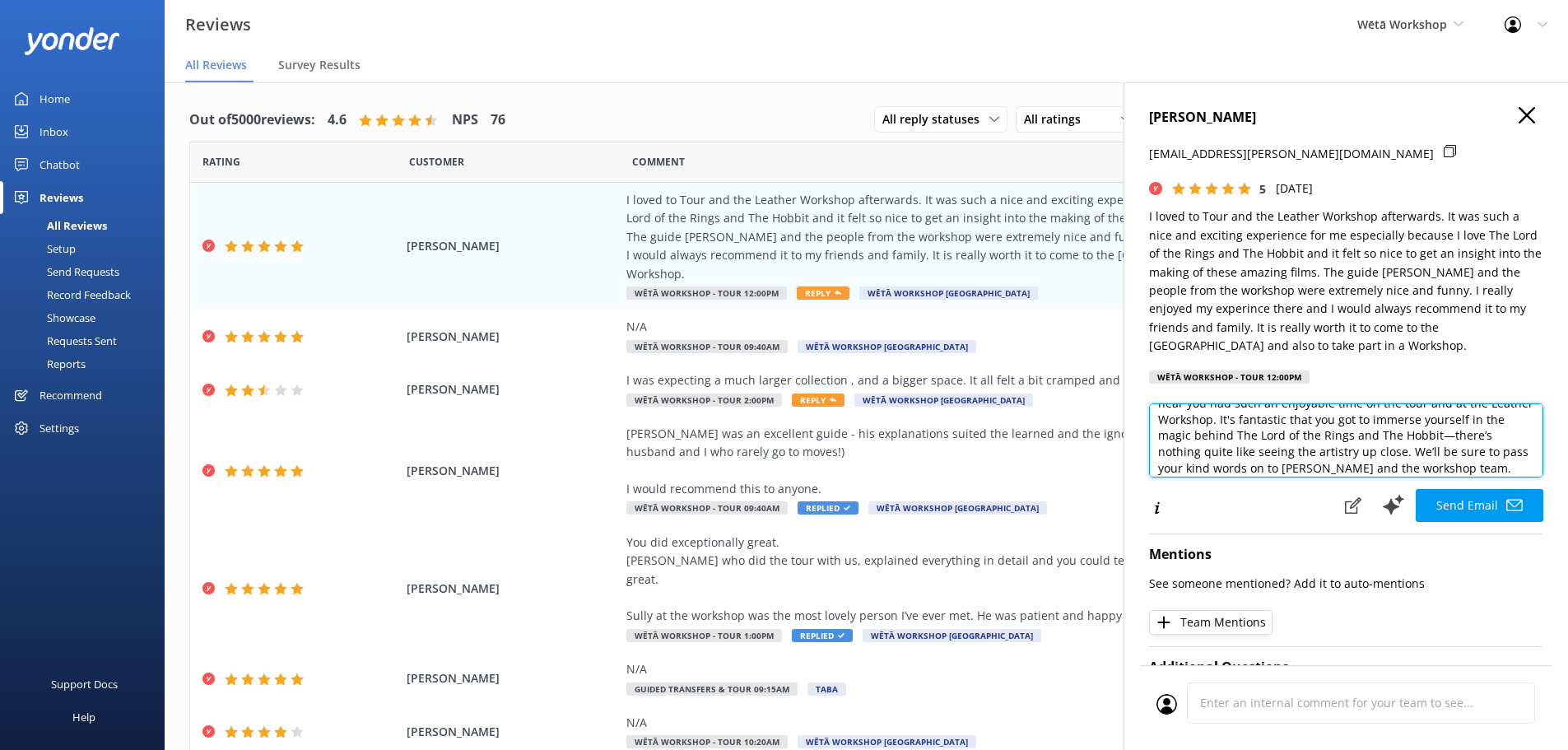
scroll to position [55, 0]
drag, startPoint x: 1269, startPoint y: 459, endPoint x: 1435, endPoint y: 455, distance: 166.0
click at [1435, 455] on textarea "Kia ora Thea, Thank you so much for your wonderful feedback! We're delighted to…" at bounding box center [1346, 440] width 394 height 74
drag, startPoint x: 1380, startPoint y: 434, endPoint x: 1252, endPoint y: 437, distance: 128.0
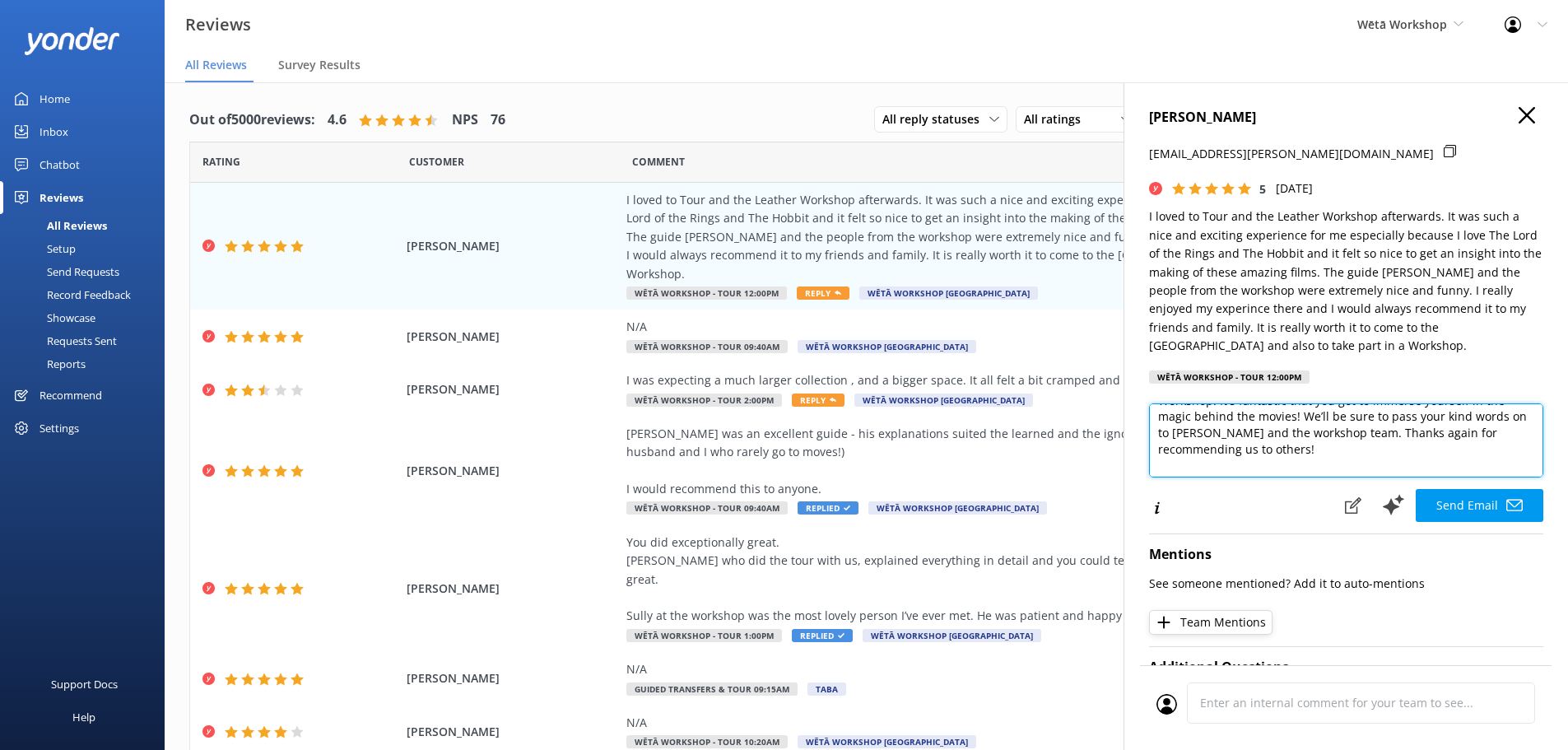
click at [1252, 437] on textarea "Kia ora Thea, Thank you so much for your wonderful feedback! We're delighted to…" at bounding box center [1346, 440] width 394 height 74
drag, startPoint x: 1502, startPoint y: 429, endPoint x: 1257, endPoint y: 428, distance: 245.0
click at [1257, 428] on textarea "Kia ora Thea, Thank you so much for your wonderful feedback! We're delighted to…" at bounding box center [1346, 440] width 394 height 74
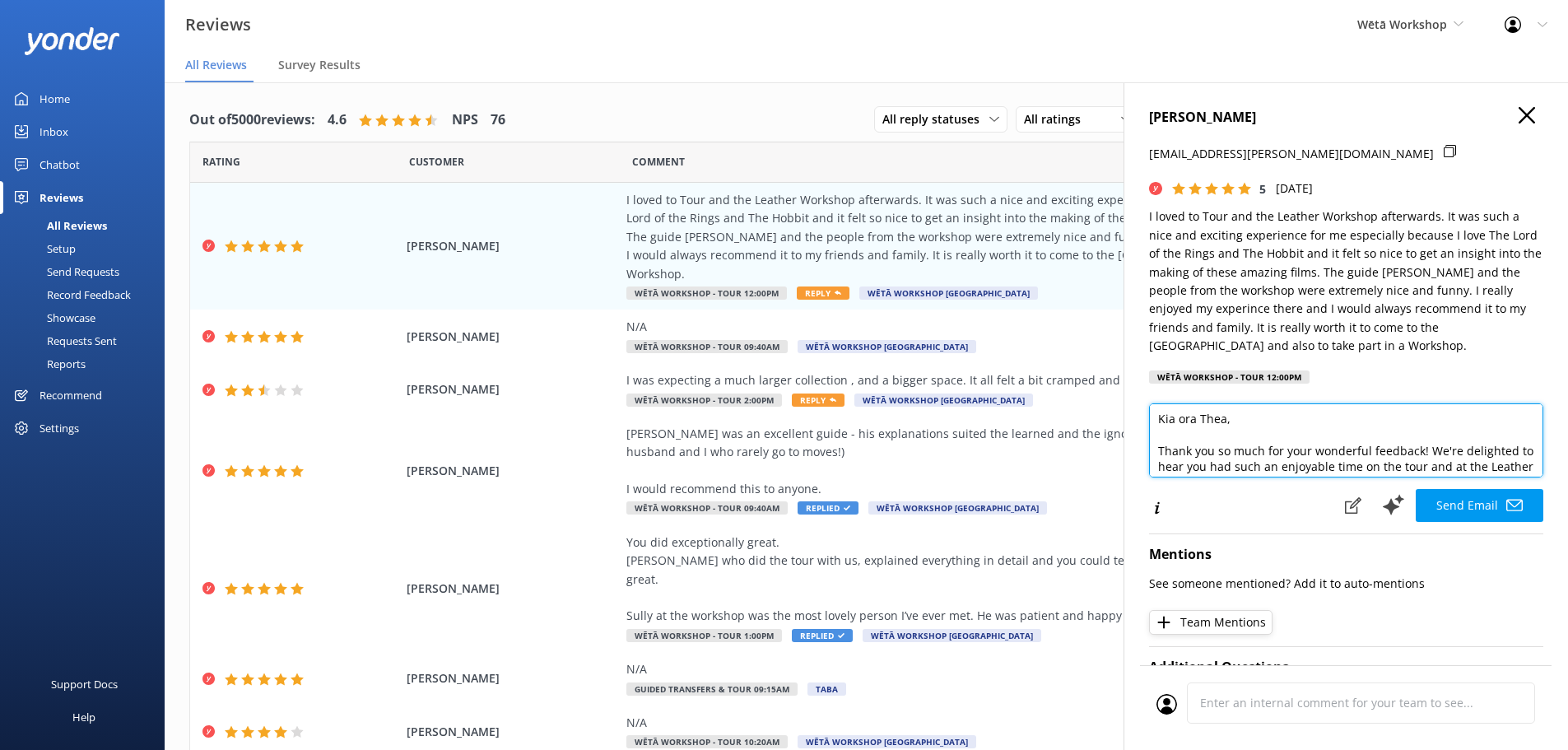
scroll to position [0, 0]
type textarea "Kia ora Thea, Thank you so much for your wonderful feedback! We're delighted to…"
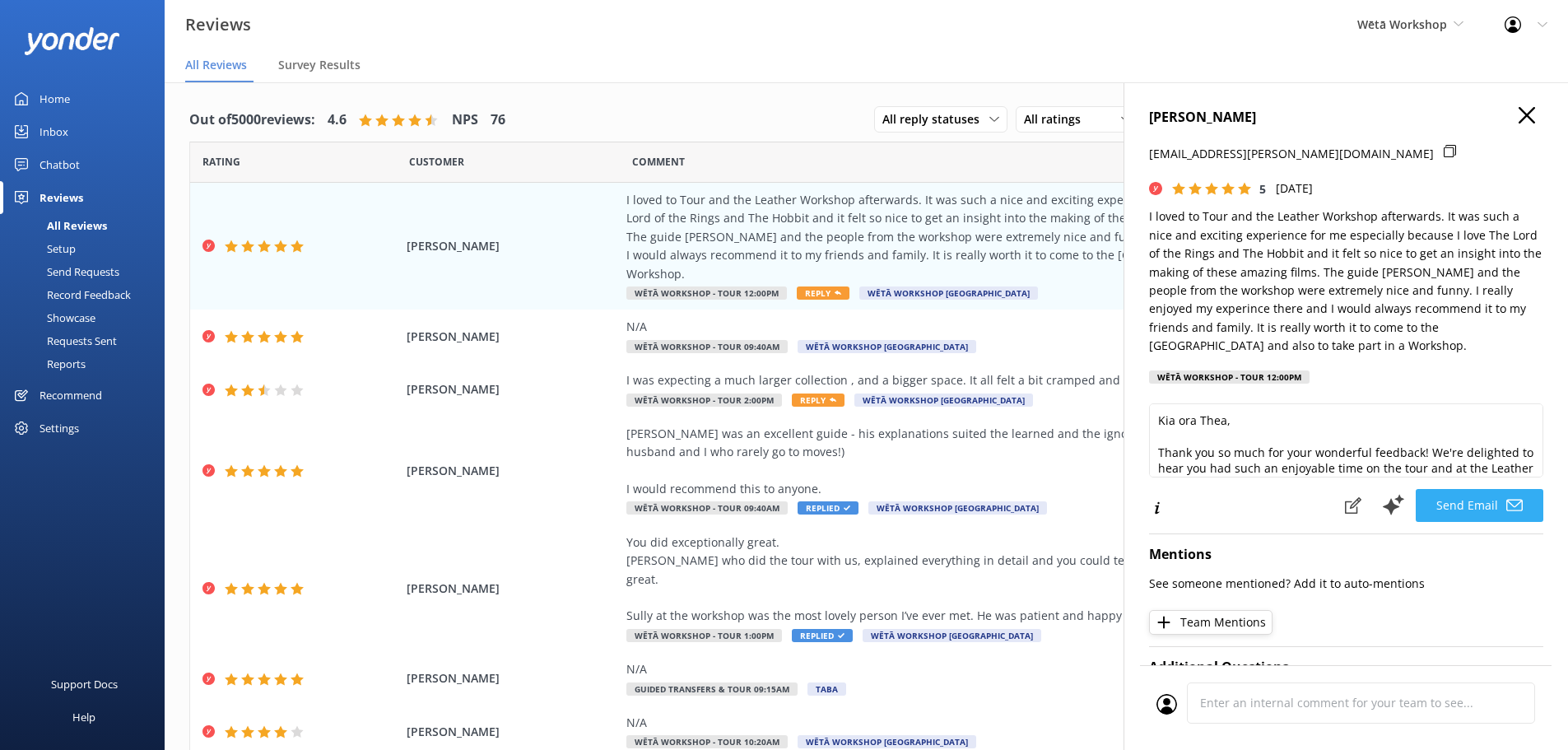
click at [1485, 504] on button "Send Email" at bounding box center [1479, 506] width 128 height 33
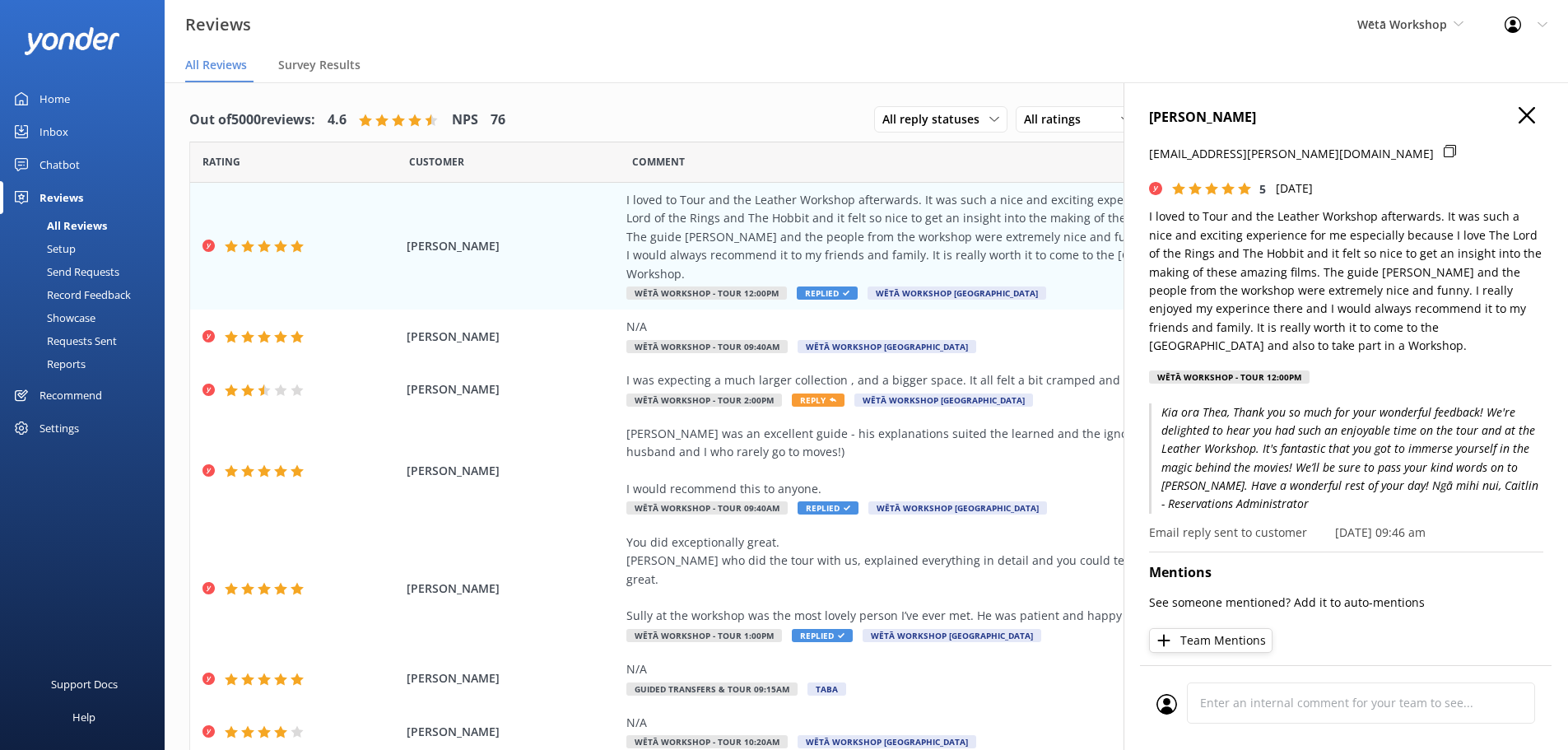
click at [1518, 112] on icon at bounding box center [1527, 115] width 17 height 17
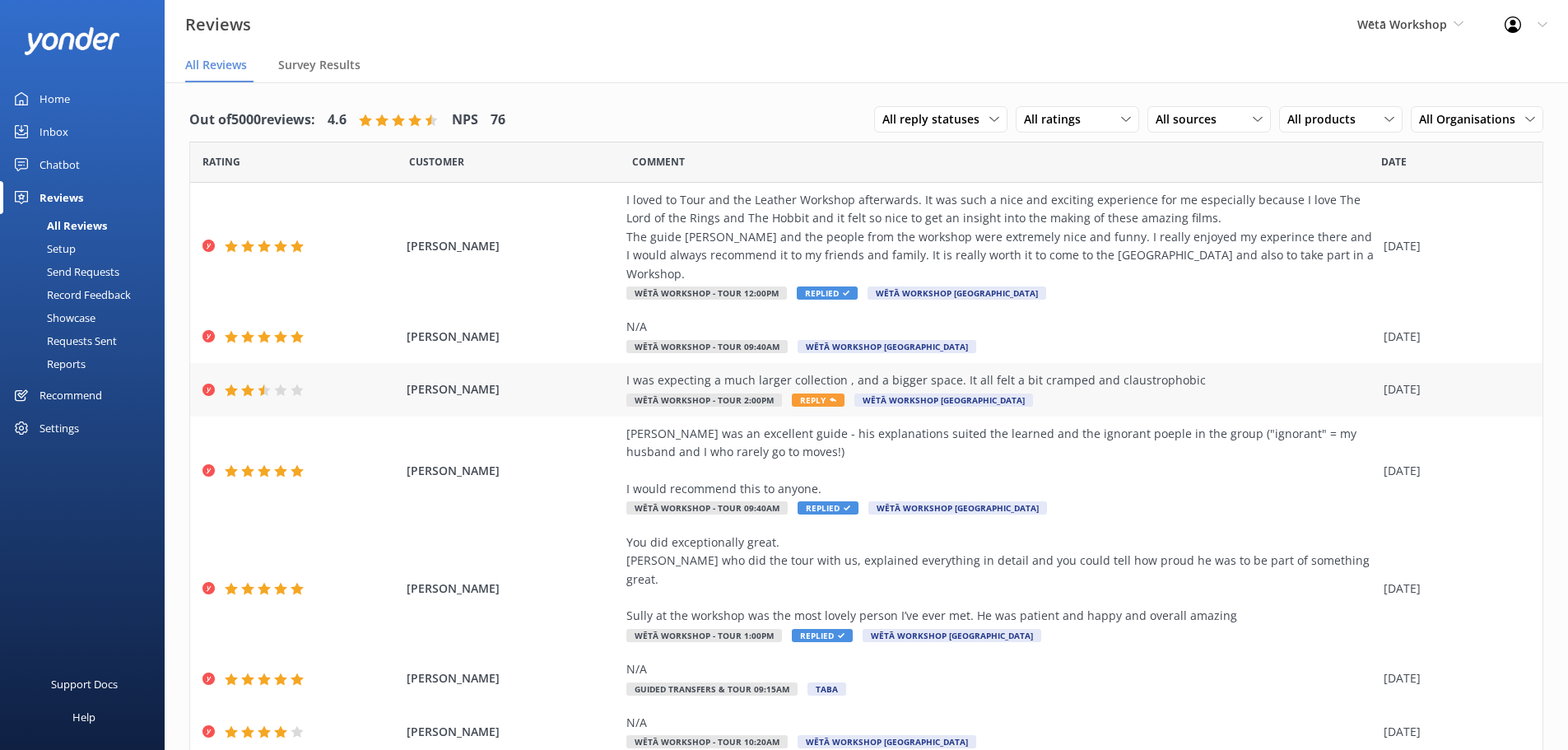
click at [1043, 381] on div "I was expecting a much larger collection , and a bigger space. It all felt a bi…" at bounding box center [1001, 390] width 749 height 37
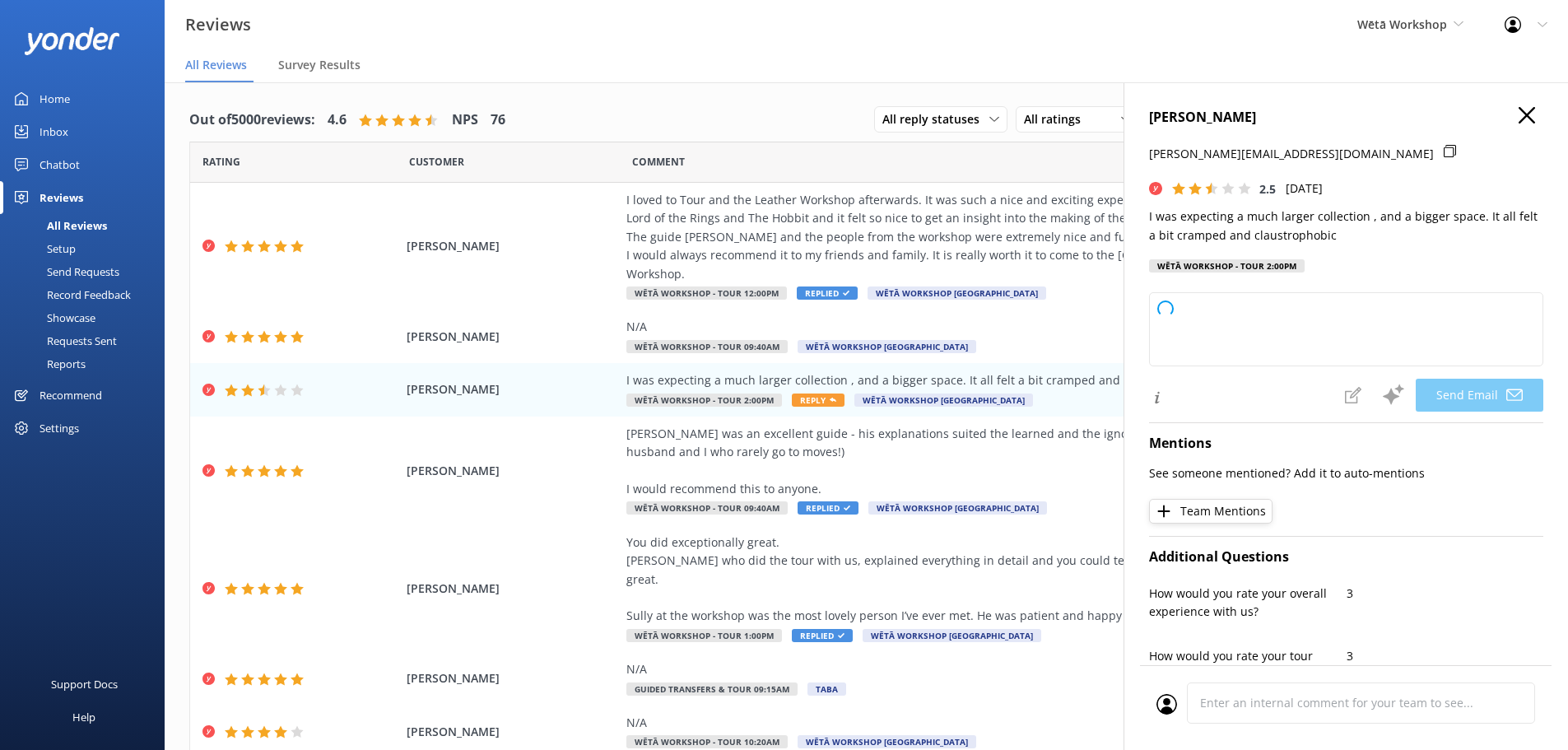
type textarea "Kia ora [PERSON_NAME], Thank you for sharing your thoughts with us. I’m sorry t…"
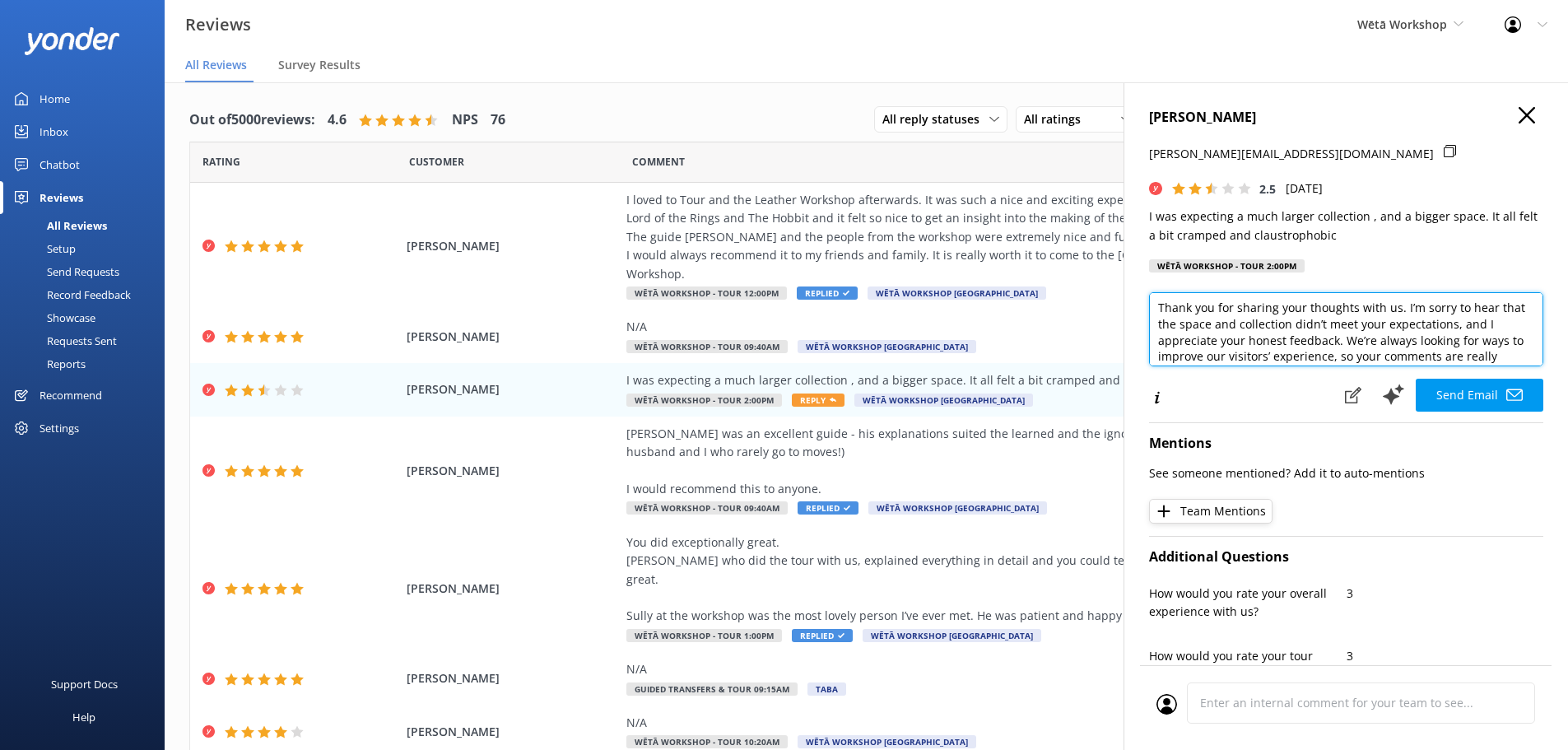
scroll to position [45, 0]
click at [1512, 317] on textarea "Kia ora [PERSON_NAME], Thank you for sharing your thoughts with us. I’m sorry t…" at bounding box center [1346, 329] width 394 height 74
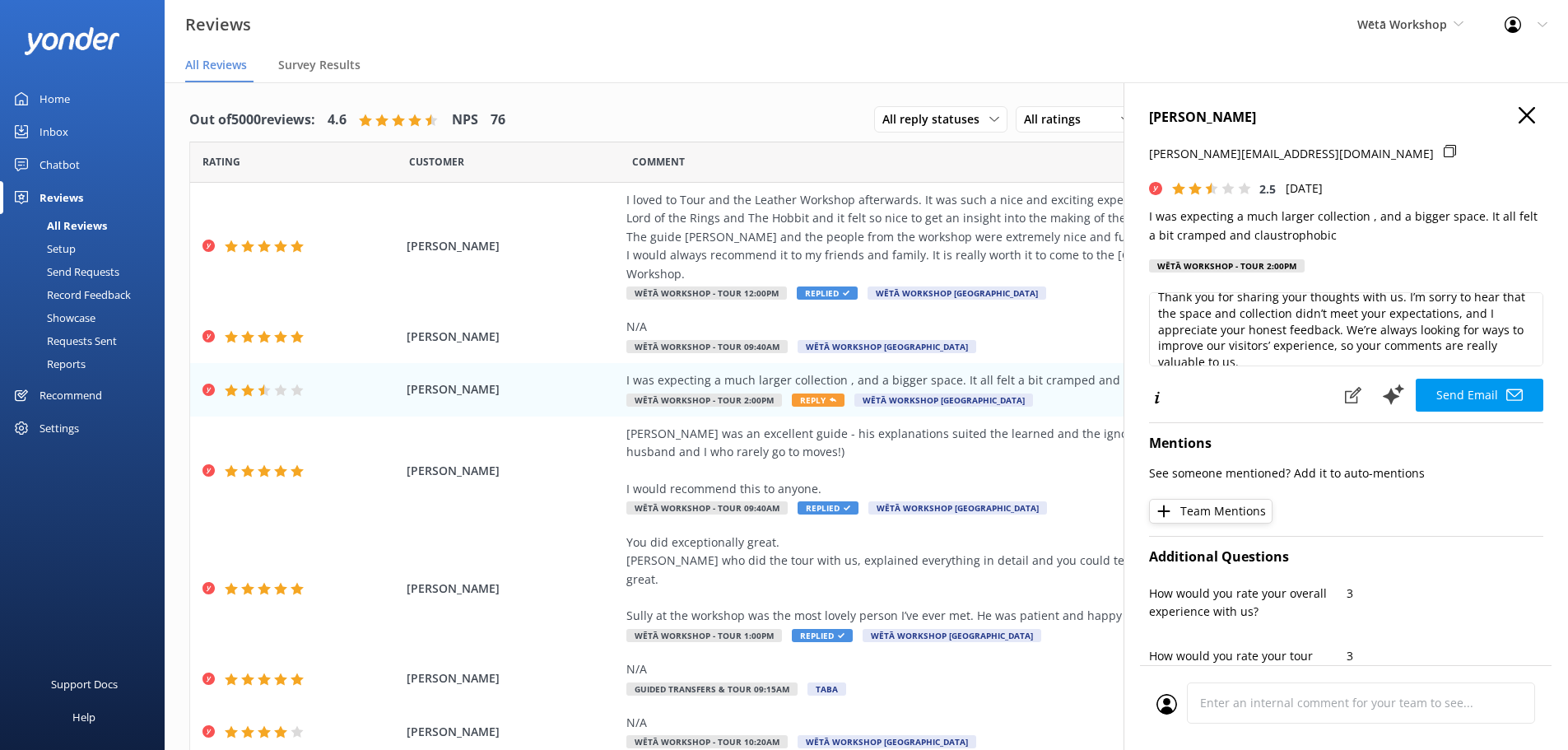
click at [1518, 118] on use at bounding box center [1527, 115] width 17 height 17
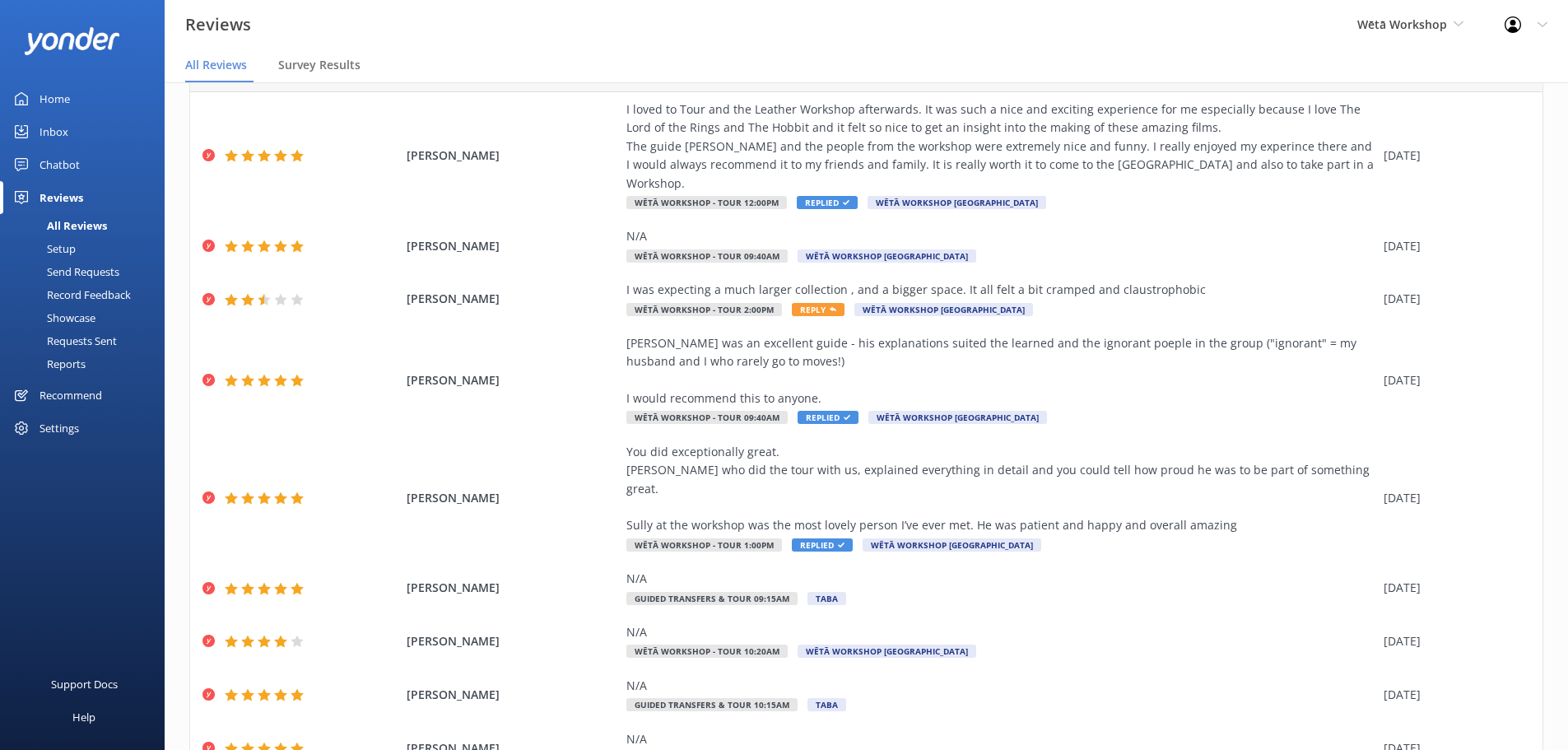
scroll to position [186, 0]
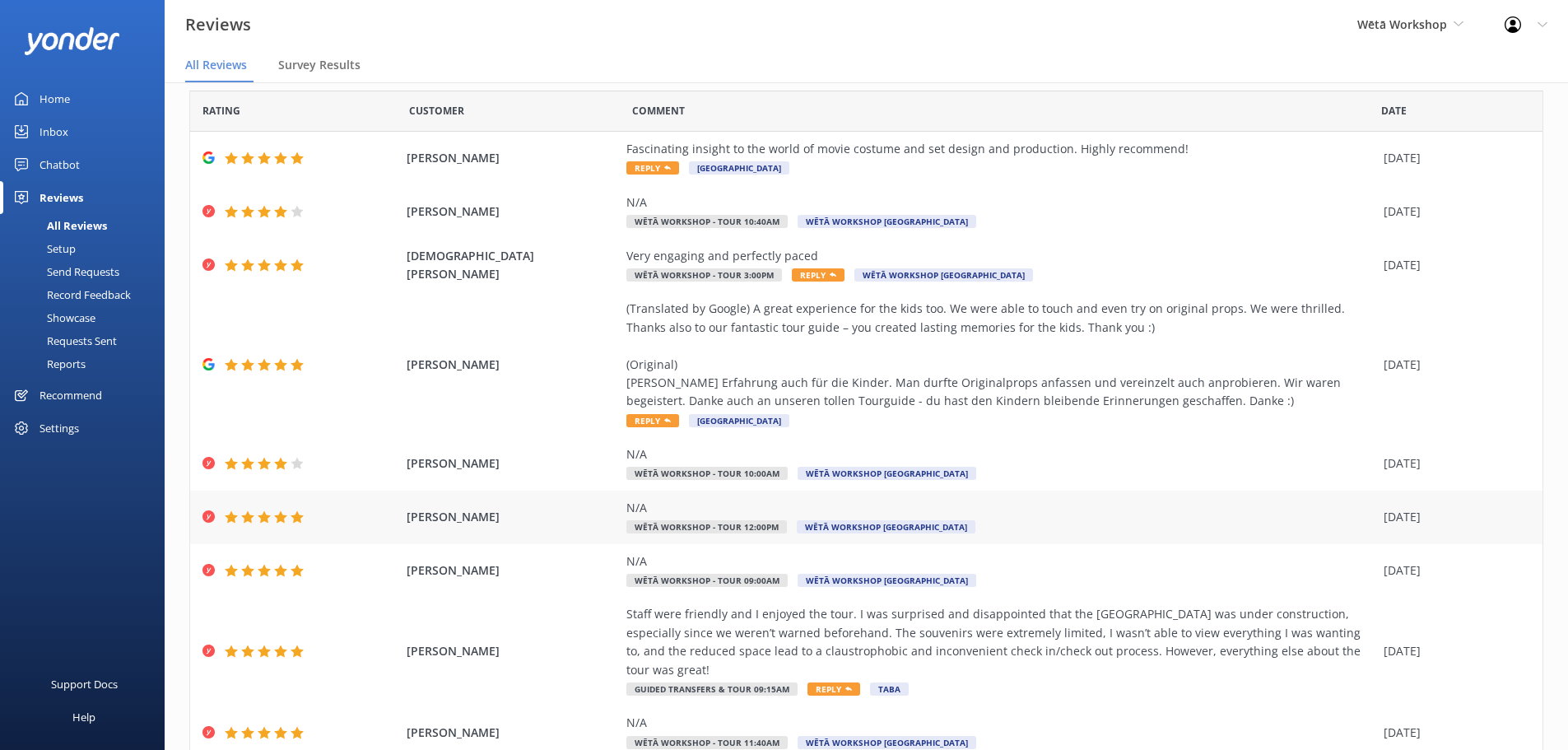
scroll to position [205, 0]
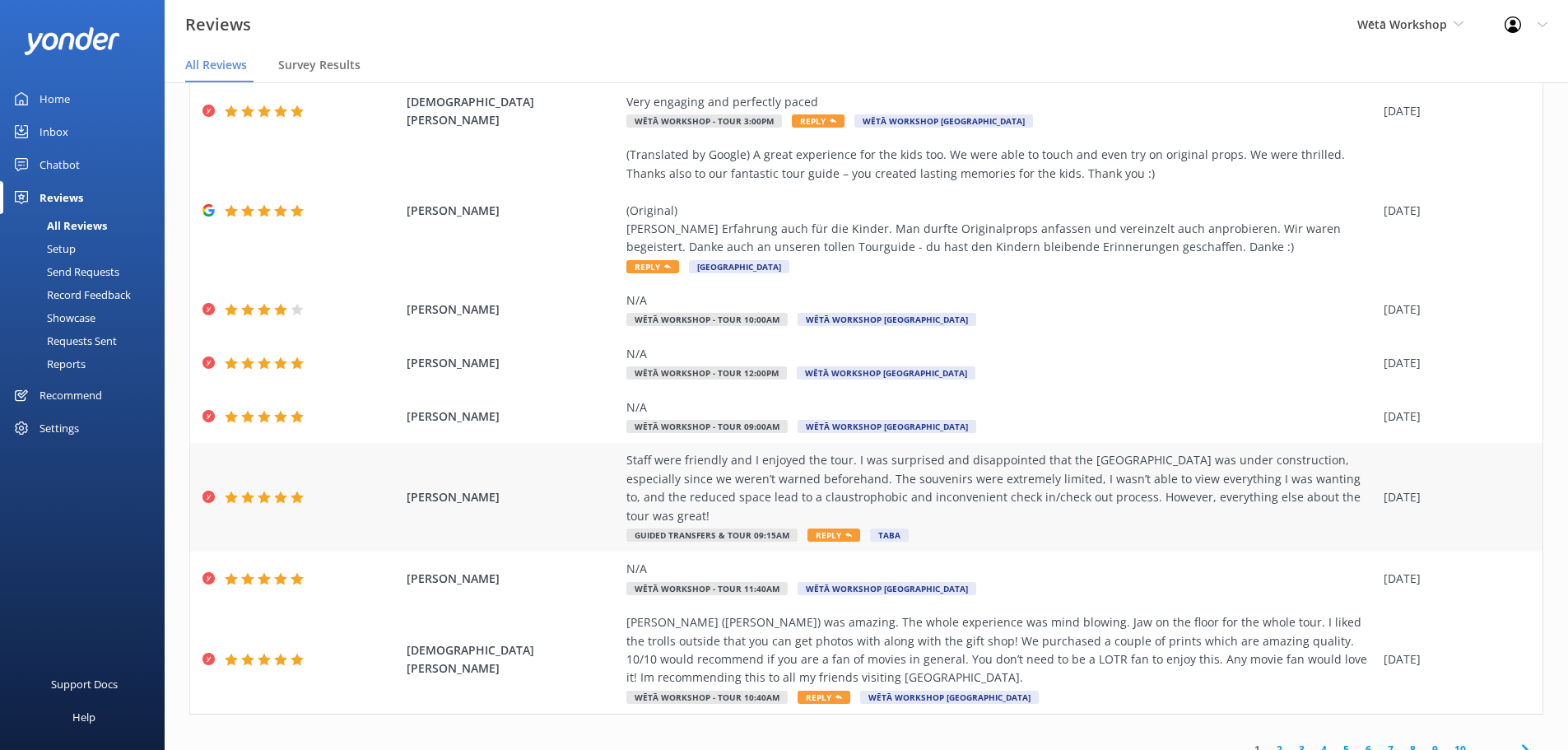
click at [1048, 499] on div "Staff were friendly and I enjoyed the tour. I was surprised and disappointed th…" at bounding box center [1001, 487] width 749 height 74
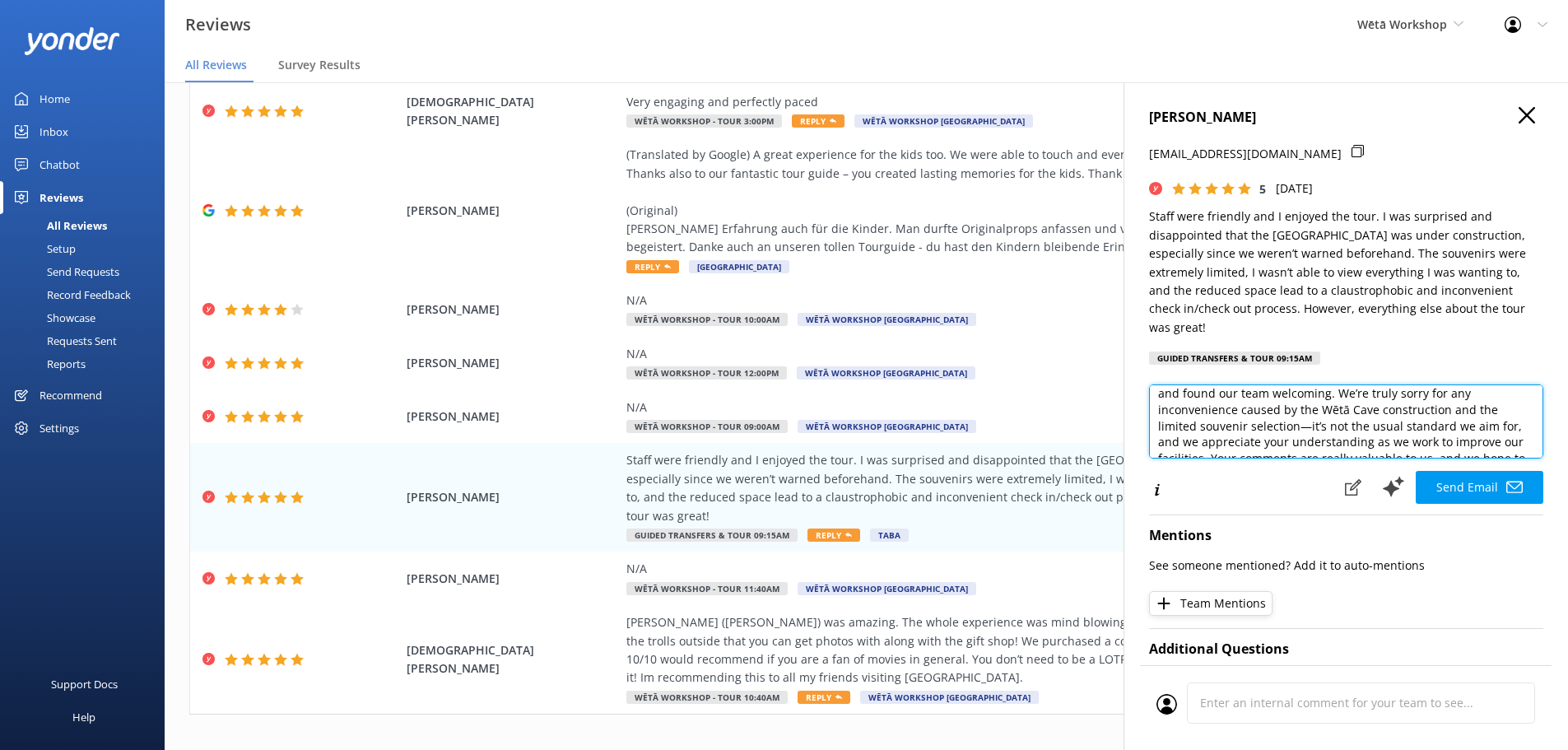
scroll to position [77, 0]
drag, startPoint x: 1186, startPoint y: 436, endPoint x: 1467, endPoint y: 404, distance: 282.8
click at [1467, 404] on textarea "Kia [PERSON_NAME], Thank you so much for your thoughtful feedback and for joini…" at bounding box center [1346, 421] width 394 height 74
click at [1415, 406] on textarea "Kia [PERSON_NAME], Thank you so much for your thoughtful feedback and for joini…" at bounding box center [1346, 421] width 394 height 74
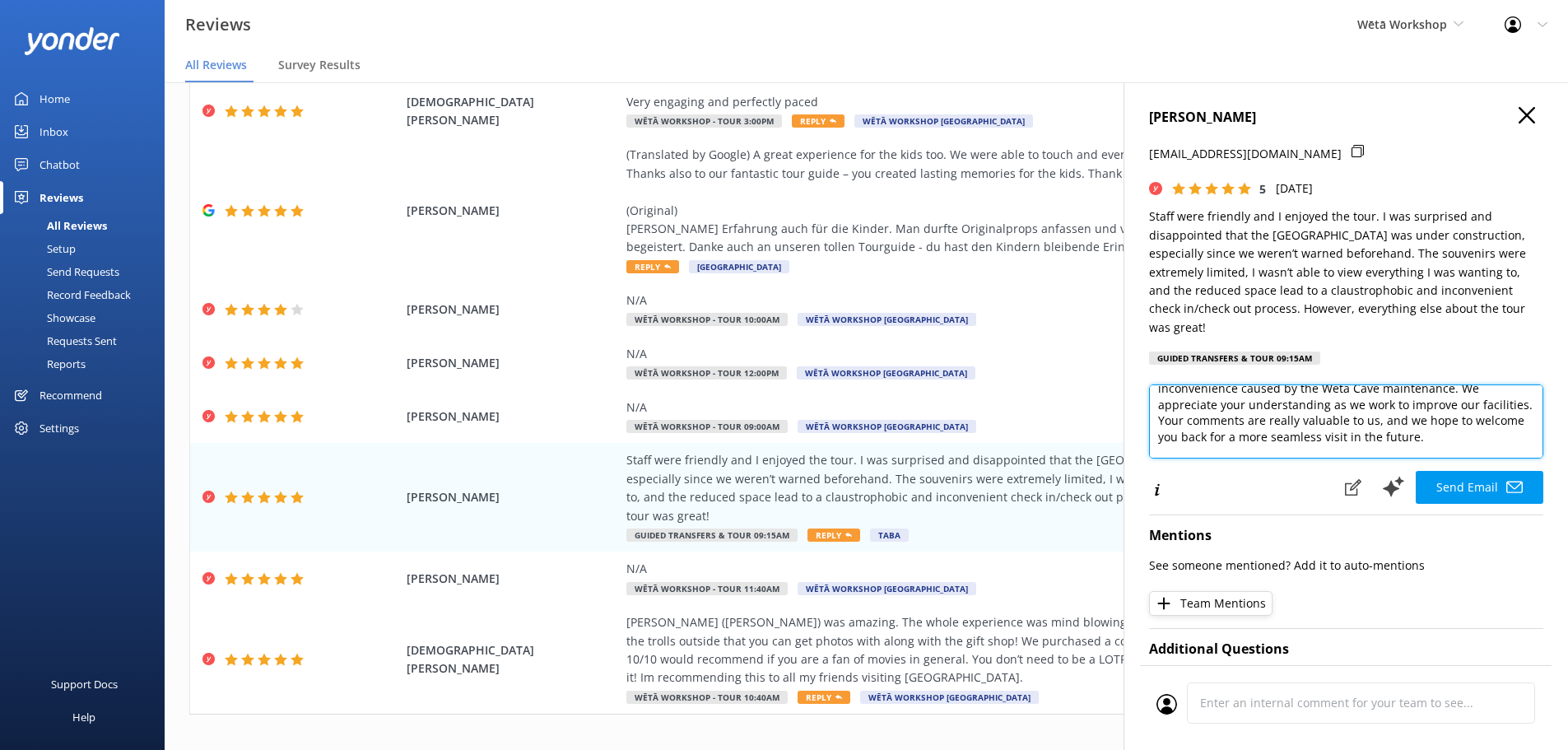
scroll to position [106, 0]
drag, startPoint x: 1490, startPoint y: 428, endPoint x: 1206, endPoint y: 414, distance: 284.3
click at [1206, 414] on textarea "Kia [PERSON_NAME], Thank you so much for your thoughtful feedback and for joini…" at bounding box center [1346, 421] width 394 height 74
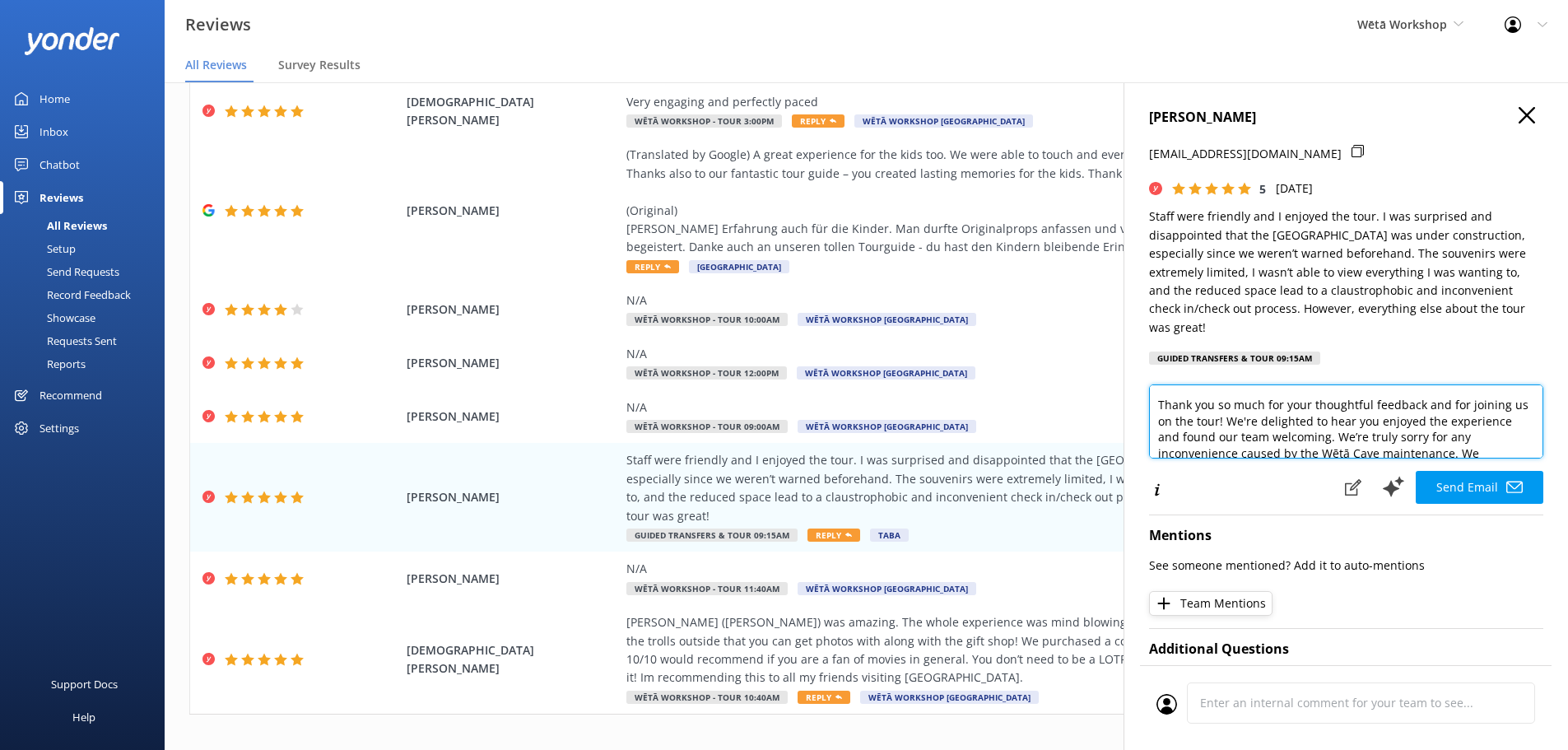
scroll to position [24, 0]
type textarea "Kia [PERSON_NAME], Thank you so much for your thoughtful feedback and for joini…"
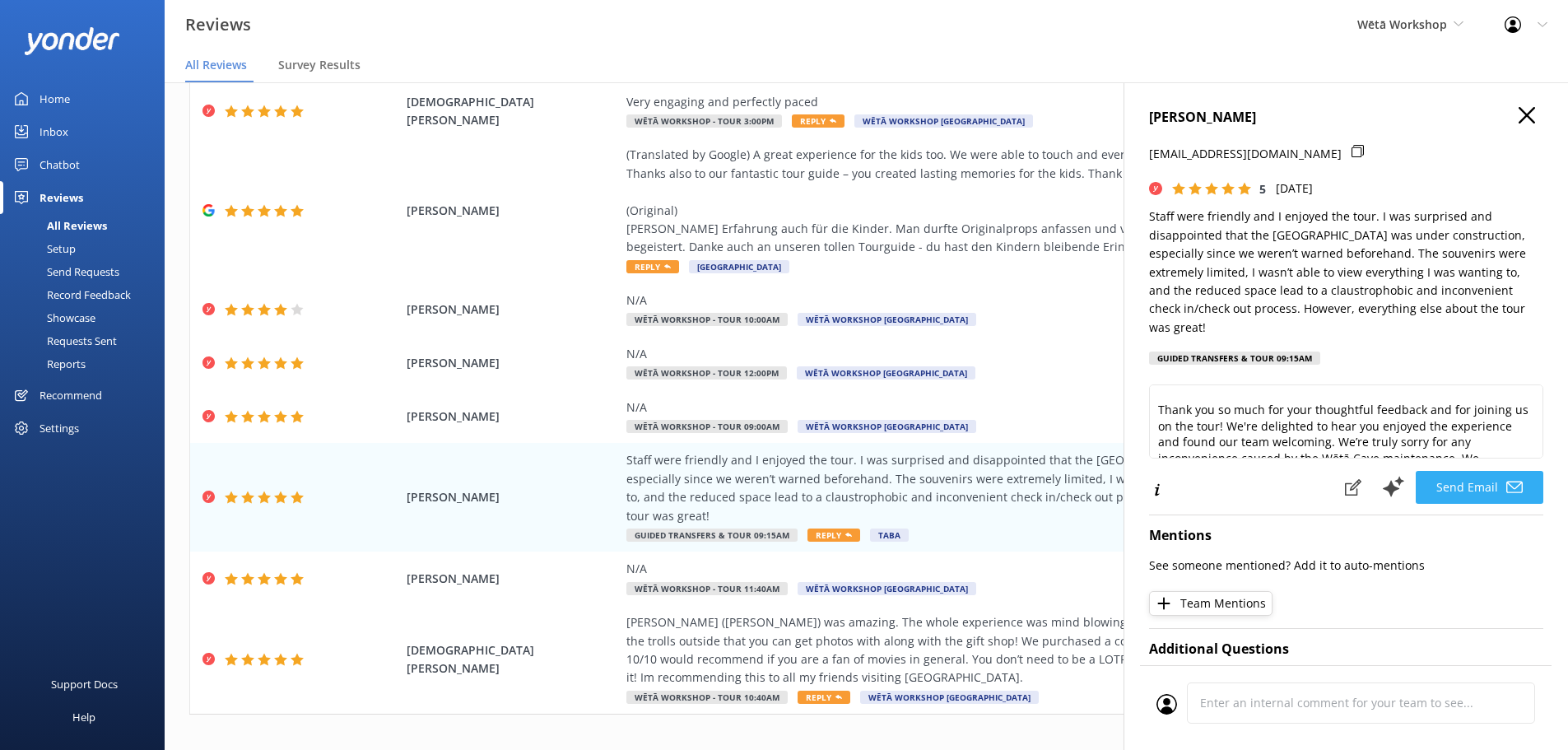
click at [1489, 480] on button "Send Email" at bounding box center [1479, 487] width 128 height 33
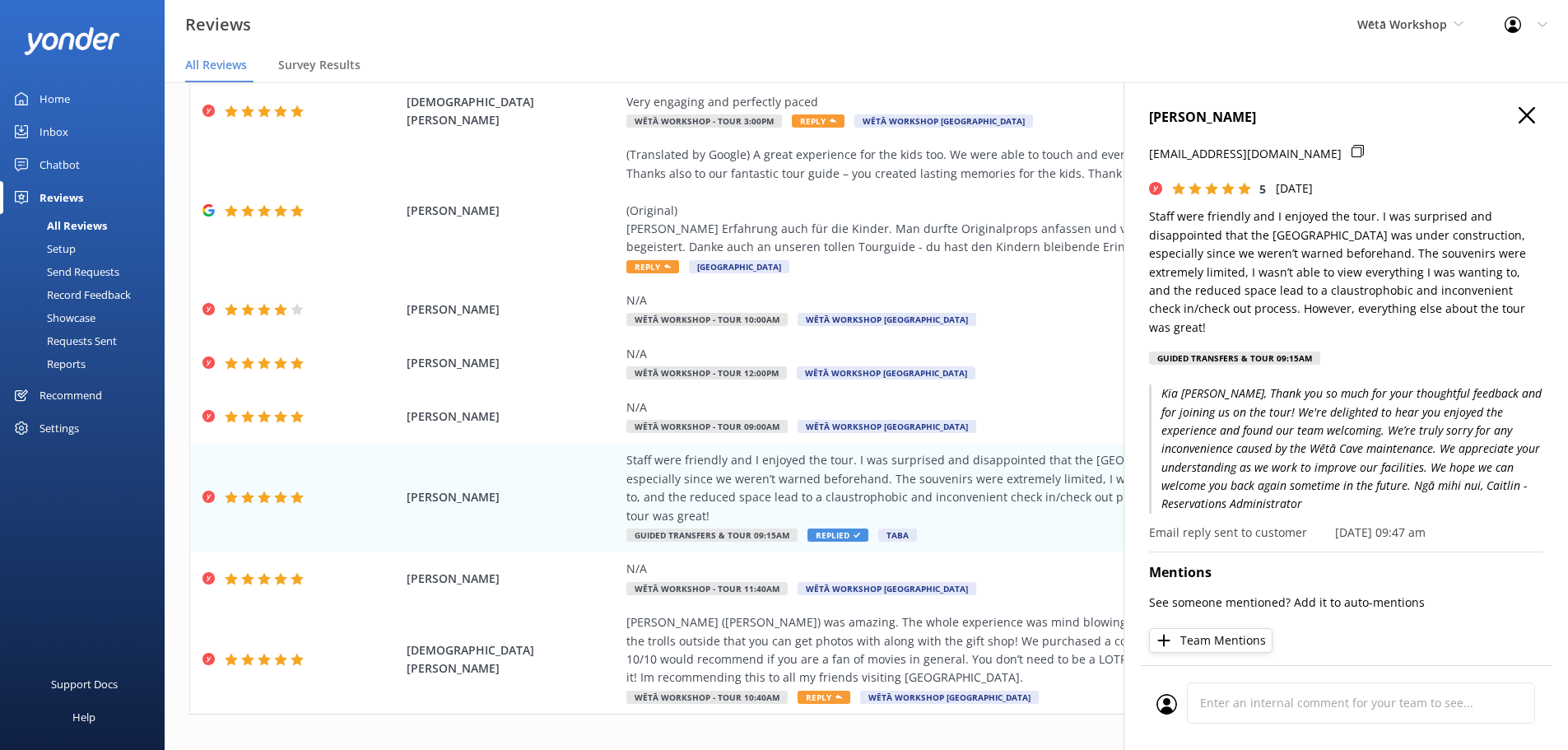
click at [1511, 104] on div "[PERSON_NAME] [PERSON_NAME][EMAIL_ADDRESS][DOMAIN_NAME] 5 [DATE] Staff were fri…" at bounding box center [1346, 457] width 444 height 750
click at [1518, 119] on icon at bounding box center [1527, 115] width 17 height 17
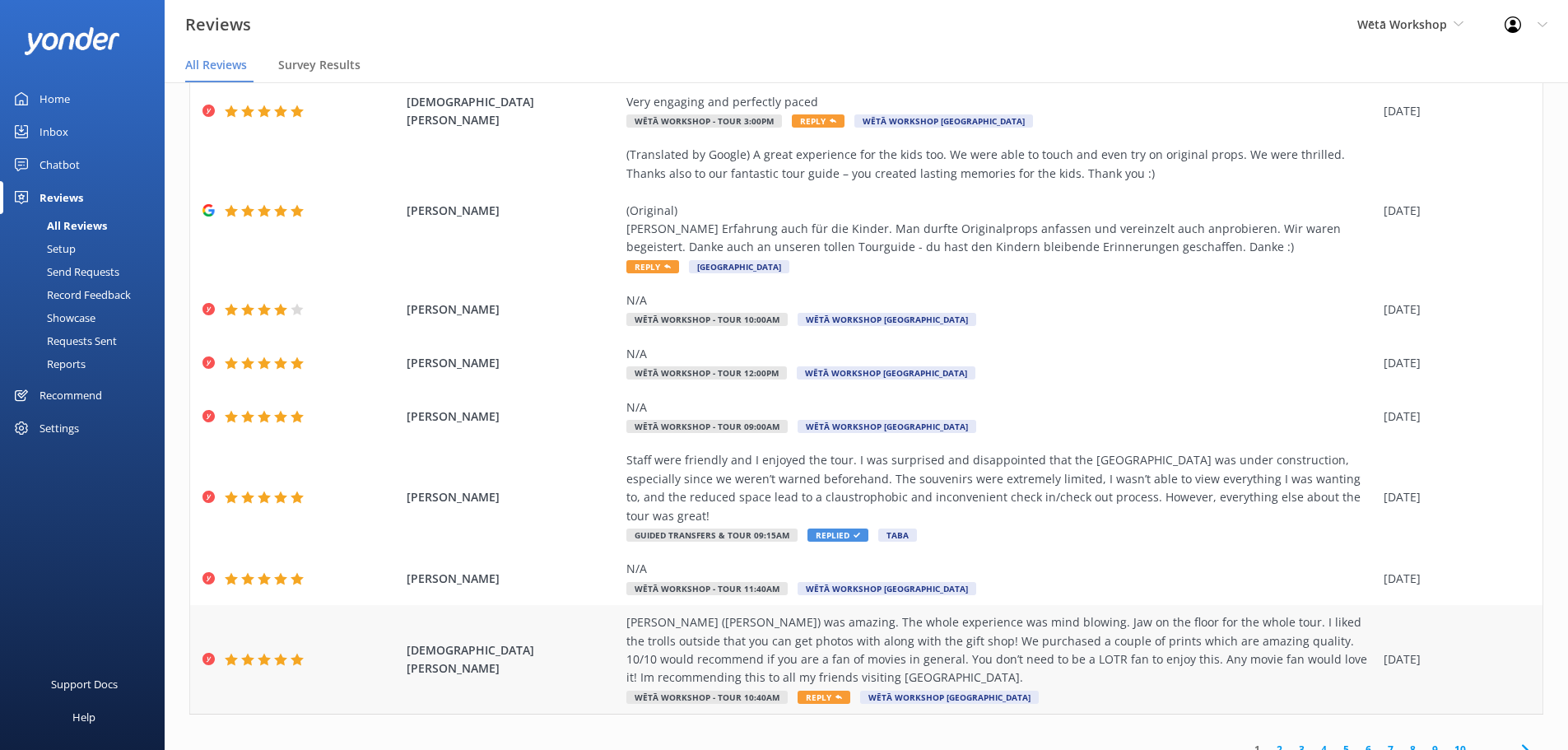
click at [1054, 630] on div "[PERSON_NAME] ([PERSON_NAME]) was amazing. The whole experience was mind blowin…" at bounding box center [1001, 650] width 749 height 74
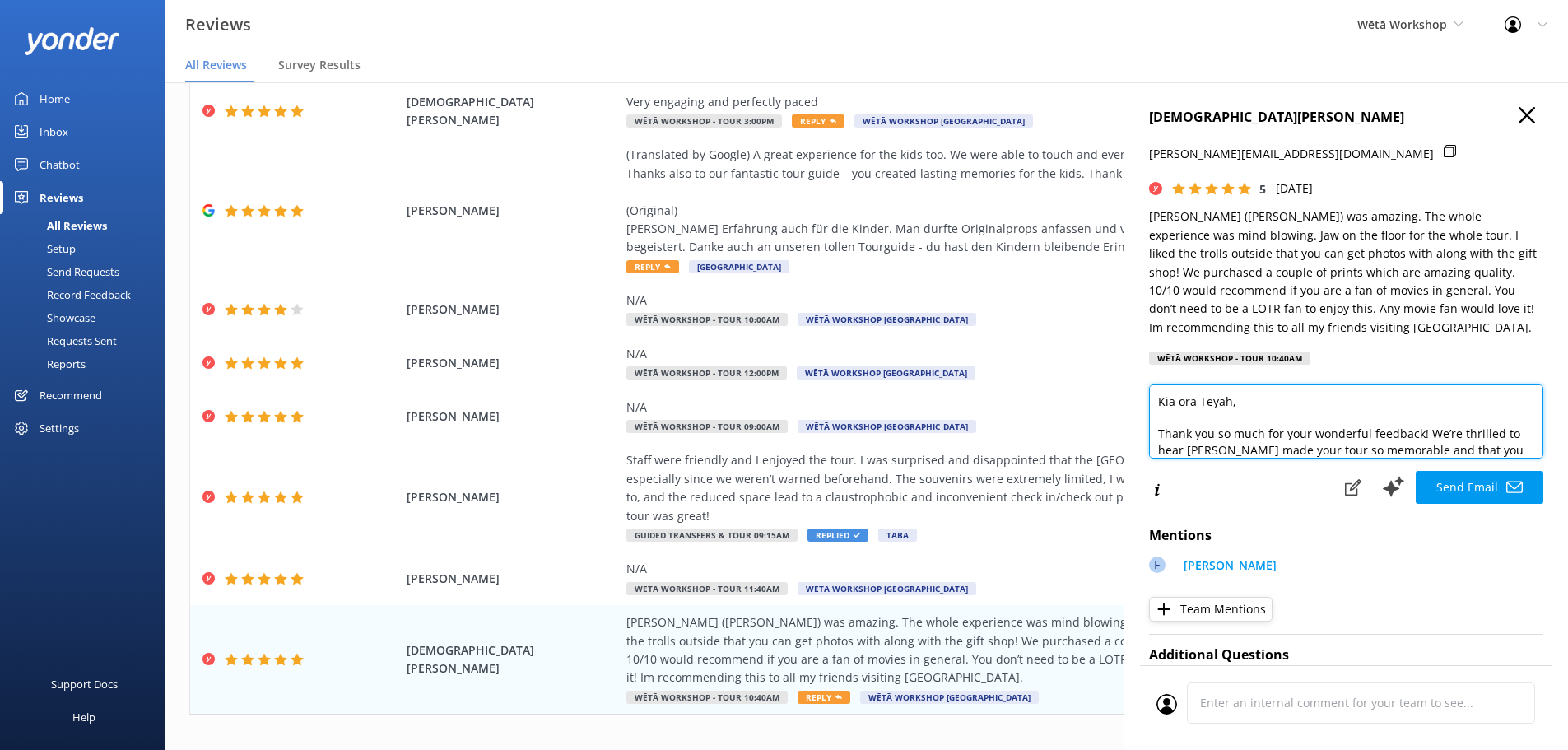
click at [1389, 434] on textarea "Kia ora Teyah, Thank you so much for your wonderful feedback! We’re thrilled to…" at bounding box center [1346, 421] width 394 height 74
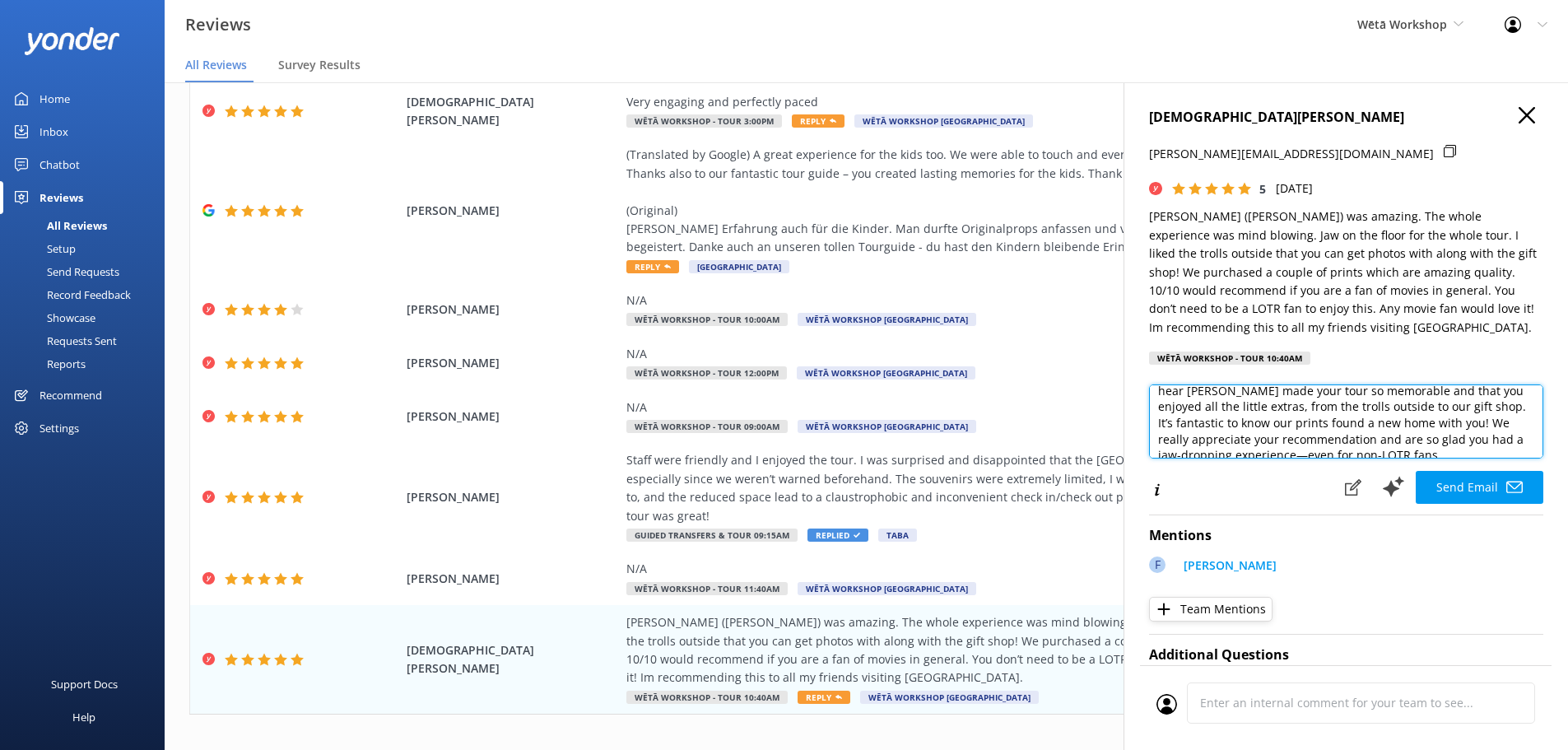
drag, startPoint x: 1397, startPoint y: 406, endPoint x: 1466, endPoint y: 407, distance: 69.0
click at [1466, 407] on textarea "Kia ora Teyah, Thank you so much for your wonderful review! We’re thrilled to h…" at bounding box center [1346, 421] width 394 height 74
drag, startPoint x: 1464, startPoint y: 454, endPoint x: 1479, endPoint y: 408, distance: 48.4
click at [1479, 408] on textarea "Kia ora Teyah, Thank you so much for your wonderful review! We’re thrilled to h…" at bounding box center [1346, 421] width 394 height 74
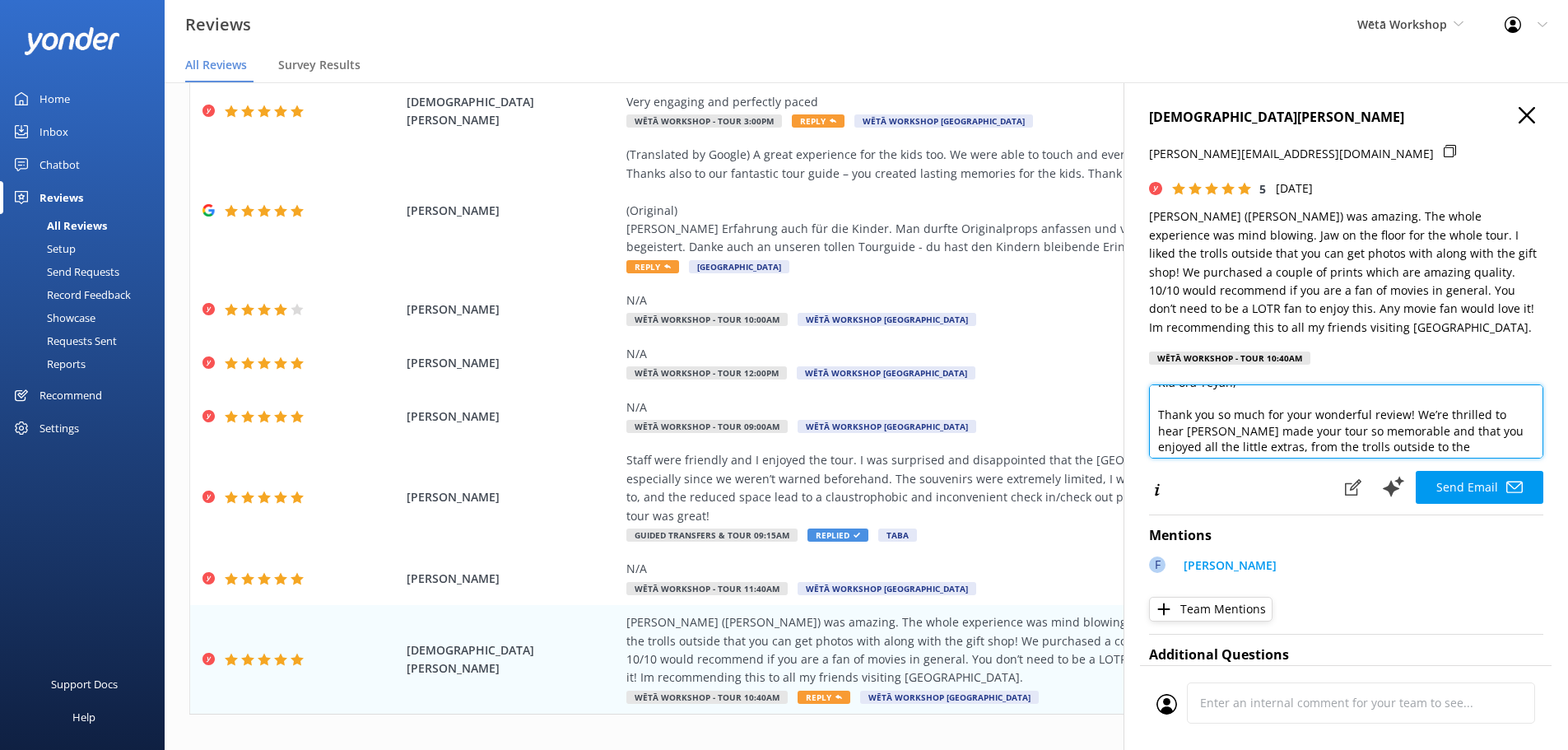
scroll to position [0, 0]
type textarea "Kia ora Teyah, Thank you so much for your wonderful review! We’re thrilled to h…"
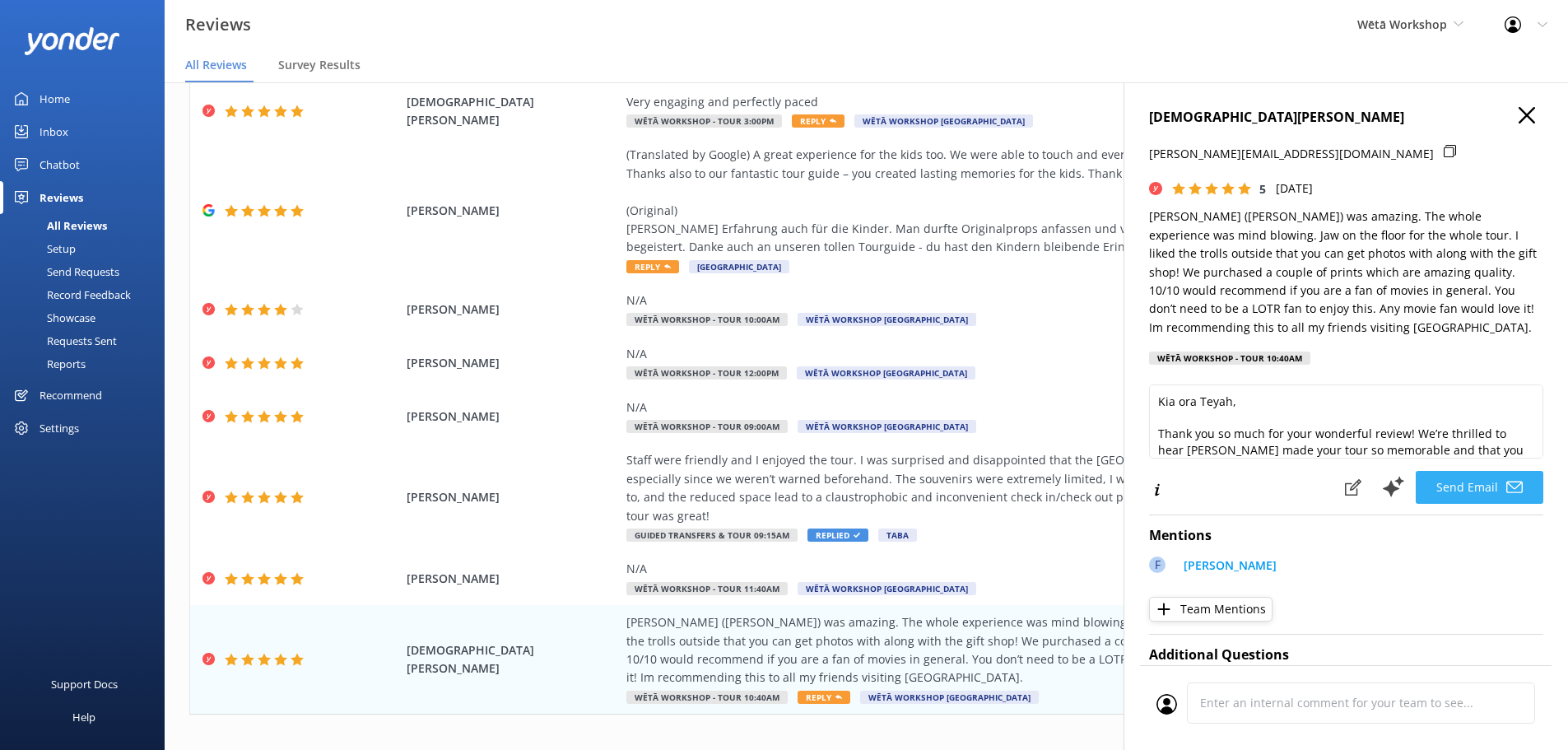
click at [1478, 491] on button "Send Email" at bounding box center [1479, 487] width 128 height 33
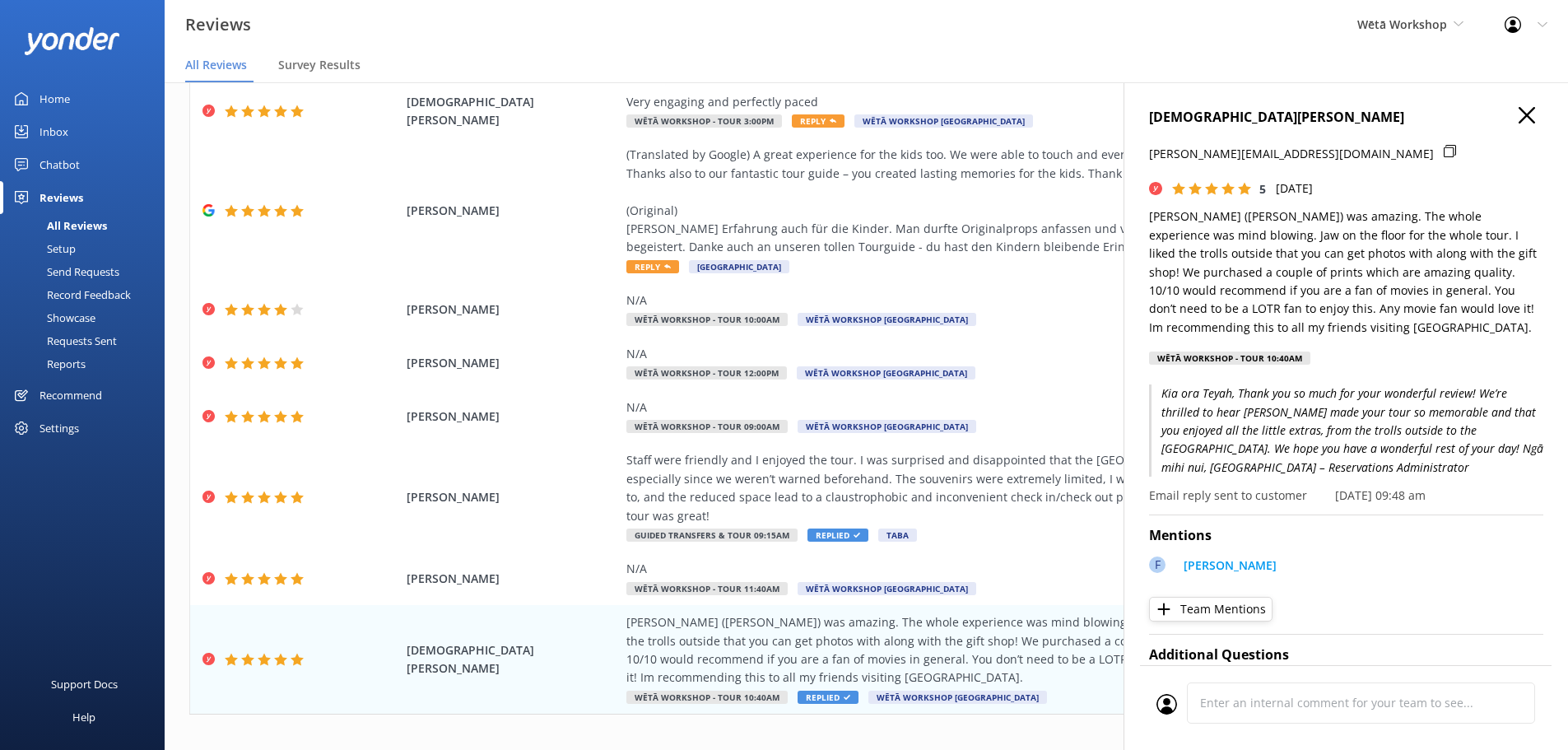
click at [1522, 120] on icon at bounding box center [1527, 115] width 17 height 17
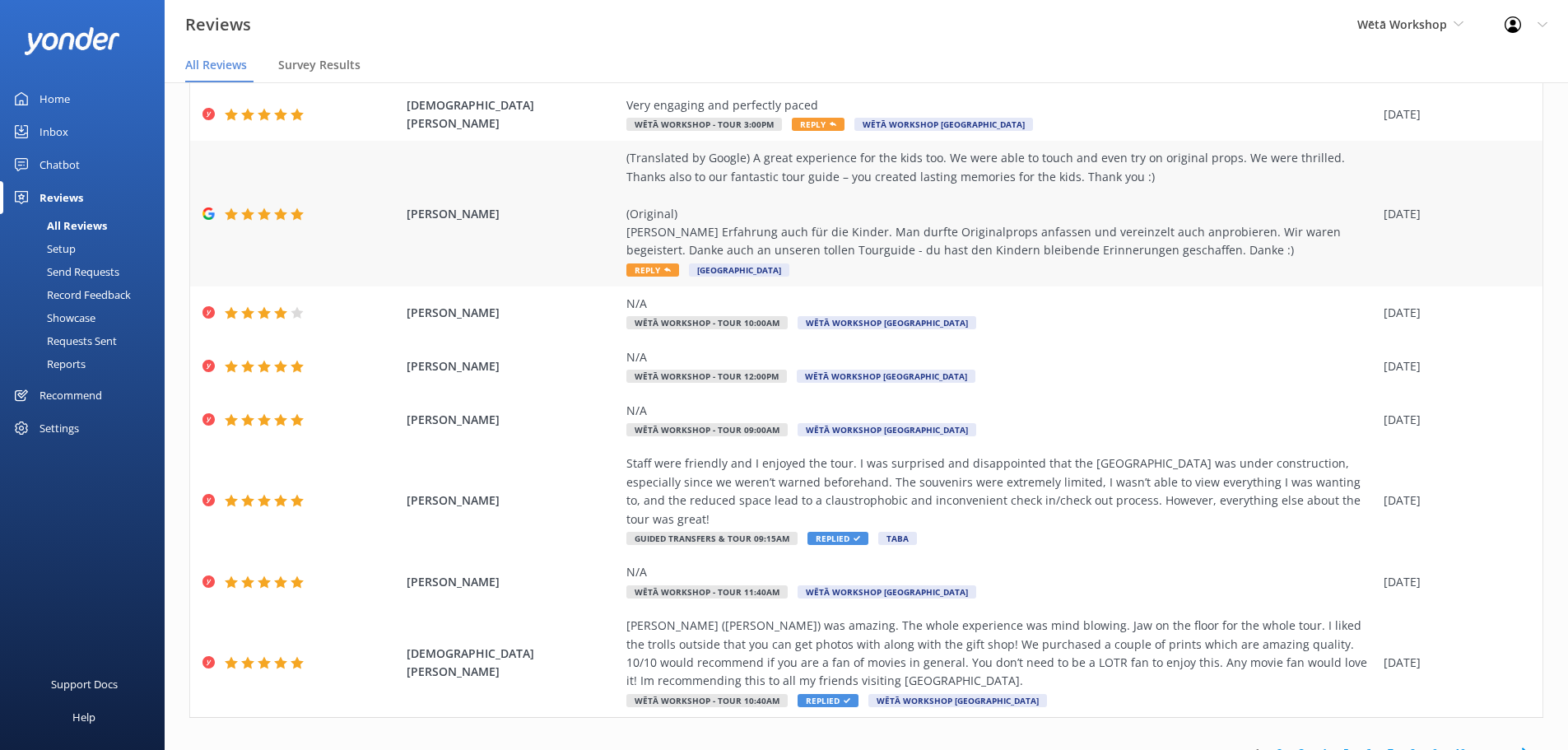
scroll to position [205, 0]
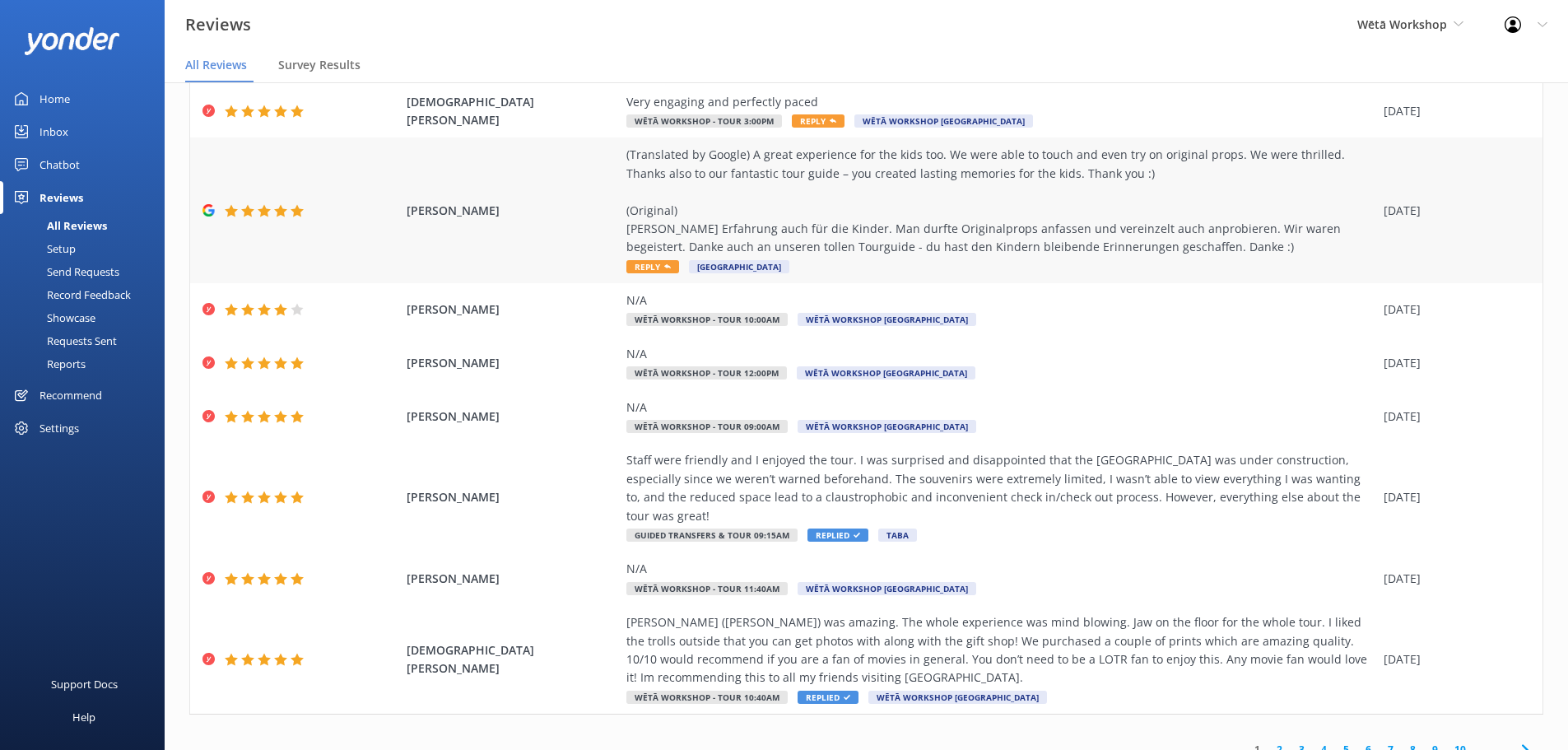
click at [850, 222] on div "(Translated by Google) A great experience for the kids too. We were able to tou…" at bounding box center [1001, 201] width 749 height 110
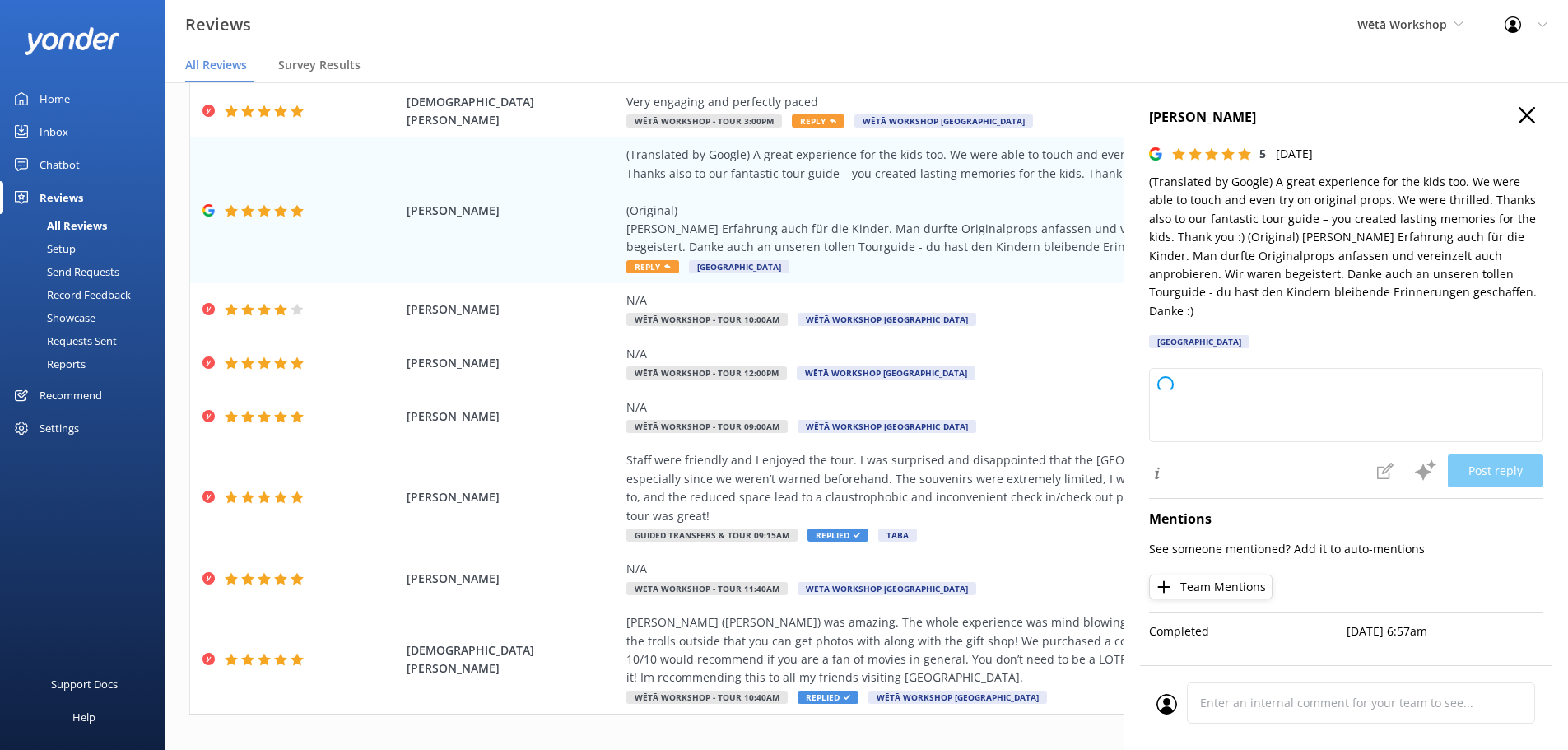
type textarea "[PERSON_NAME] and thank you so much for your wonderful review! We're delighted …"
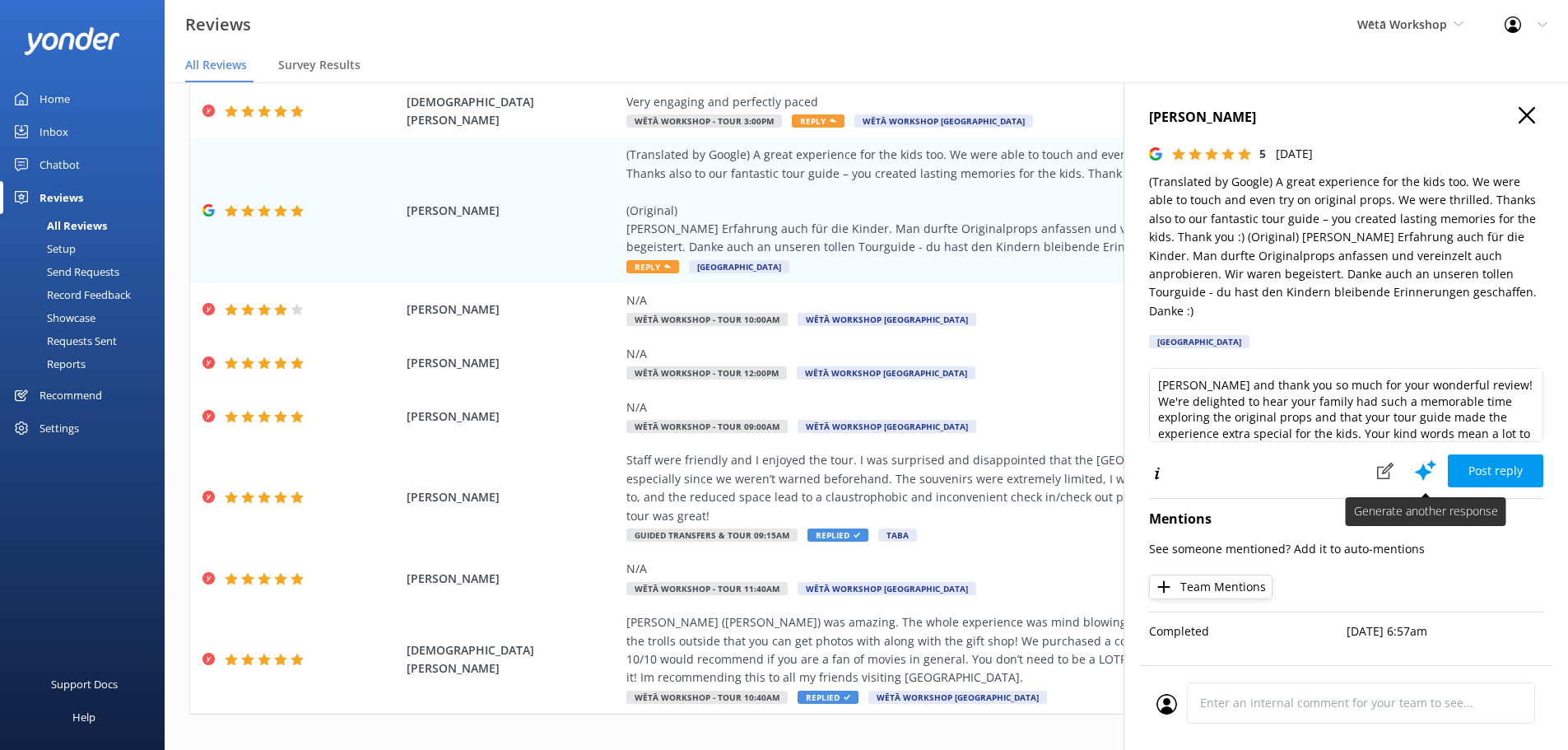
click at [1418, 459] on use at bounding box center [1425, 469] width 22 height 21
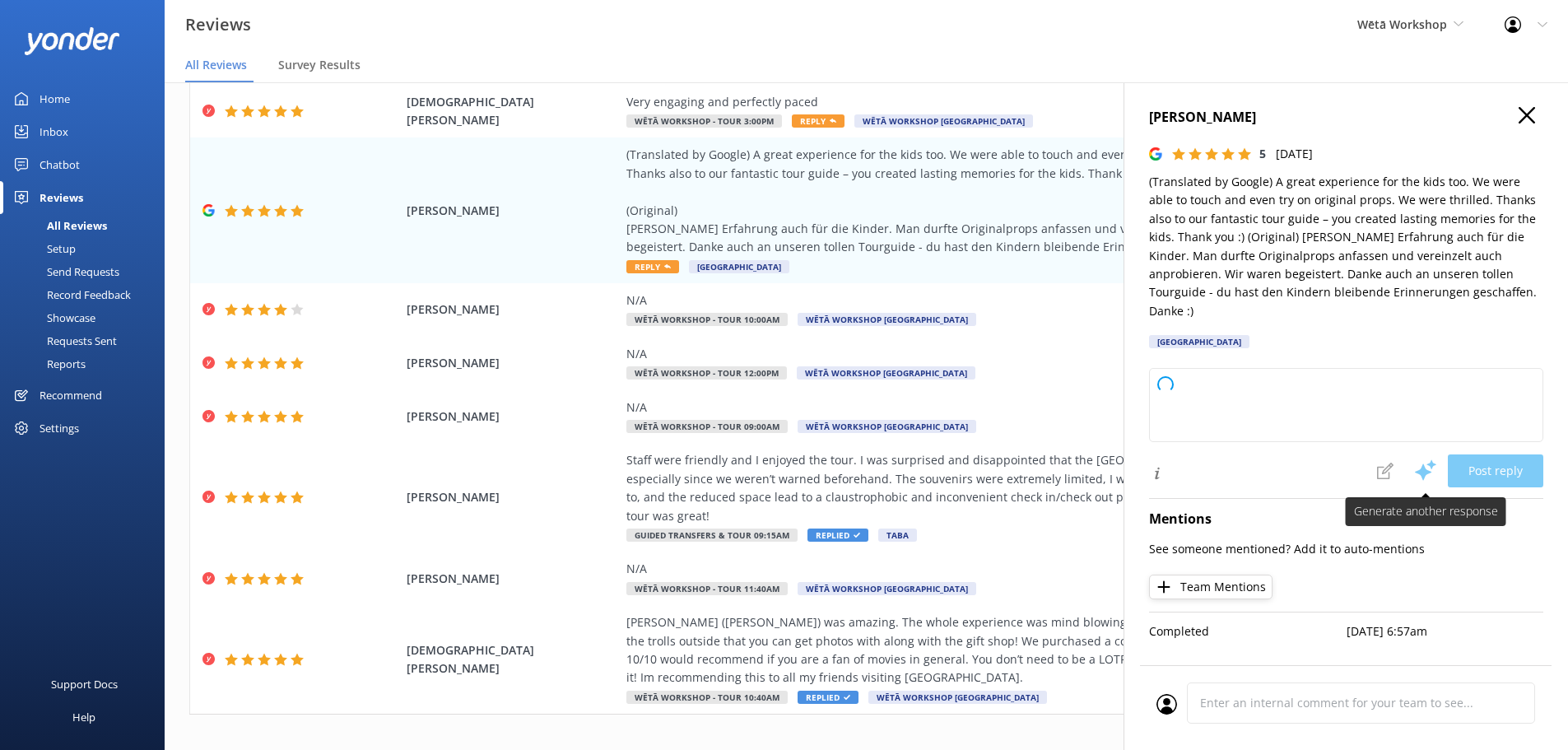
type textarea "[PERSON_NAME] ora and thank you so much for your wonderful feedback! We're deli…"
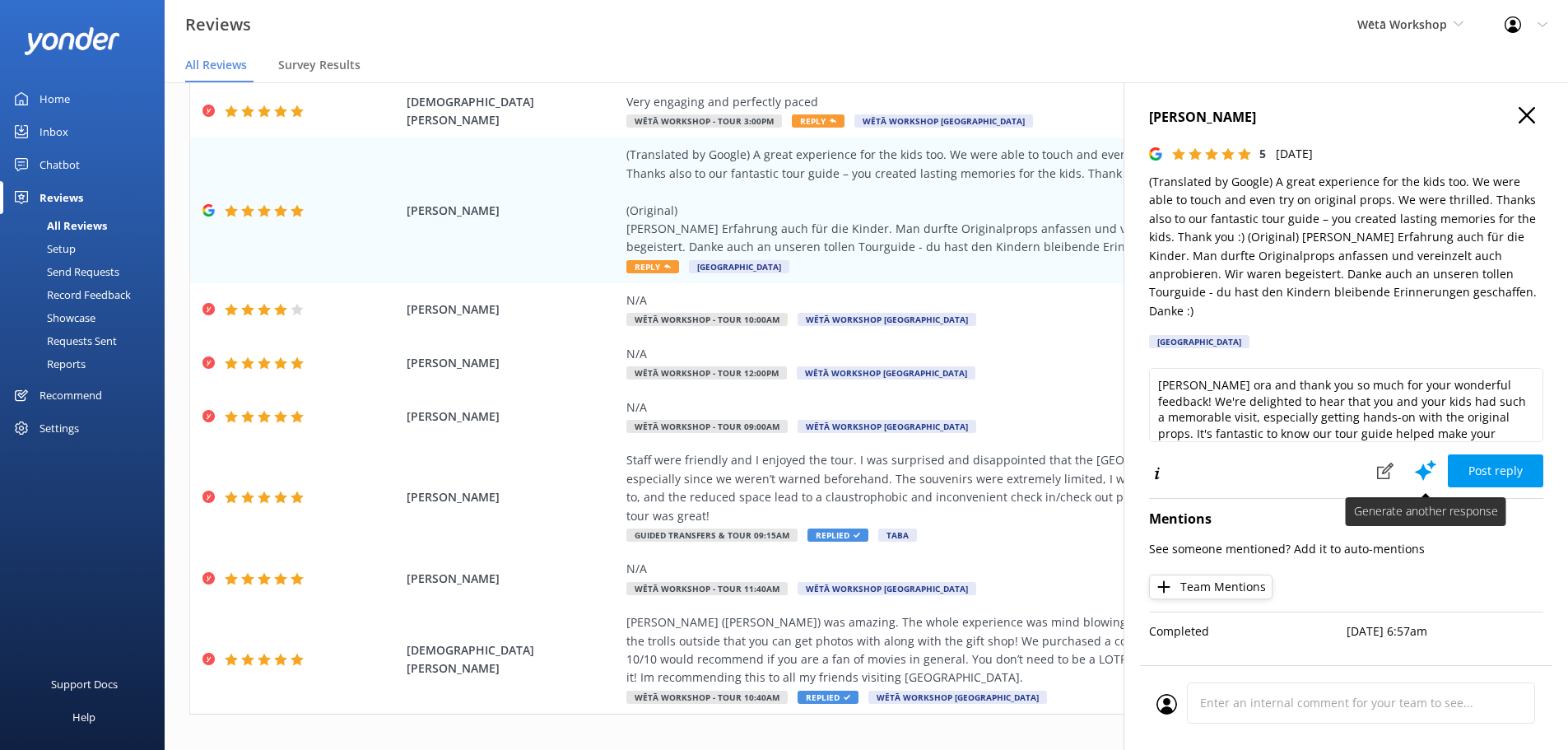
click at [1418, 459] on use at bounding box center [1425, 469] width 22 height 21
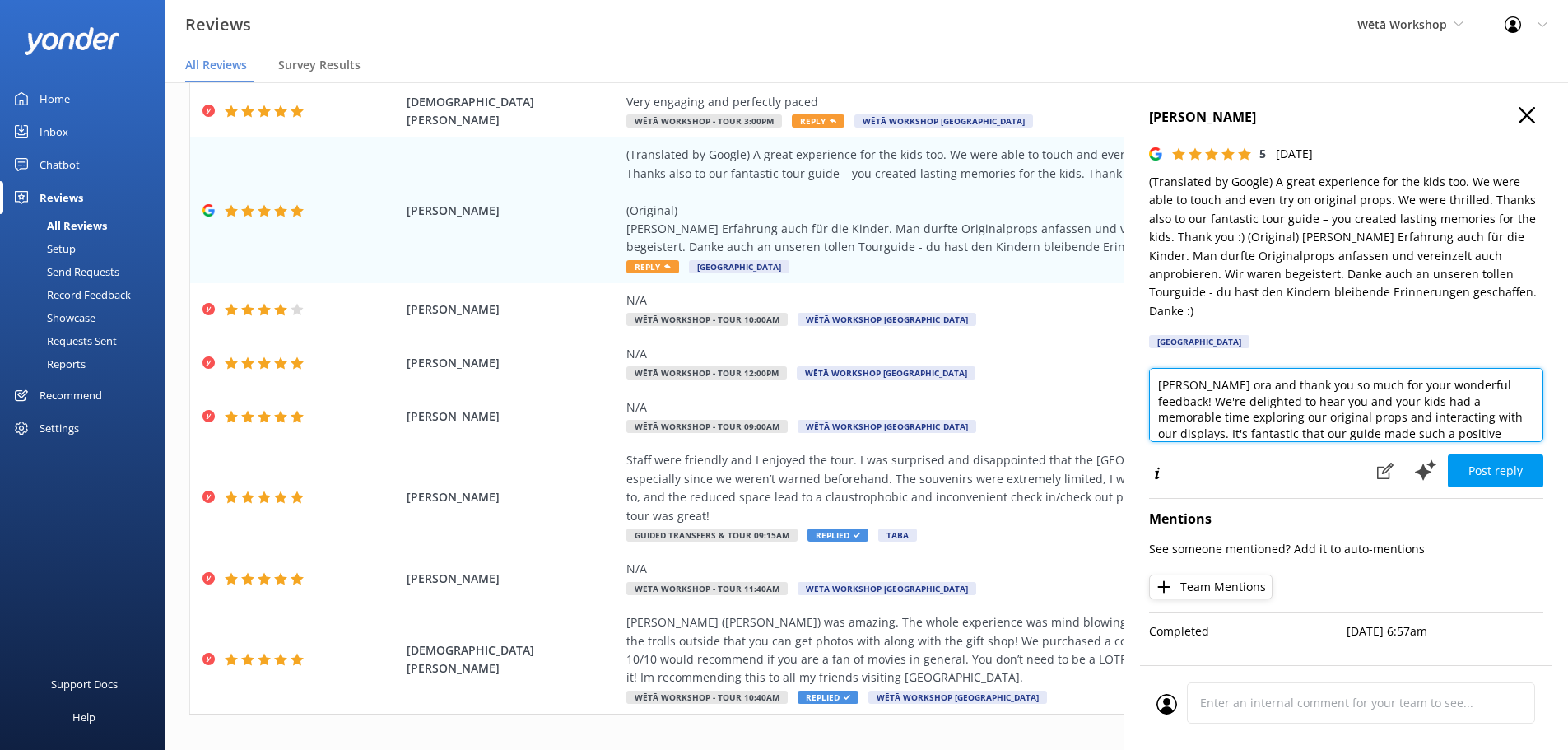
click at [1196, 369] on textarea "[PERSON_NAME] ora and thank you so much for your wonderful feedback! We're deli…" at bounding box center [1346, 404] width 394 height 74
drag, startPoint x: 1198, startPoint y: 369, endPoint x: 1221, endPoint y: 370, distance: 23.0
click at [1221, 370] on textarea "[PERSON_NAME] ora and thank you so much for your wonderful feedback! We're deli…" at bounding box center [1346, 404] width 394 height 74
drag, startPoint x: 1485, startPoint y: 400, endPoint x: 1507, endPoint y: 380, distance: 29.7
click at [1507, 380] on textarea "Kia ora [PERSON_NAME]. Thank you so much for your wonderful feedback! We're del…" at bounding box center [1346, 404] width 394 height 74
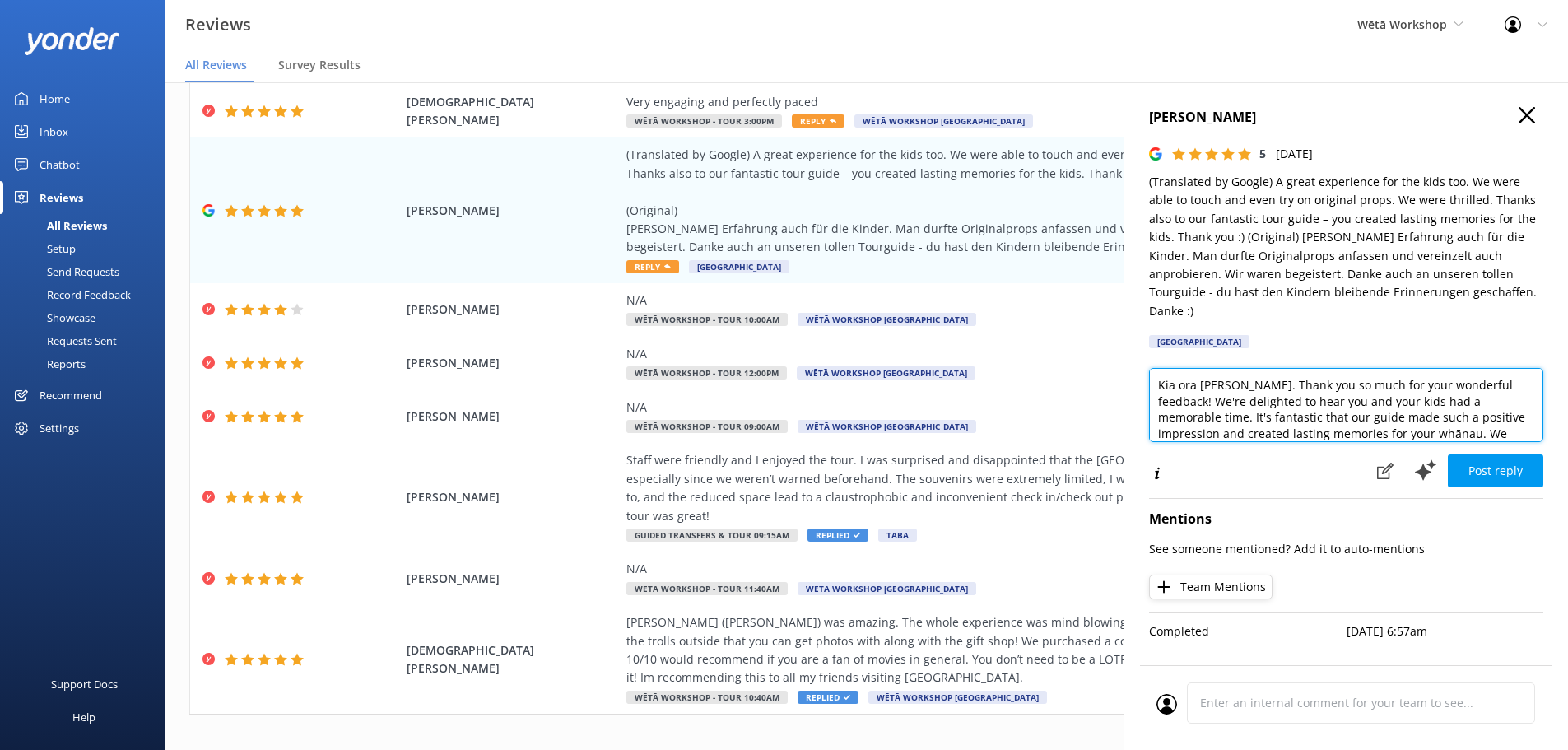
type textarea "Kia ora [PERSON_NAME]. Thank you so much for your wonderful feedback! We're del…"
click at [1336, 82] on div "Reviews Wētā Workshop Wētā Workshop Wētā Workshop Unleashed Profile Settings Lo…" at bounding box center [784, 415] width 1568 height 667
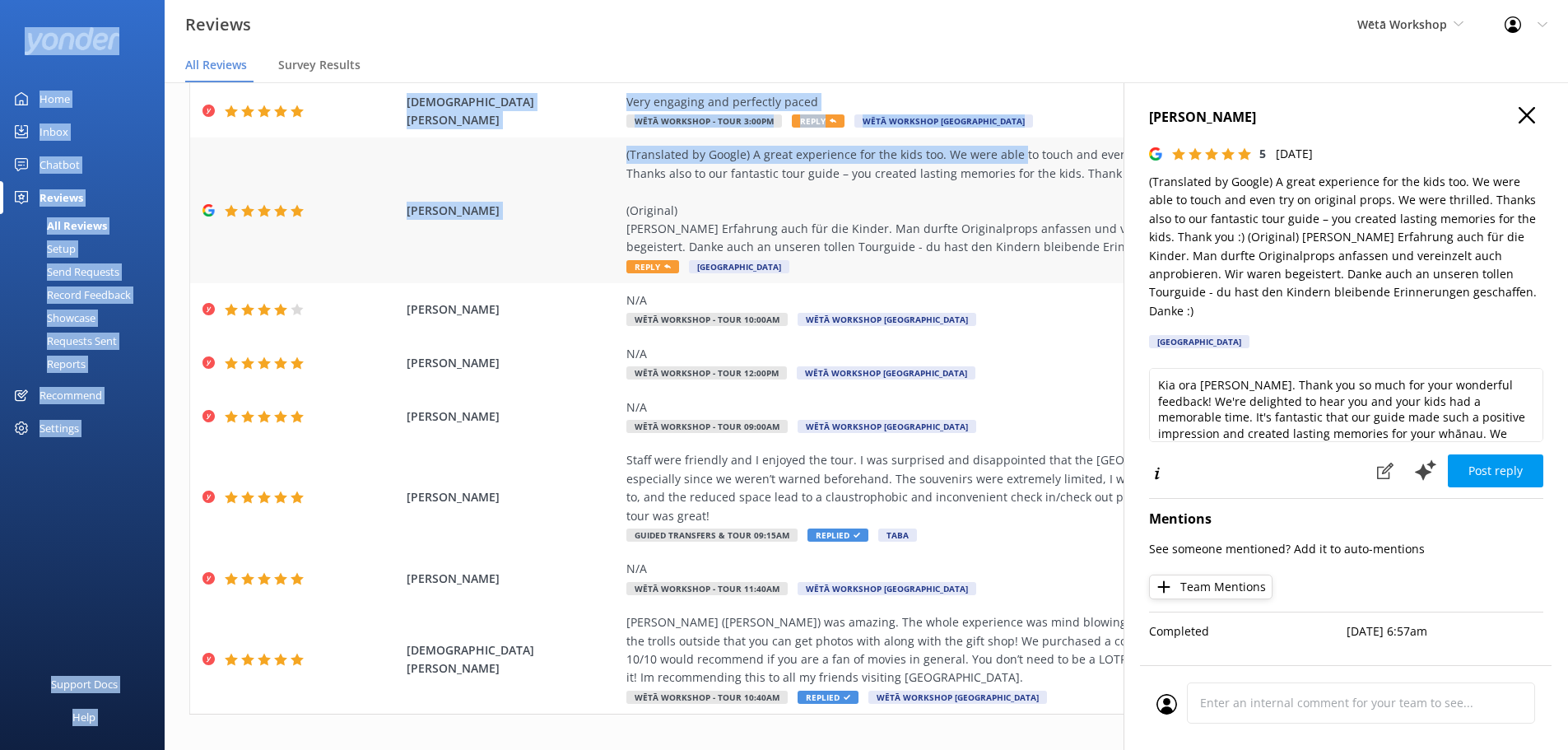
scroll to position [173, 0]
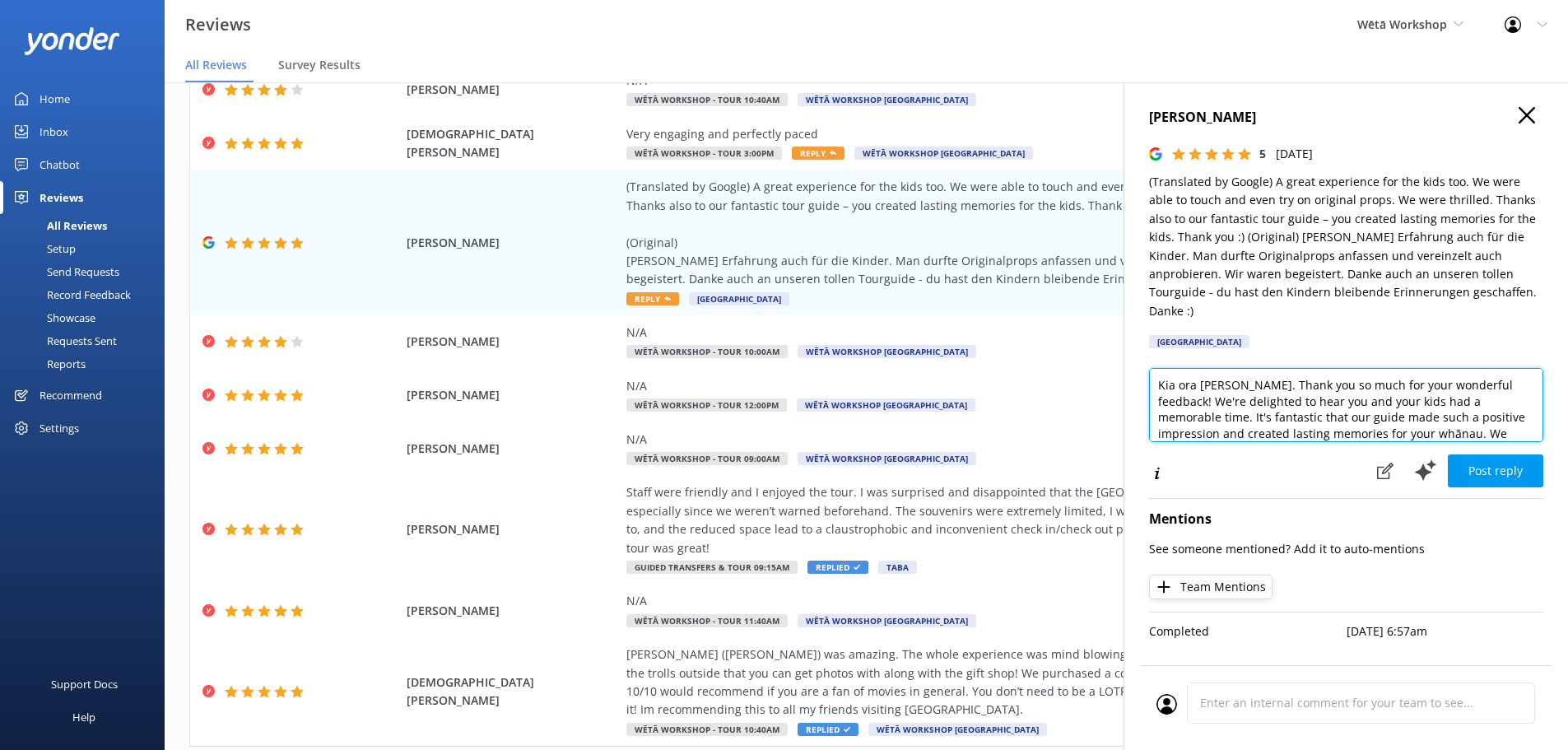
click at [1203, 386] on textarea "Kia ora [PERSON_NAME]. Thank you so much for your wonderful feedback! We're del…" at bounding box center [1346, 404] width 394 height 74
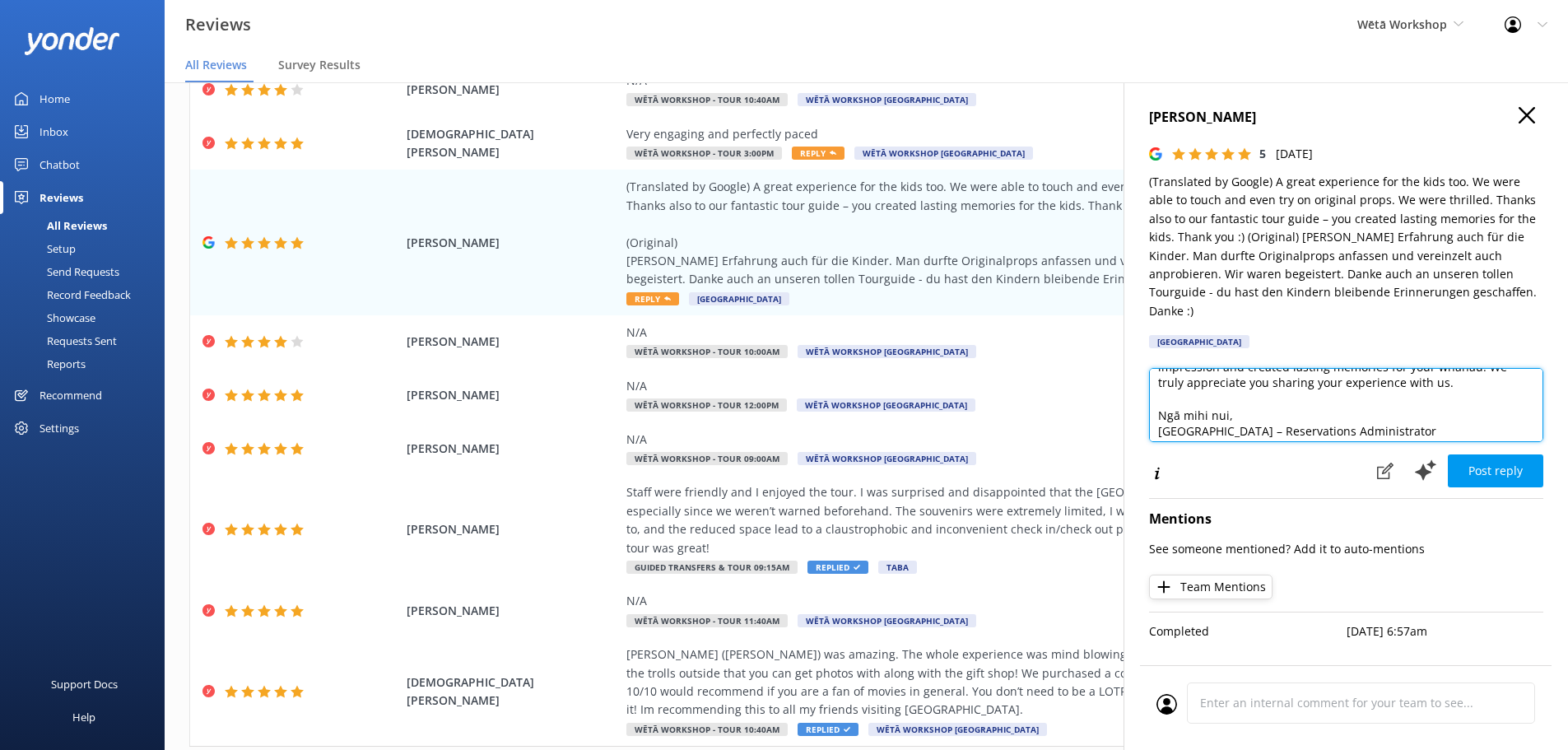
scroll to position [72, 0]
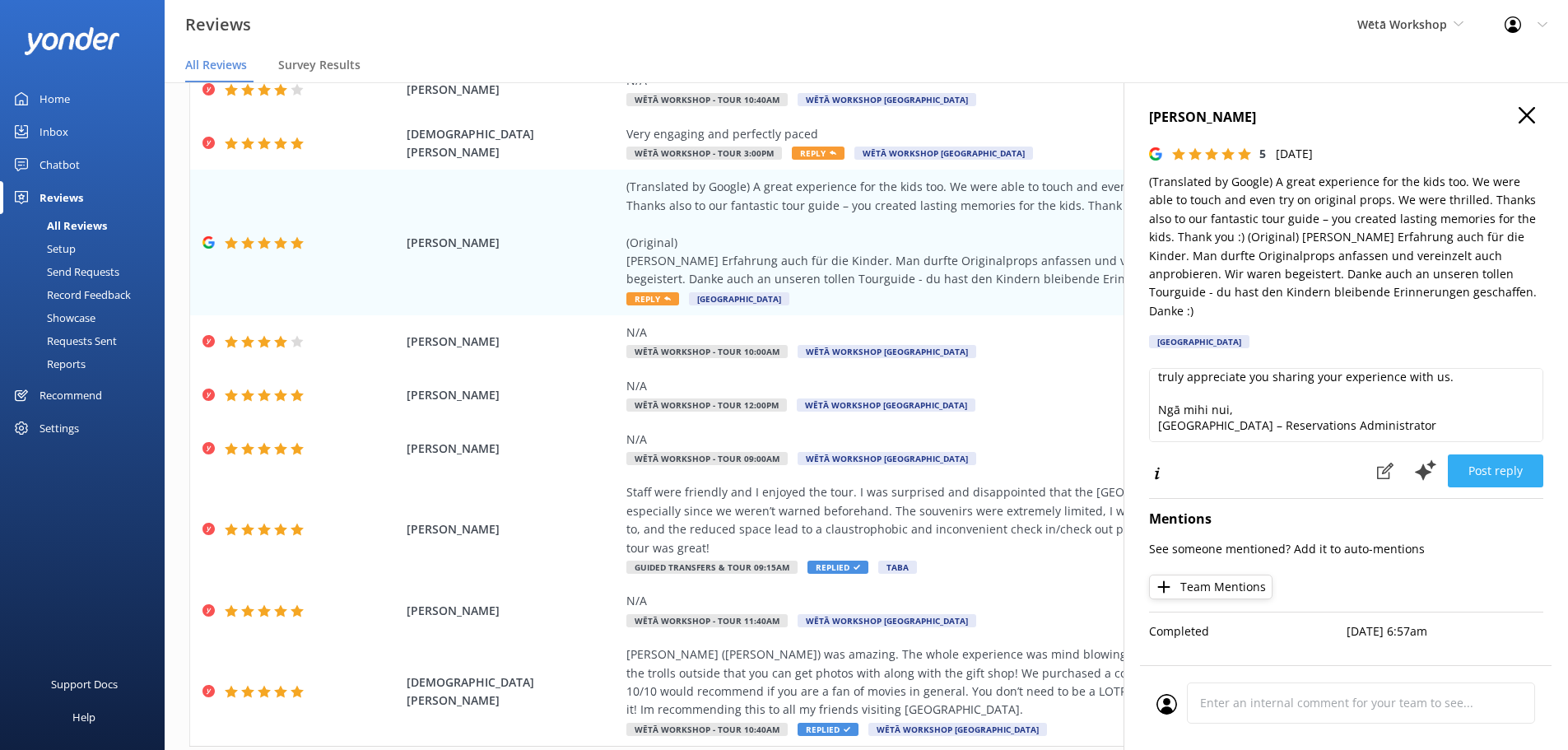
click at [1517, 454] on button "Post reply" at bounding box center [1495, 471] width 95 height 33
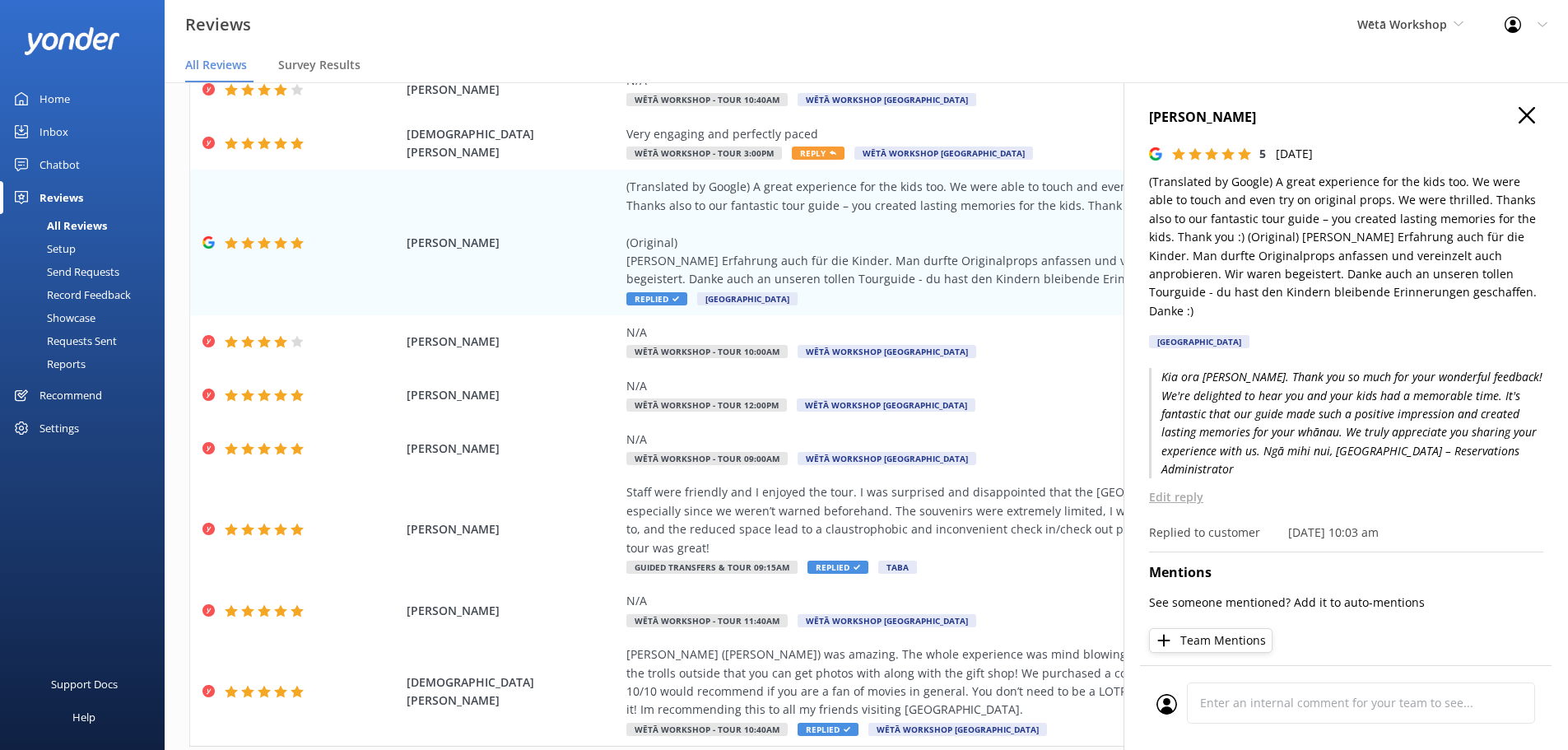
click at [1518, 115] on icon at bounding box center [1527, 115] width 17 height 17
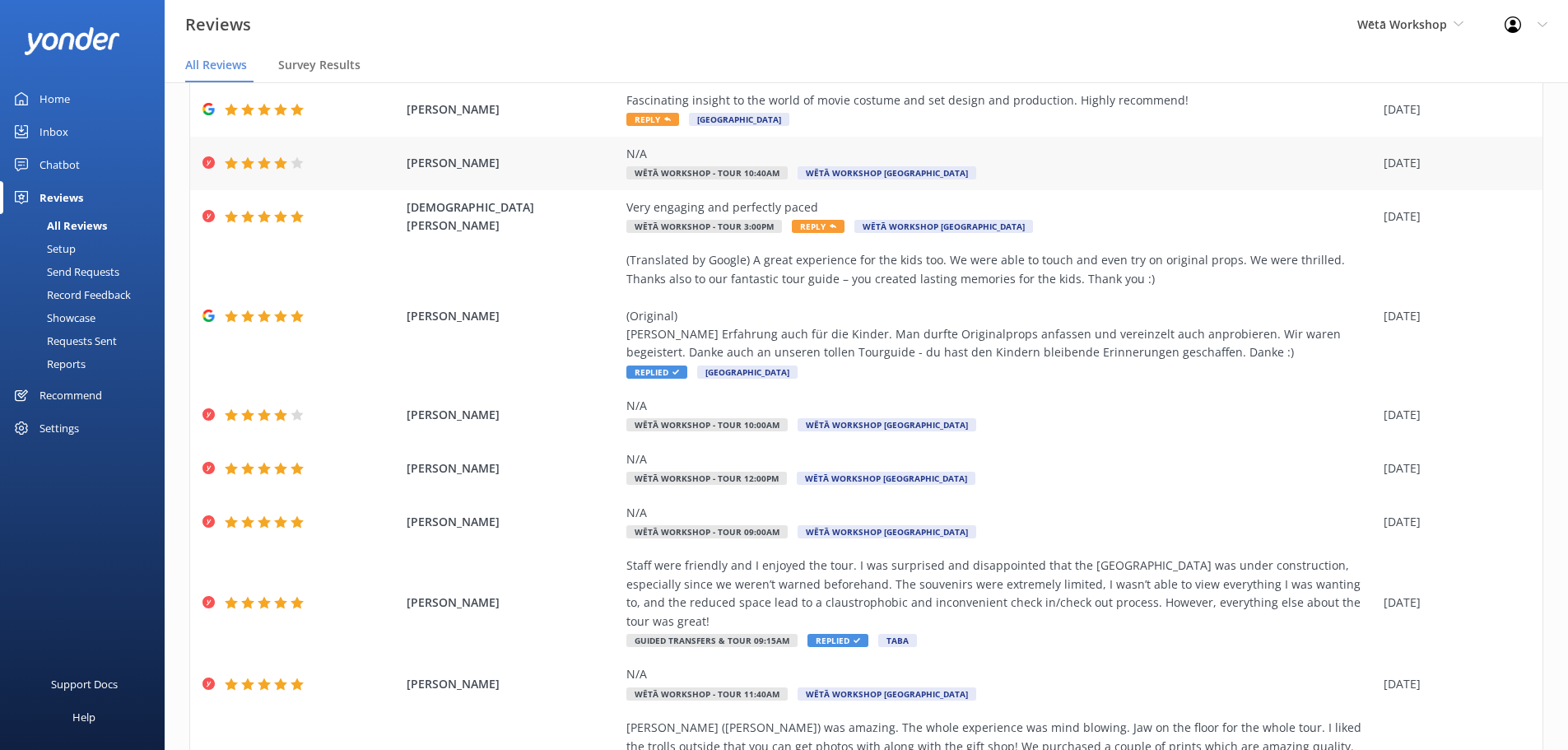
scroll to position [0, 0]
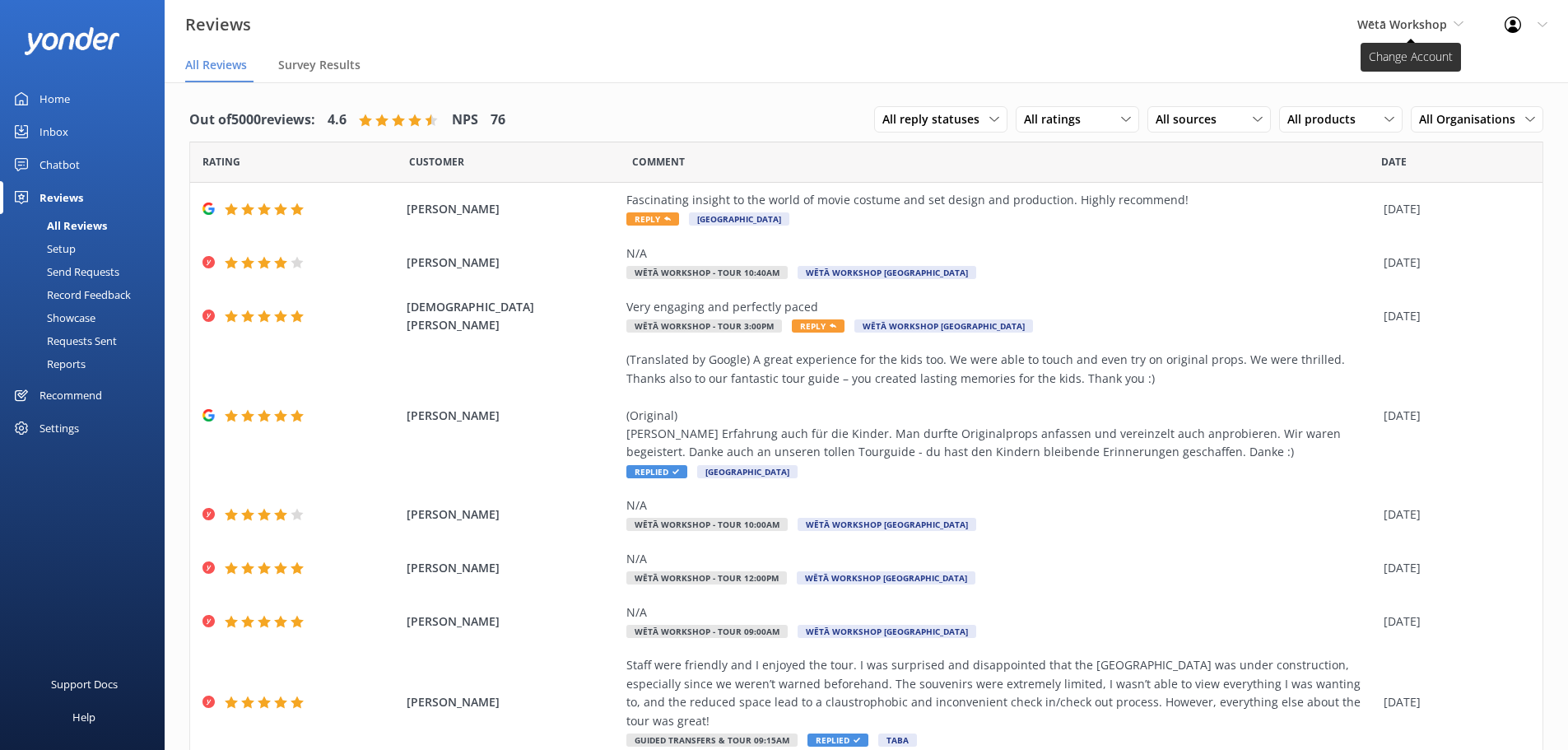
click at [1426, 26] on span "Wētā Workshop" at bounding box center [1402, 24] width 90 height 16
click at [1416, 103] on link "Wētā Workshop Unleashed" at bounding box center [1419, 109] width 165 height 40
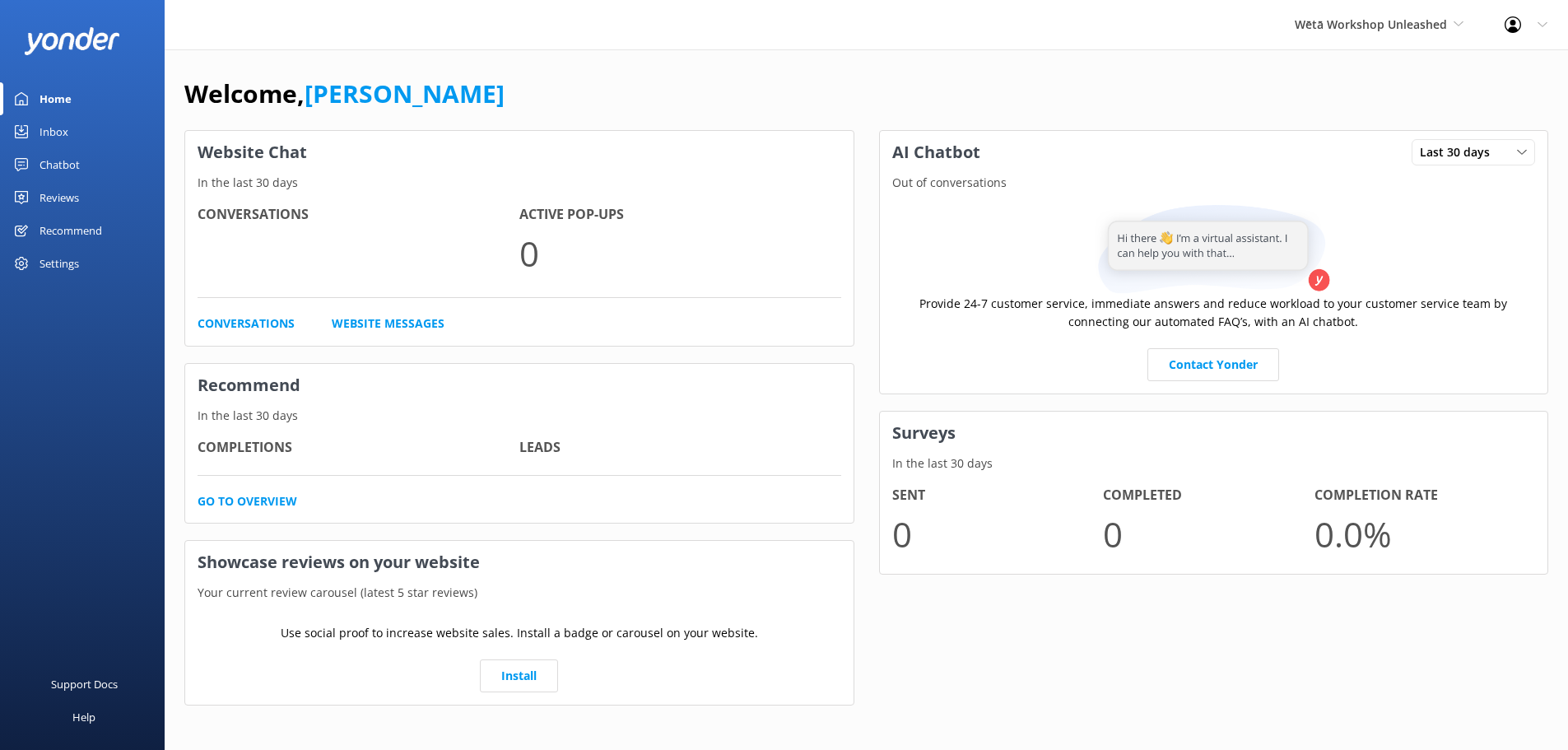
click at [45, 203] on div "Reviews" at bounding box center [60, 197] width 40 height 33
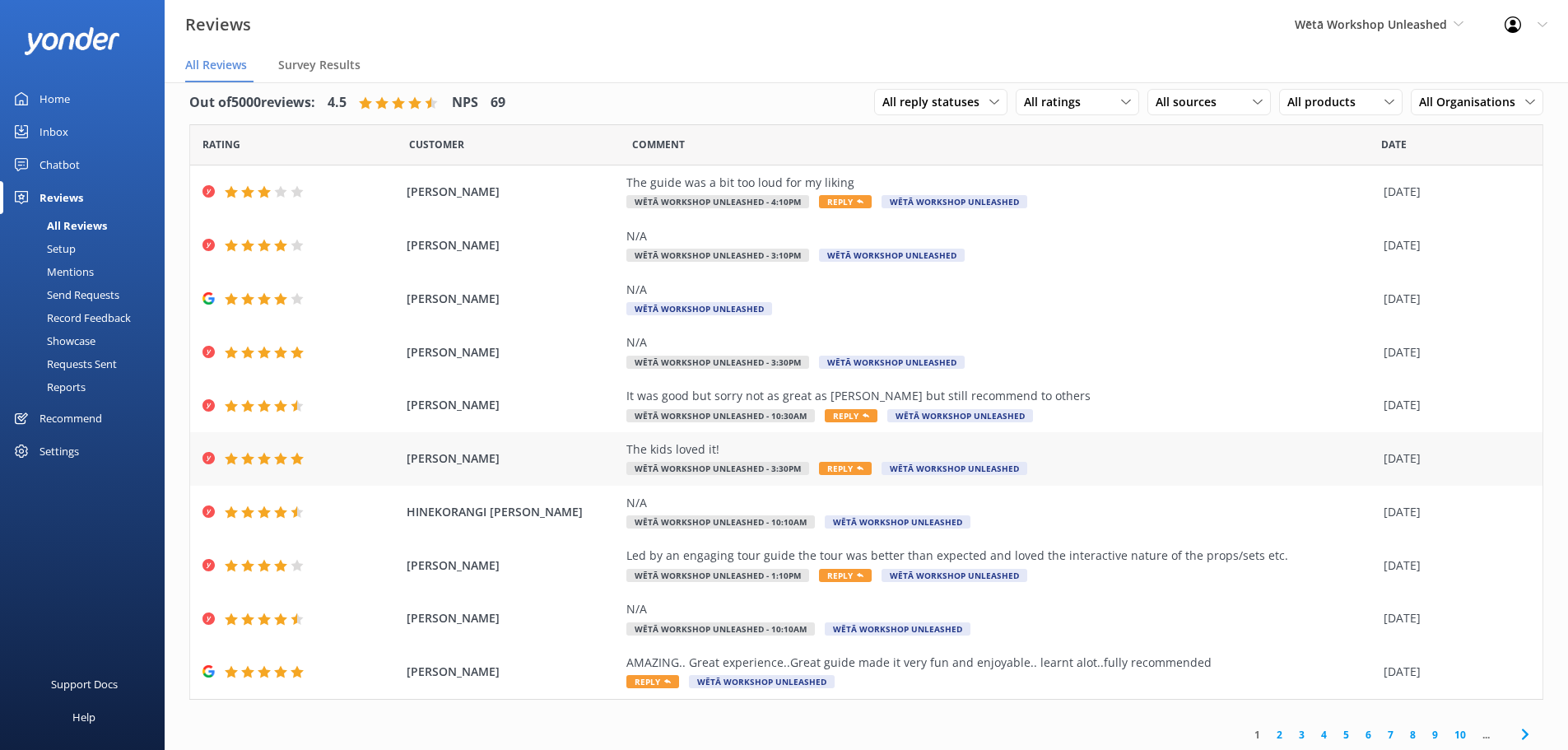
scroll to position [21, 0]
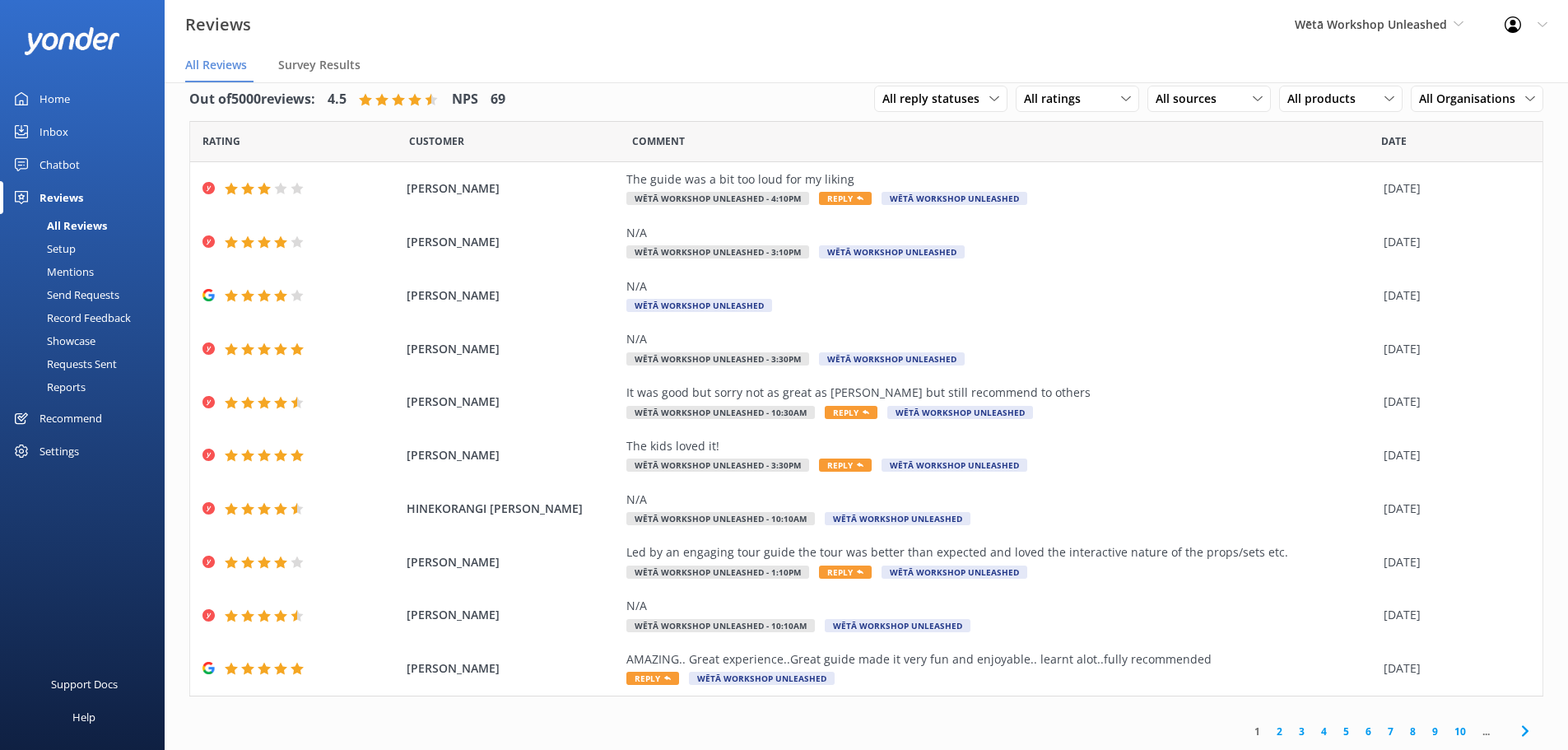
click at [1268, 733] on link "2" at bounding box center [1279, 731] width 22 height 16
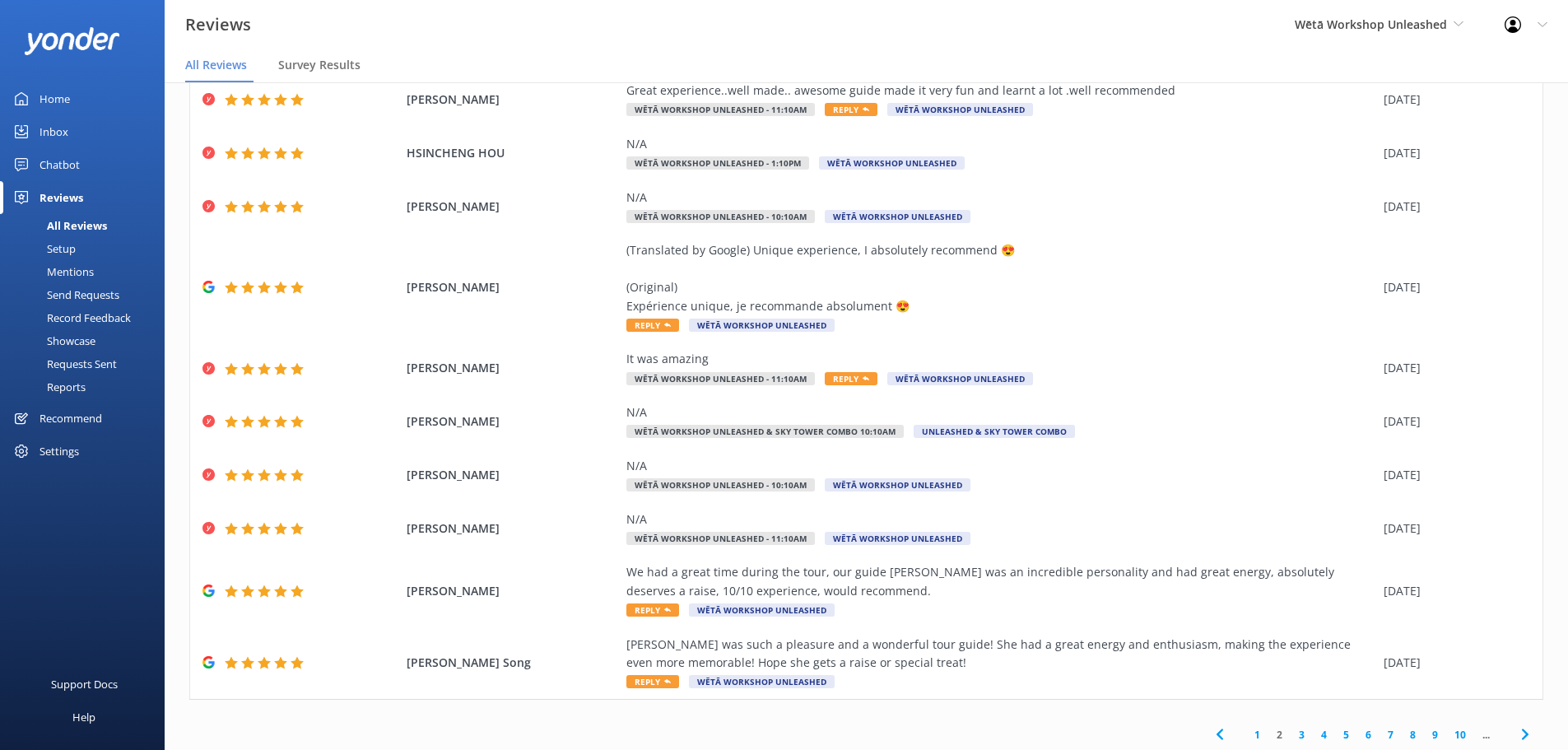
scroll to position [113, 0]
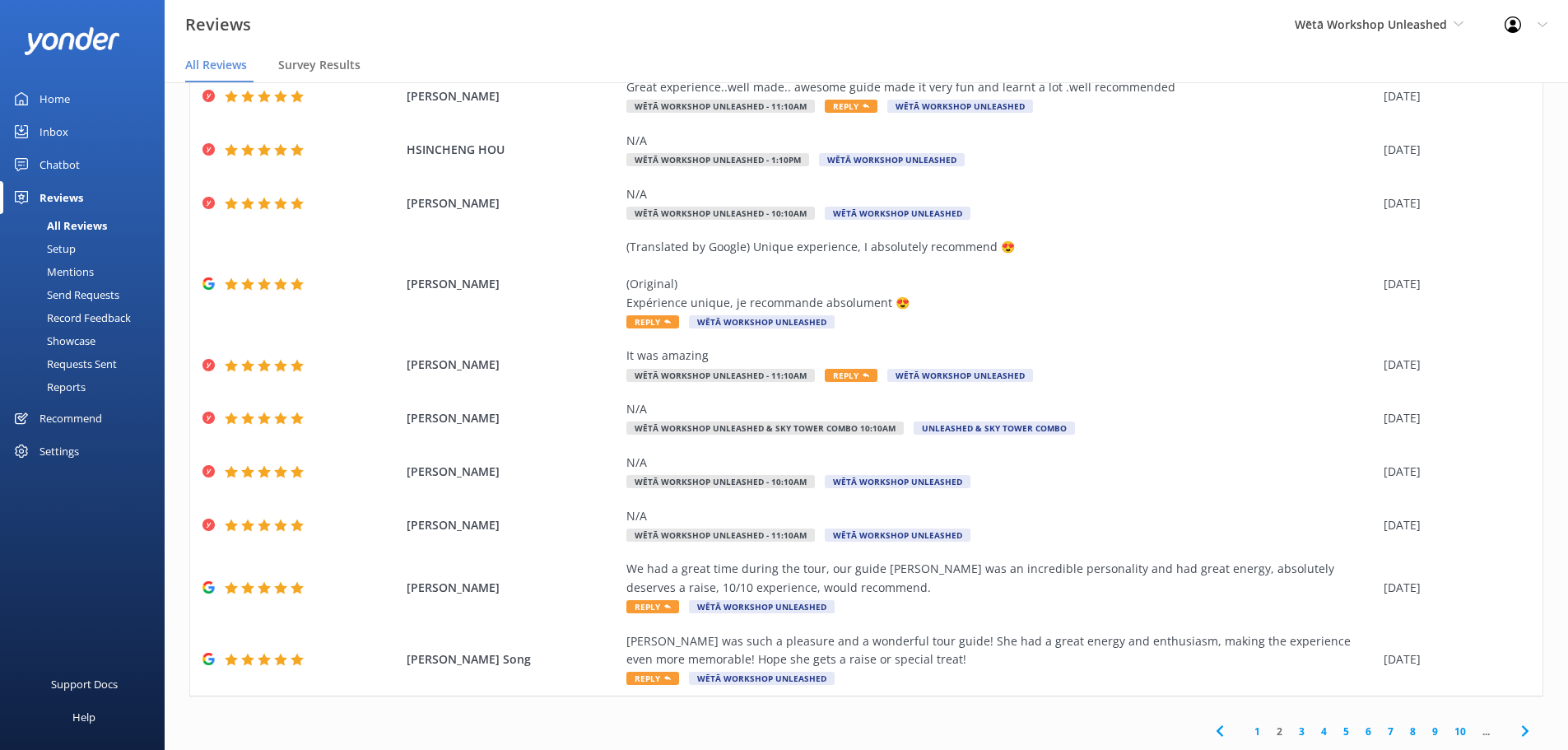
click at [1290, 730] on link "3" at bounding box center [1301, 731] width 22 height 16
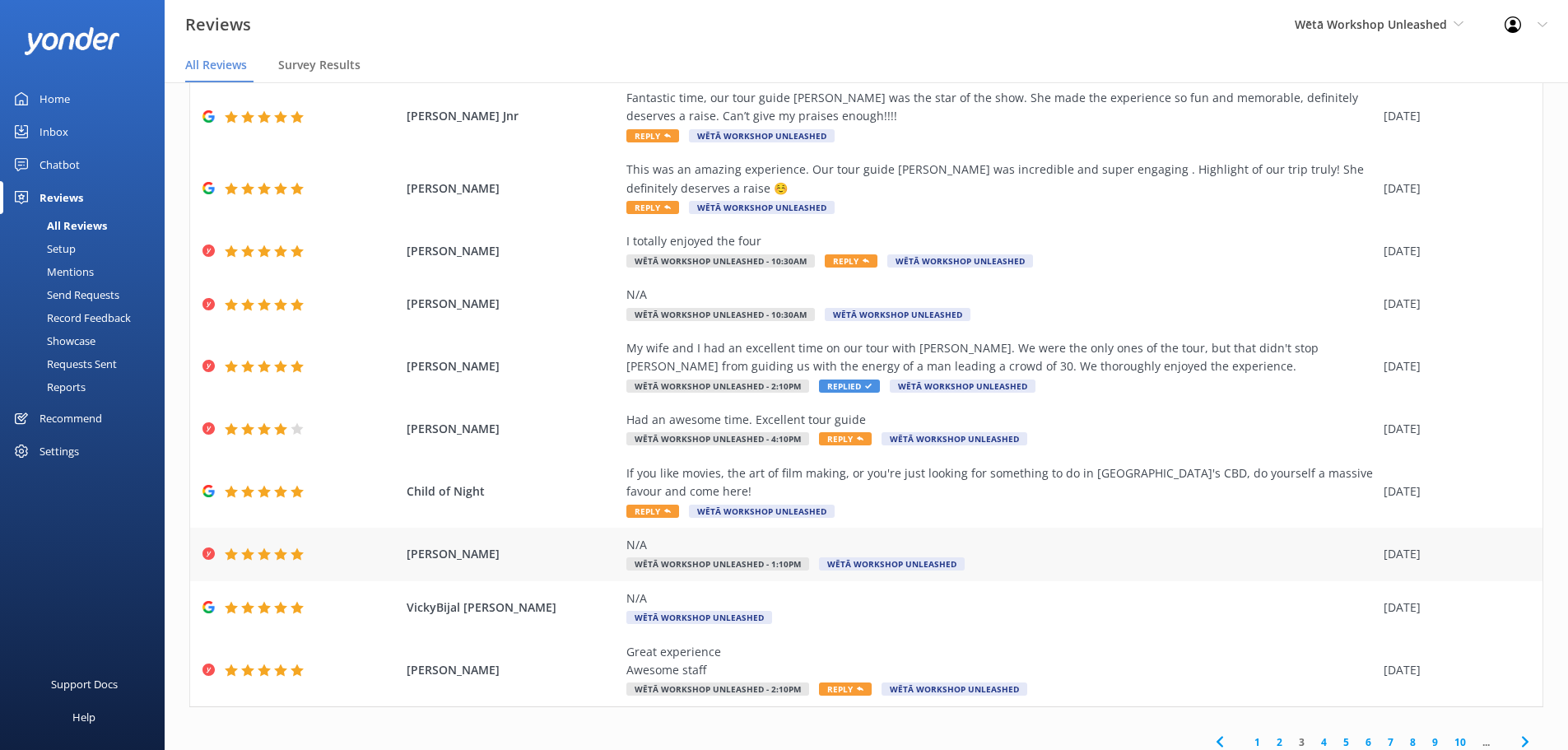
scroll to position [113, 0]
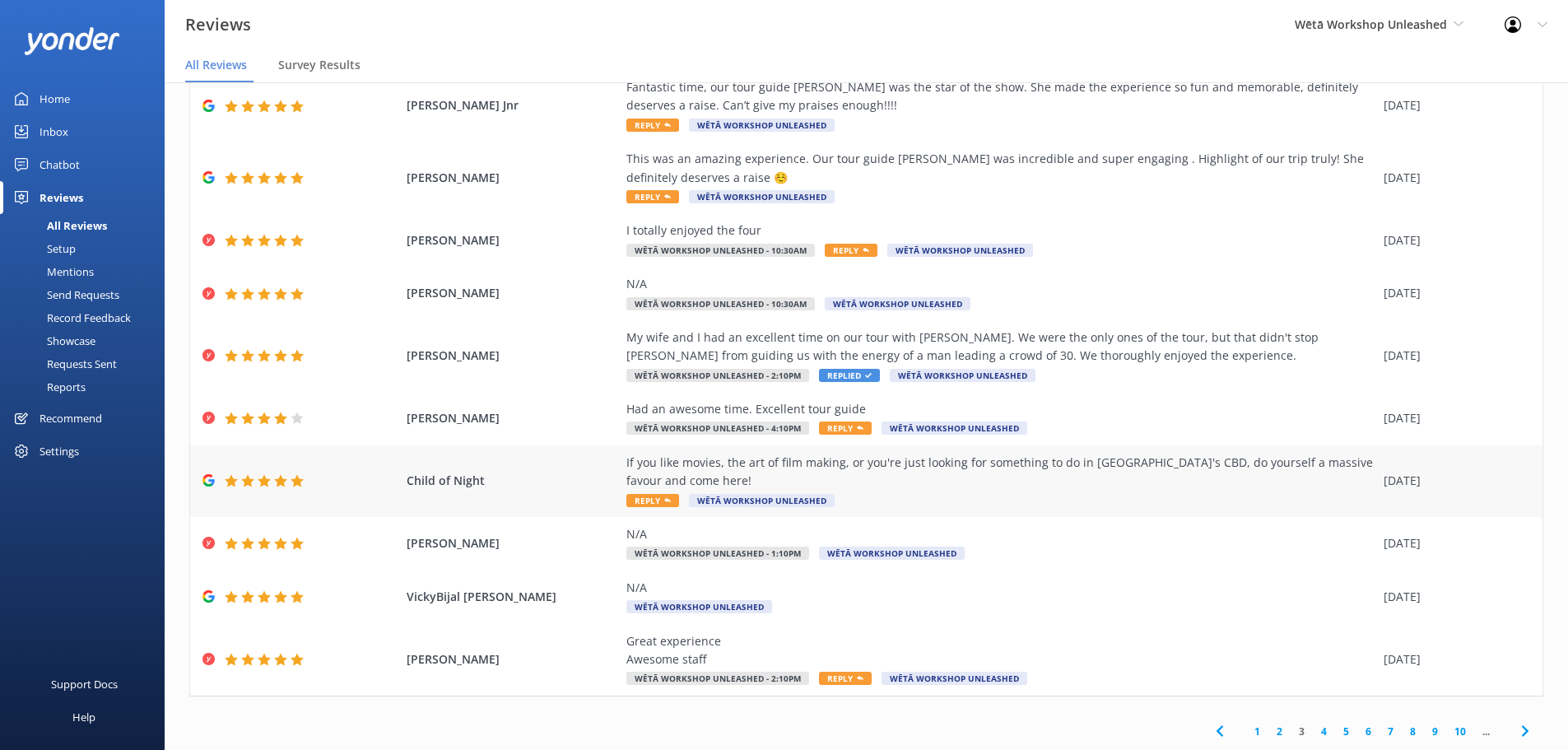
click at [1087, 499] on div "If you like movies, the art of film making, or you're just looking for somethin…" at bounding box center [1001, 481] width 749 height 56
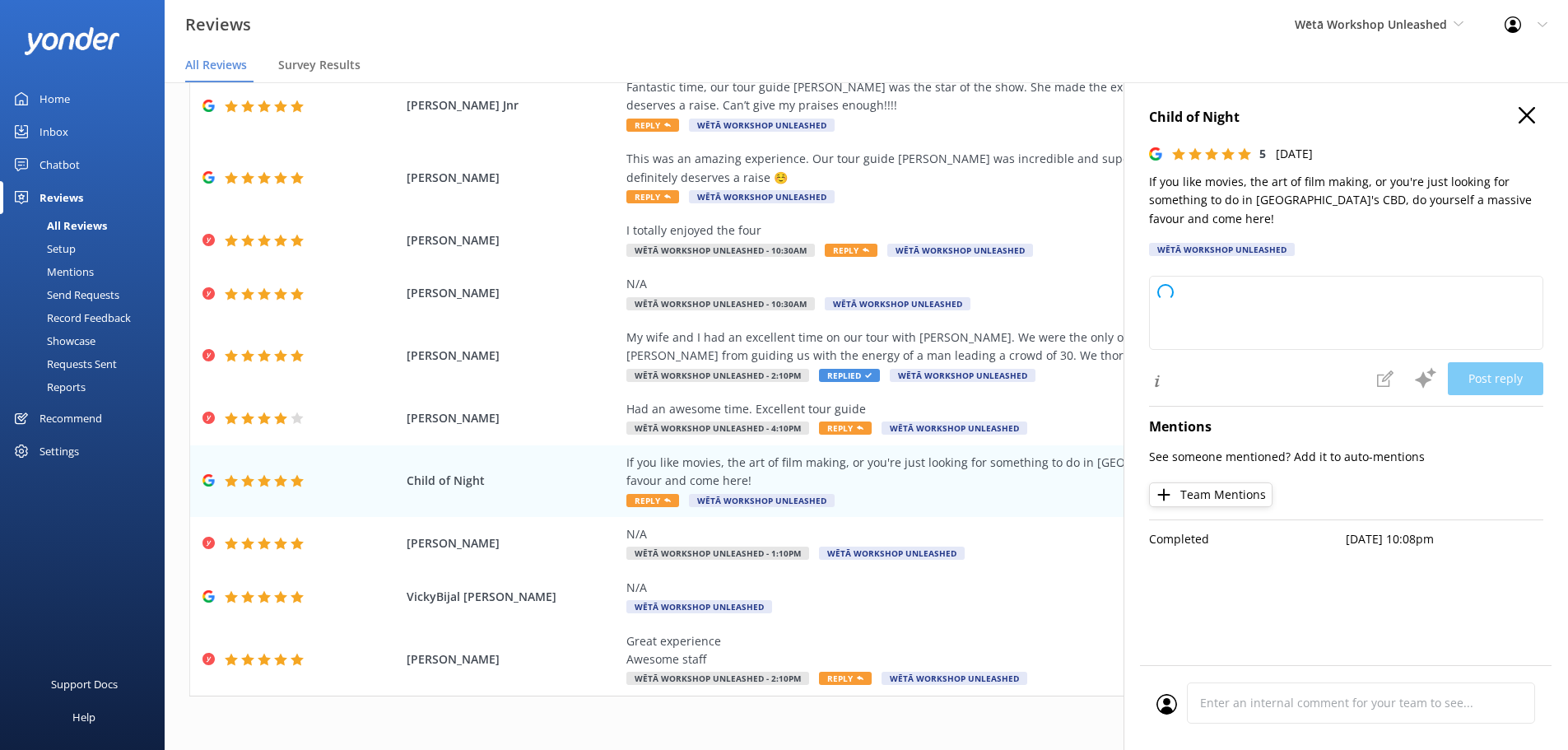
type textarea "Kia ora! Thank you so much for your wonderful feedback. We're thrilled to hear …"
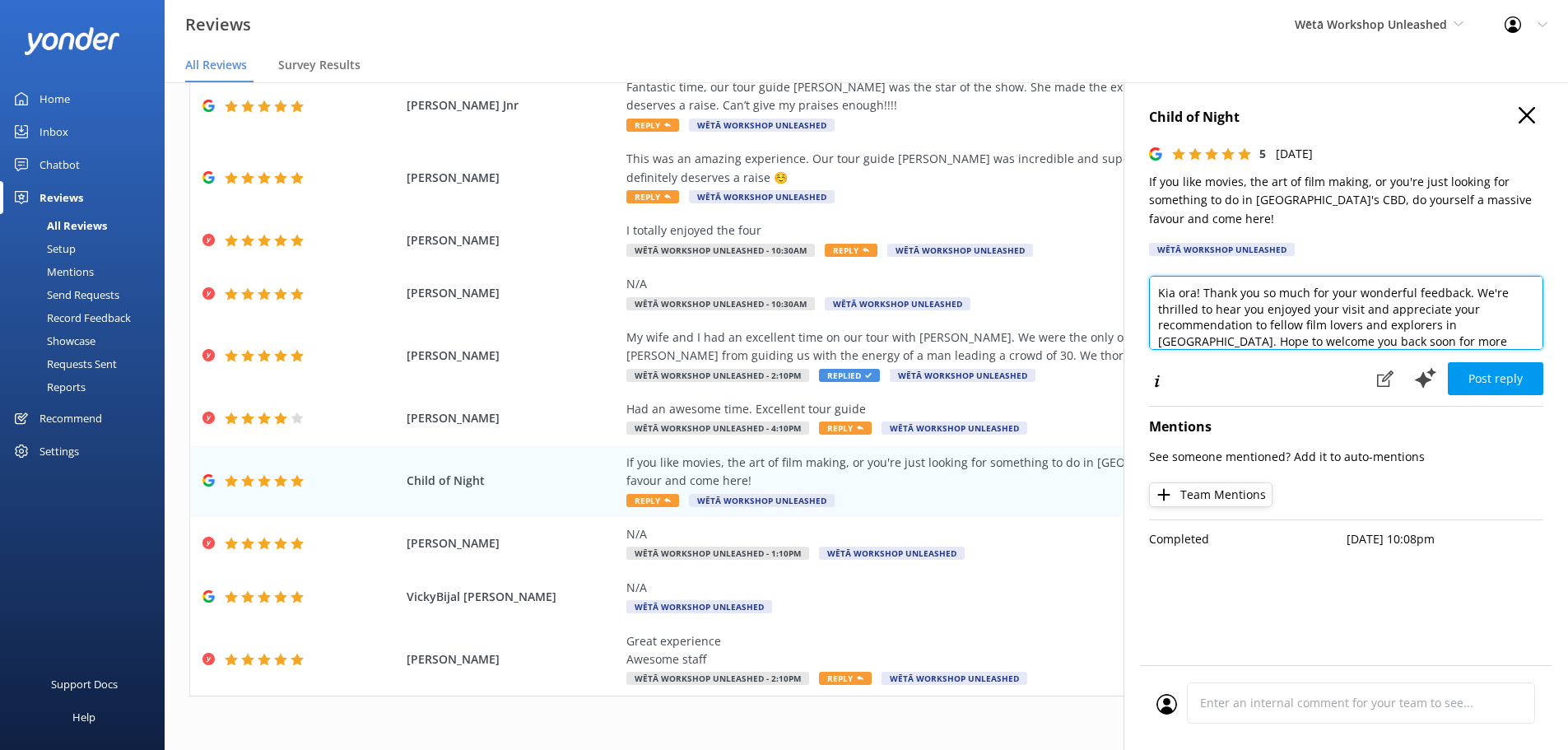
click at [1183, 291] on textarea "Kia ora! Thank you so much for your wonderful feedback. We're thrilled to hear …" at bounding box center [1346, 312] width 394 height 74
click at [1197, 288] on textarea "Kia ora! Thank you so much for your wonderful feedback. We're thrilled to hear …" at bounding box center [1346, 312] width 394 height 74
click at [1203, 300] on textarea "Kia ora! Thank you so much for your wonderful feedback. We're thrilled to hear …" at bounding box center [1346, 312] width 394 height 74
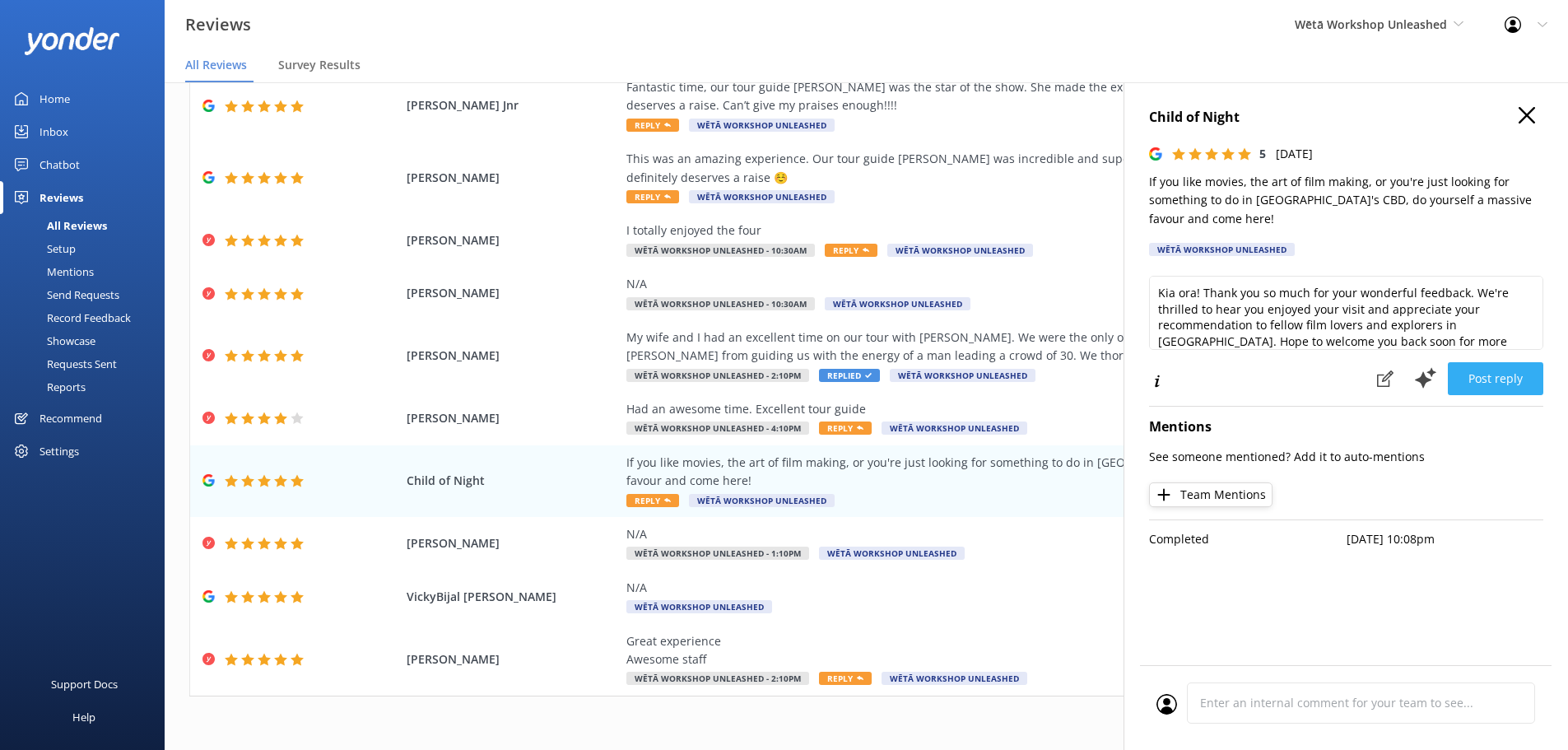
click at [1492, 379] on button "Post reply" at bounding box center [1495, 379] width 95 height 33
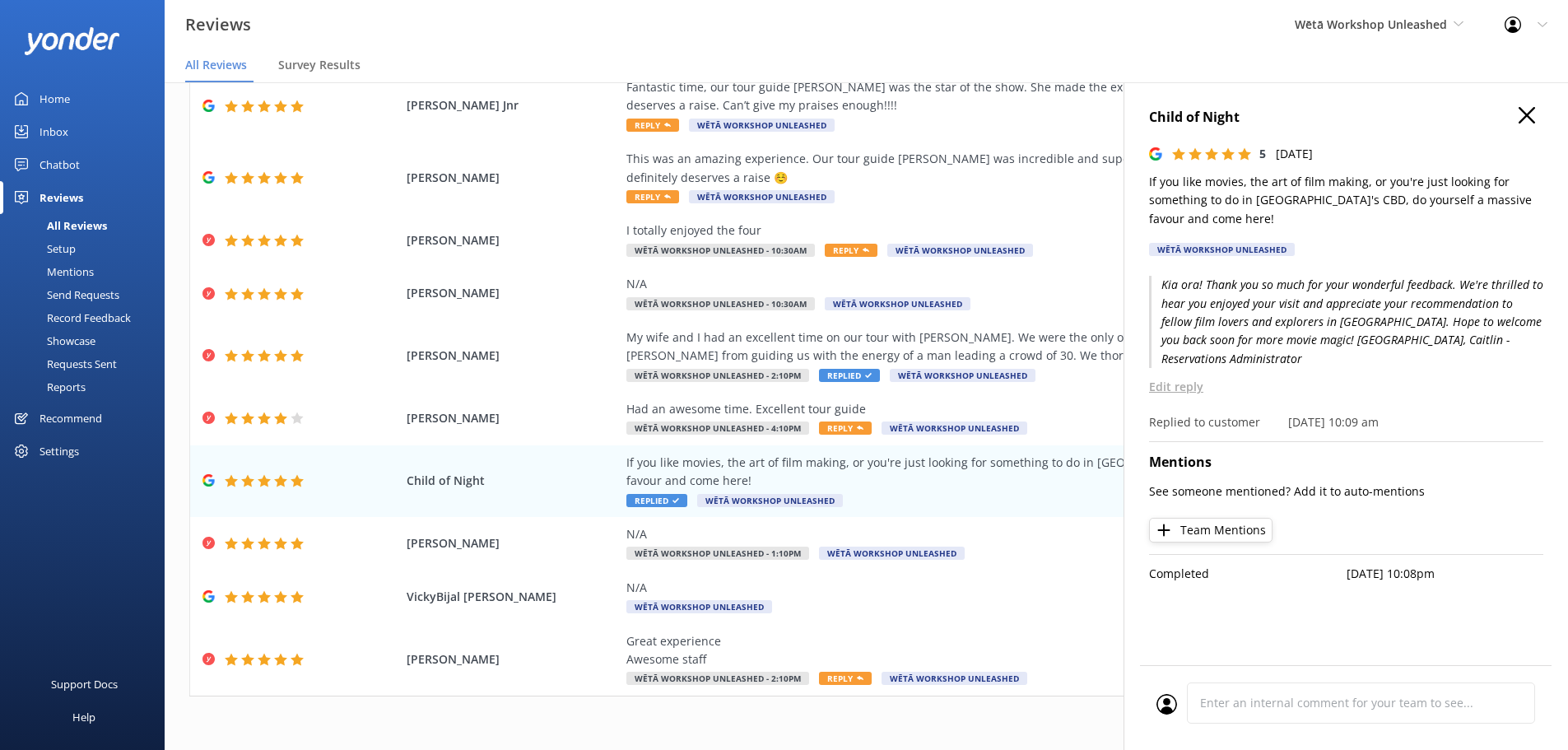
click at [1529, 113] on use at bounding box center [1527, 115] width 17 height 17
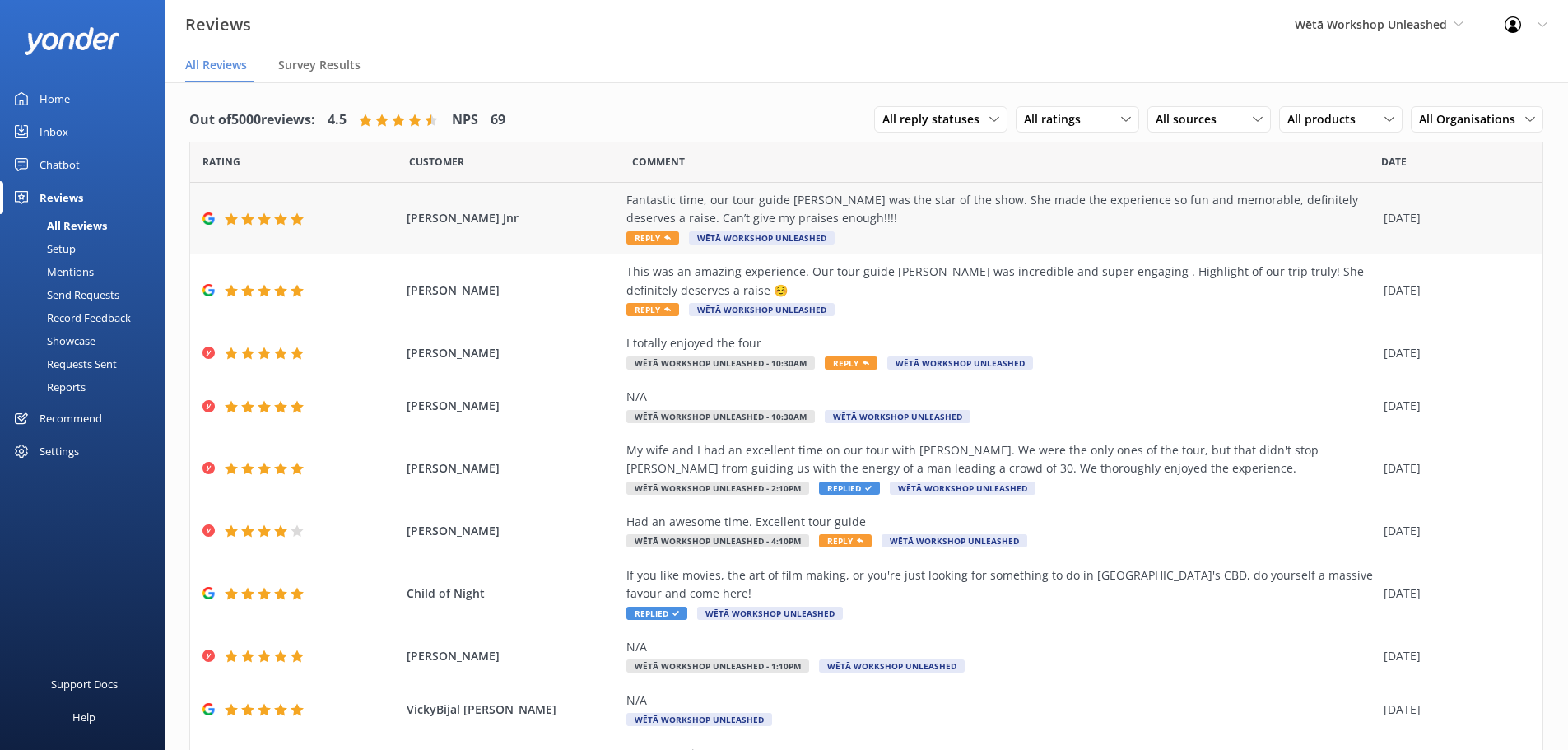
click at [889, 222] on div "Fantastic time, our tour guide Allie was the star of the show. She made the exp…" at bounding box center [1001, 209] width 749 height 37
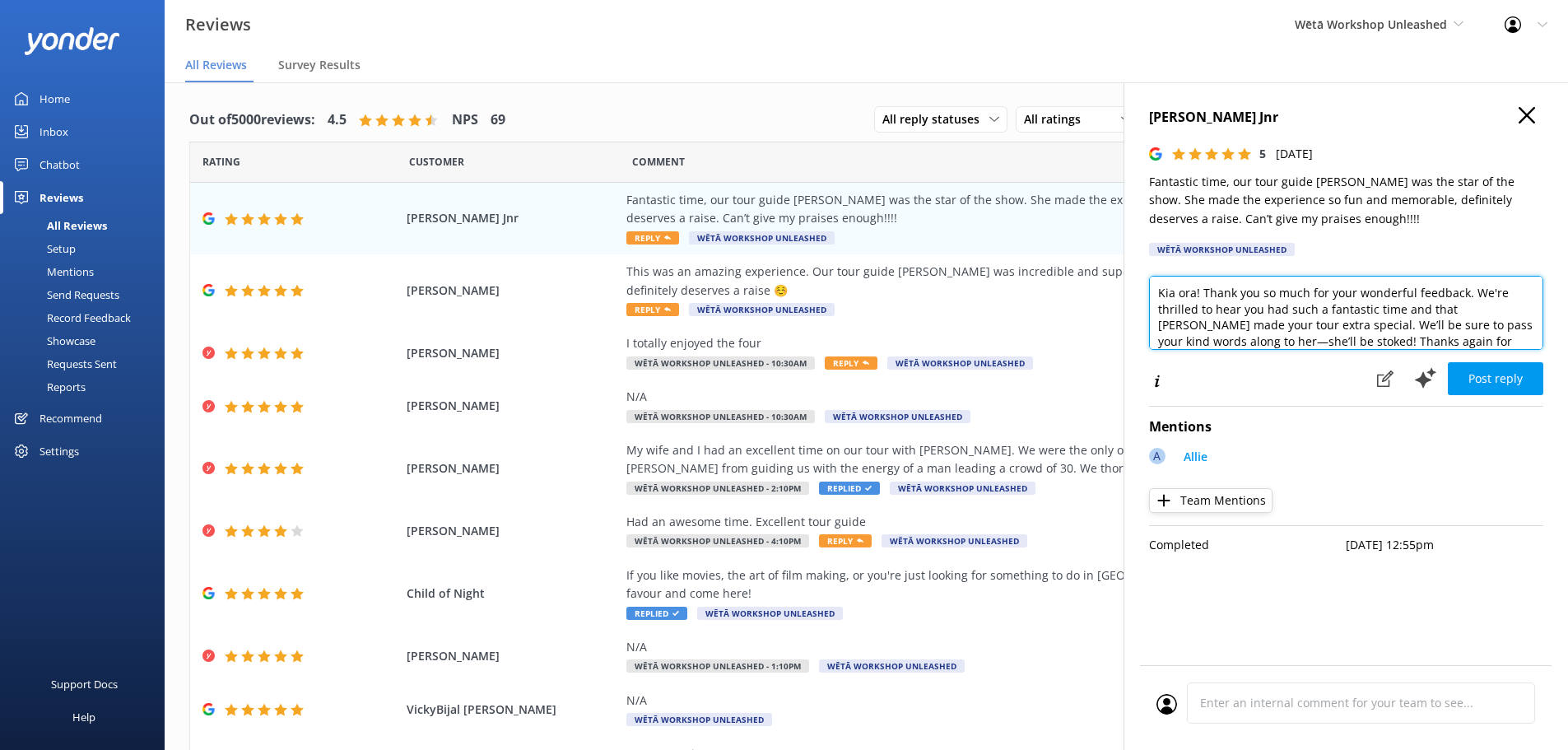
click at [1203, 340] on textarea "Kia ora! Thank you so much for your wonderful feedback. We're thrilled to hear …" at bounding box center [1346, 312] width 394 height 74
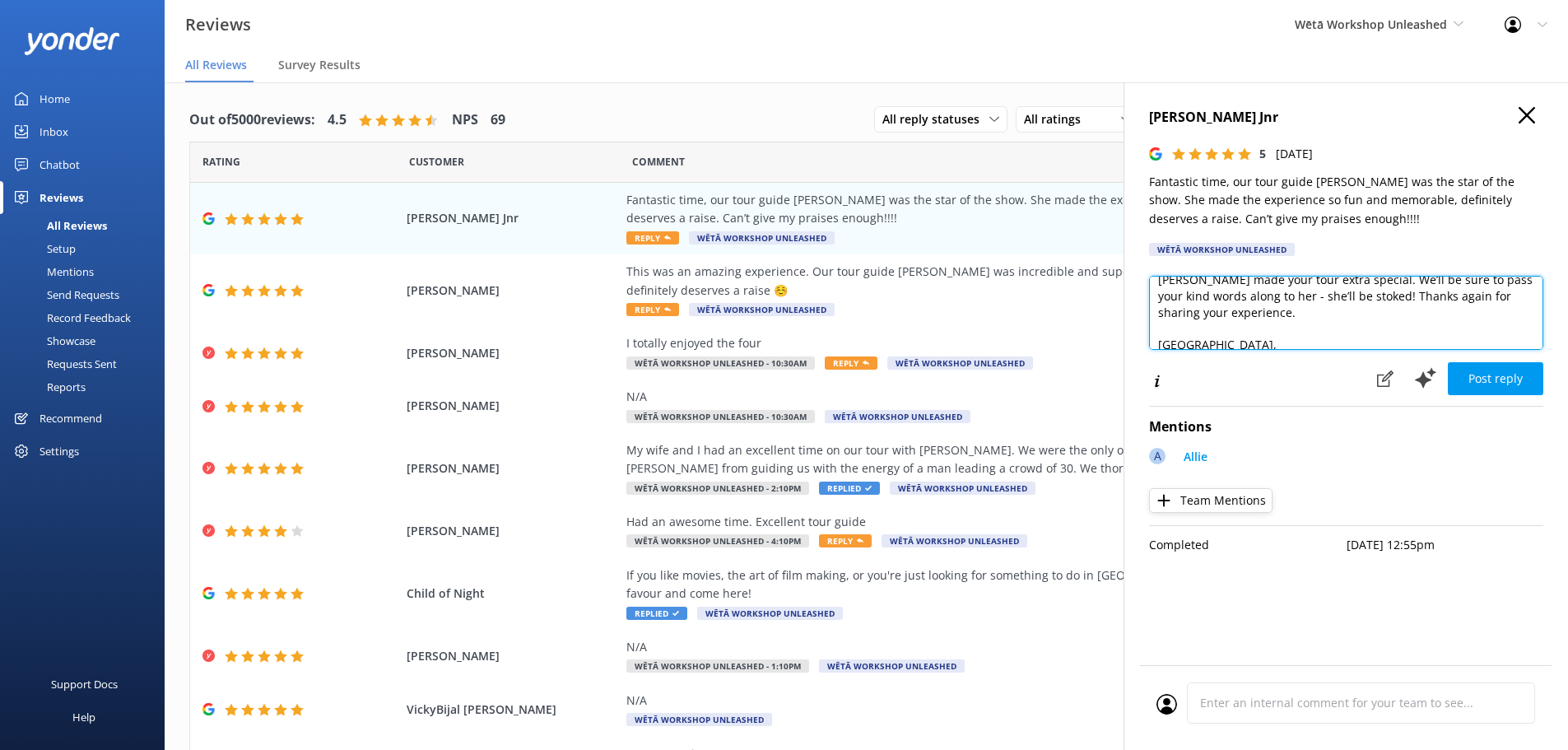
scroll to position [36, 0]
drag, startPoint x: 1281, startPoint y: 341, endPoint x: 1193, endPoint y: 292, distance: 100.7
click at [1193, 292] on textarea "Kia ora! Thank you so much for your wonderful feedback. We're thrilled to hear …" at bounding box center [1346, 312] width 394 height 74
click at [1194, 309] on textarea "Kia ora! Thank you so much for your wonderful feedback. We're thrilled to hear …" at bounding box center [1346, 312] width 394 height 74
drag, startPoint x: 1190, startPoint y: 310, endPoint x: 1280, endPoint y: 312, distance: 90.0
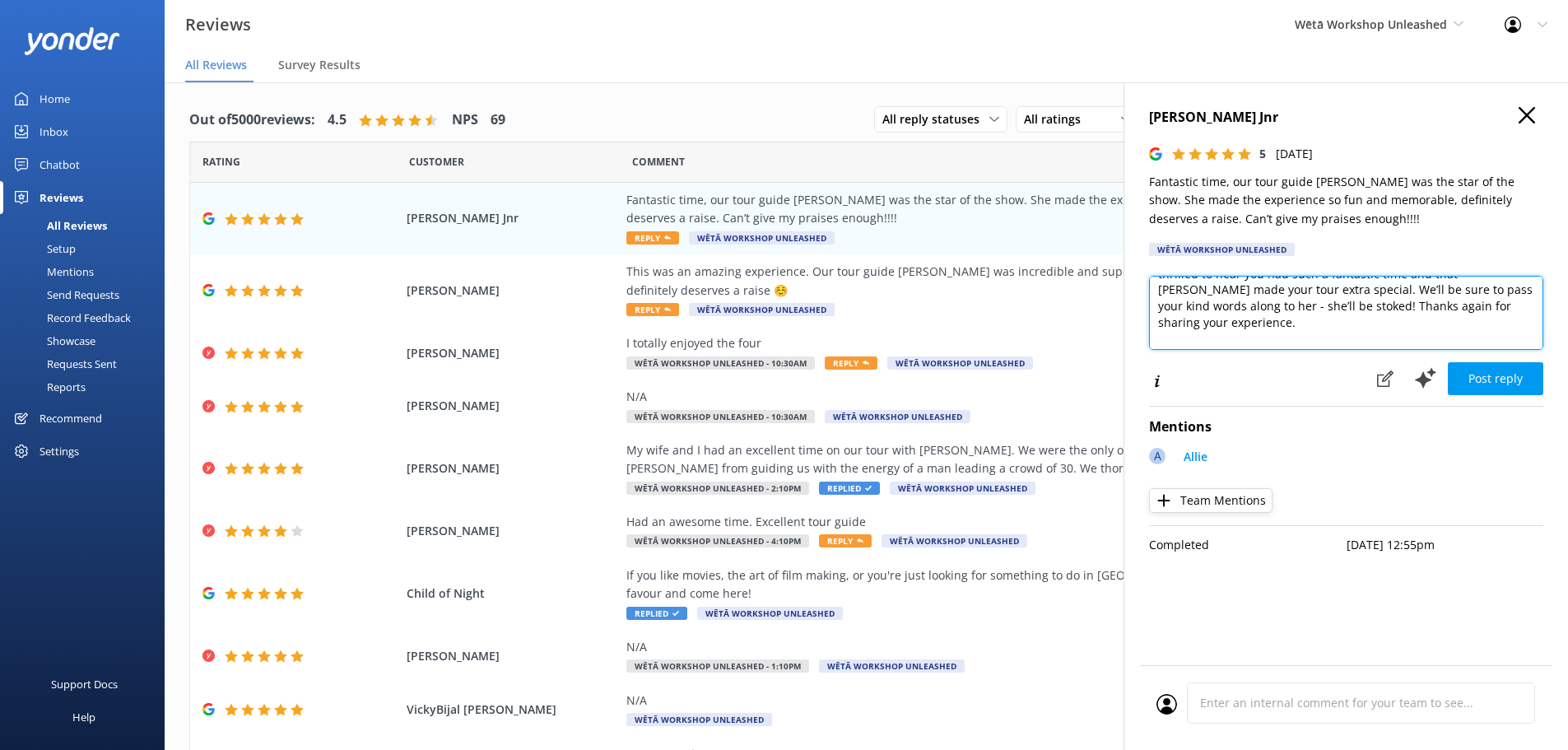
click at [1280, 312] on textarea "Kia ora! Thank you so much for your wonderful feedback. We're thrilled to hear …" at bounding box center [1346, 312] width 394 height 74
drag, startPoint x: 1431, startPoint y: 340, endPoint x: 1198, endPoint y: 306, distance: 235.5
click at [1198, 306] on textarea "Kia ora! Thank you so much for your wonderful feedback. We're thrilled to hear …" at bounding box center [1346, 312] width 394 height 74
type textarea "Kia ora! Thank you so much for your wonderful feedback. We're thrilled to hear …"
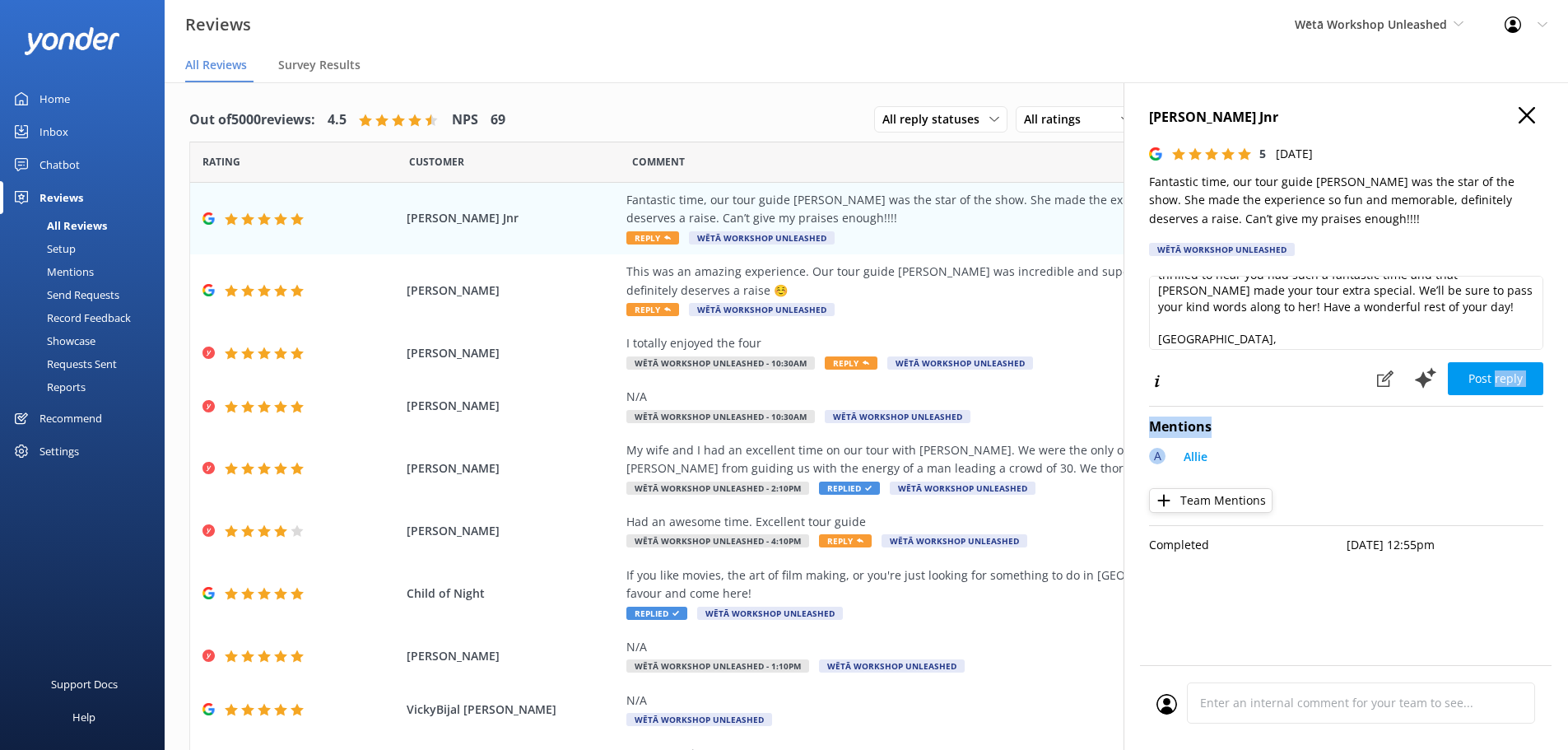
click at [1497, 396] on div "Gerald Mlambo Jnr 5 Sun, 17th Aug 2025 Fantastic time, our tour guide Allie was…" at bounding box center [1346, 457] width 444 height 750
click at [1500, 386] on button "Post reply" at bounding box center [1495, 379] width 95 height 33
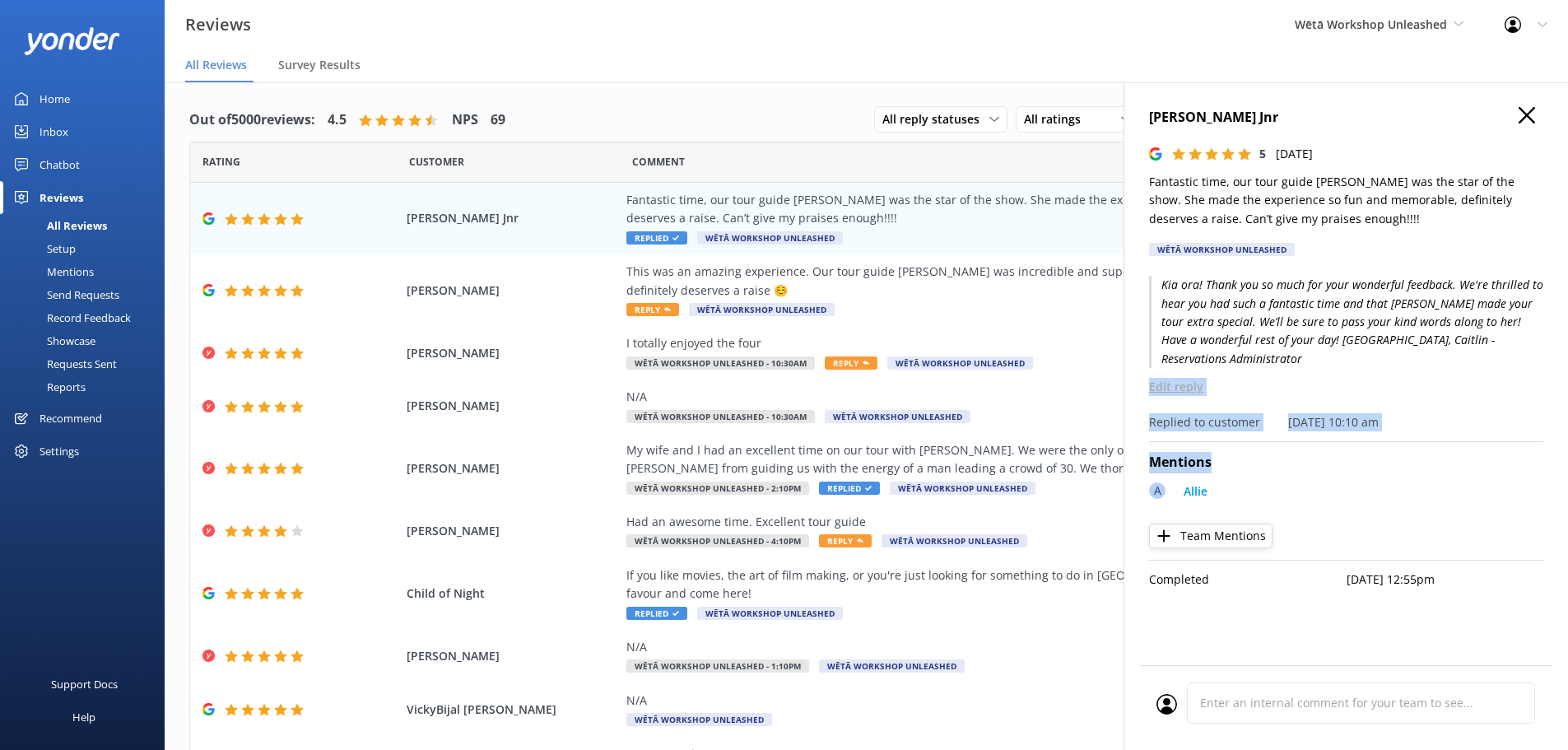
click at [1533, 107] on icon at bounding box center [1527, 115] width 17 height 17
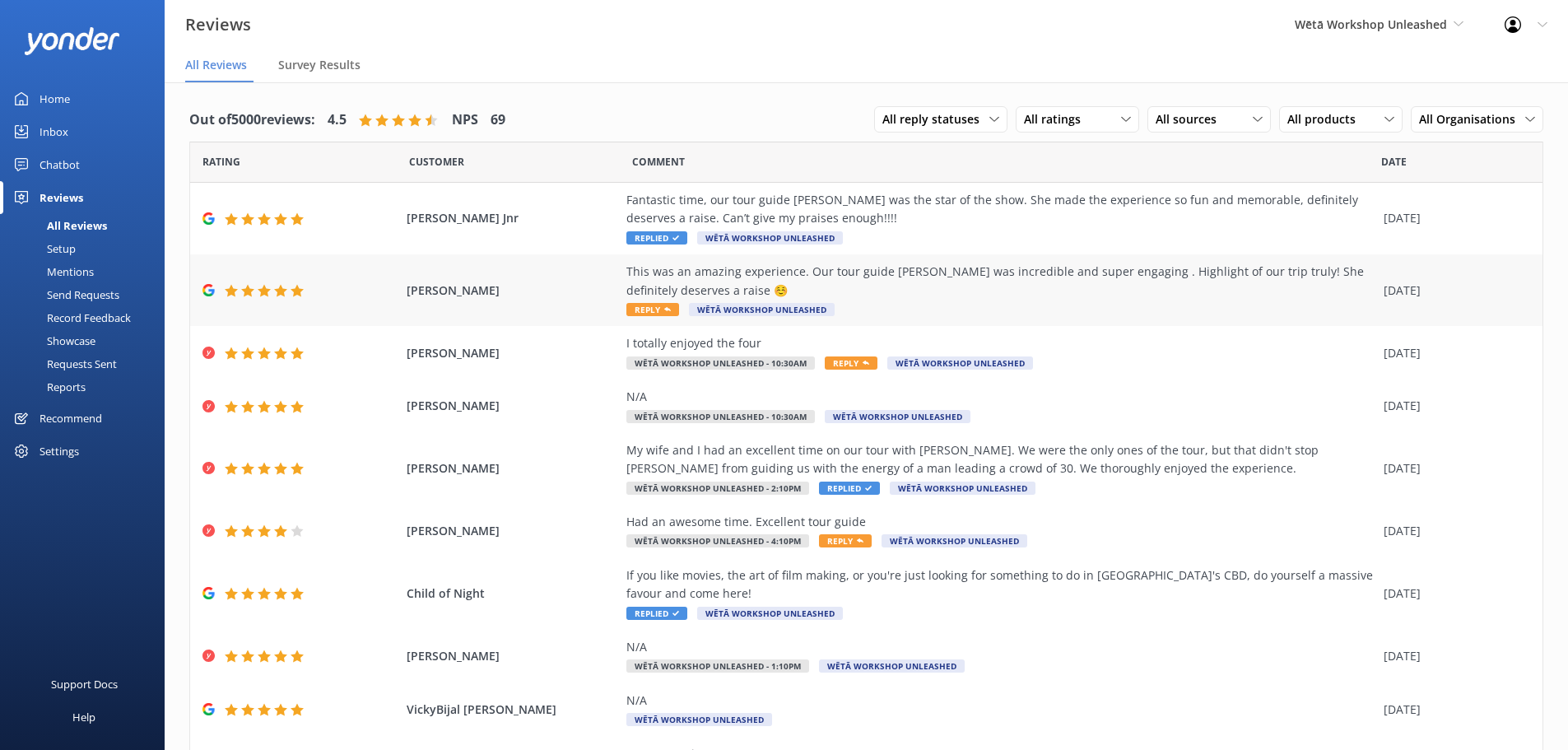
click at [957, 298] on div "This was an amazing experience. Our tour guide Allie was incredible and super e…" at bounding box center [1001, 281] width 749 height 37
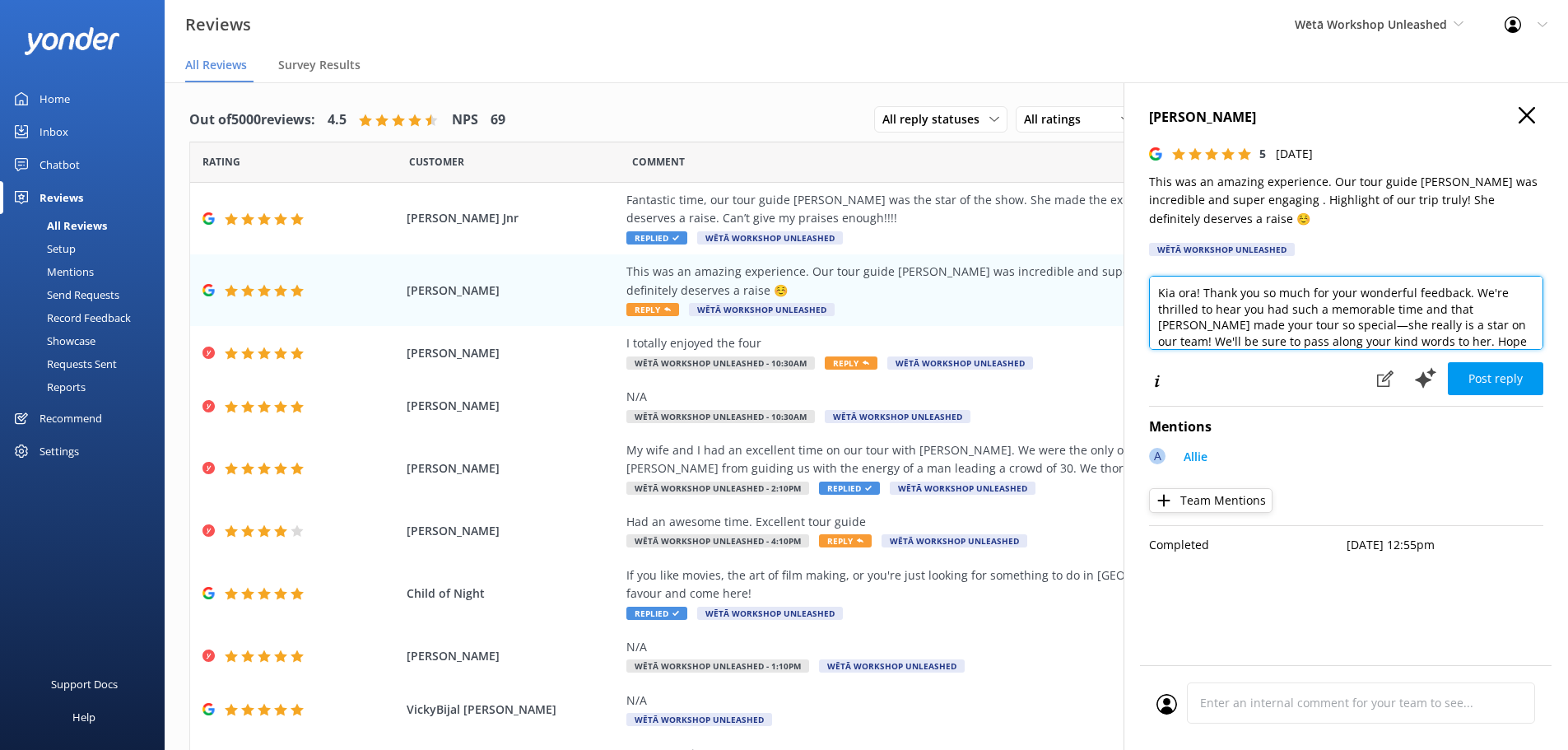
click at [1282, 330] on textarea "Kia ora! Thank you so much for your wonderful feedback. We're thrilled to hear …" at bounding box center [1346, 312] width 394 height 74
drag, startPoint x: 1440, startPoint y: 324, endPoint x: 1267, endPoint y: 330, distance: 173.1
click at [1267, 330] on textarea "Kia ora! Thank you so much for your wonderful feedback. We're thrilled to hear …" at bounding box center [1346, 312] width 394 height 74
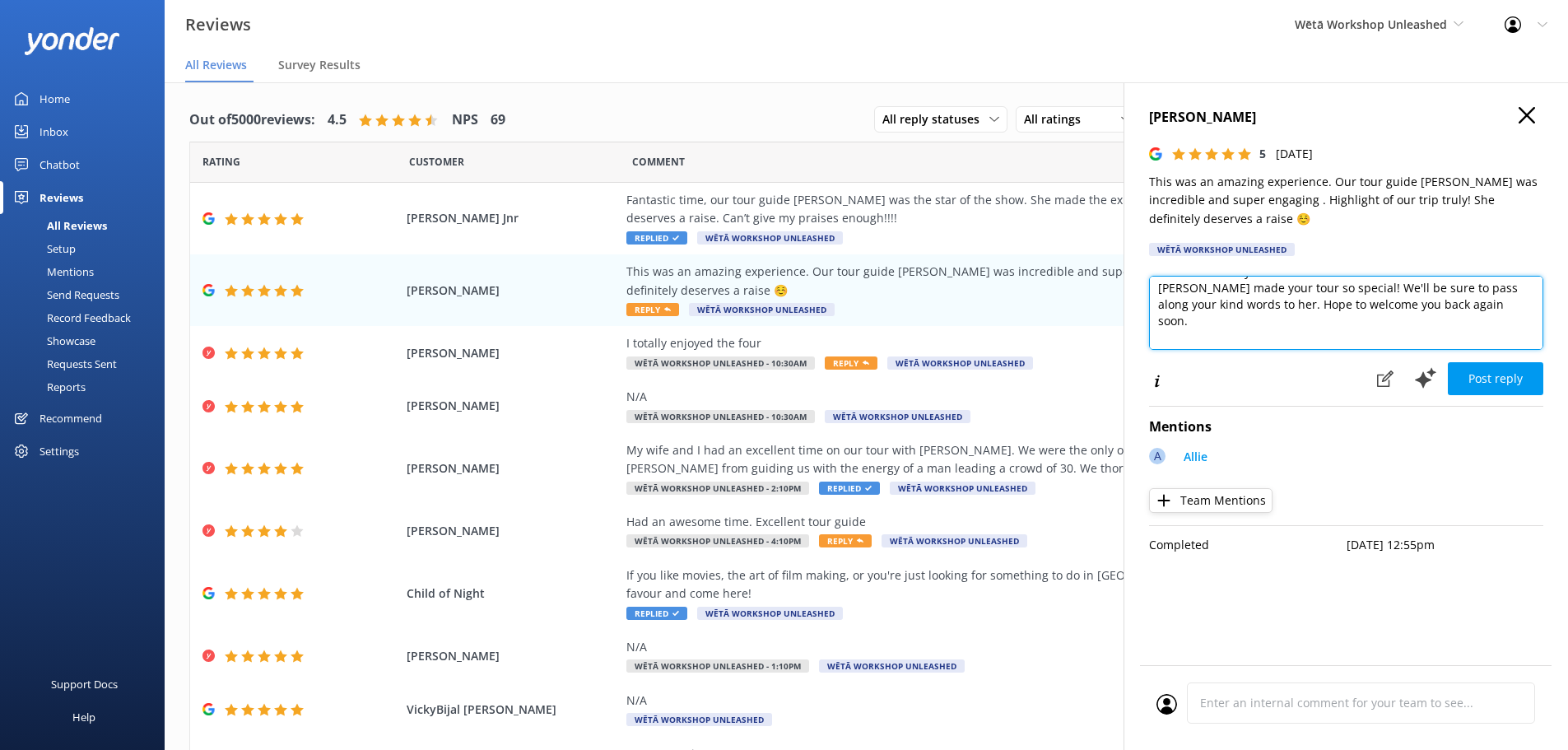
scroll to position [57, 0]
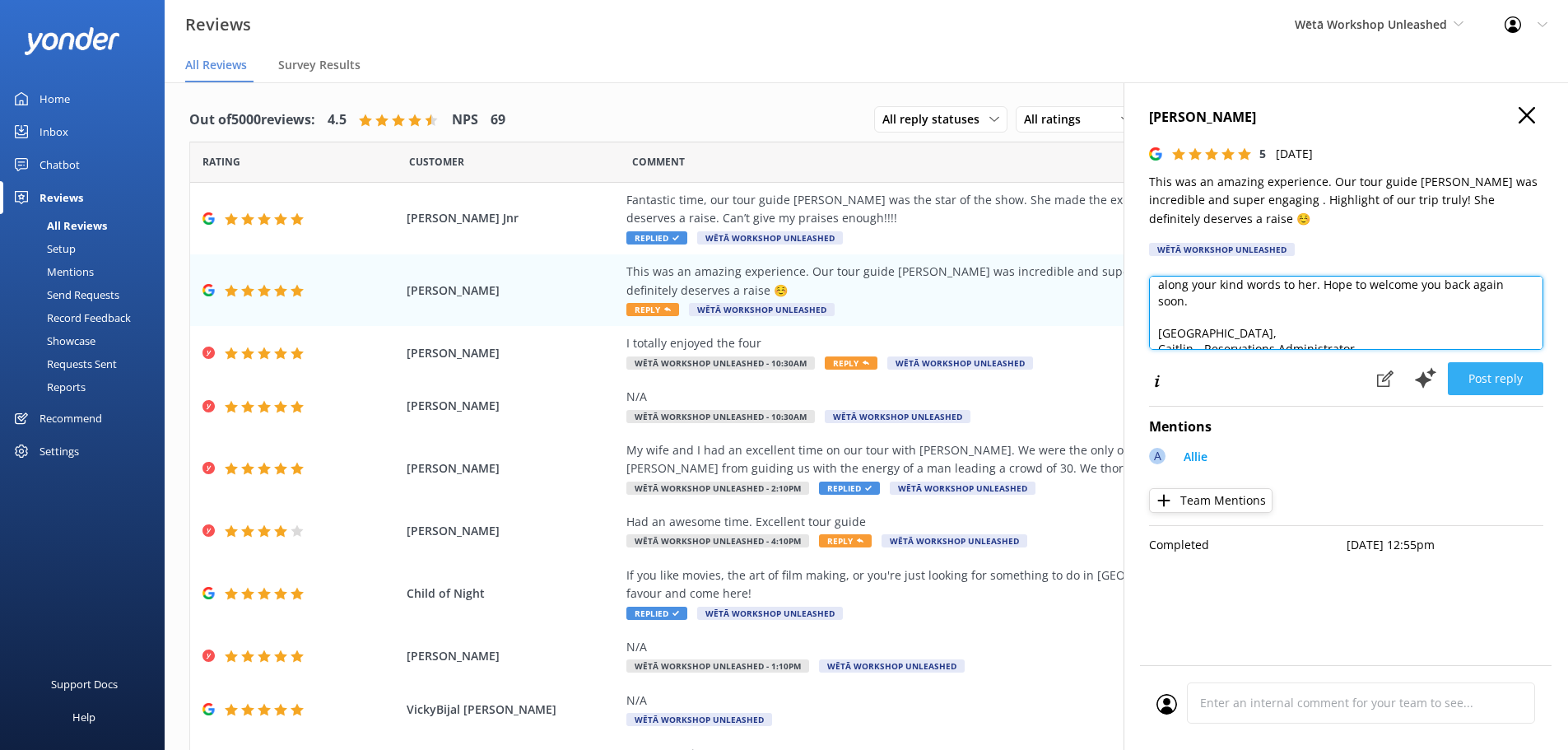
type textarea "Kia ora! Thank you so much for your wonderful feedback. We're thrilled to hear …"
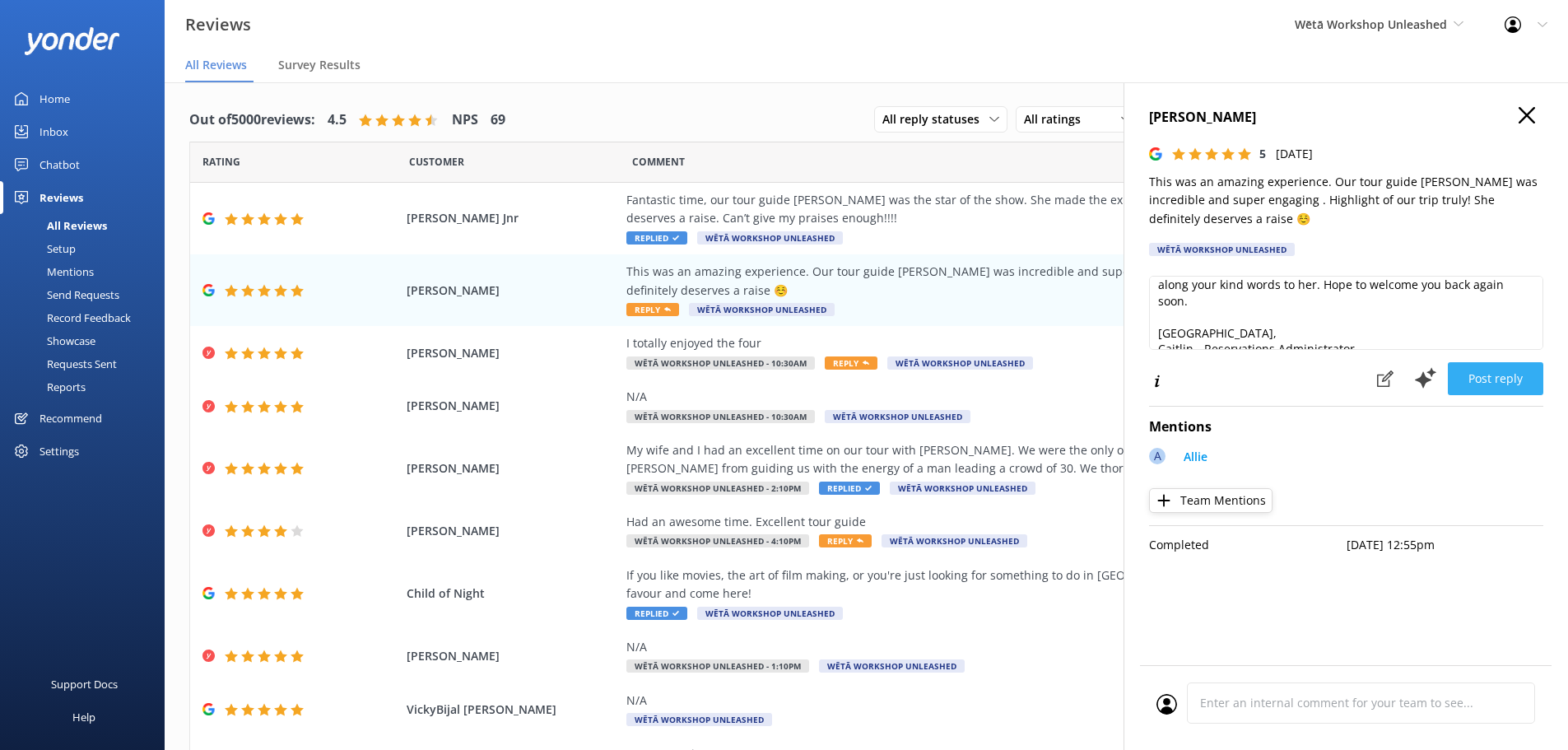
click at [1483, 378] on button "Post reply" at bounding box center [1495, 379] width 95 height 33
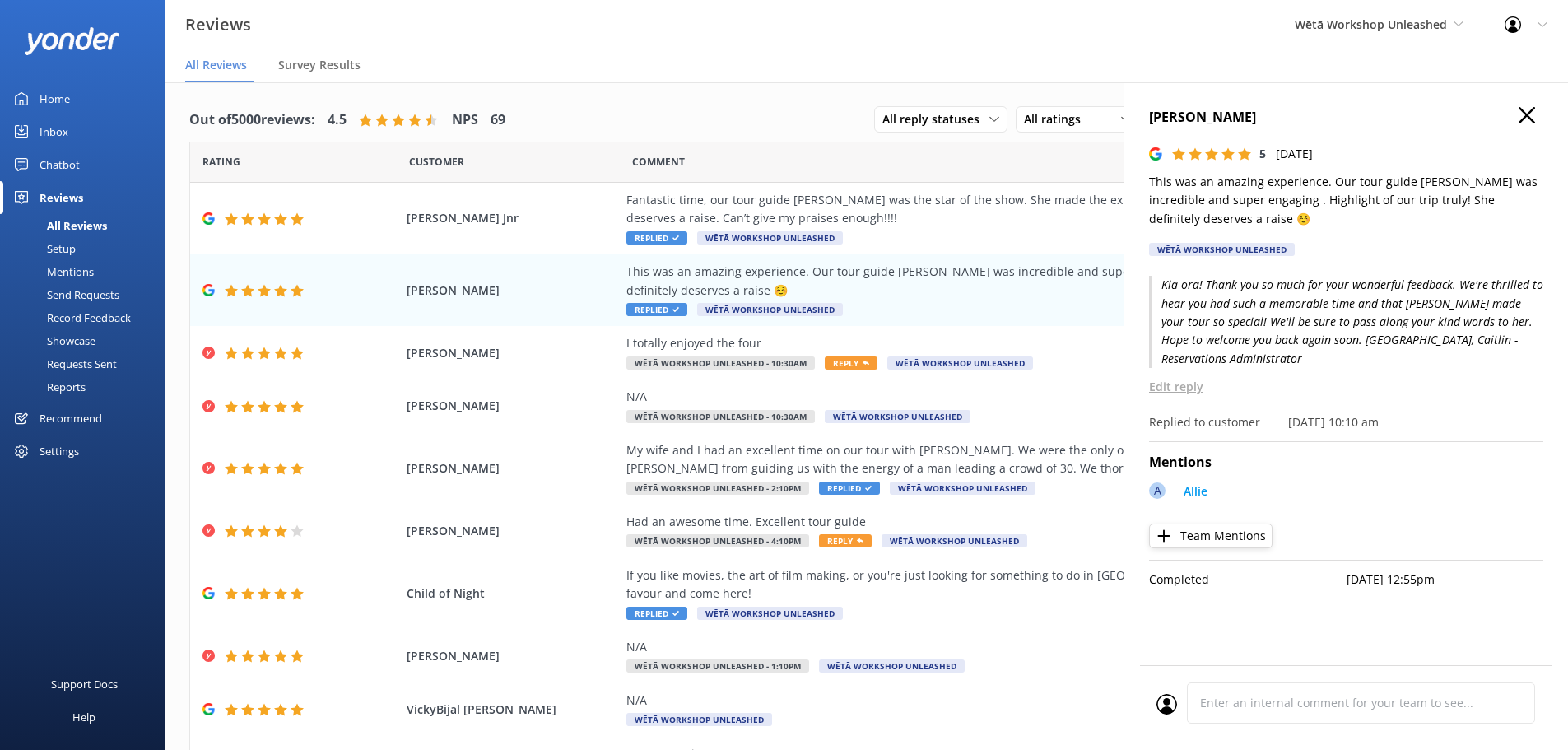
click at [1527, 111] on icon at bounding box center [1527, 115] width 17 height 17
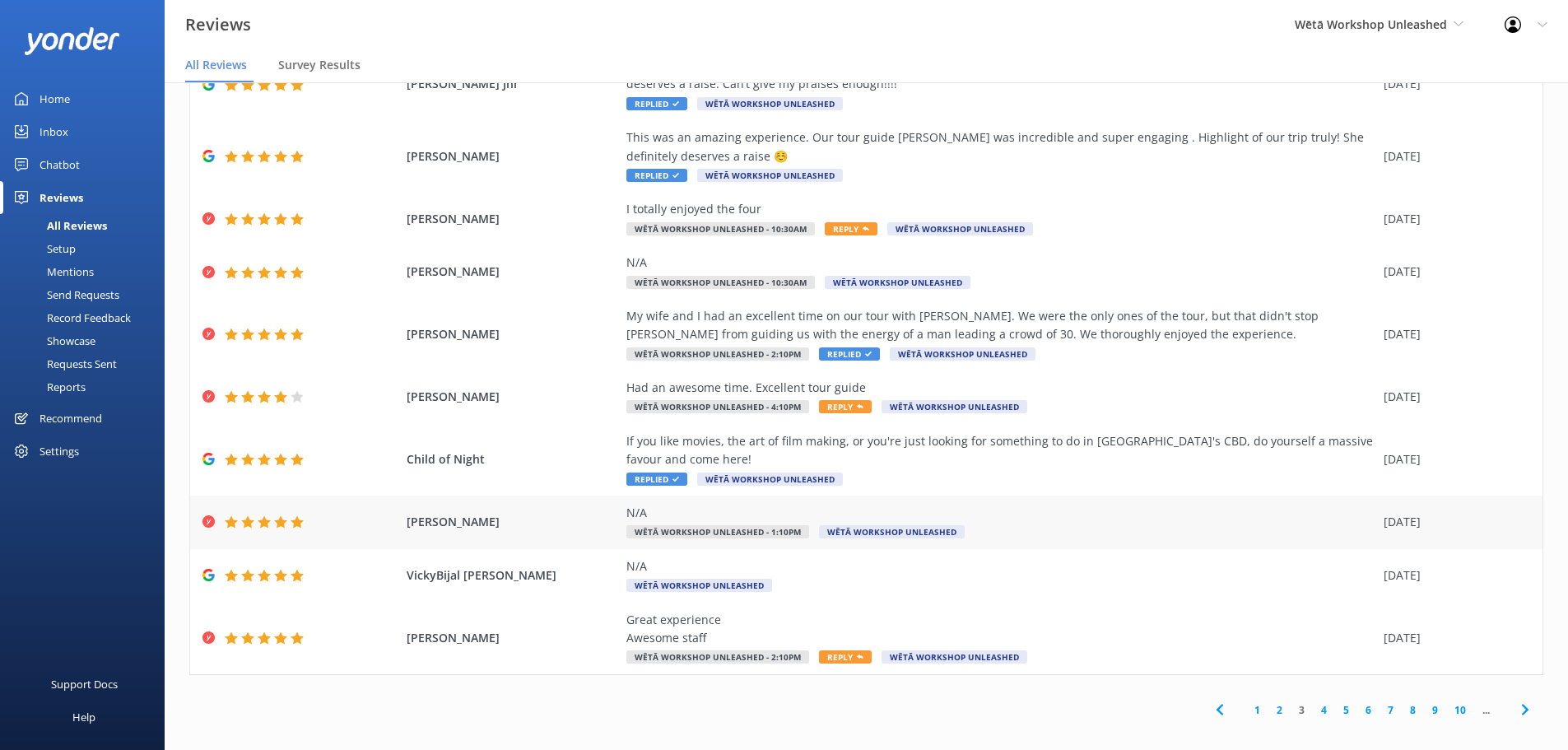
scroll to position [33, 0]
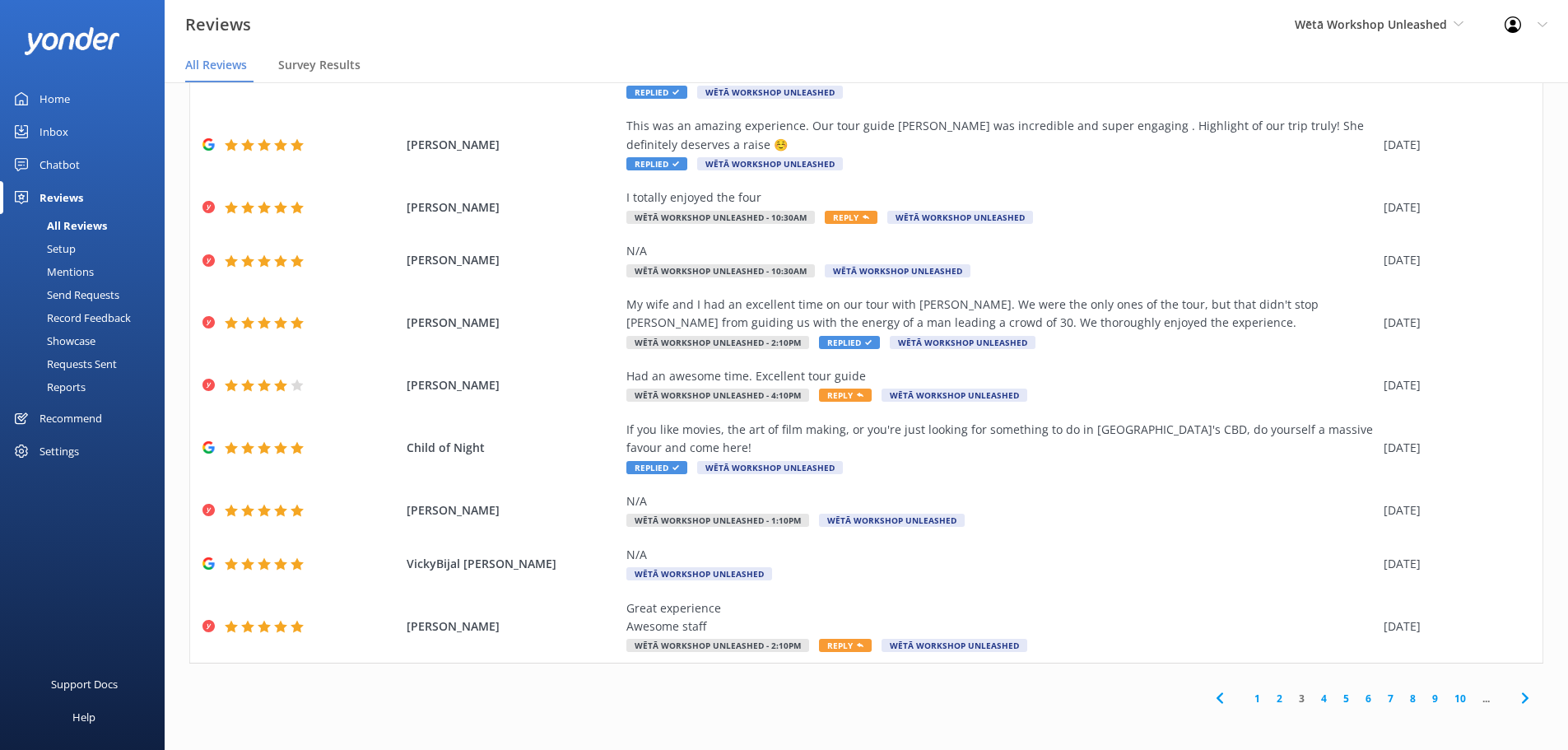
click at [1268, 698] on link "2" at bounding box center [1279, 698] width 22 height 16
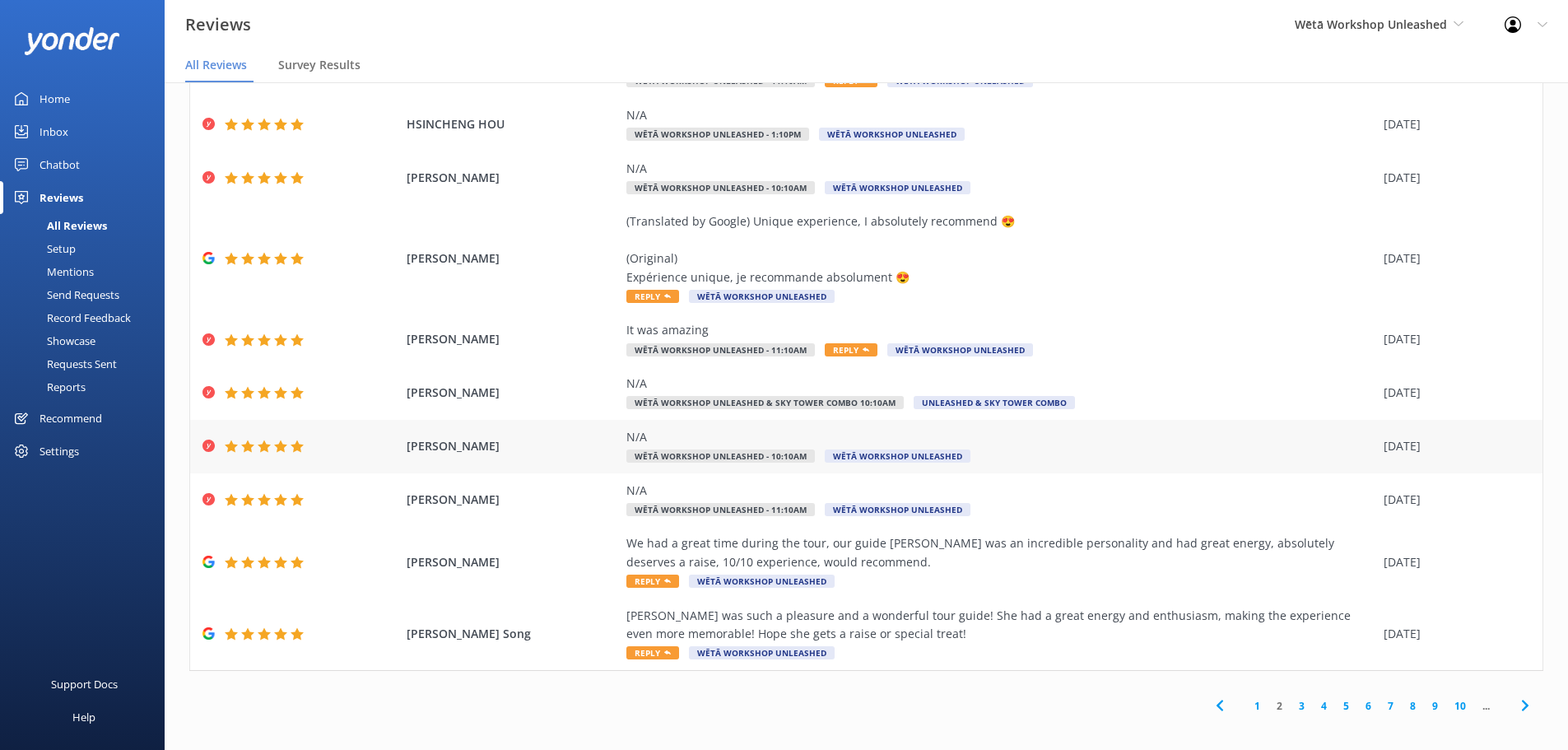
scroll to position [113, 0]
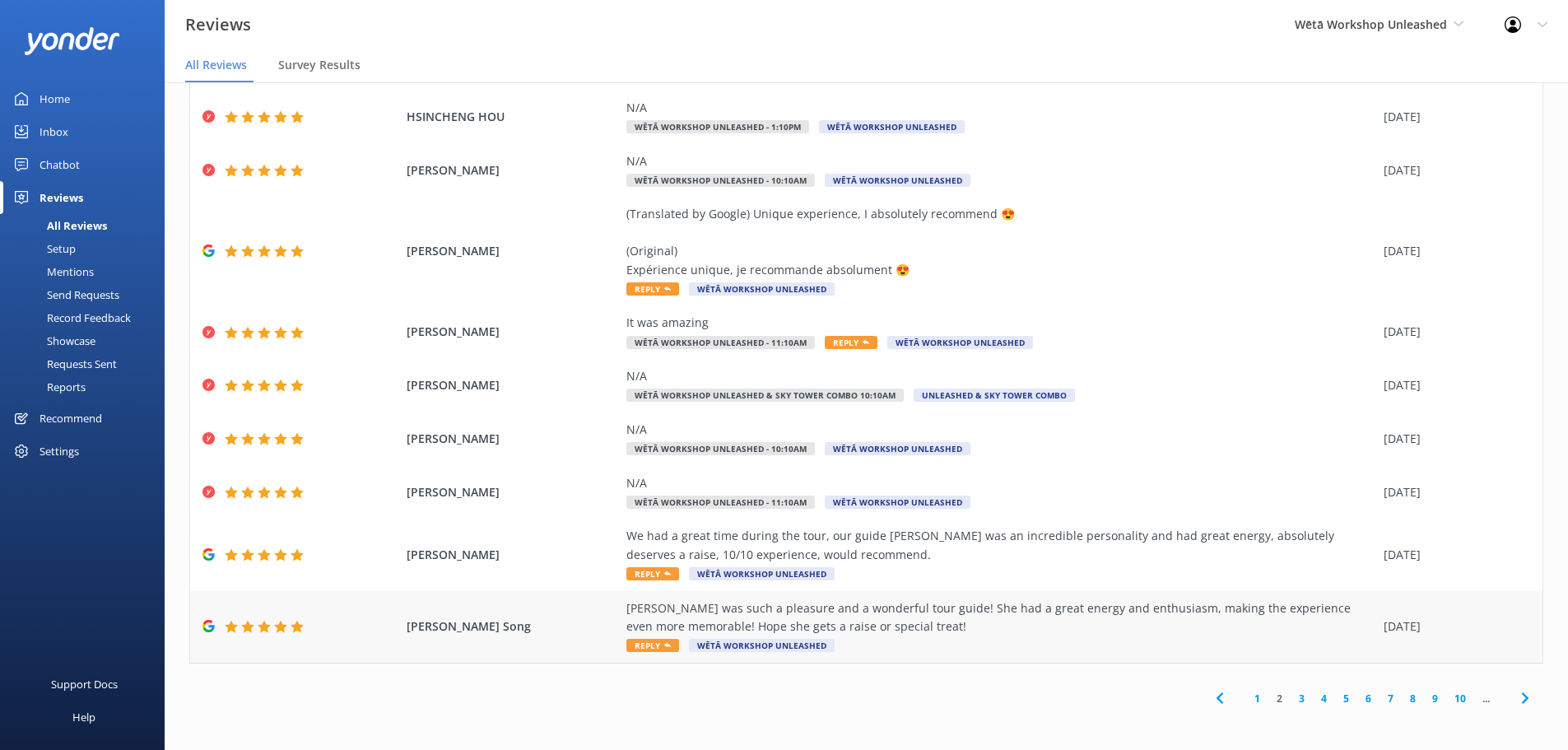
click at [1091, 631] on div "Allie was such a pleasure and a wonderful tour guide! She had a great energy an…" at bounding box center [1001, 617] width 749 height 37
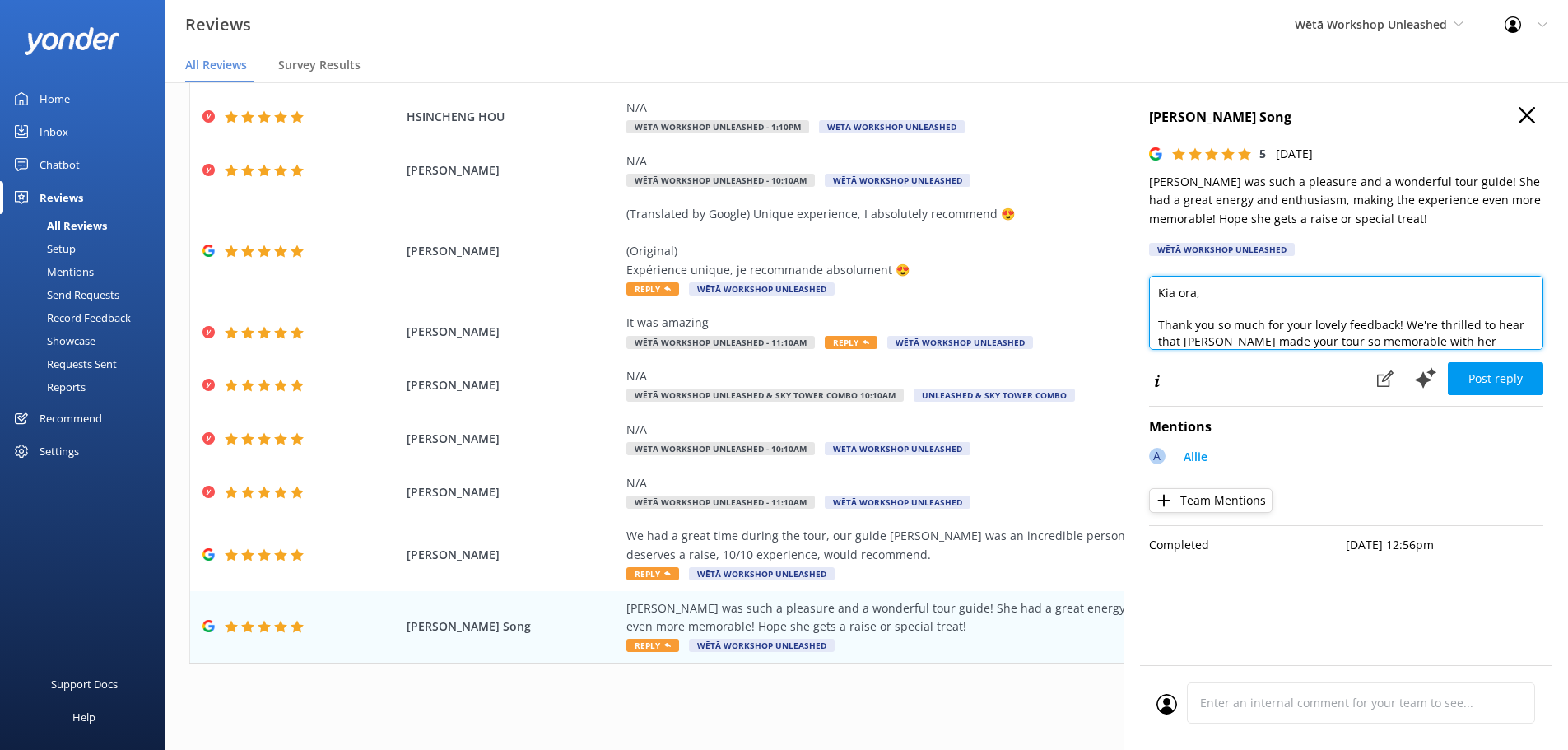
click at [1195, 293] on textarea "Kia ora, Thank you so much for your lovely feedback! We're thrilled to hear tha…" at bounding box center [1346, 312] width 394 height 74
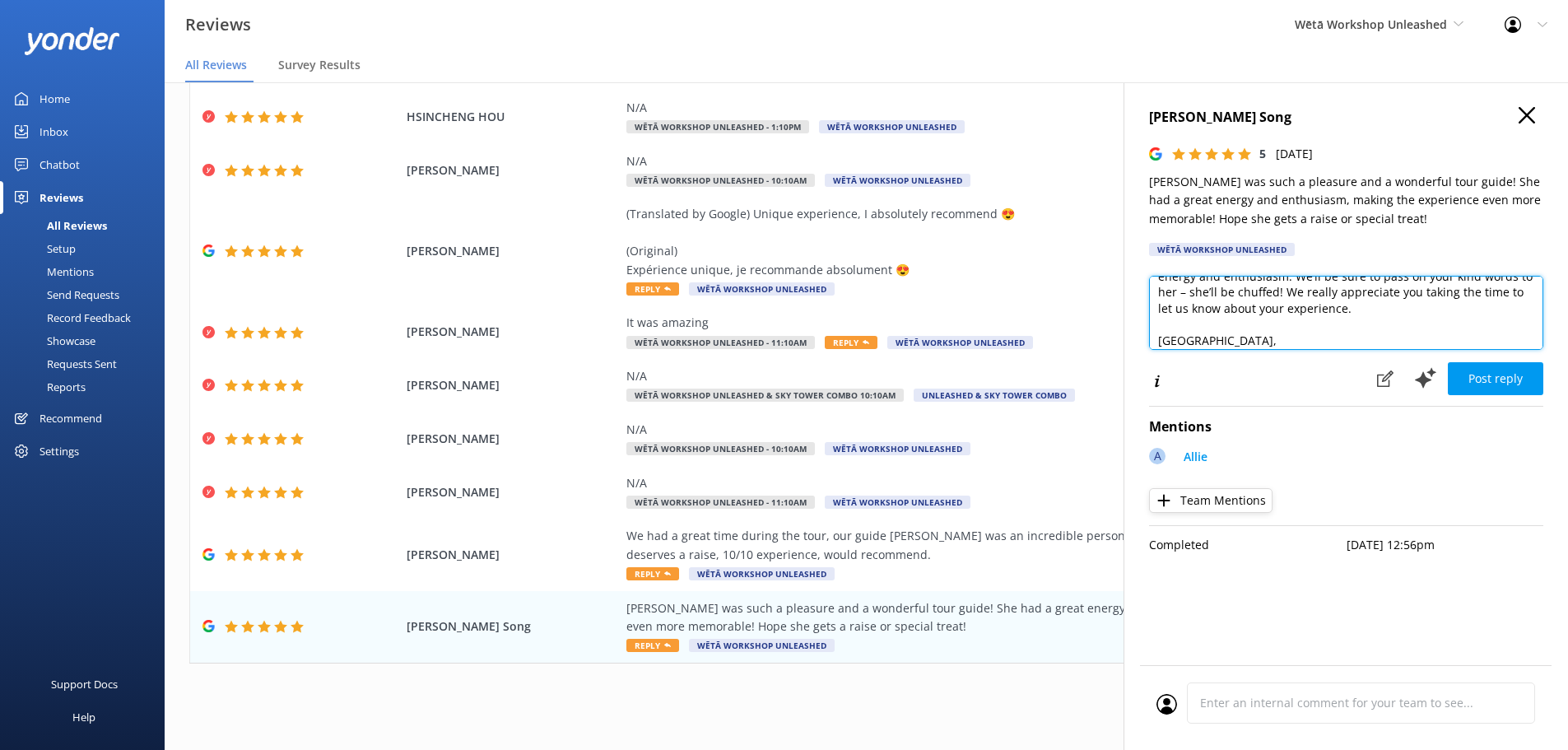
scroll to position [82, 0]
type textarea "Kia ora Morgan, Thank you so much for your lovely feedback! We're thrilled to h…"
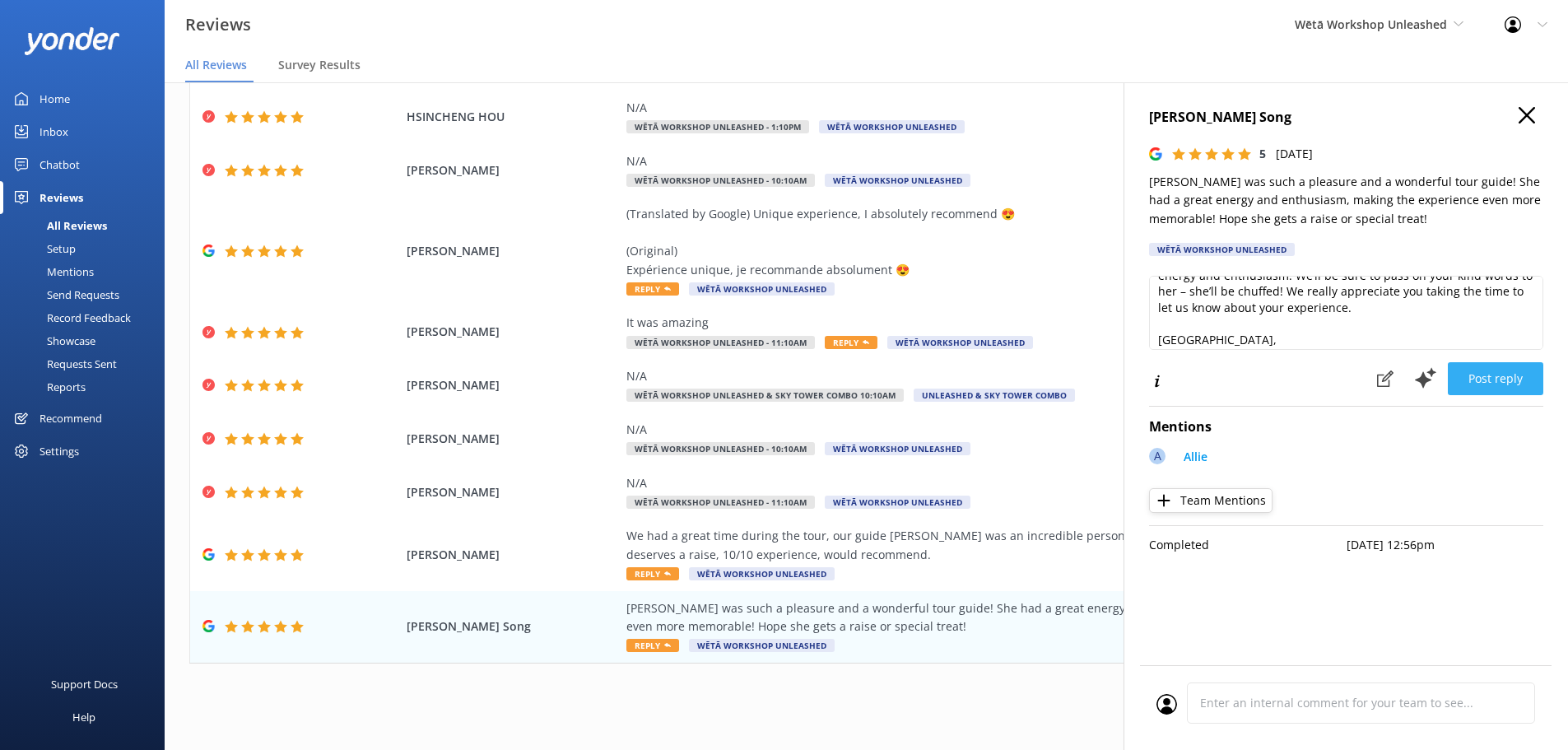
click at [1502, 385] on button "Post reply" at bounding box center [1495, 379] width 95 height 33
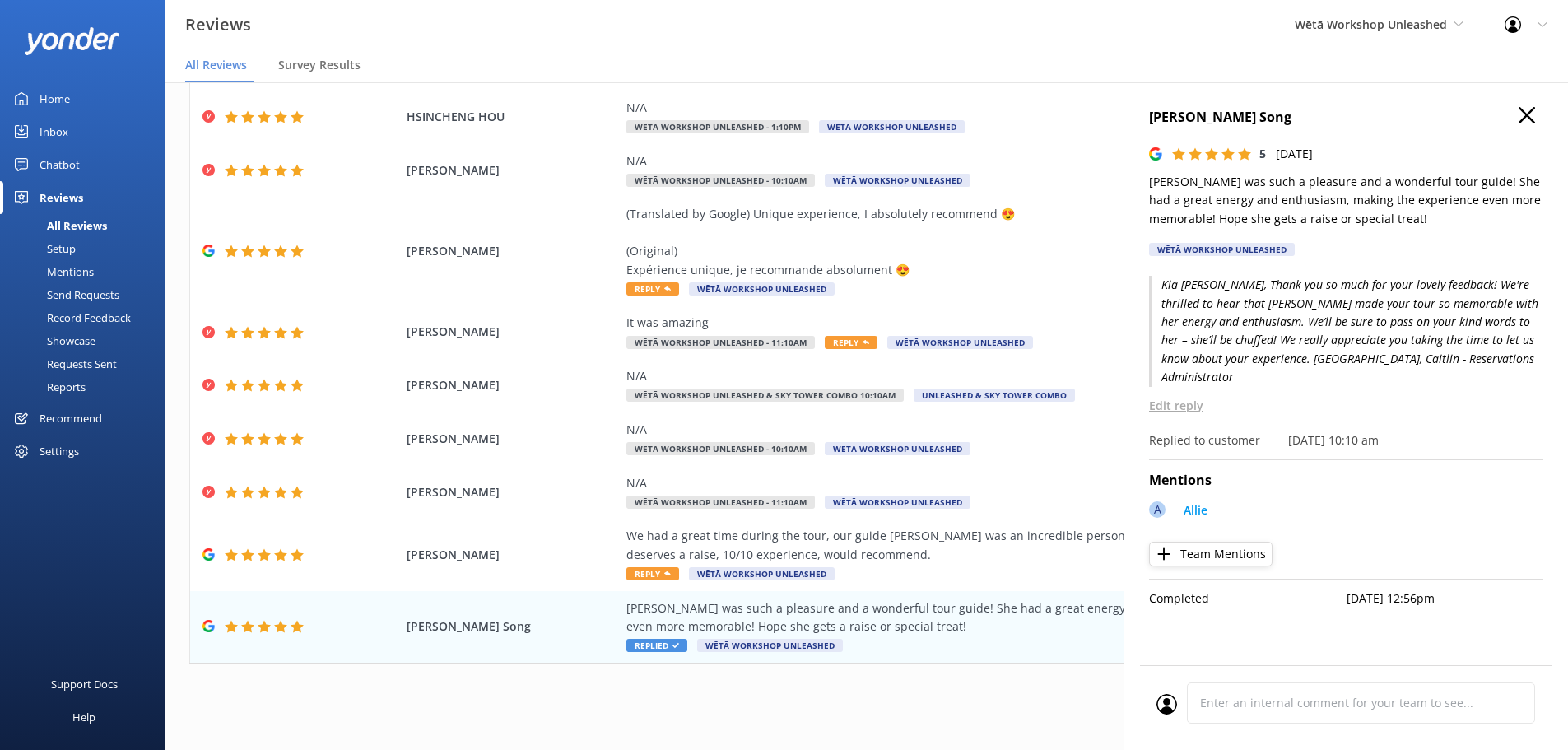
click at [1525, 118] on use at bounding box center [1527, 115] width 17 height 17
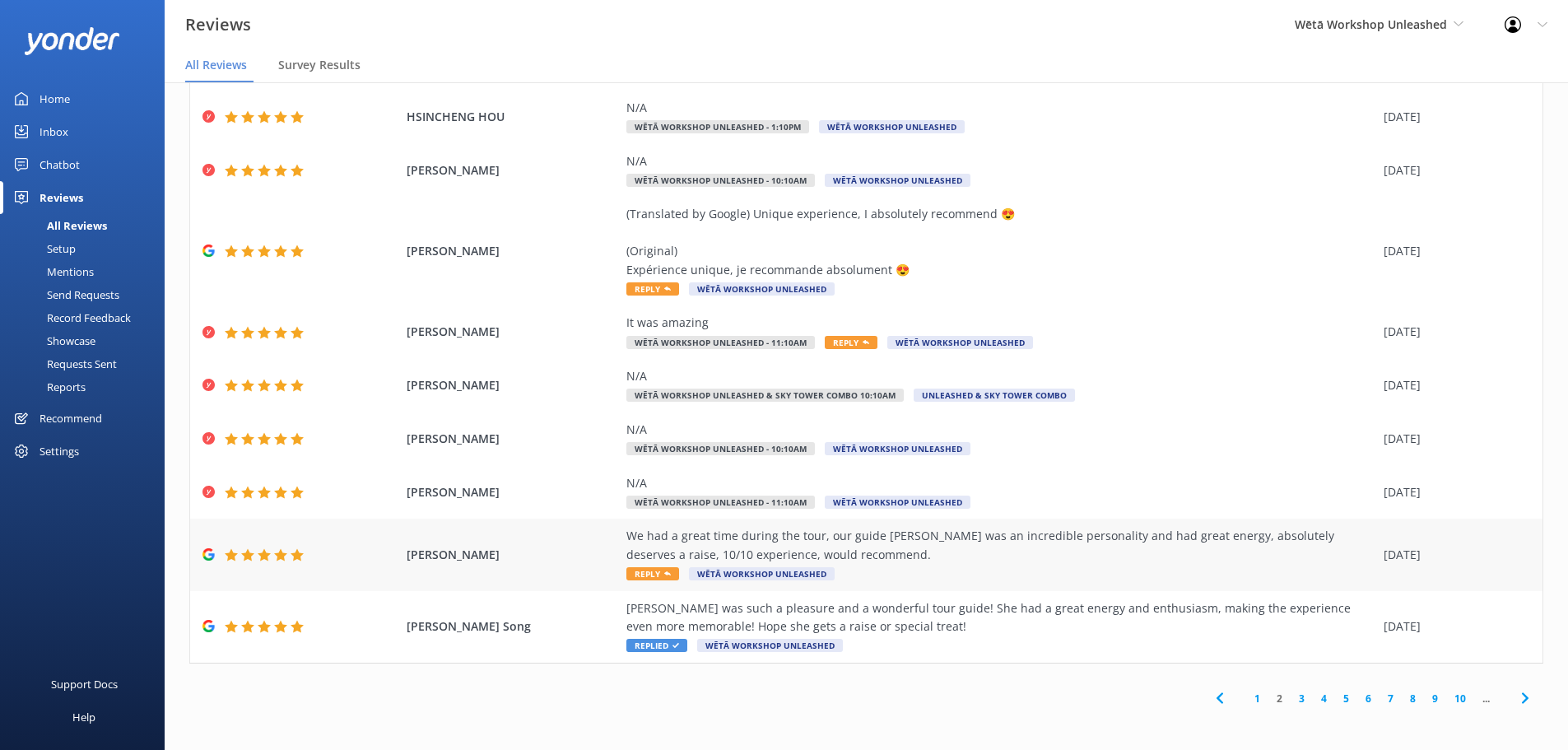
click at [1208, 564] on div "We had a great time during the tour, our guide Allie was an incredible personal…" at bounding box center [1001, 554] width 749 height 56
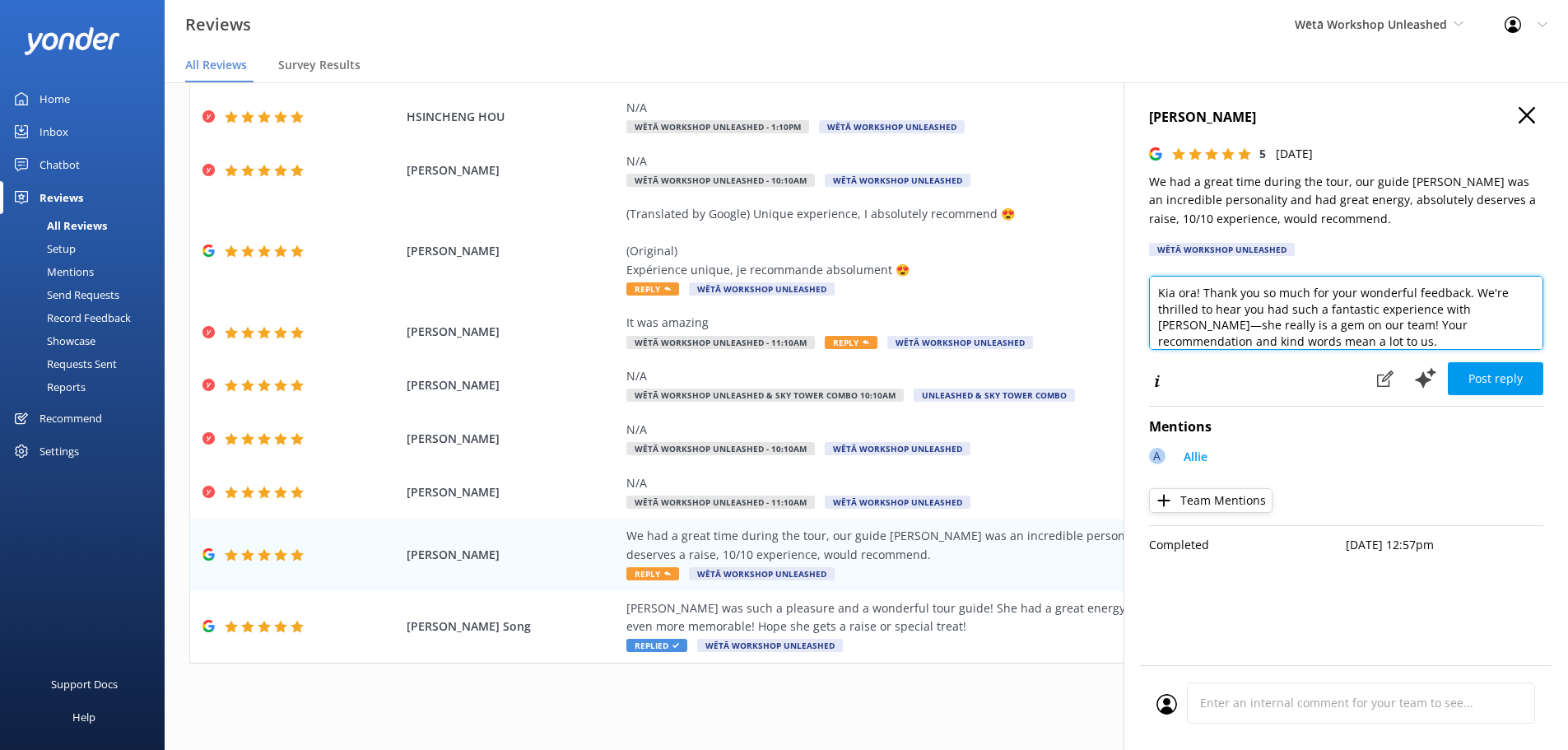
click at [1193, 294] on textarea "Kia ora! Thank you so much for your wonderful feedback. We're thrilled to hear …" at bounding box center [1346, 312] width 394 height 74
drag, startPoint x: 1487, startPoint y: 315, endPoint x: 1303, endPoint y: 329, distance: 184.5
click at [1303, 329] on textarea "Kia ora! Thank you so much for your wonderful feedback. We're thrilled to hear …" at bounding box center [1346, 312] width 394 height 74
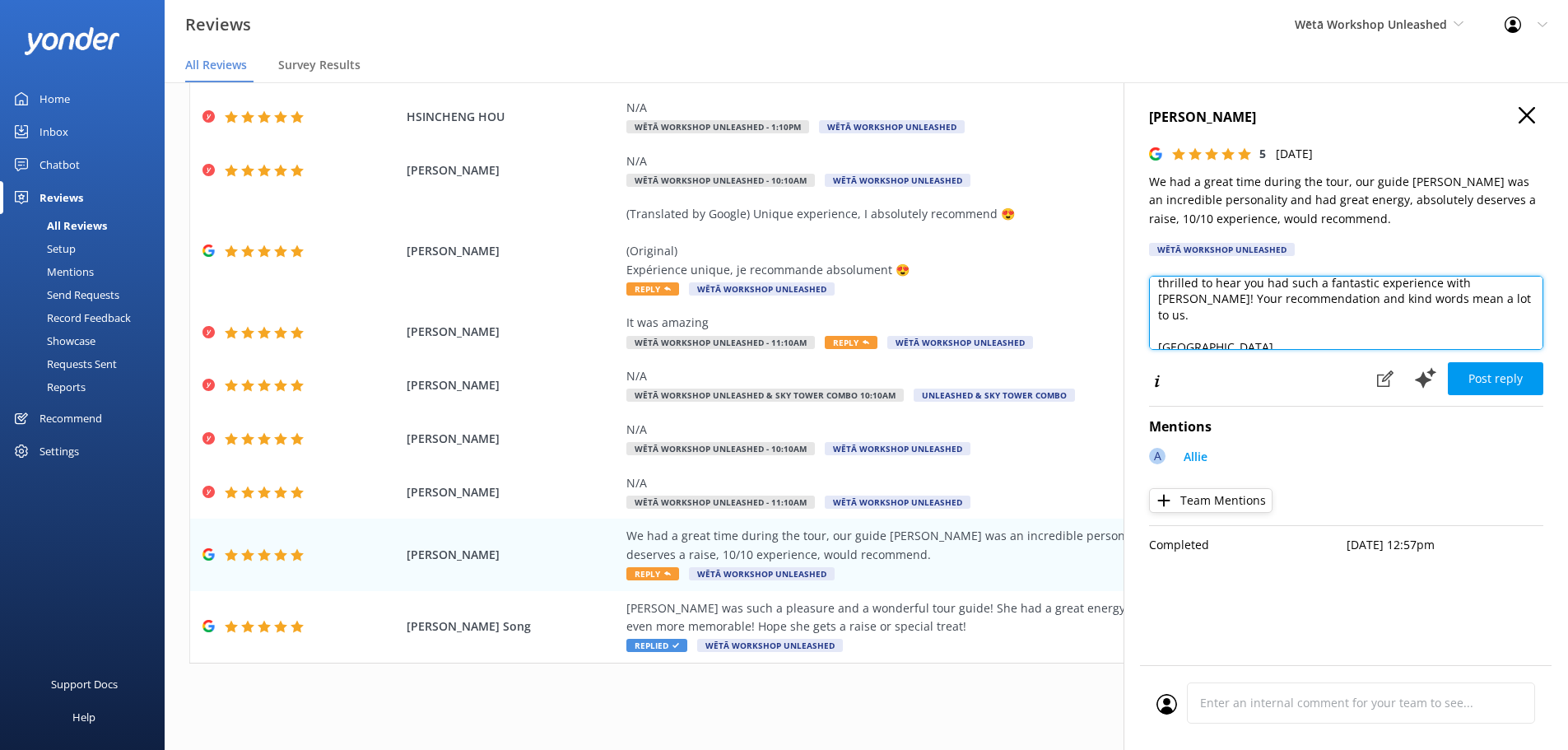
scroll to position [41, 0]
type textarea "Kia ora! Thank you so much for your wonderful feedback. We're thrilled to hear …"
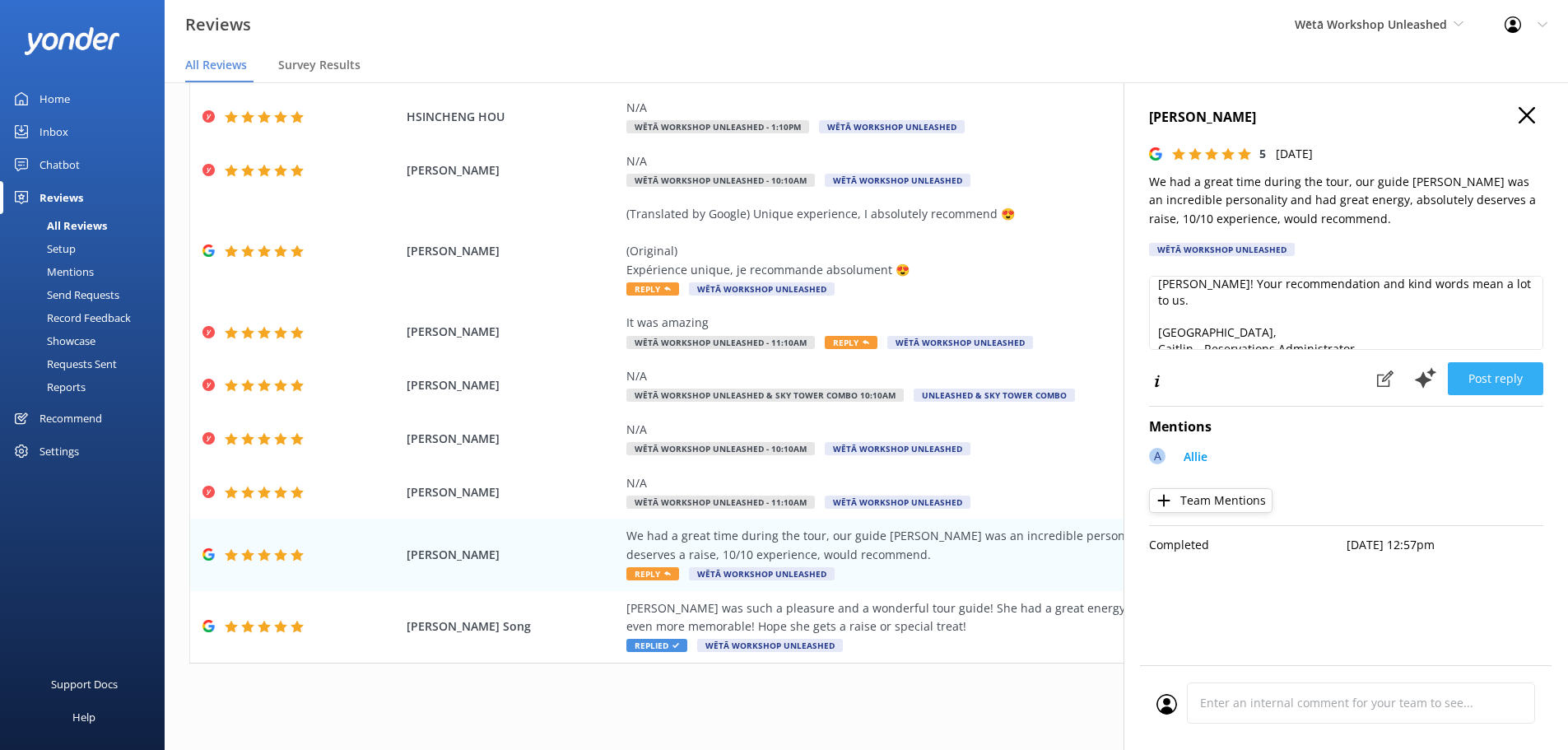
click at [1487, 374] on button "Post reply" at bounding box center [1495, 379] width 95 height 33
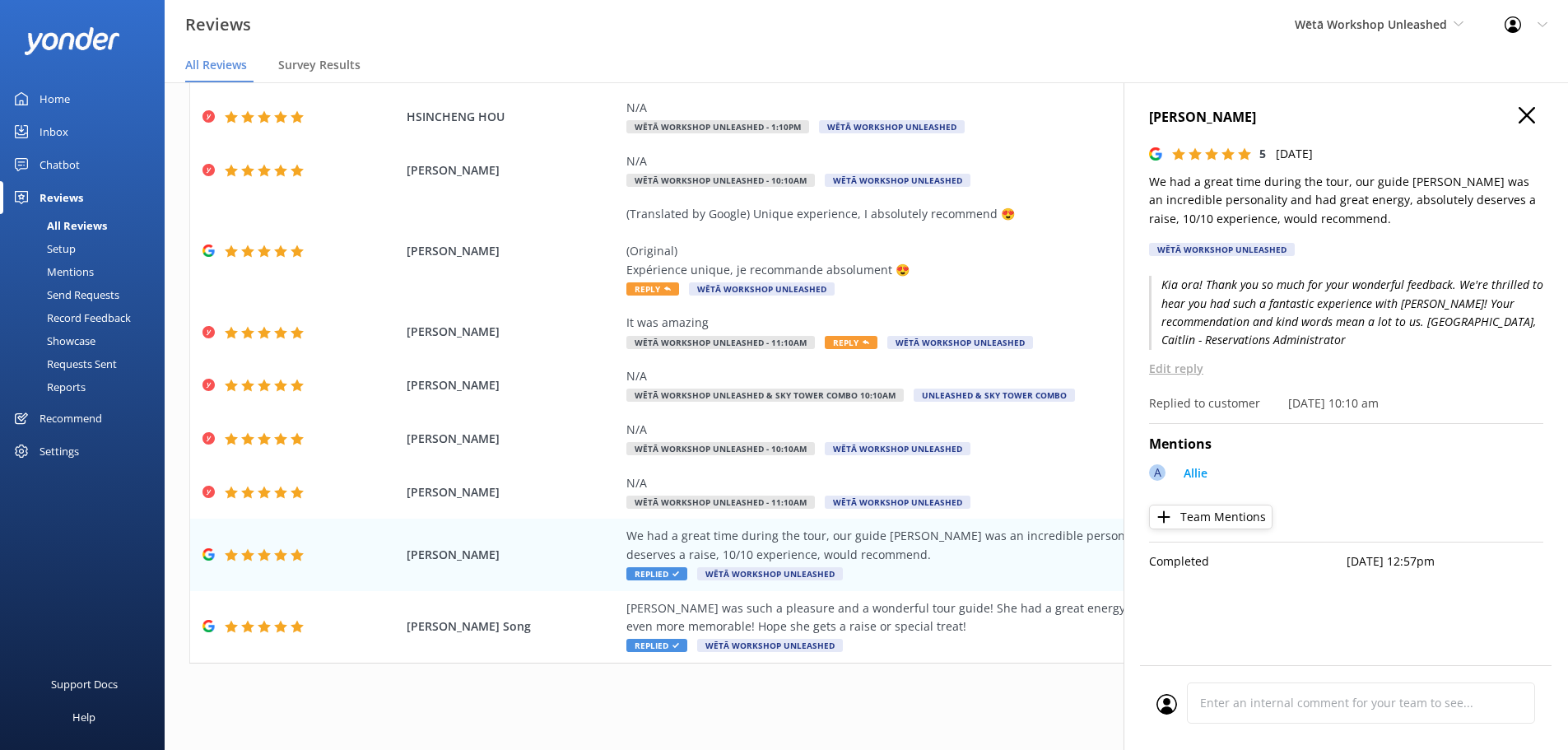
click at [1527, 114] on icon at bounding box center [1527, 115] width 17 height 17
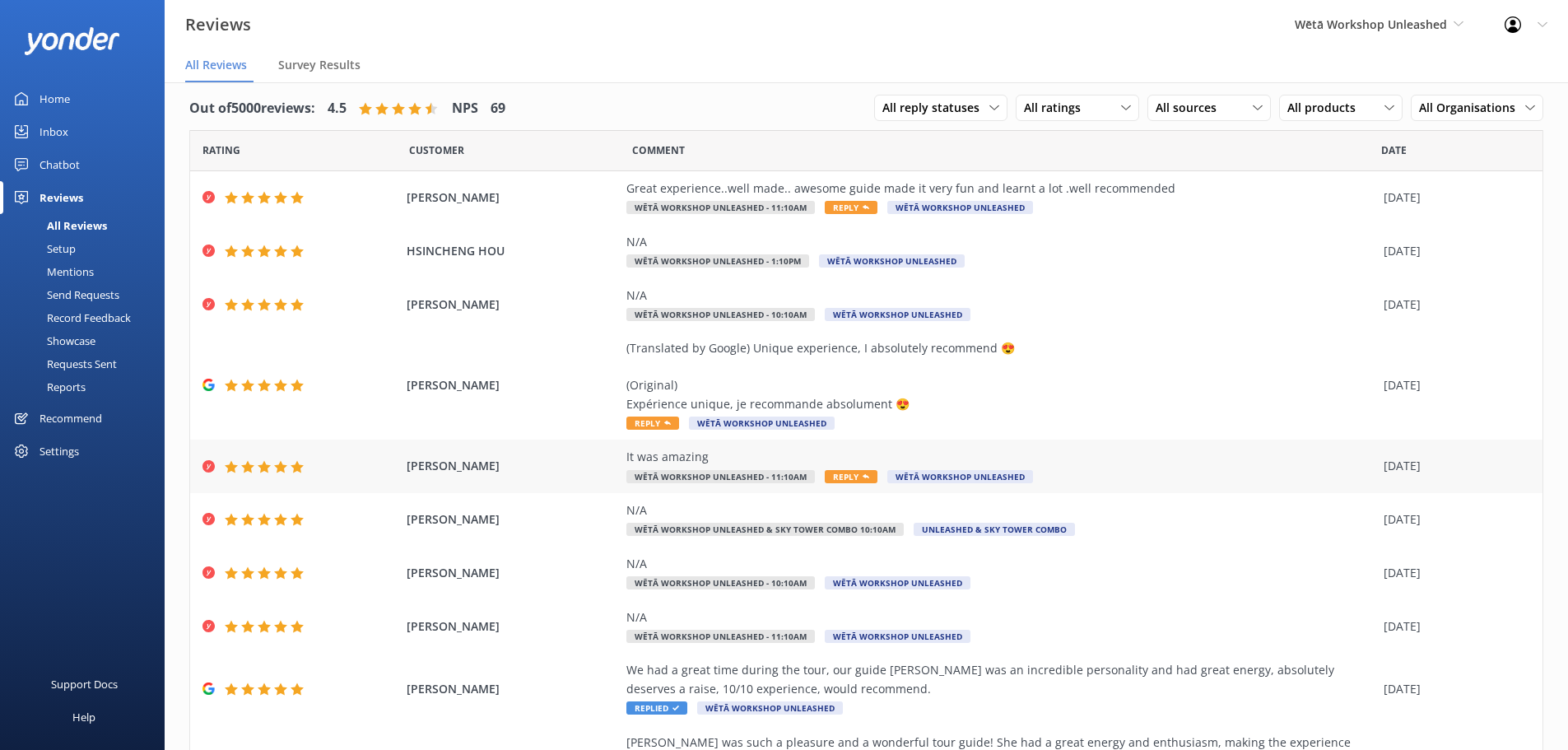
scroll to position [0, 0]
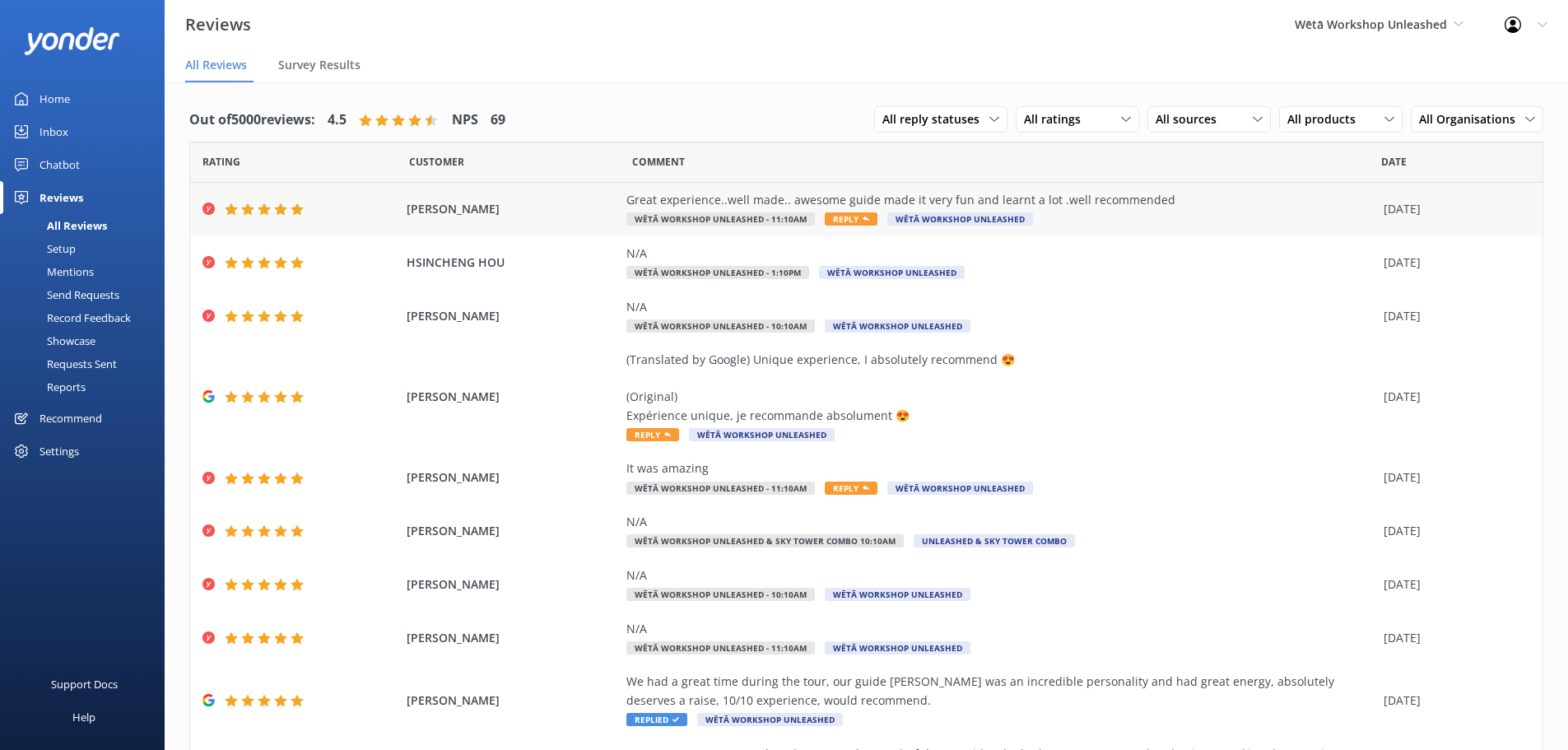
click at [1266, 217] on div "Great experience..well made.. awesome guide made it very fun and learnt a lot .…" at bounding box center [1001, 209] width 749 height 37
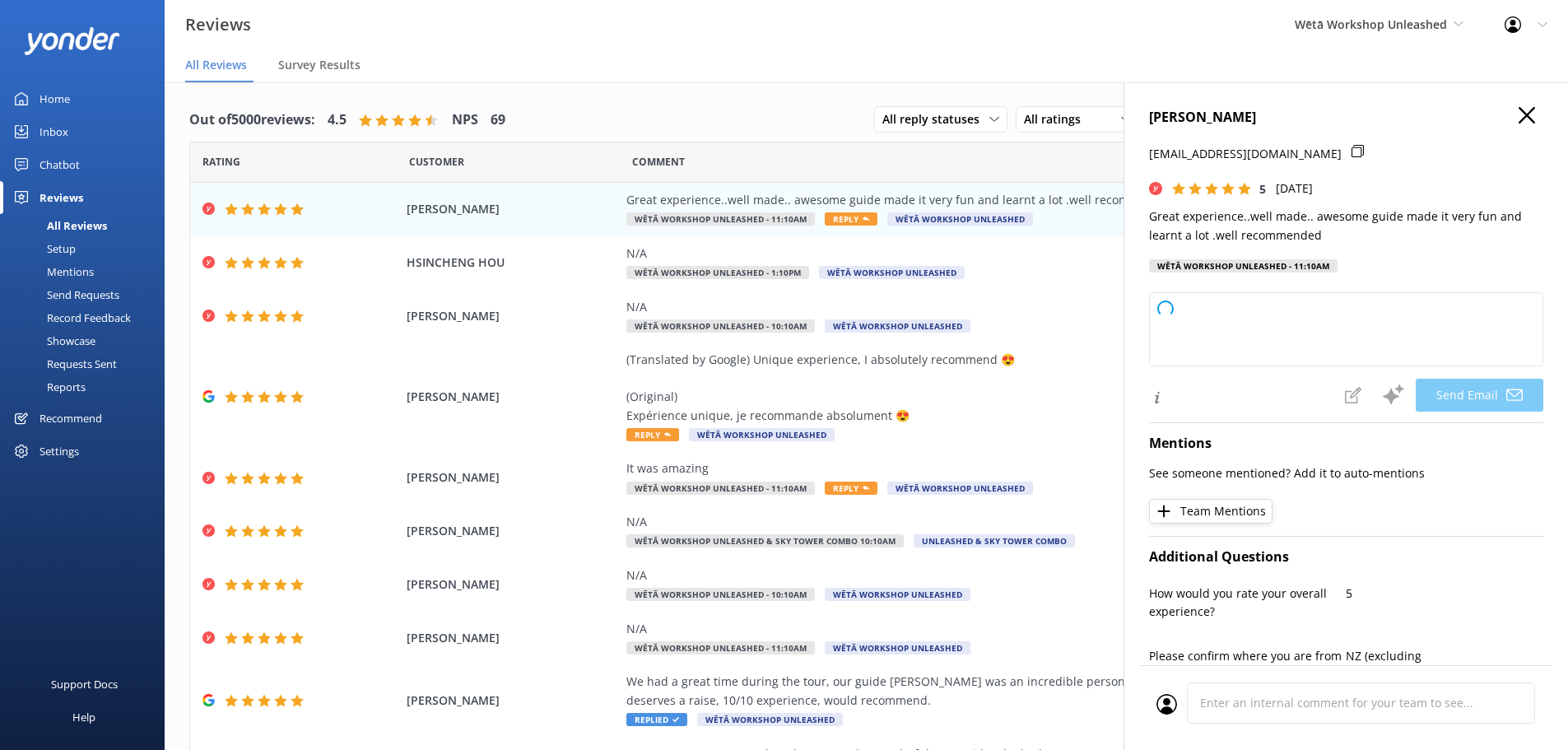
type textarea "Kia ora Phillip, Thanks so much for your wonderful feedback! We're delighted to…"
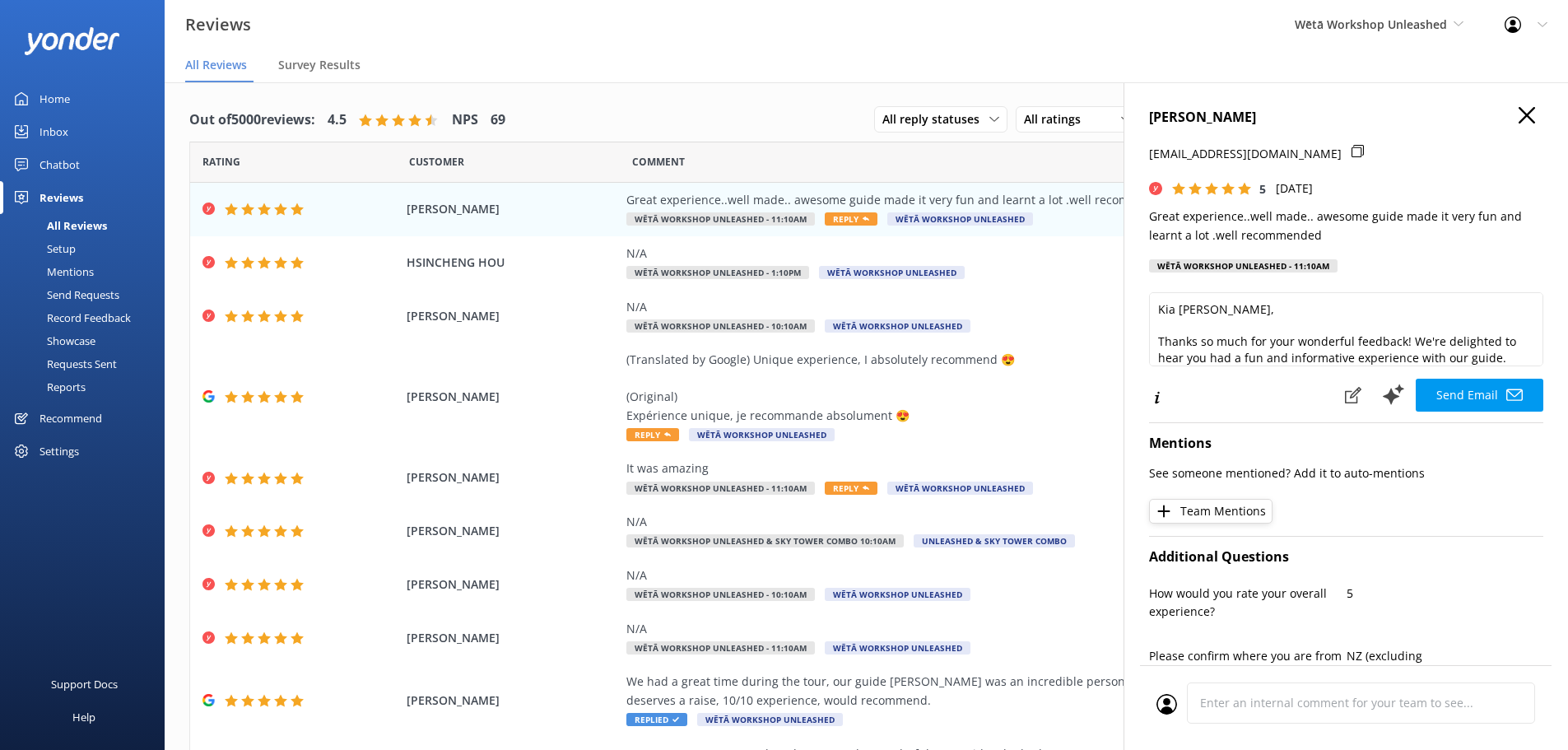
scroll to position [73, 0]
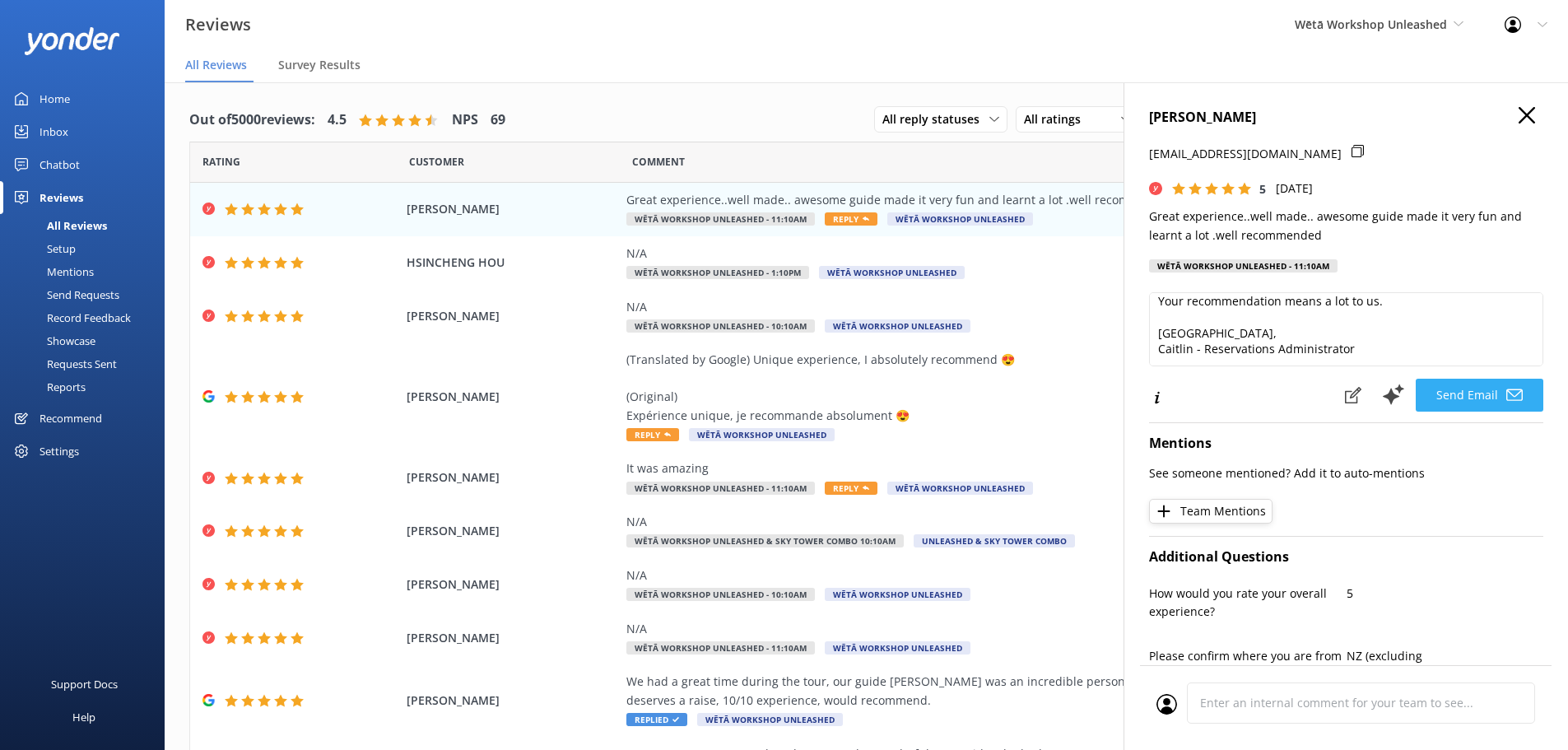
click at [1445, 390] on button "Send Email" at bounding box center [1479, 395] width 128 height 33
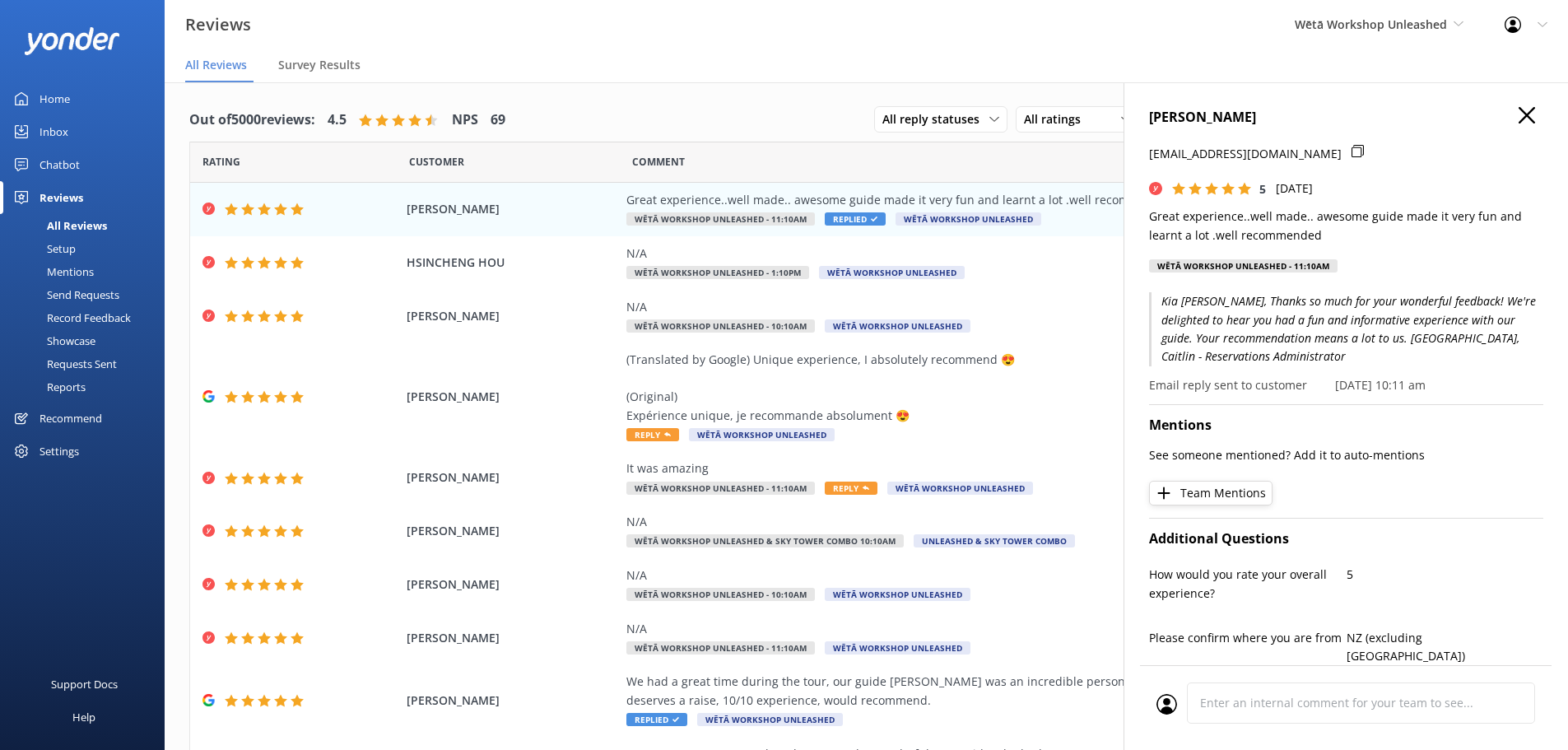
click at [1518, 109] on icon at bounding box center [1527, 115] width 17 height 17
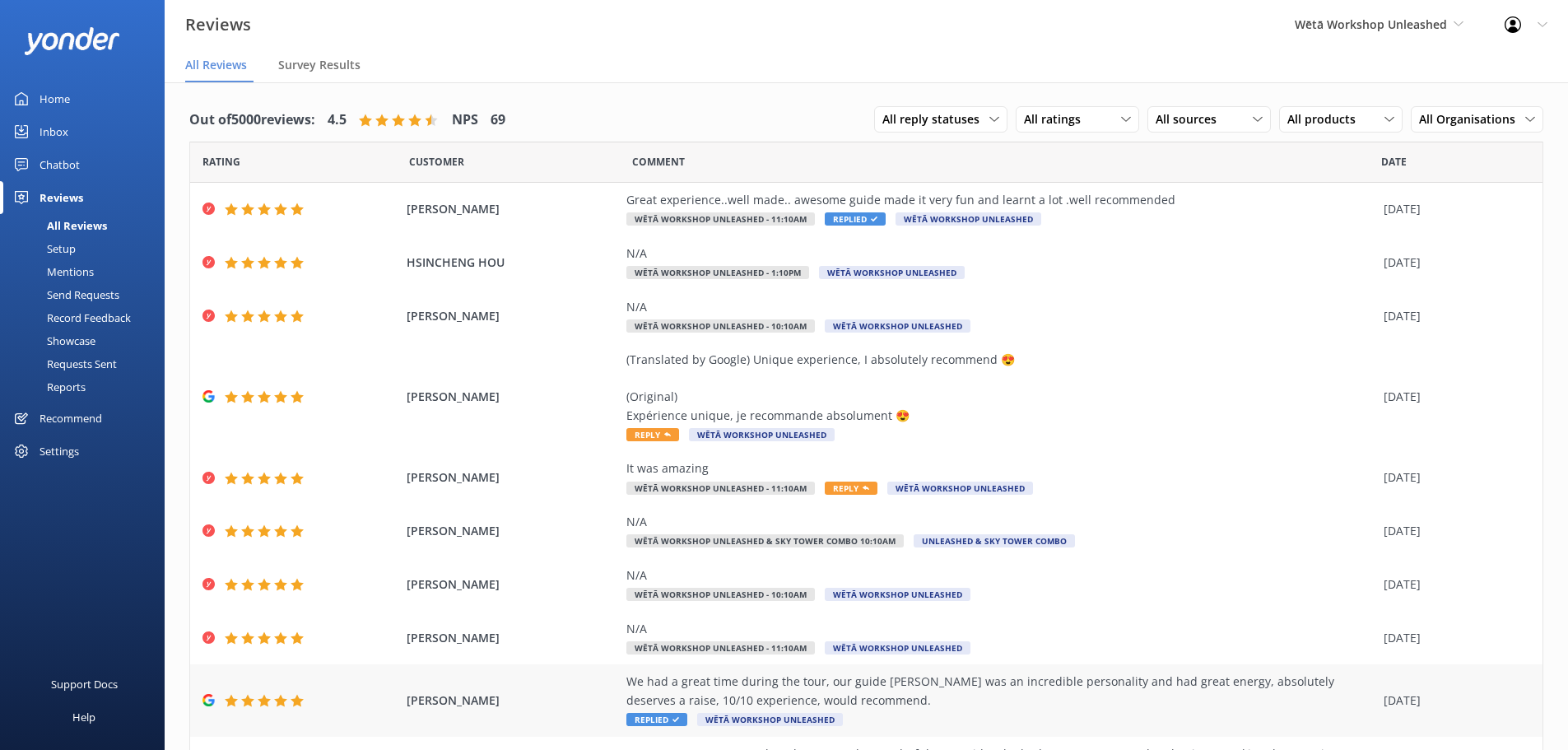
scroll to position [113, 0]
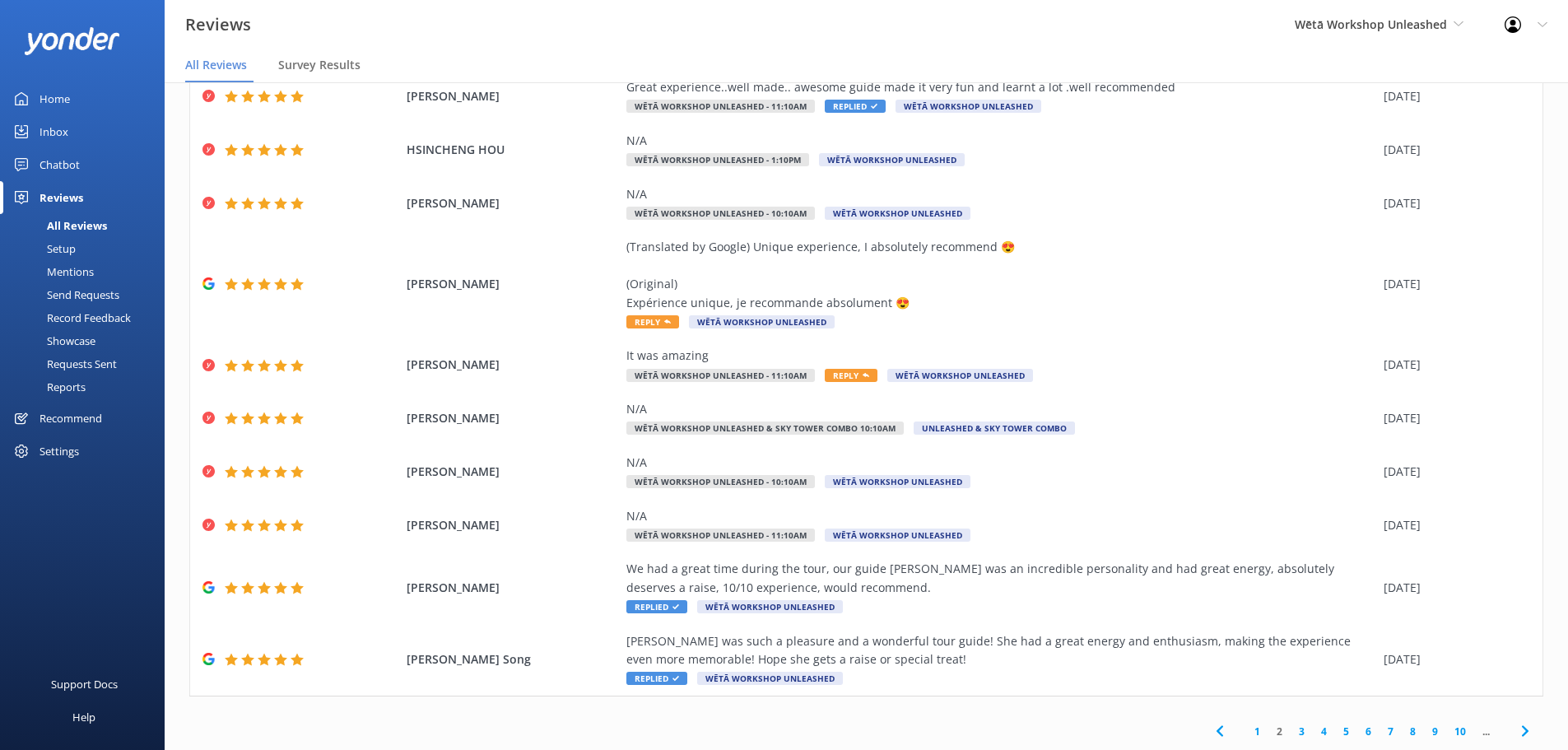
click at [1246, 728] on link "1" at bounding box center [1257, 731] width 22 height 16
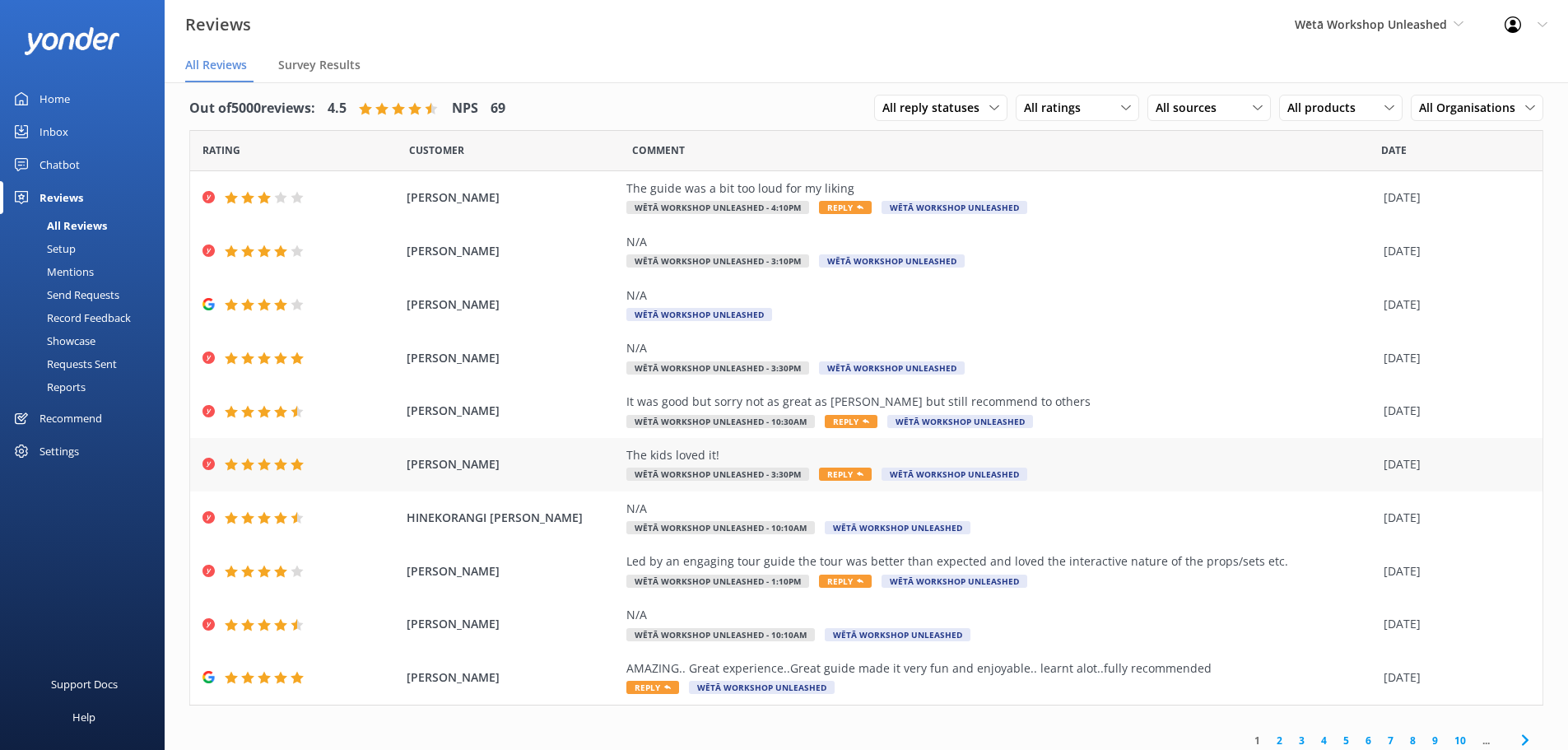
scroll to position [21, 0]
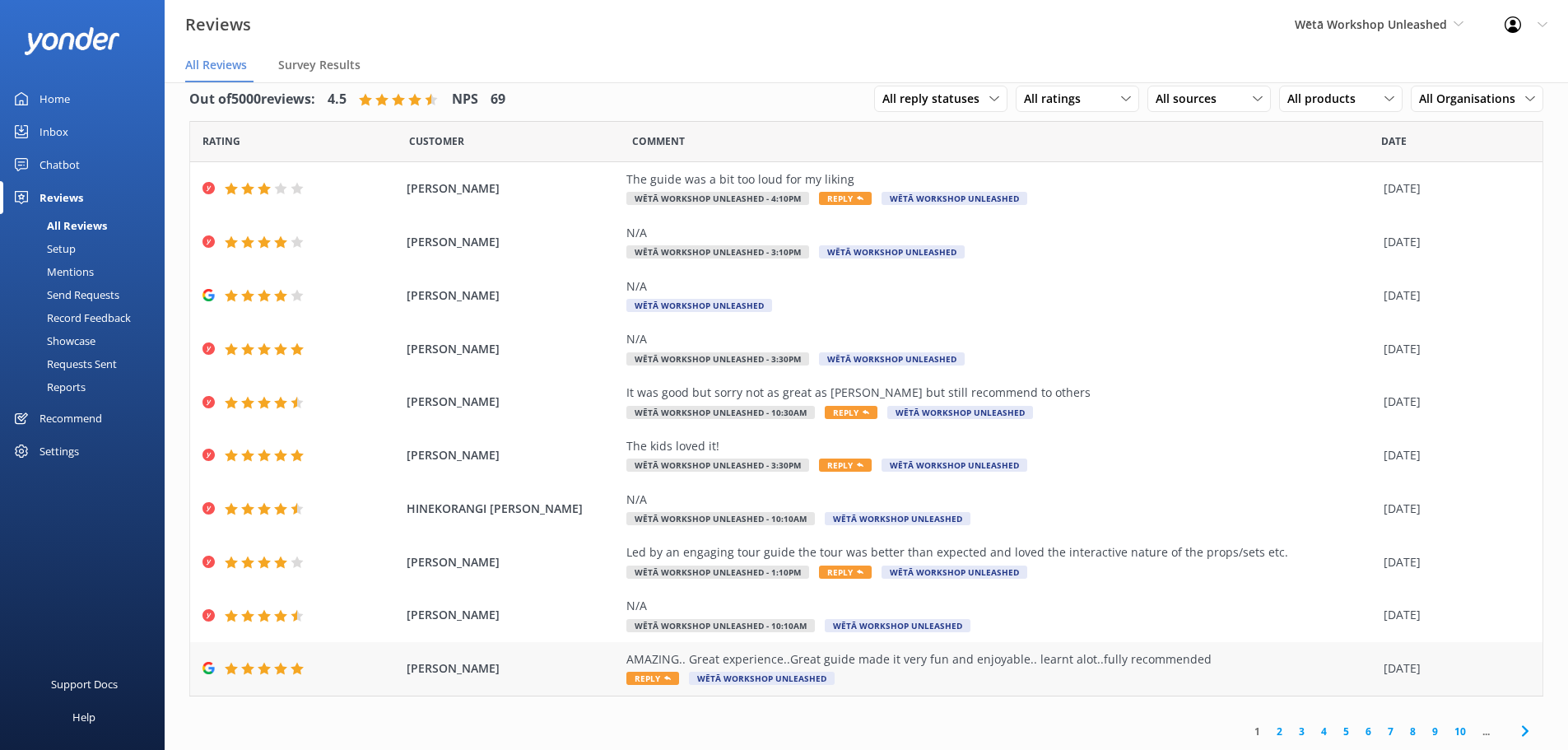
click at [1028, 658] on div "AMAZING.. Great experience..Great guide made it very fun and enjoyable.. learnt…" at bounding box center [1001, 660] width 749 height 18
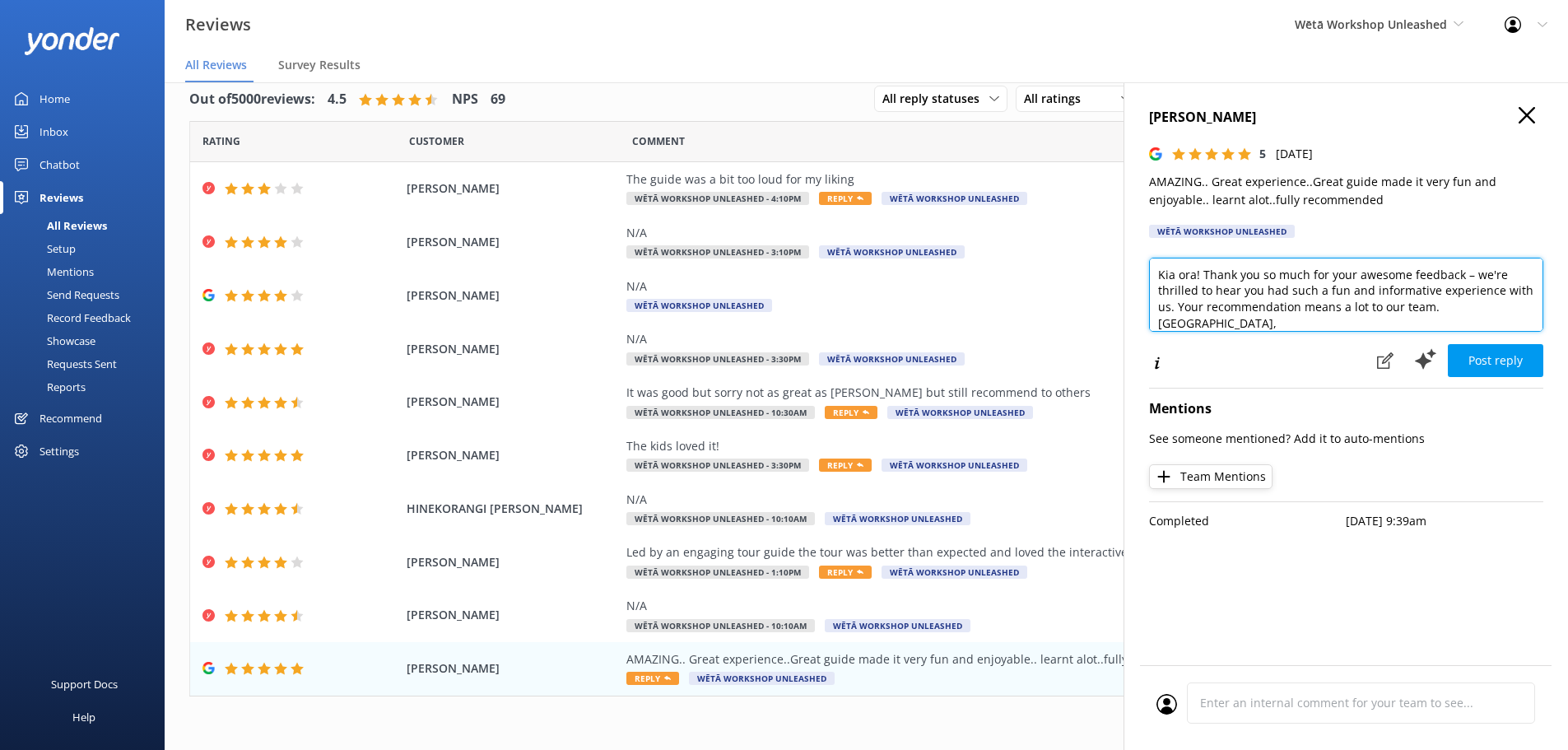
click at [1465, 278] on textarea "Kia ora! Thank you so much for your awesome feedback – we're thrilled to hear y…" at bounding box center [1346, 294] width 394 height 74
type textarea "Kia ora! Thank you so much for your awesome feedback - we're thrilled to hear y…"
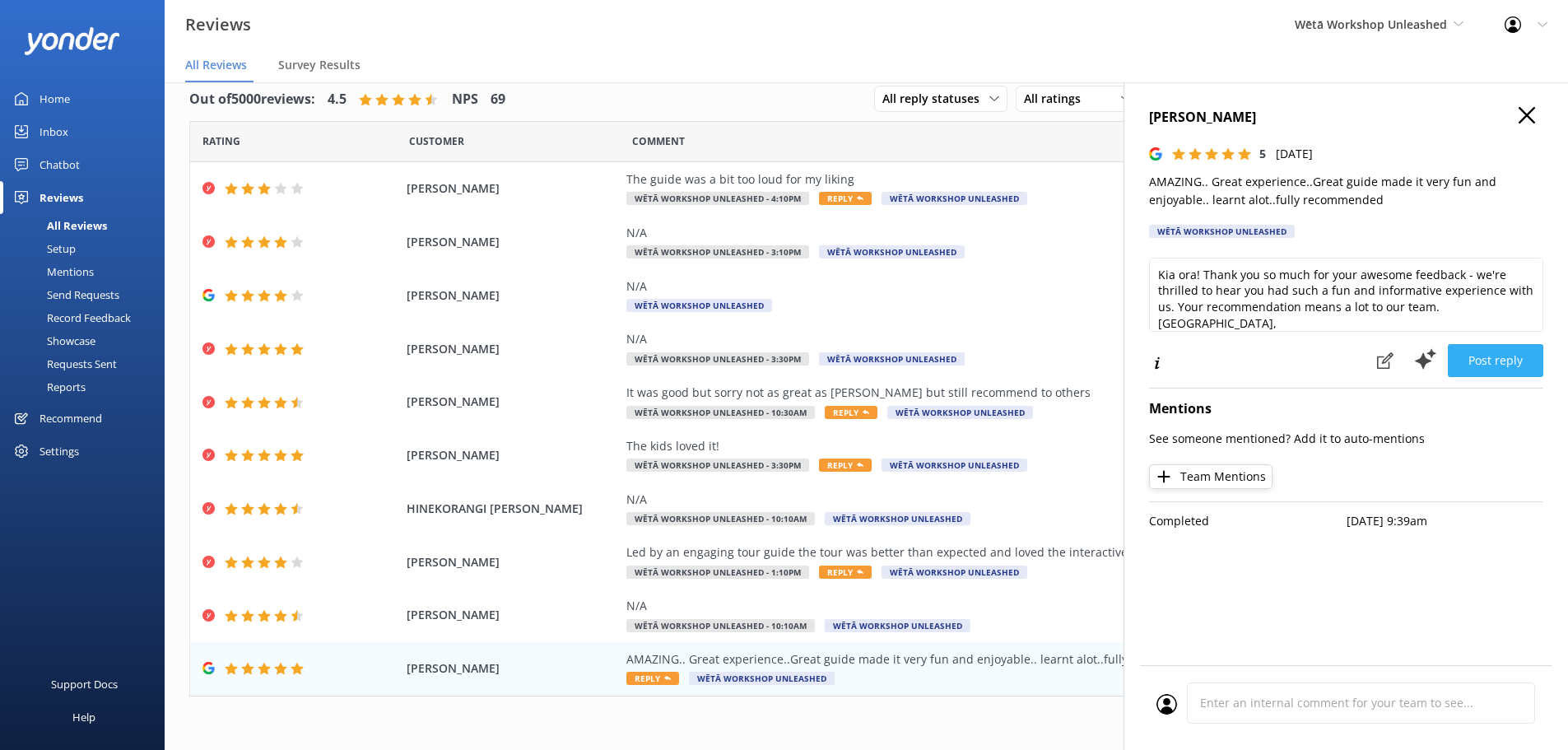
click at [1488, 358] on button "Post reply" at bounding box center [1495, 360] width 95 height 33
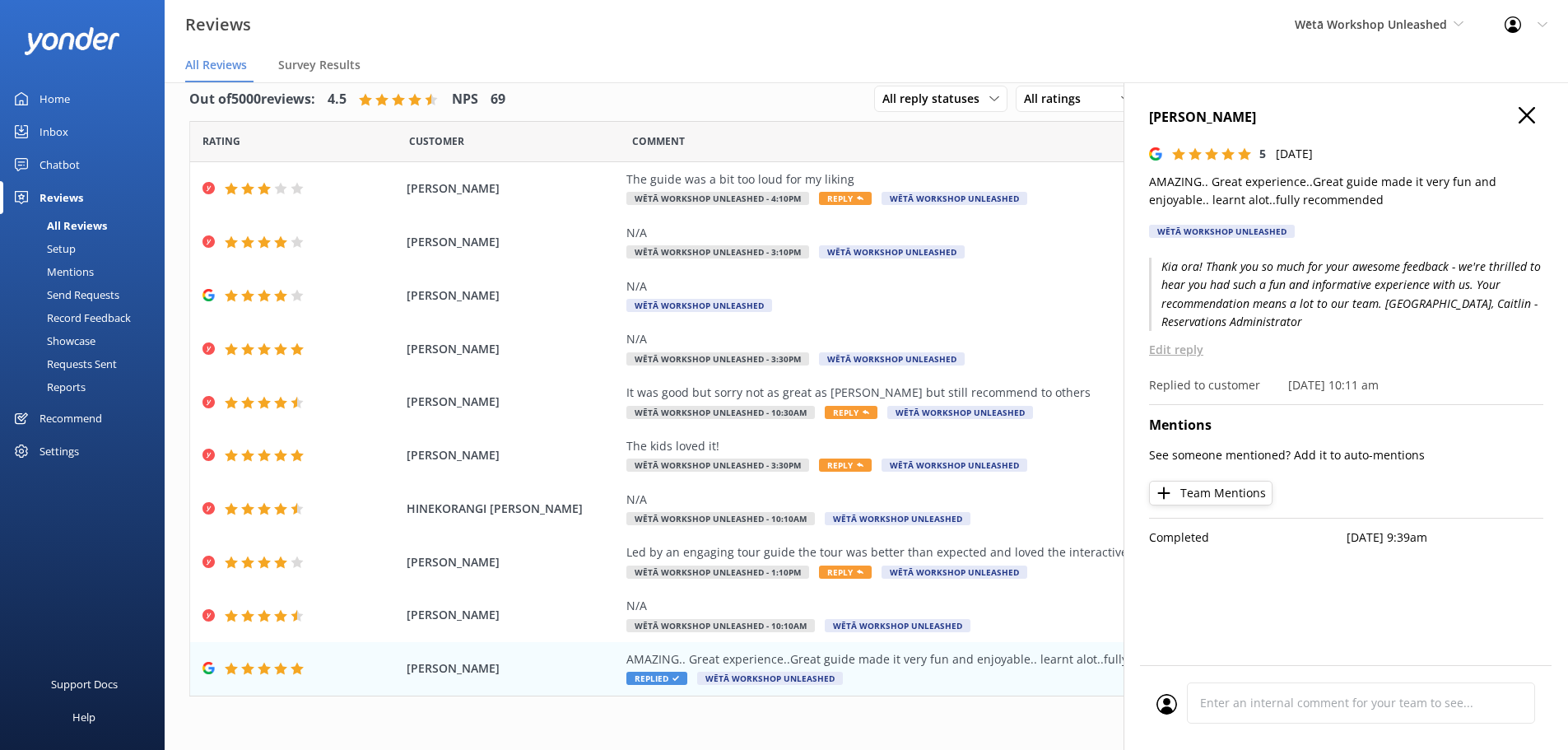
click at [1526, 110] on icon at bounding box center [1527, 115] width 17 height 17
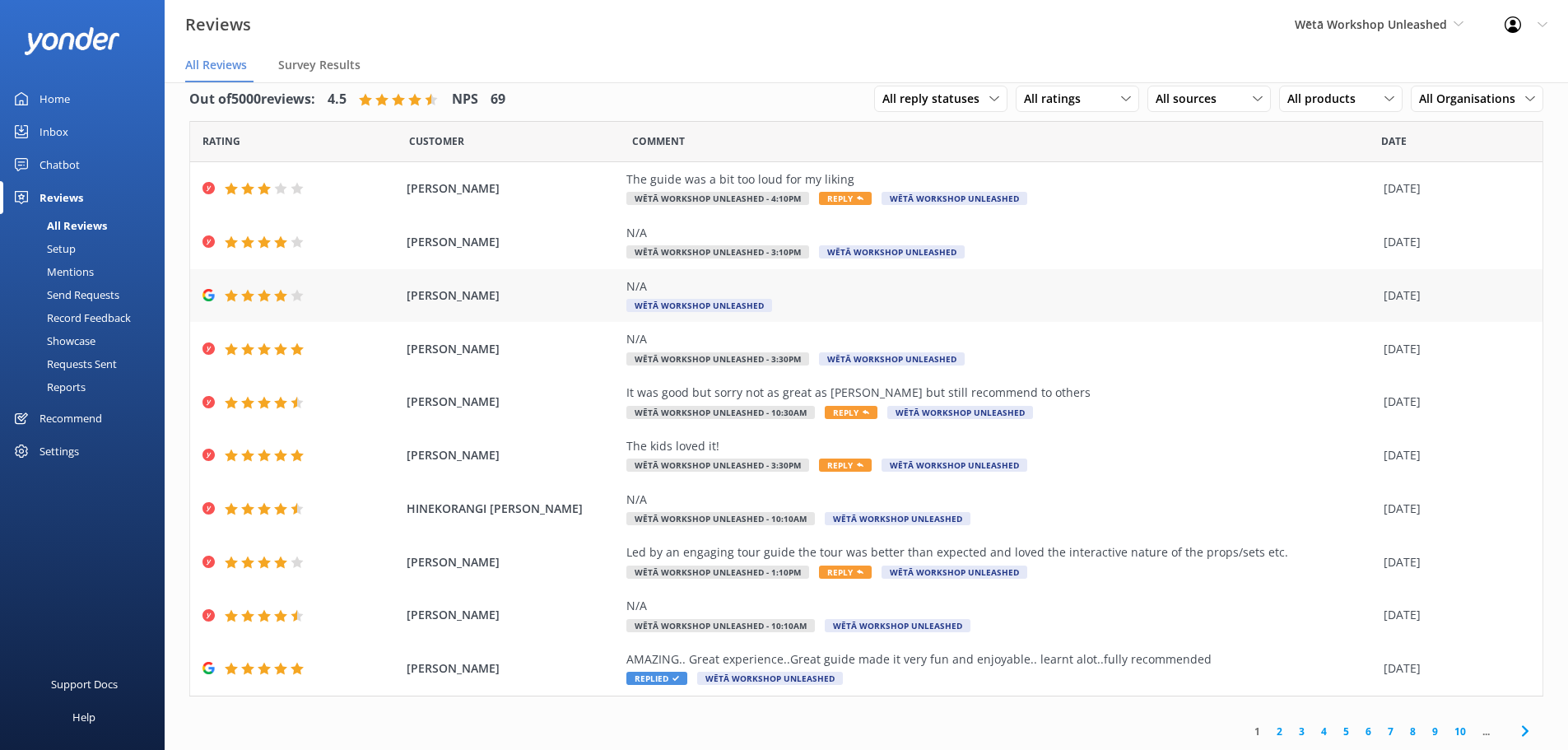
scroll to position [0, 0]
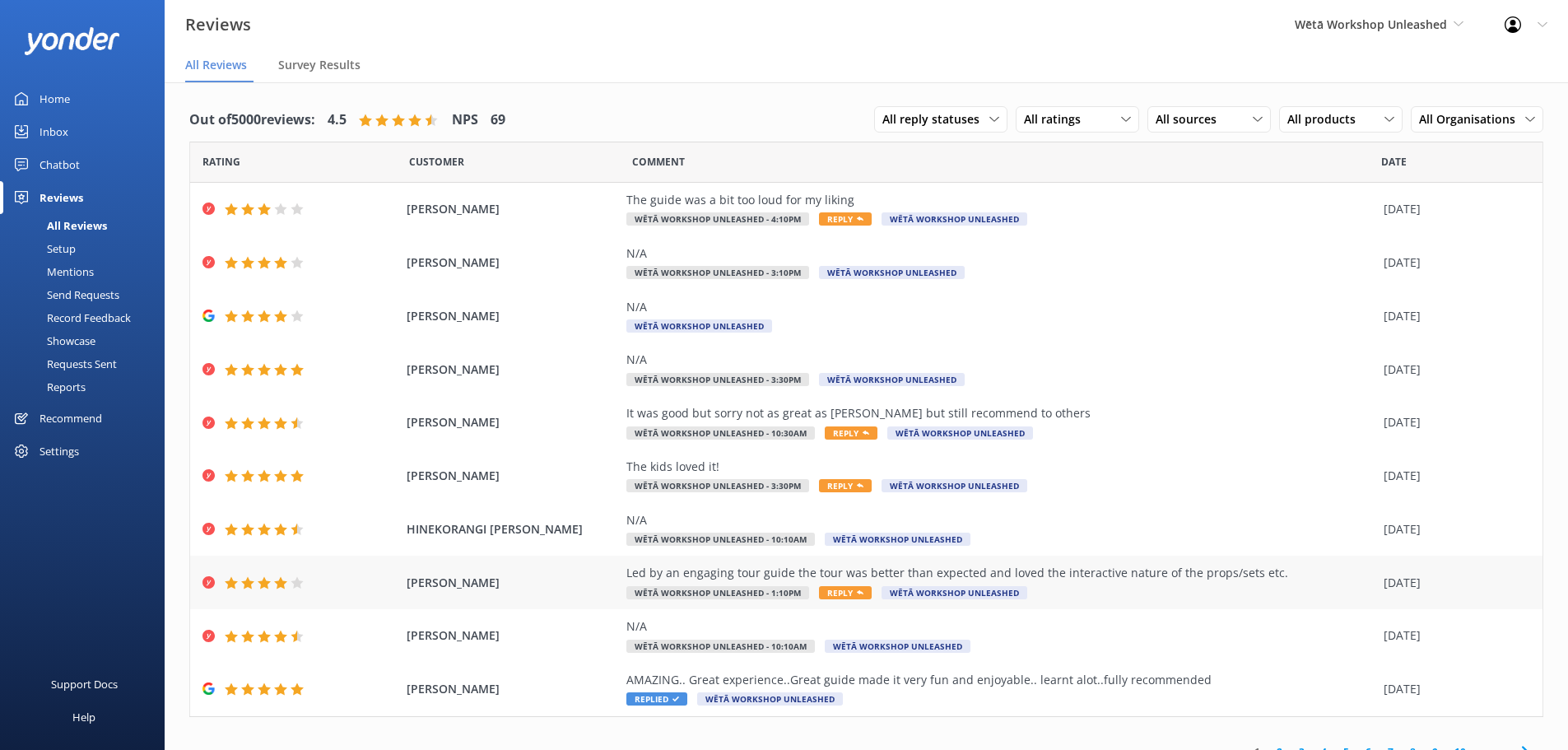
click at [1081, 594] on div "Led by an engaging tour guide the tour was better than expected and loved the i…" at bounding box center [1001, 582] width 749 height 37
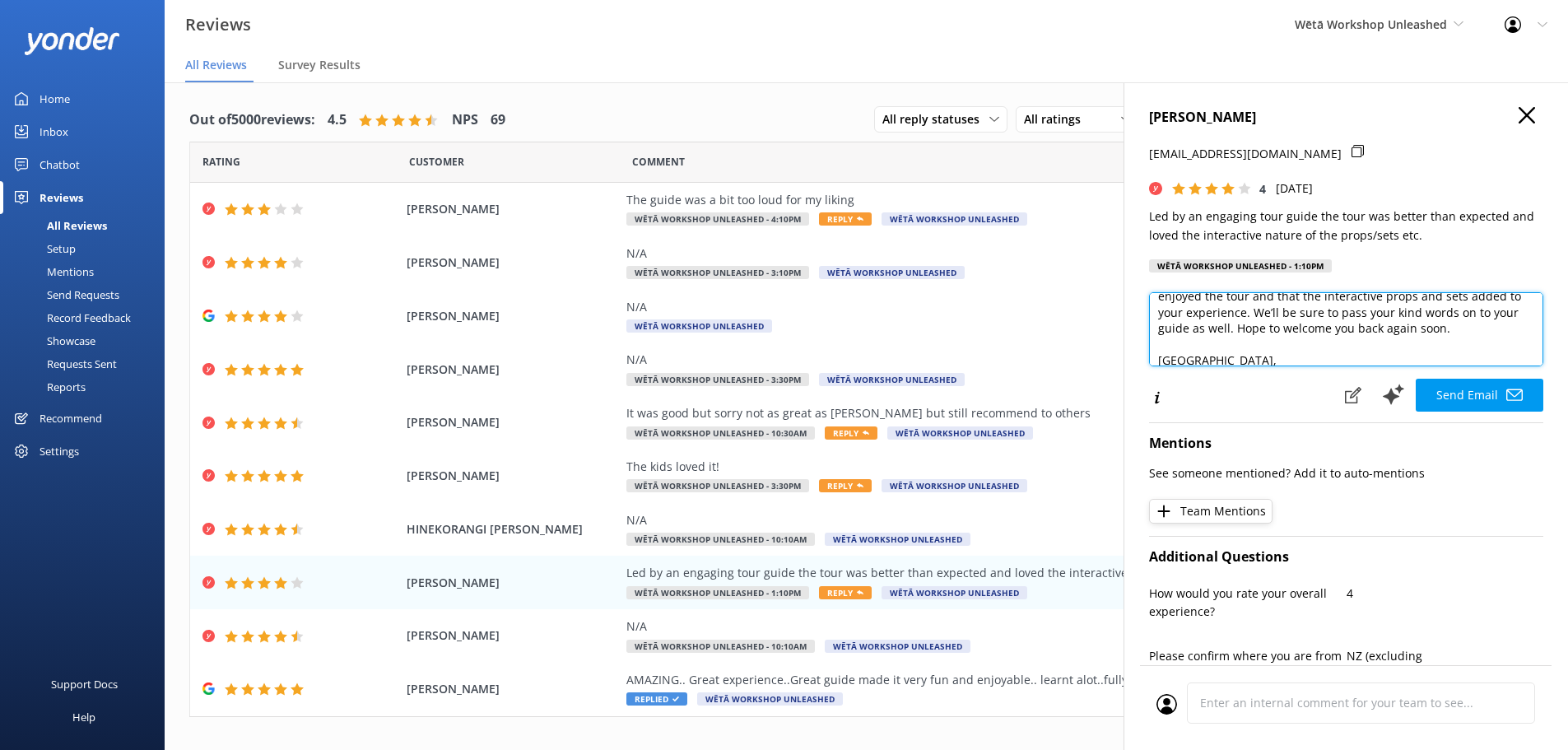
scroll to position [68, 0]
drag, startPoint x: 1290, startPoint y: 323, endPoint x: 1307, endPoint y: 308, distance: 22.7
click at [1307, 308] on textarea "Kia ora Graham, Thanks so much for your lovely feedback! We're thrilled to hear…" at bounding box center [1346, 329] width 394 height 74
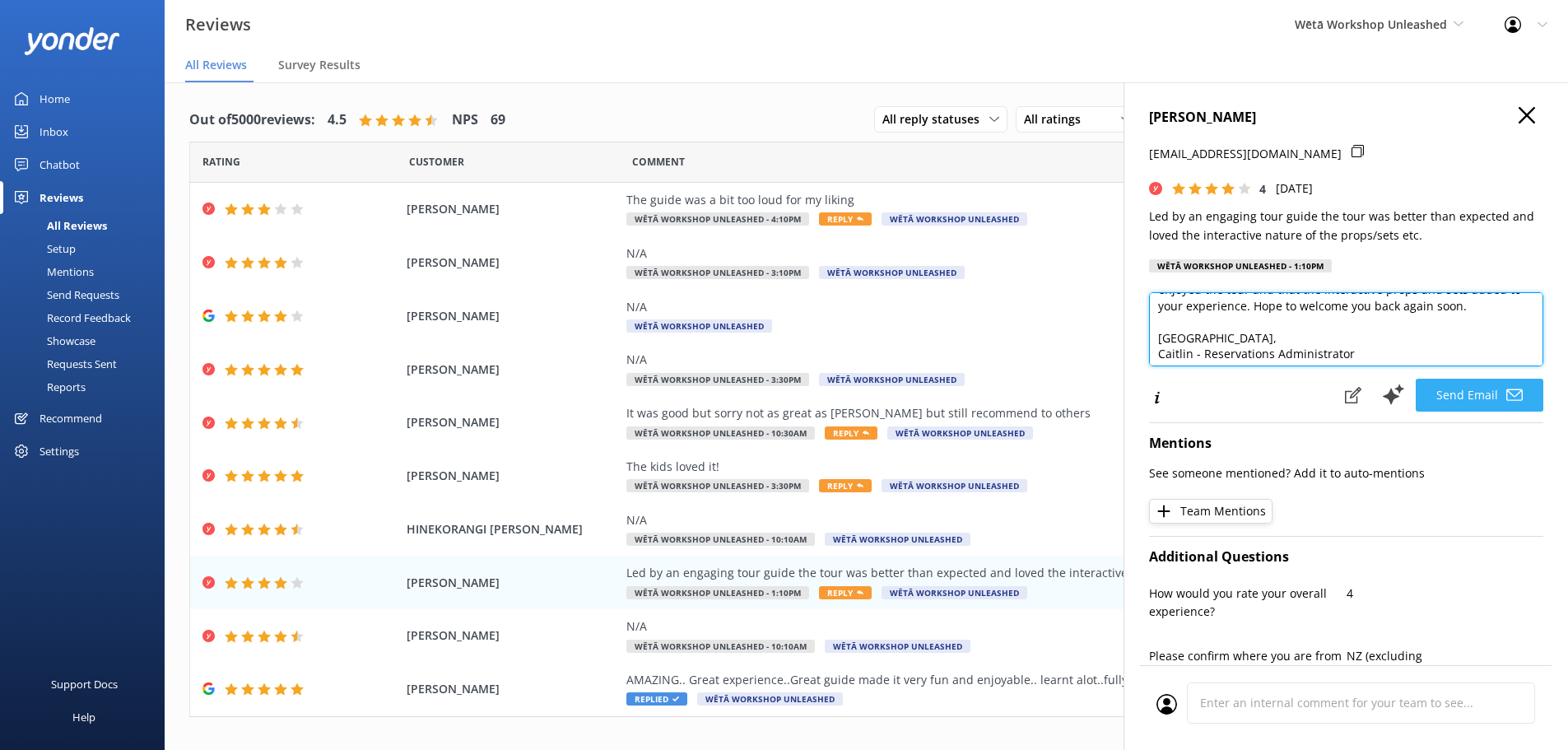
type textarea "Kia ora Graham, Thanks so much for your lovely feedback! We're thrilled to hear…"
click at [1442, 393] on button "Send Email" at bounding box center [1479, 395] width 128 height 33
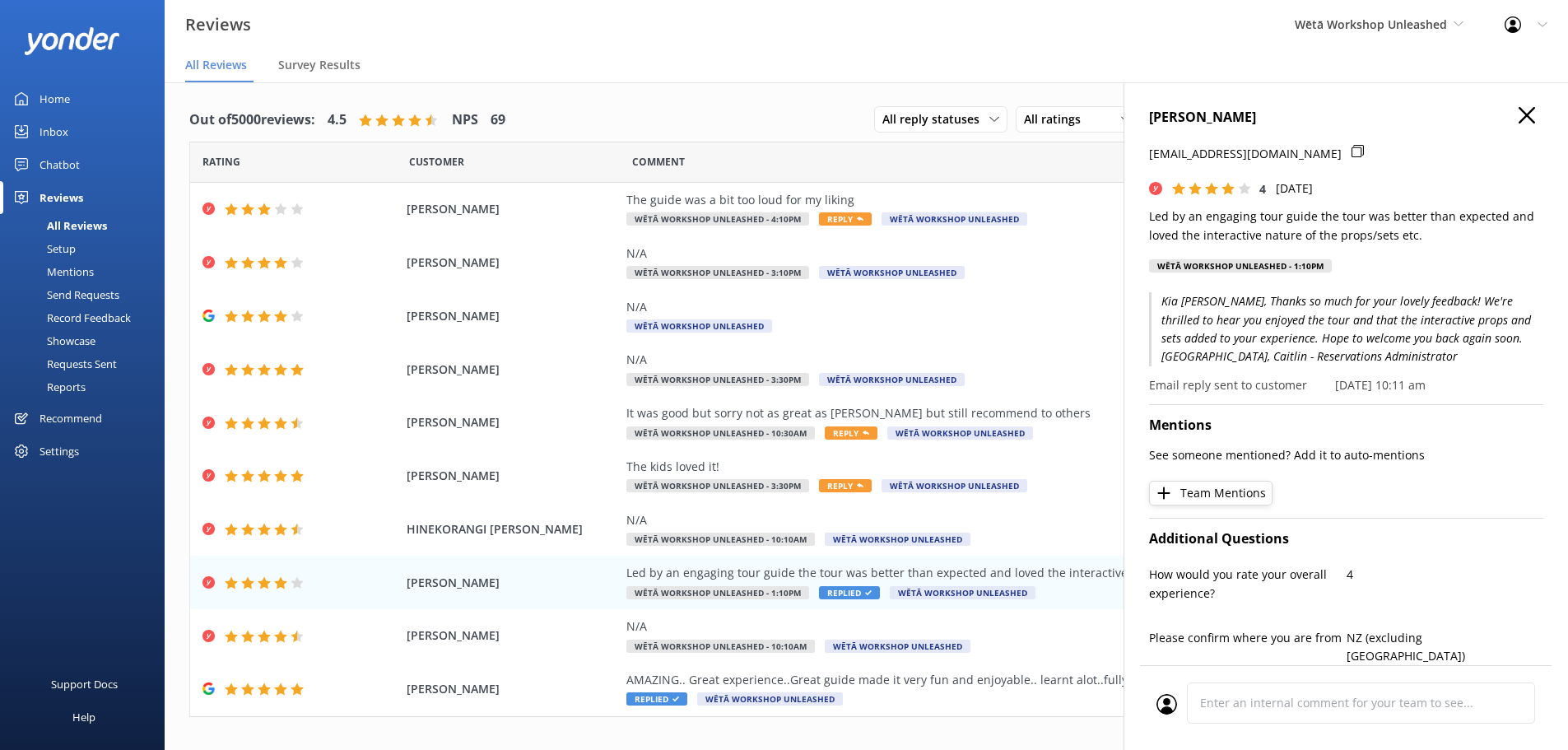
click at [1516, 106] on div "GRAHAM ROBINSON grahamrobinson@inspire.net.nz 4 Mon, 18th Aug 2025 Led by an en…" at bounding box center [1346, 457] width 444 height 750
click at [1520, 114] on icon at bounding box center [1527, 115] width 17 height 17
